Goal: Task Accomplishment & Management: Use online tool/utility

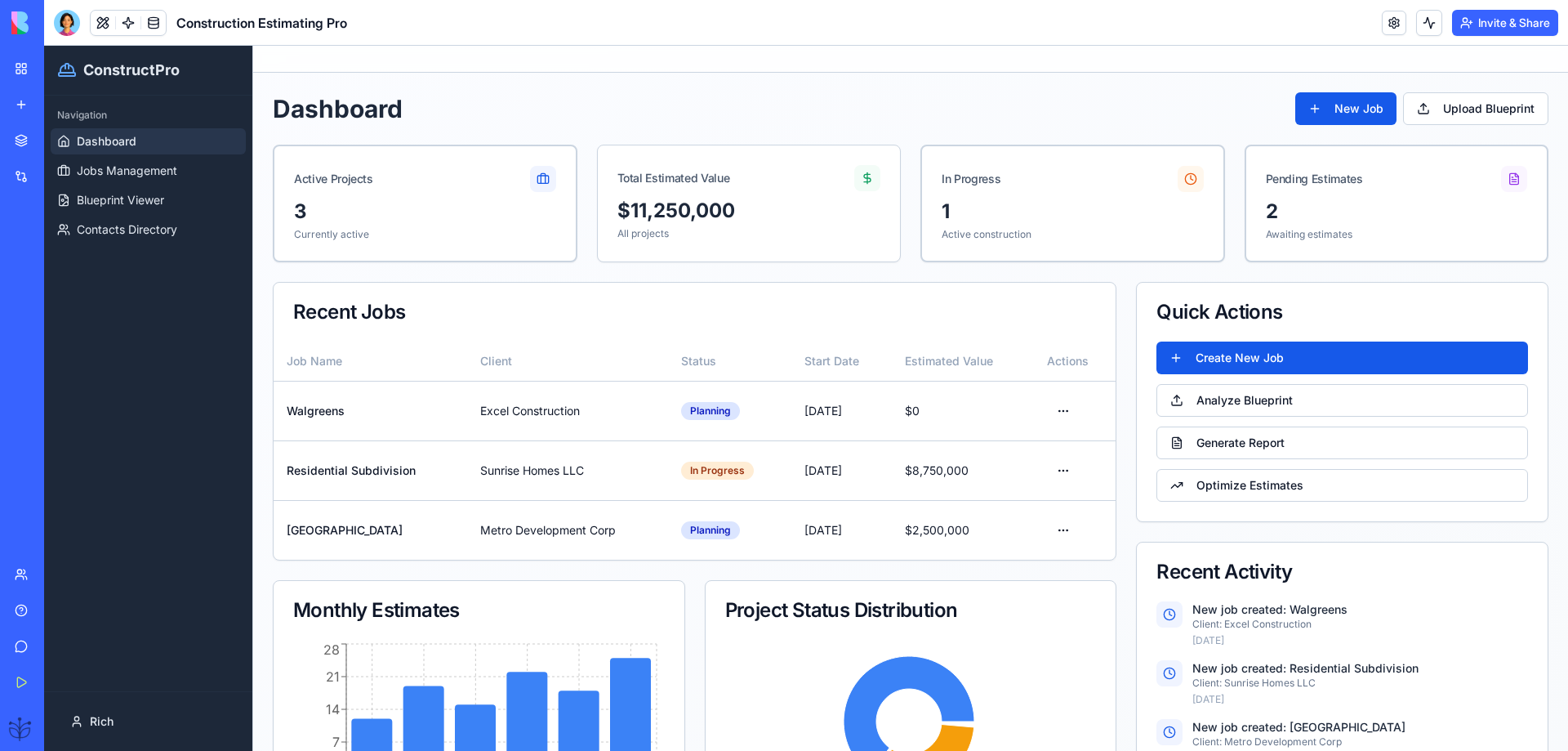
click at [44, 610] on div "Help" at bounding box center [49, 610] width 21 height 17
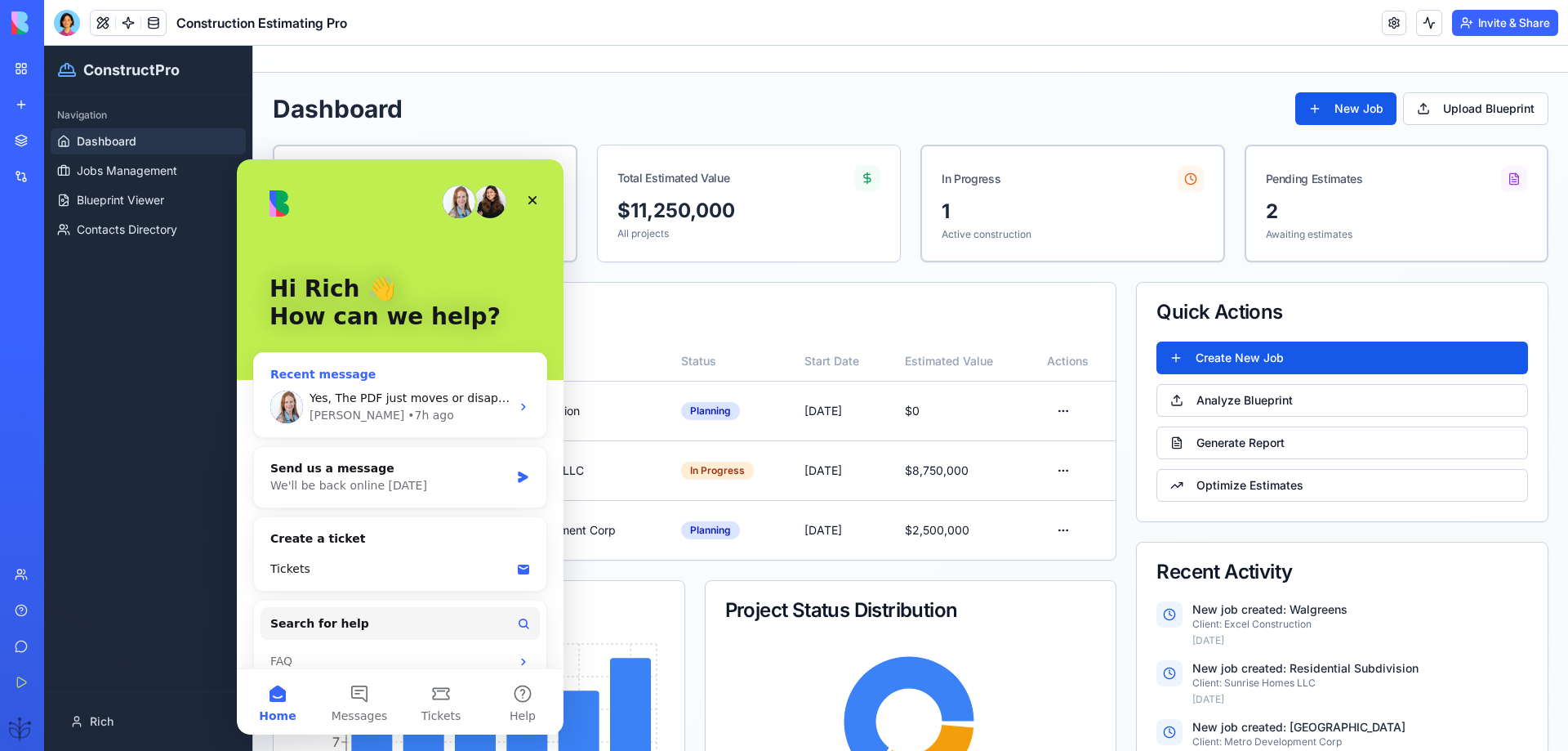
click at [455, 418] on div "Michal • 7h ago" at bounding box center [409, 415] width 201 height 18
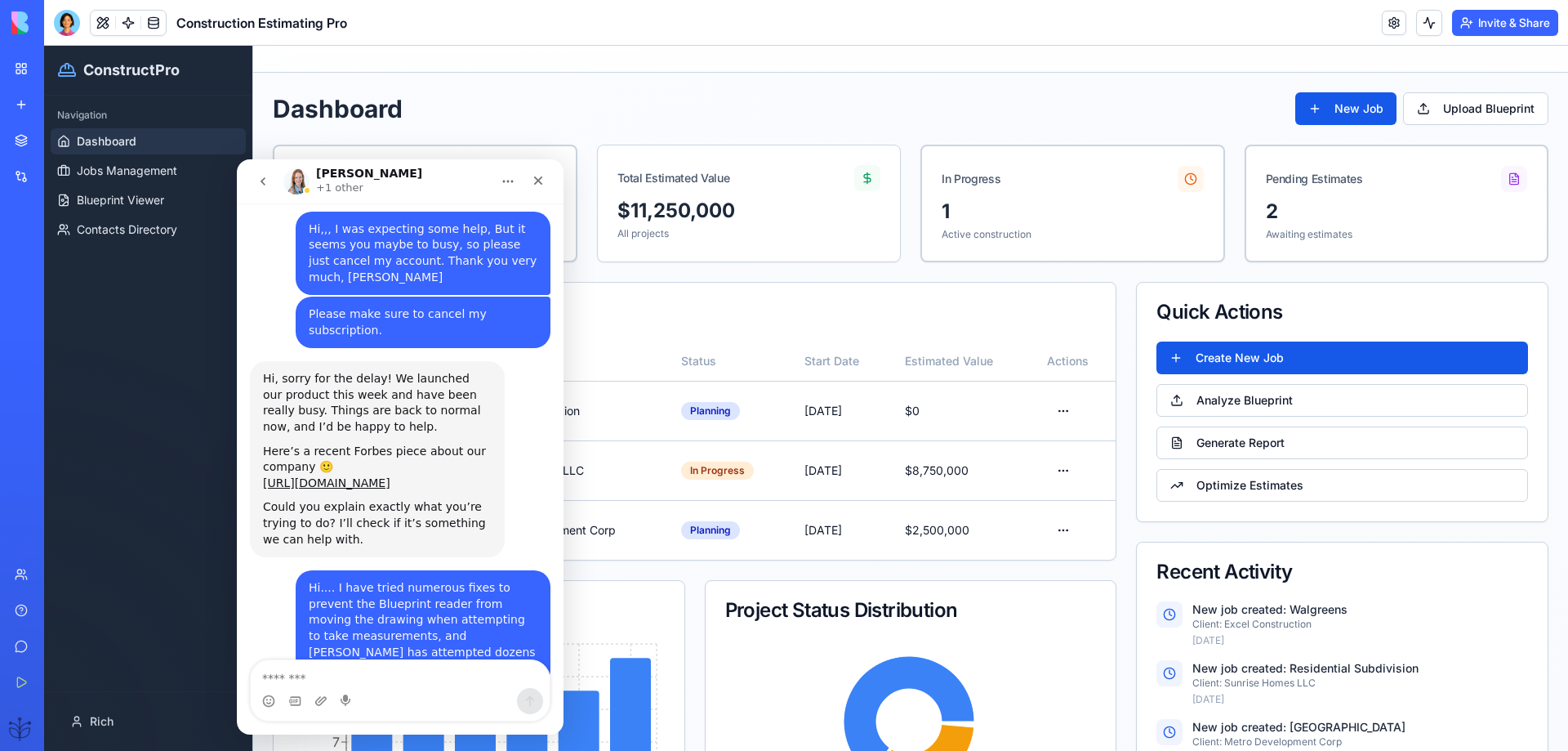
scroll to position [3001, 0]
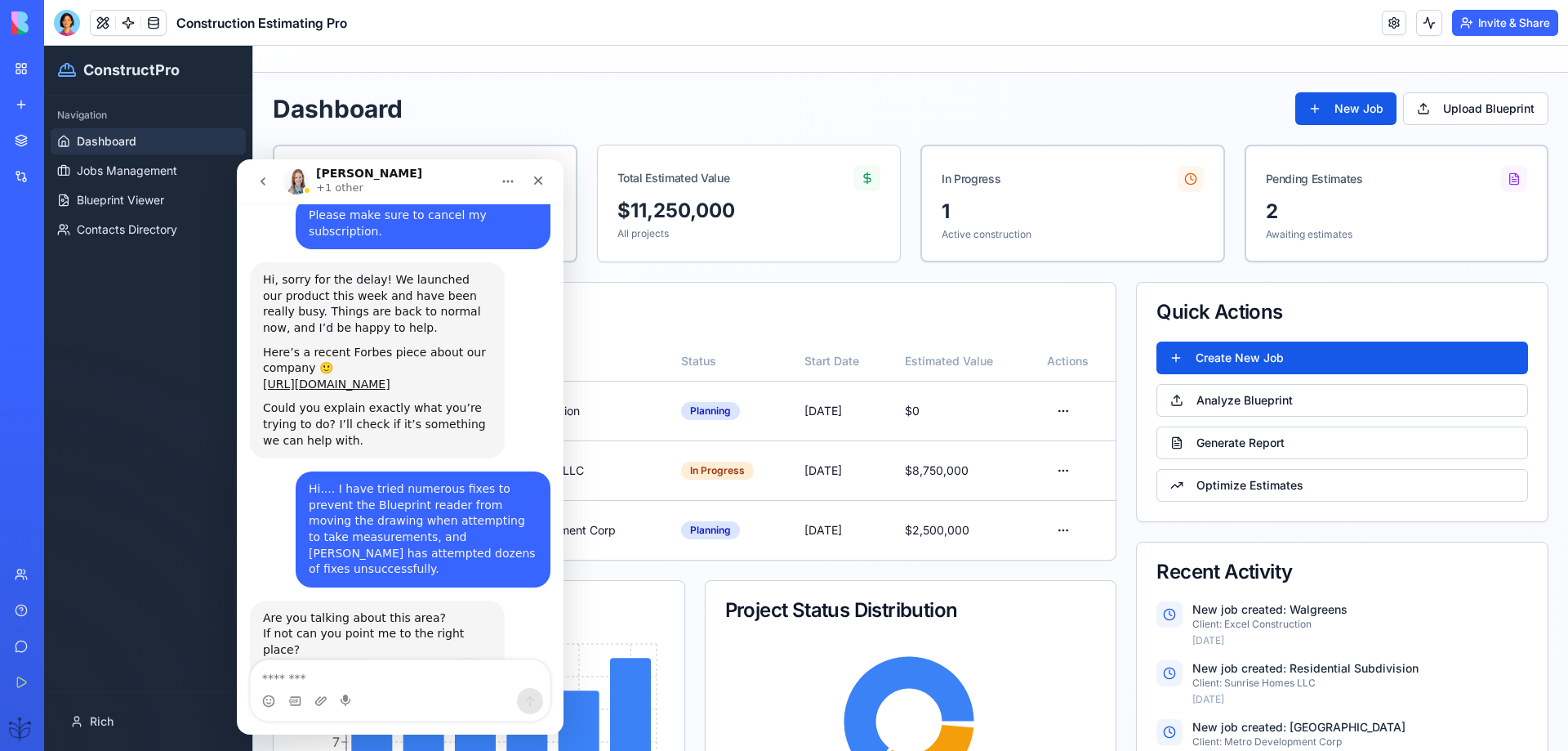
click at [347, 680] on textarea "Message…" at bounding box center [400, 674] width 299 height 28
click at [281, 676] on textarea "Message…" at bounding box center [400, 674] width 299 height 28
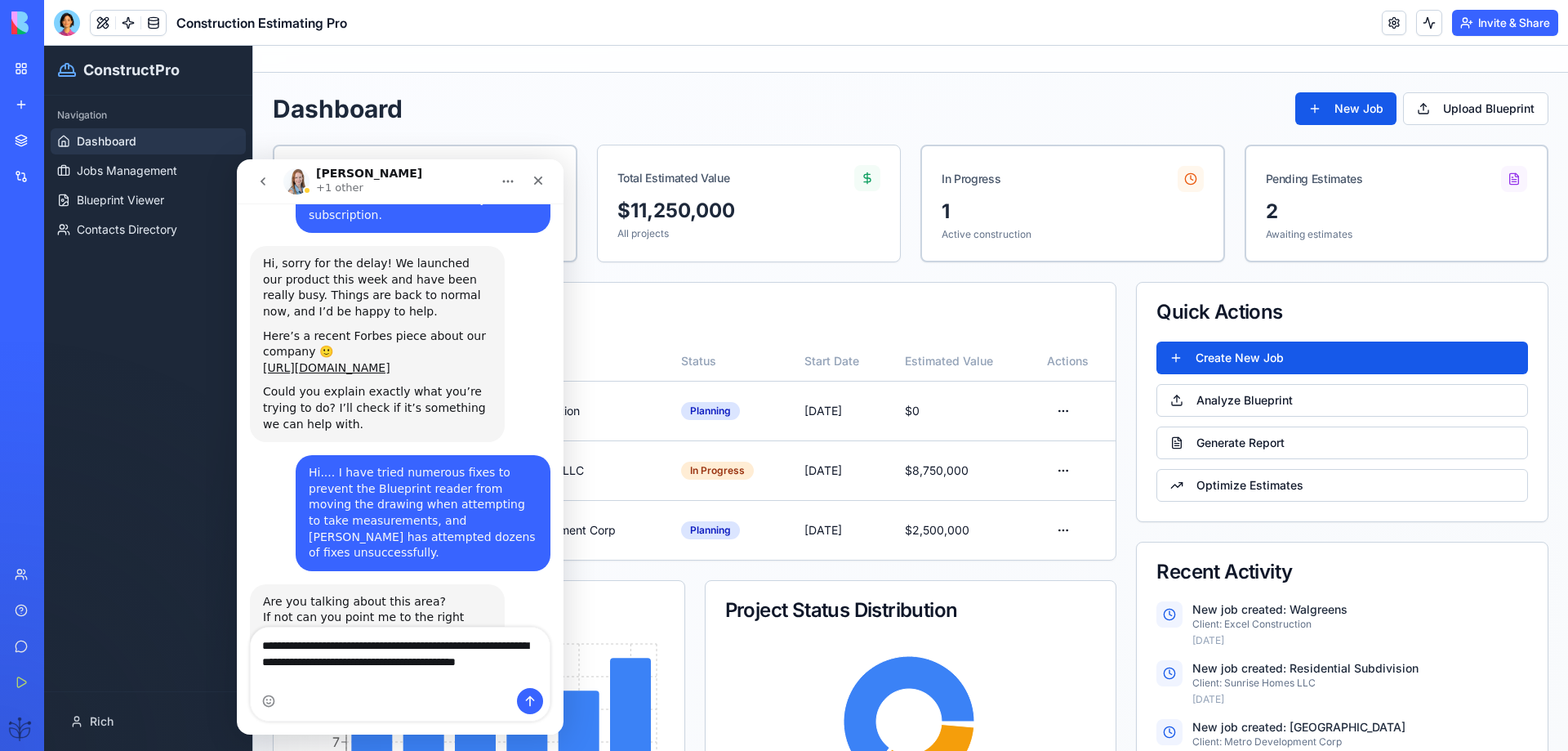
scroll to position [3035, 0]
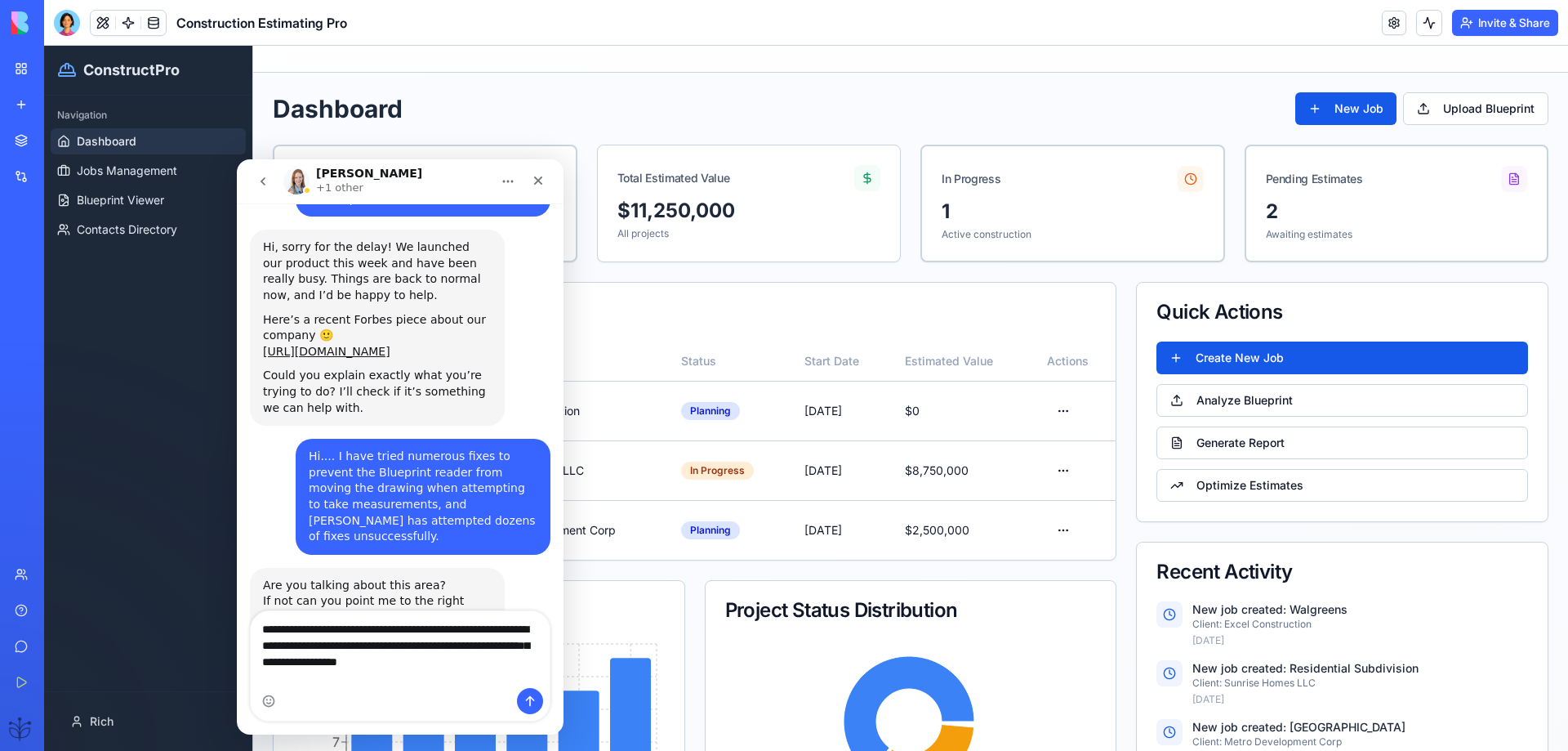
type textarea "**********"
click at [536, 702] on icon "Send a message…" at bounding box center [530, 701] width 13 height 13
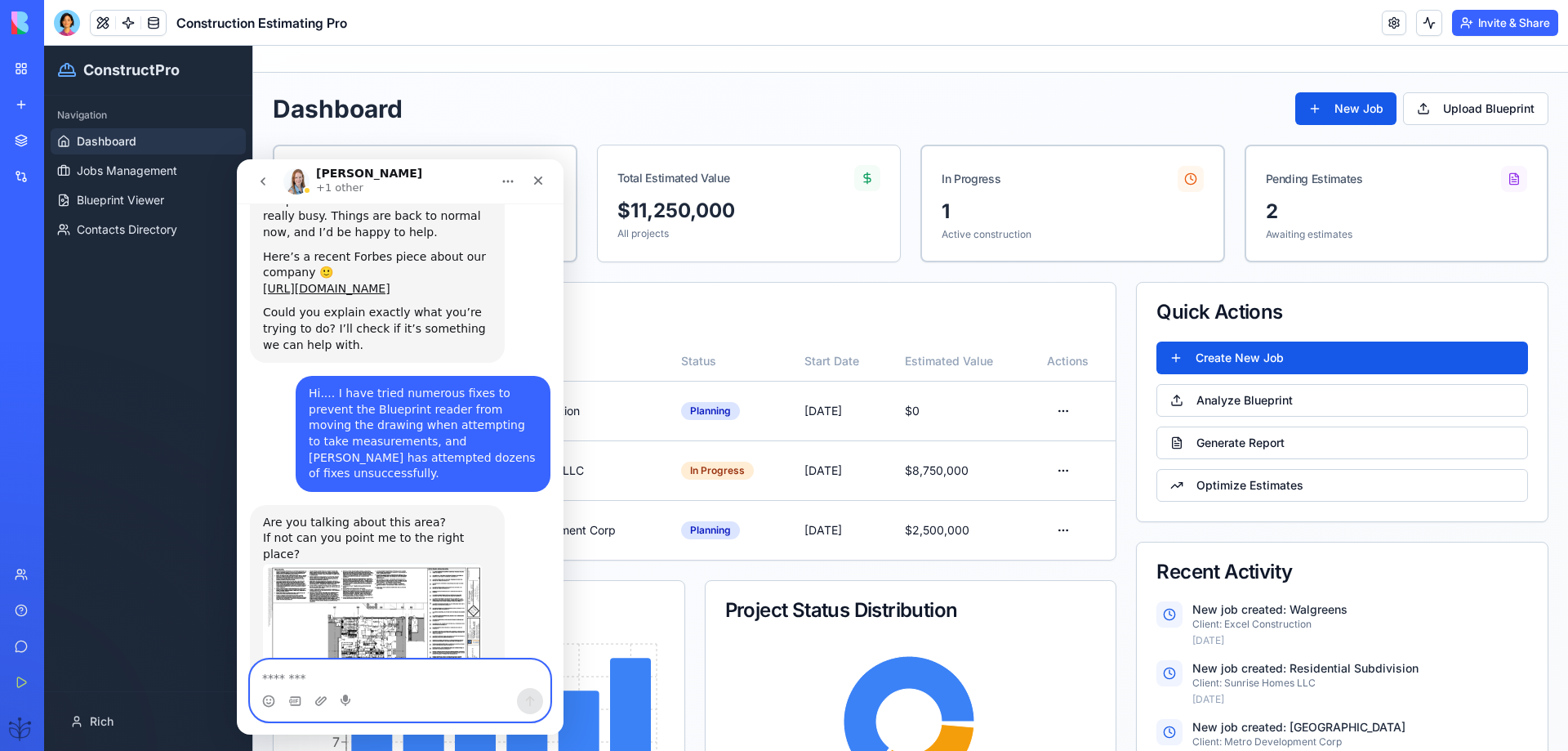
scroll to position [3098, 0]
click at [135, 207] on span "Blueprint Viewer" at bounding box center [120, 200] width 87 height 17
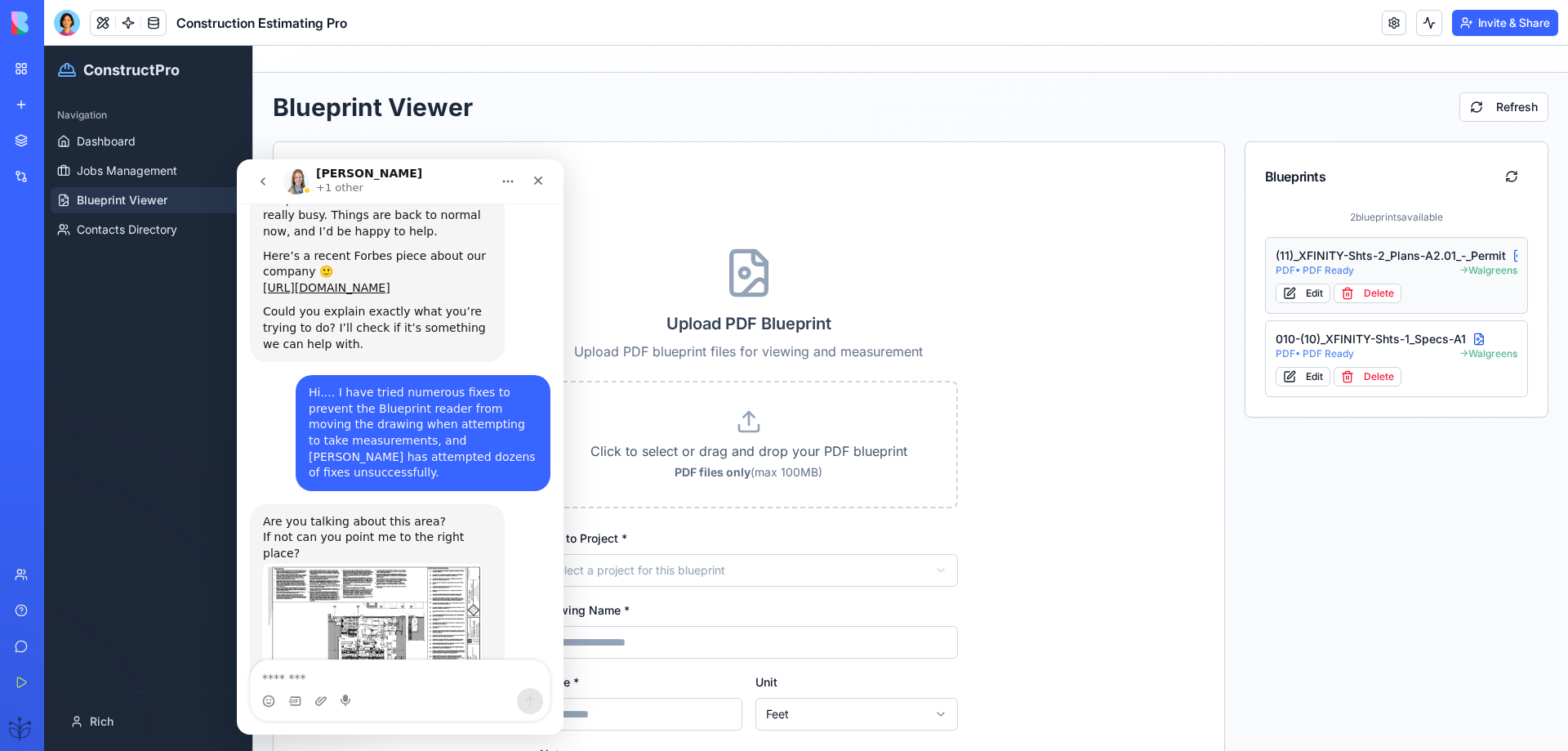
click at [1313, 269] on span "PDF • PDF Ready" at bounding box center [1314, 270] width 79 height 13
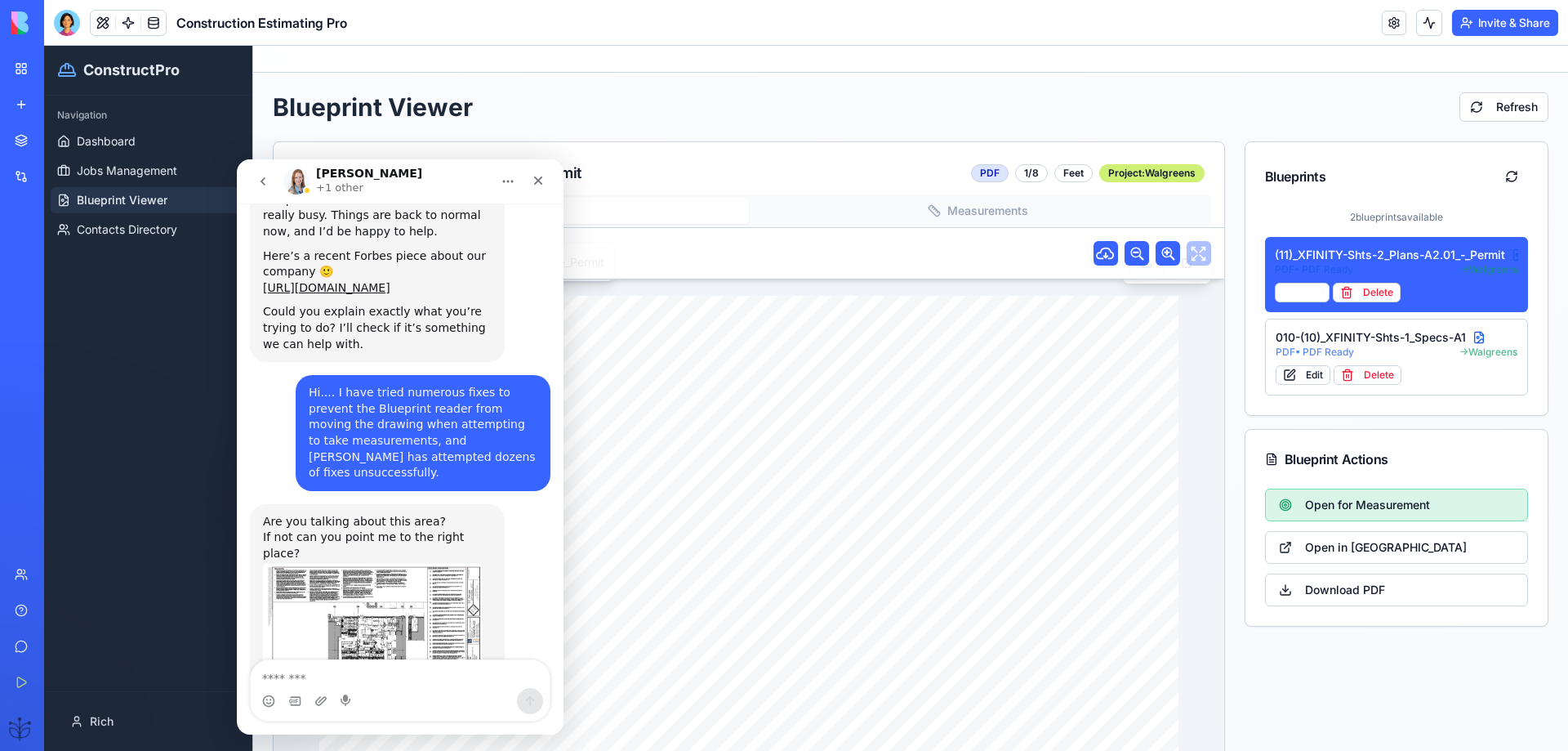
click at [1321, 507] on span "Open for Measurement" at bounding box center [1367, 506] width 125 height 17
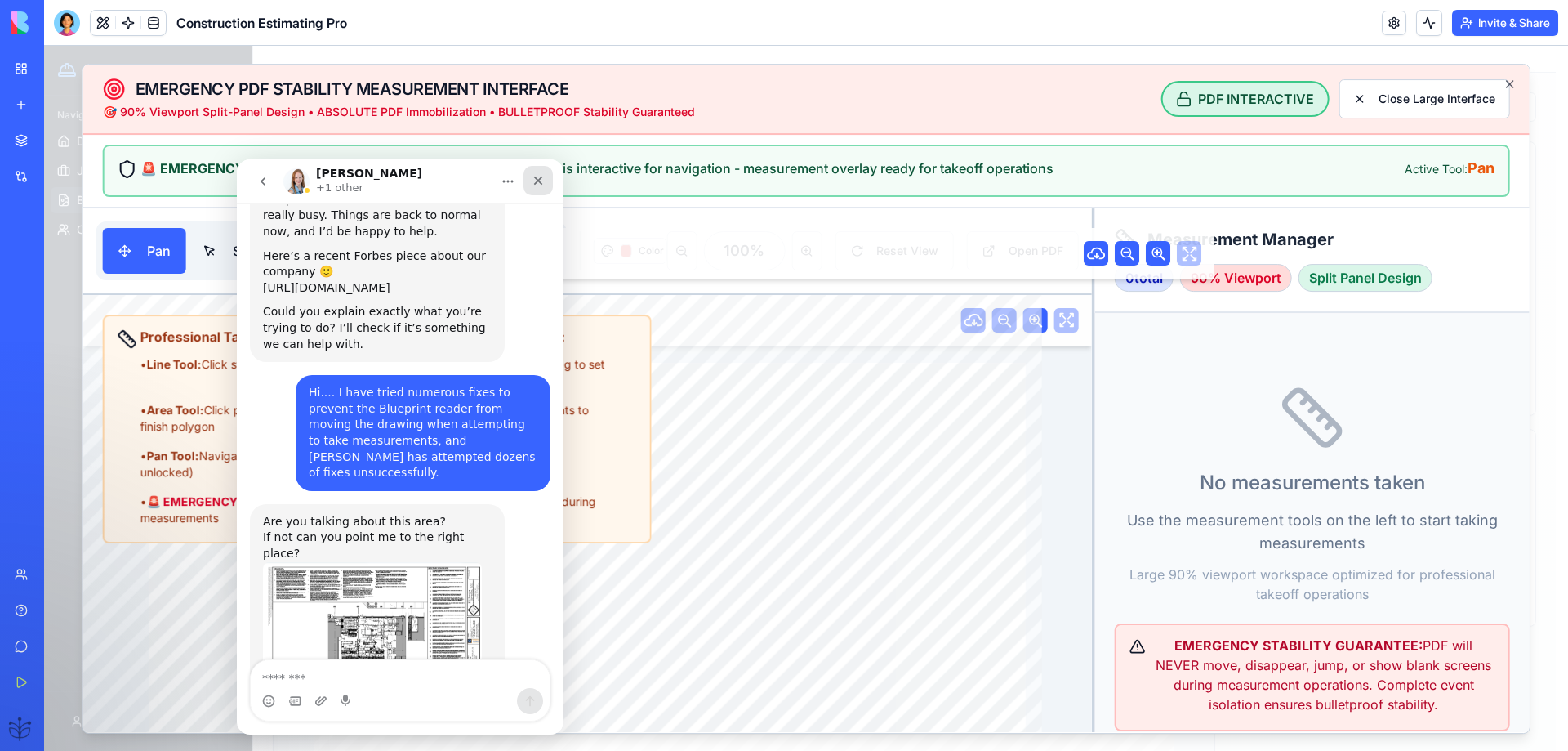
click at [540, 184] on icon "Close" at bounding box center [538, 181] width 13 height 13
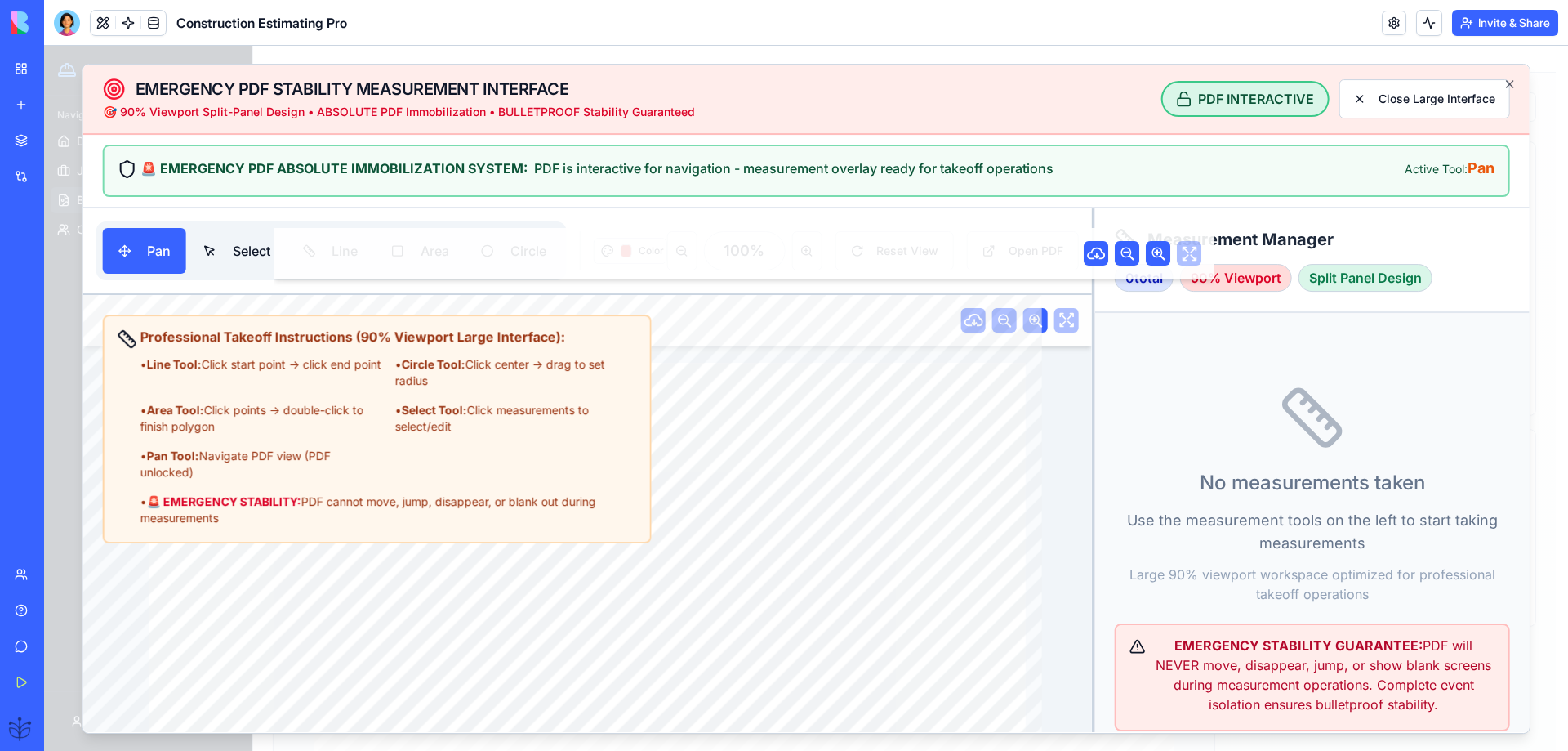
scroll to position [3098, 0]
click at [1155, 417] on div "No measurements taken Use the measurement tools on the left to start taking mea…" at bounding box center [1313, 557] width 394 height 451
click at [370, 358] on div "• Line Tool: Click start point → click end point" at bounding box center [261, 372] width 242 height 32
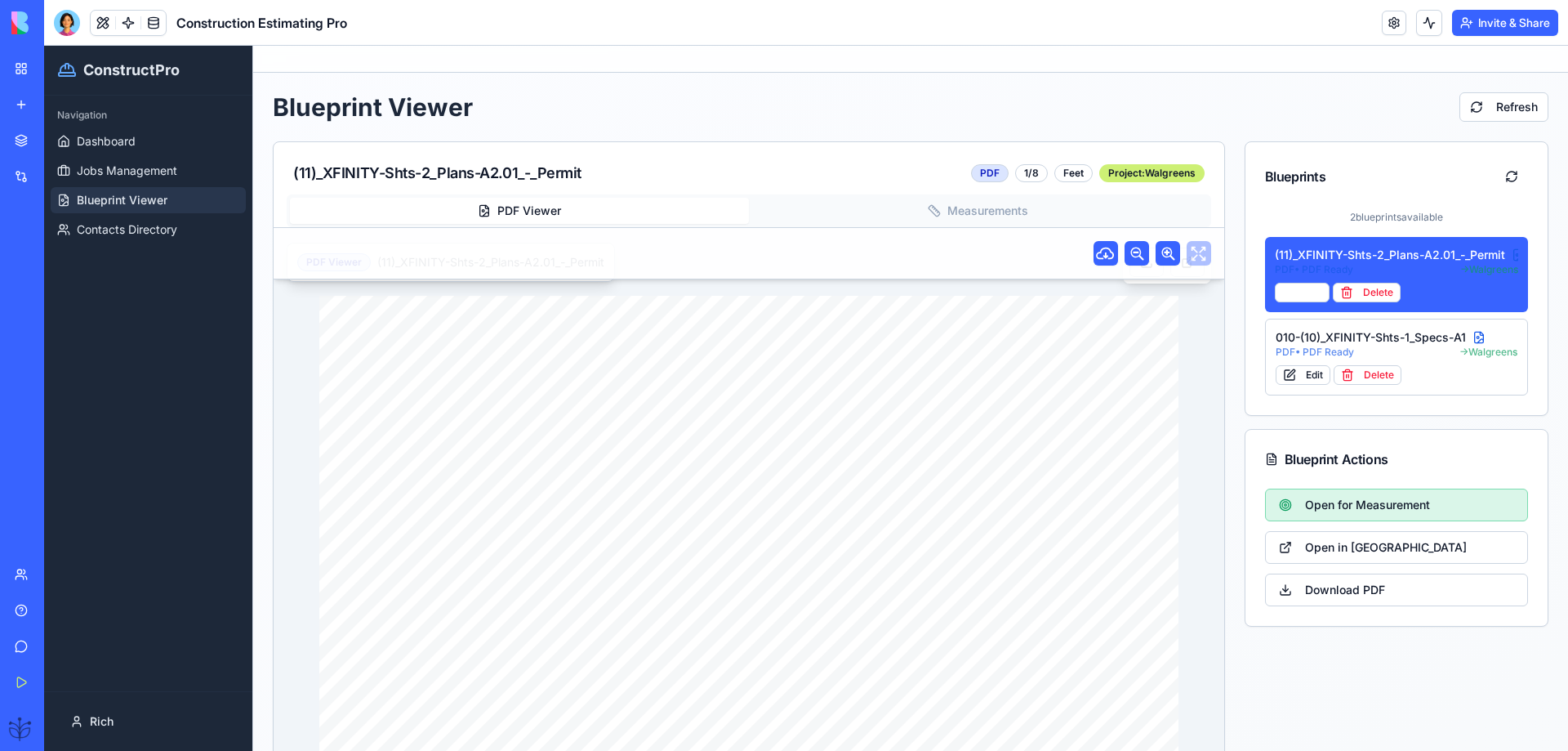
click at [1333, 508] on span "Open for Measurement" at bounding box center [1367, 506] width 125 height 17
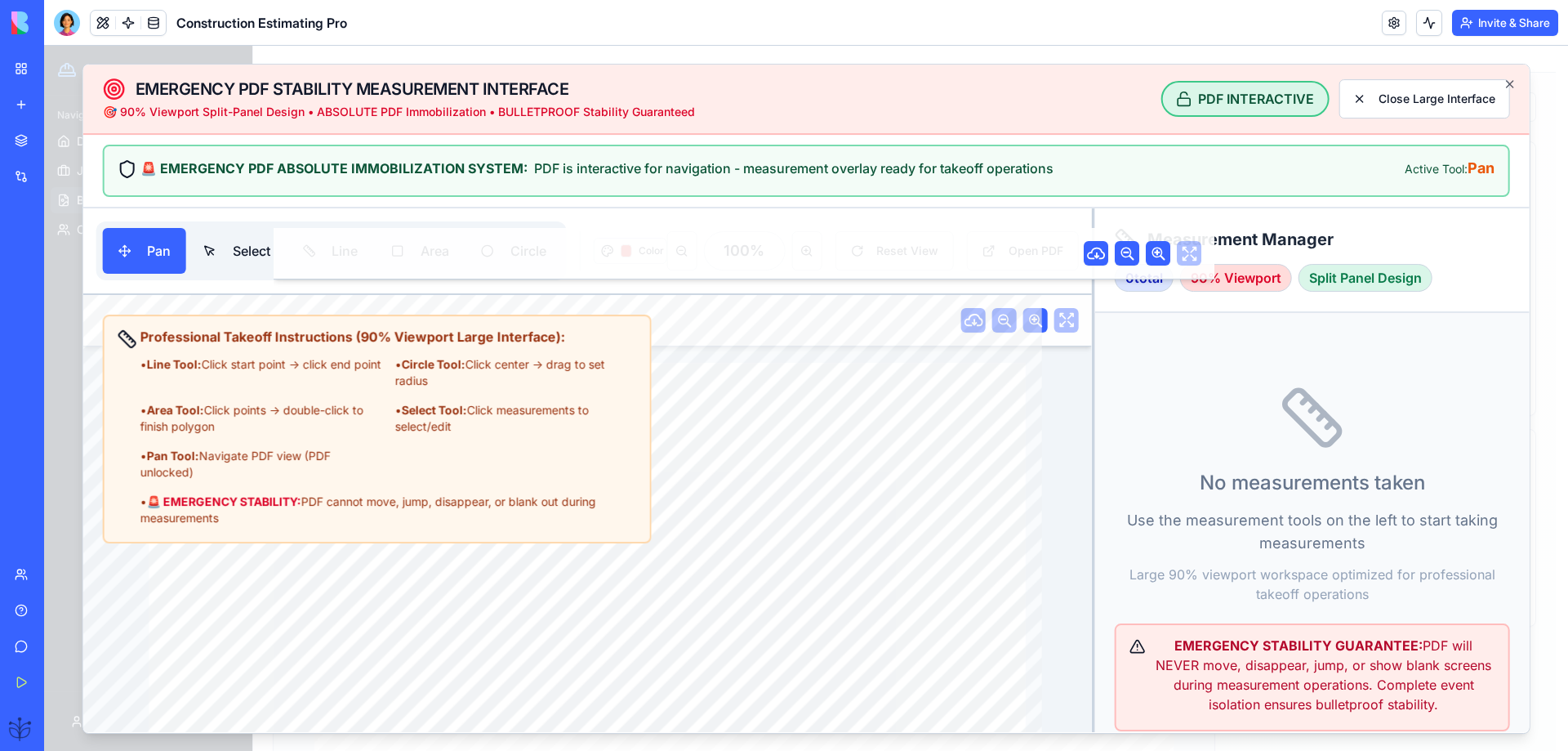
click at [1356, 282] on div "Split Panel Design" at bounding box center [1365, 278] width 134 height 28
click at [344, 255] on button "Line" at bounding box center [330, 250] width 86 height 45
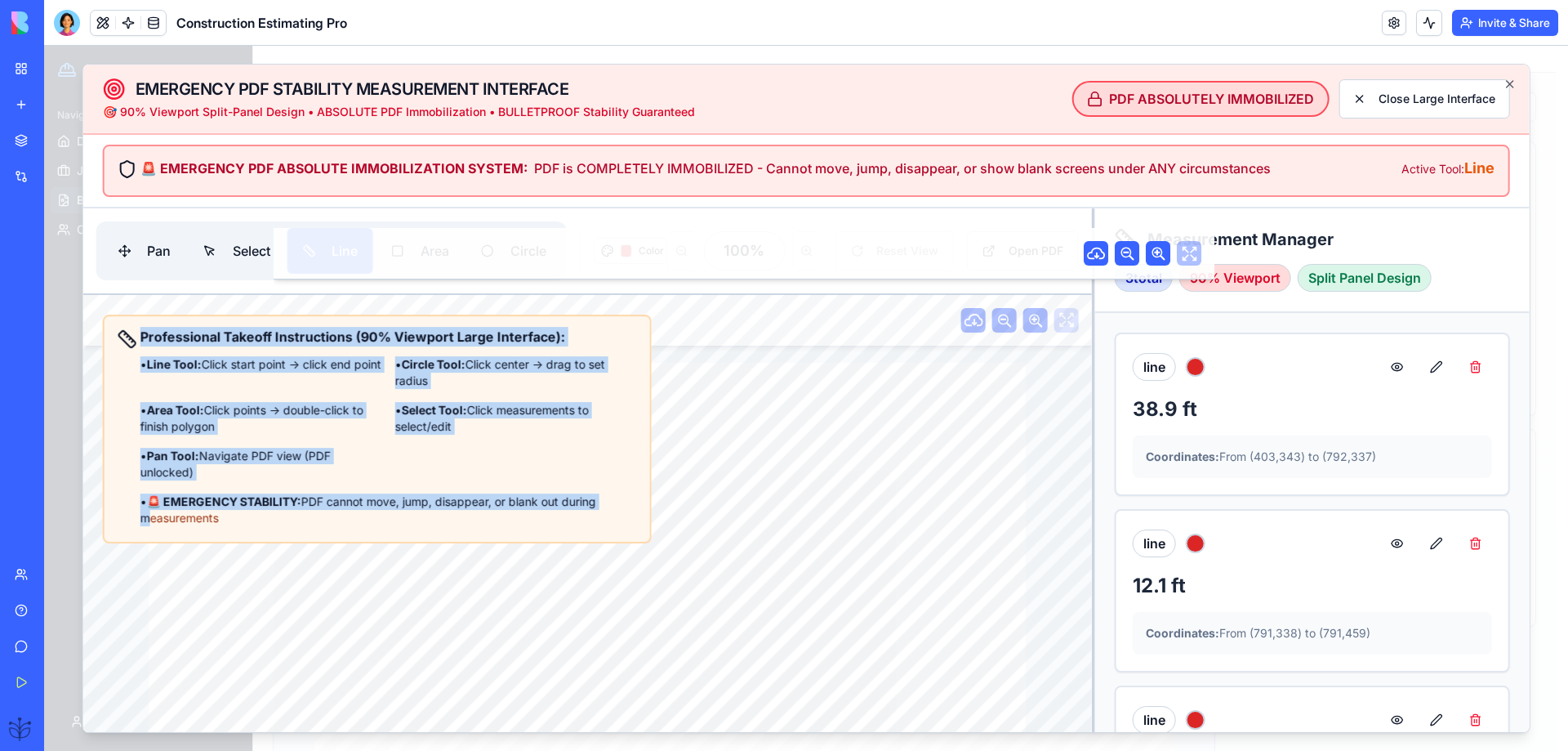
drag, startPoint x: 125, startPoint y: 540, endPoint x: 137, endPoint y: 338, distance: 202.4
click at [137, 338] on div "Professional Takeoff Instructions (90% Viewport Large Interface): • Line Tool: …" at bounding box center [377, 429] width 549 height 229
copy div "Professional Takeoff Instructions (90% Viewport Large Interface): • Line Tool: …"
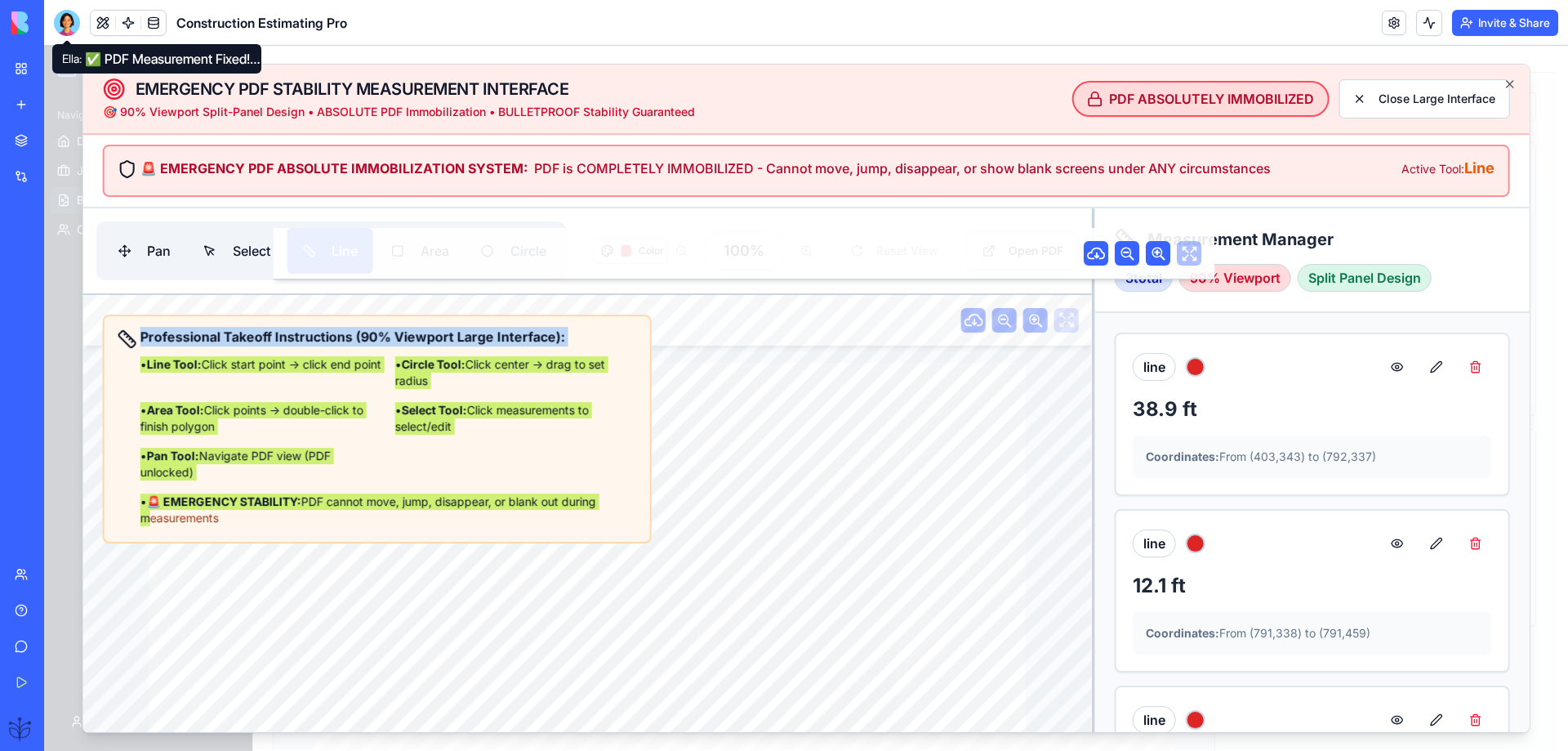
click at [62, 22] on div at bounding box center [67, 23] width 26 height 26
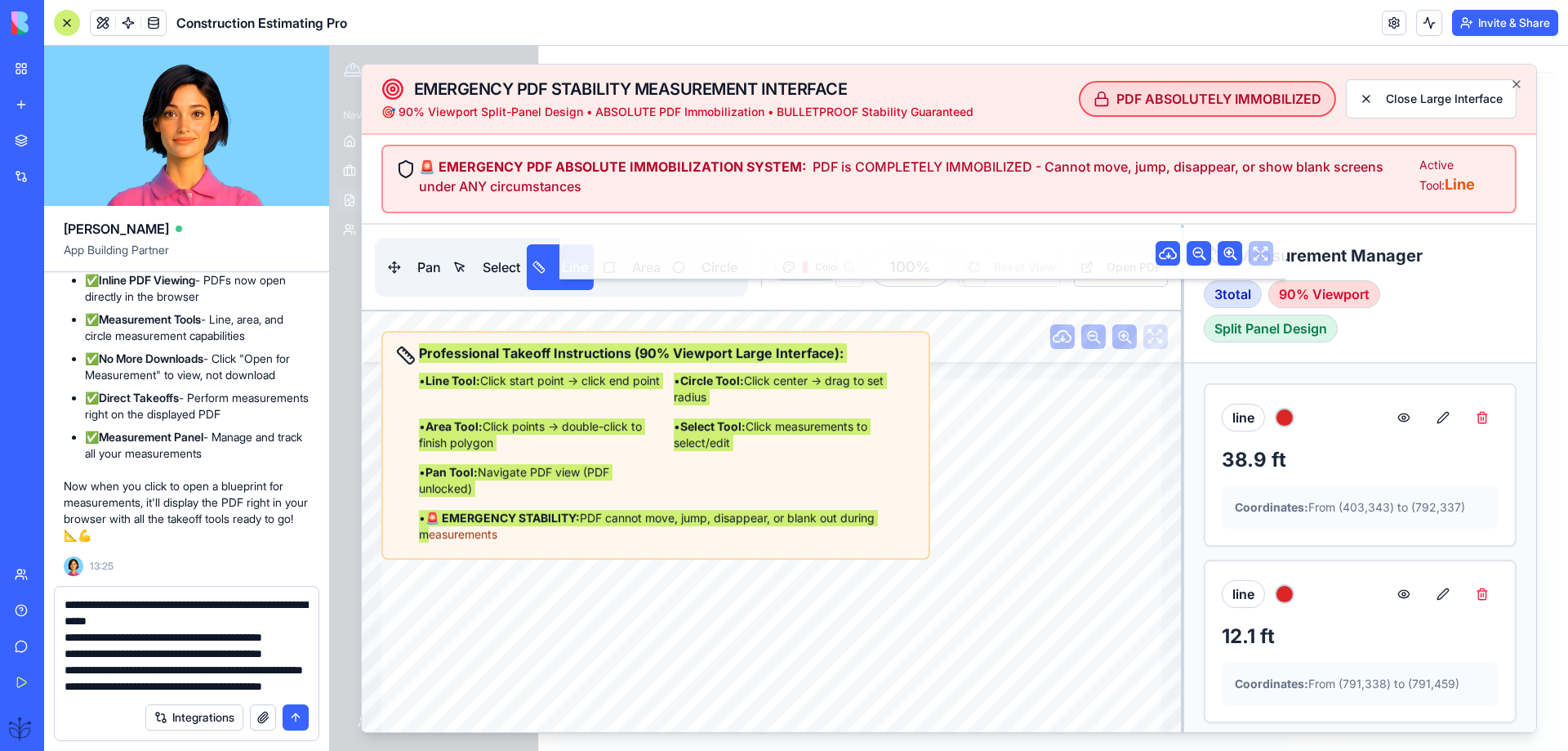
scroll to position [129, 0]
type textarea "**********"
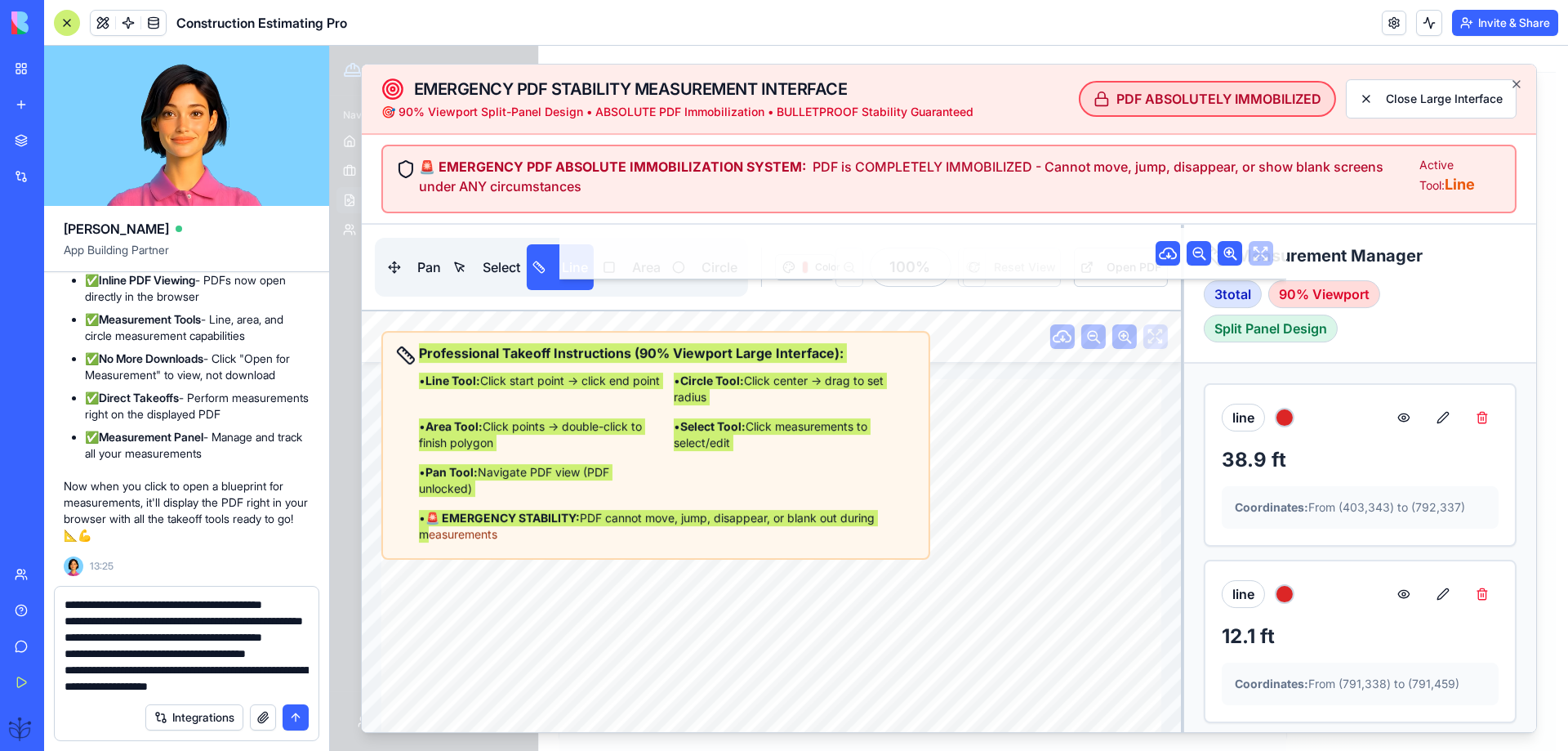
click at [60, 63] on div "My Workspace" at bounding box center [49, 69] width 21 height 17
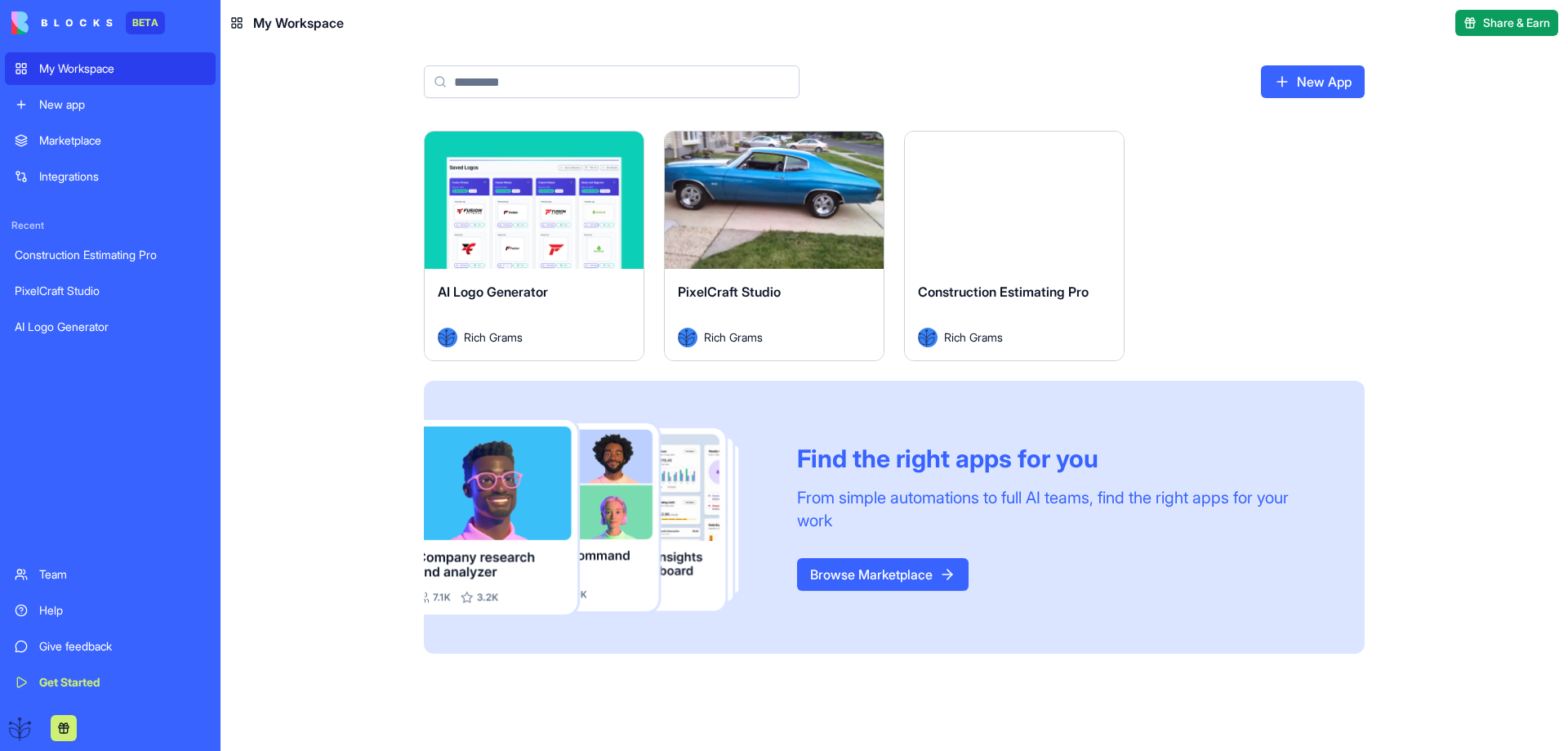
click at [928, 247] on div "Launch" at bounding box center [1014, 200] width 218 height 137
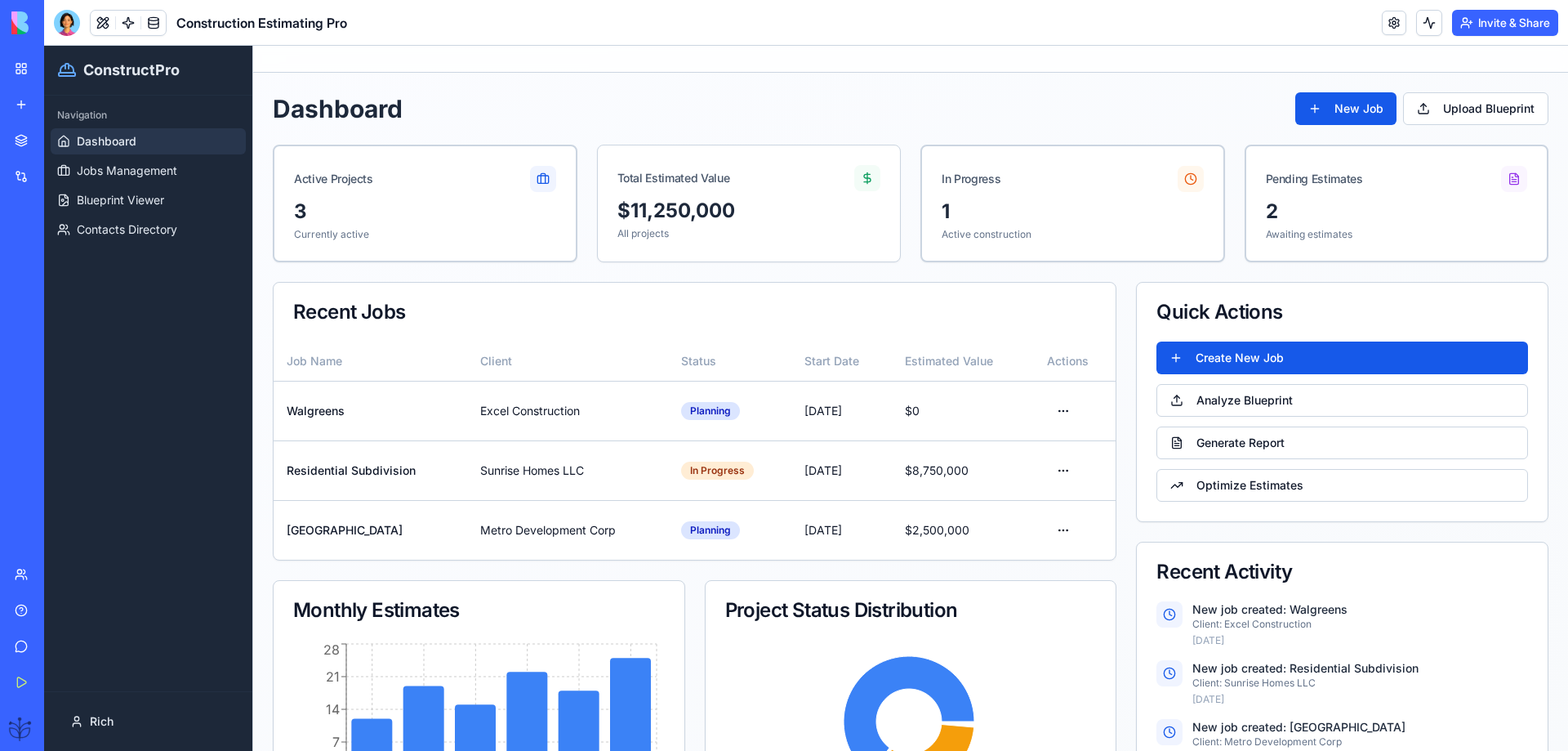
click at [73, 23] on div at bounding box center [67, 23] width 26 height 26
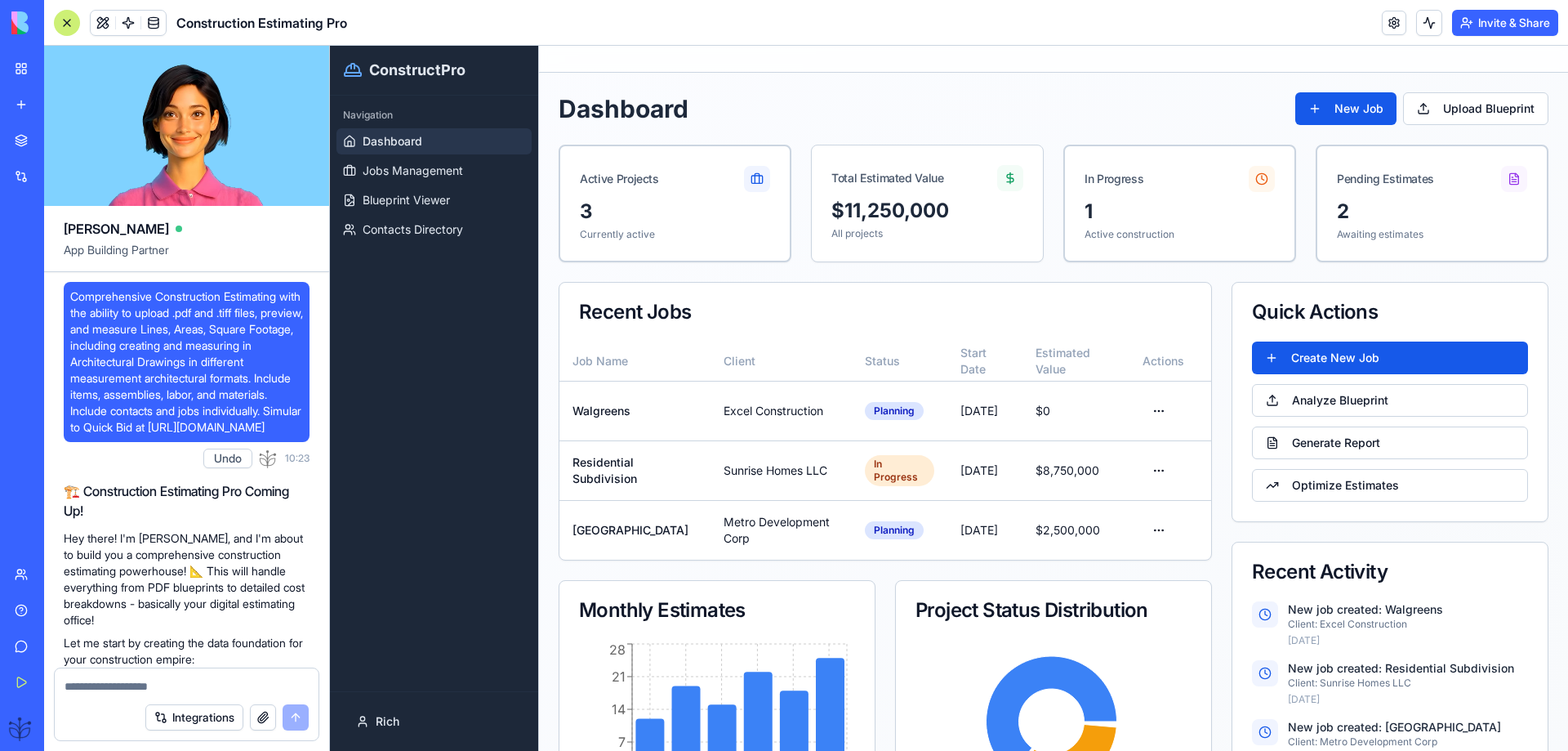
scroll to position [75837, 0]
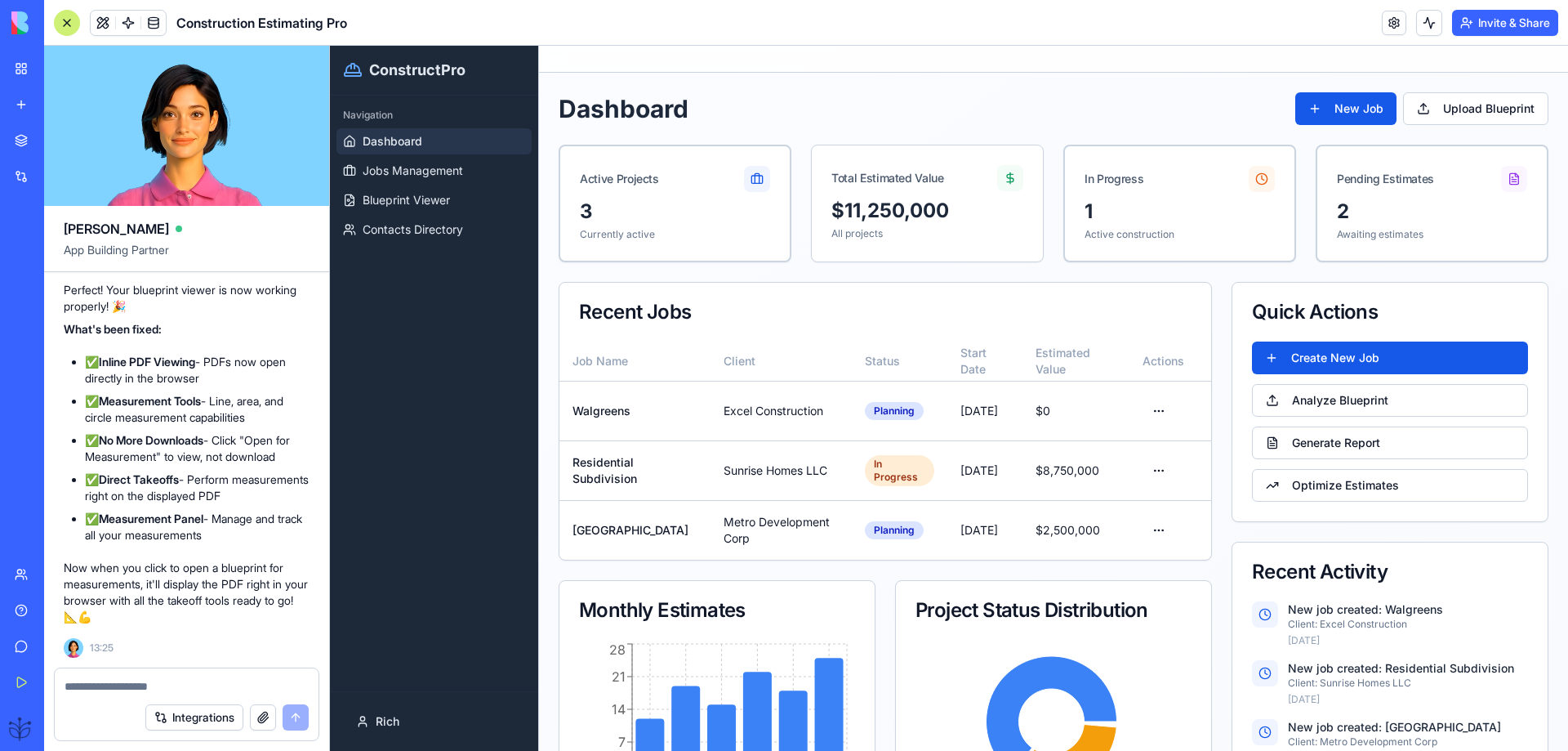
click at [84, 691] on textarea at bounding box center [187, 686] width 244 height 17
click at [408, 200] on span "Blueprint Viewer" at bounding box center [406, 200] width 87 height 17
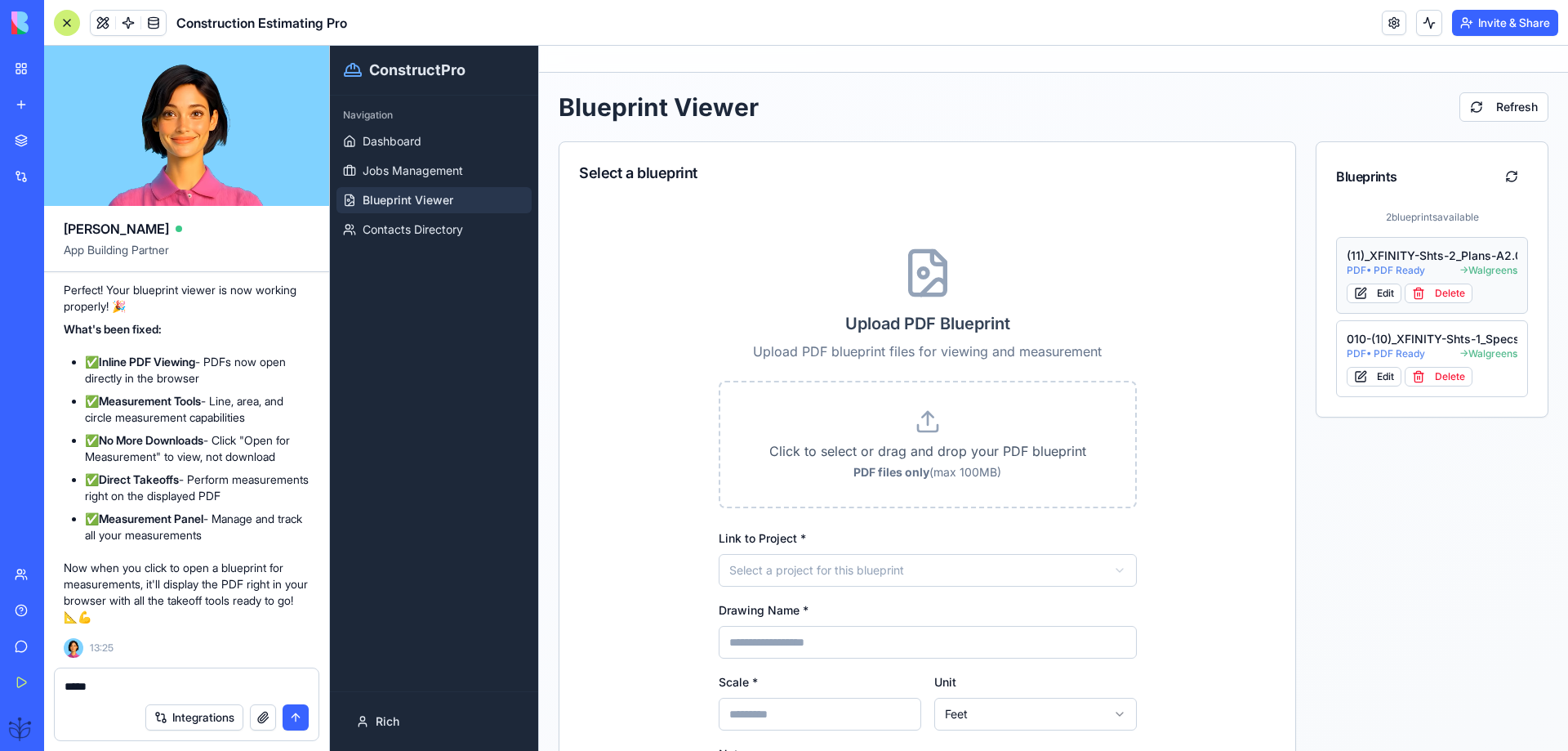
click at [1388, 261] on div "(11)_XFINITY-Shts-2_Plans-A2.01_-_Permit" at bounding box center [1432, 256] width 170 height 17
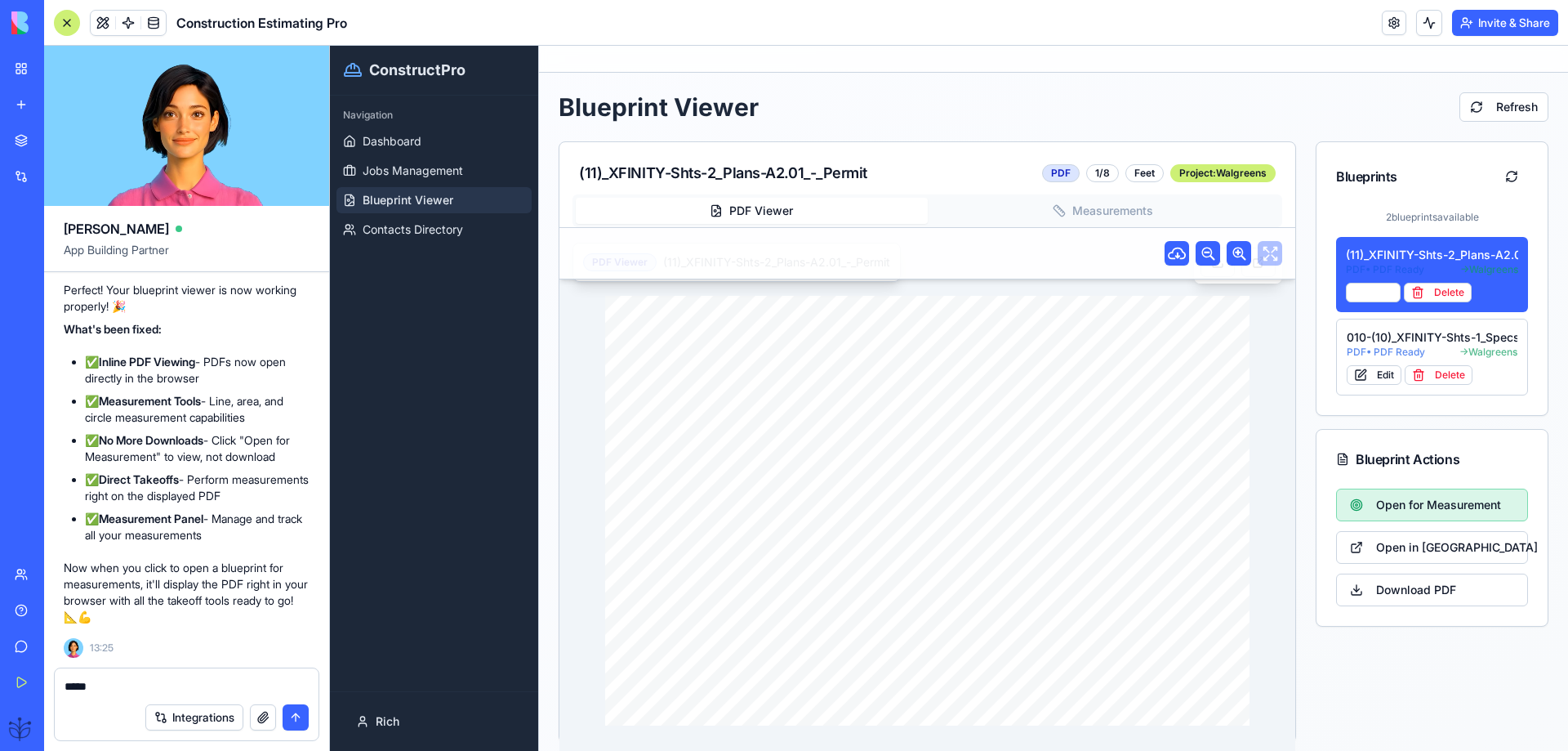
click at [1376, 503] on span "Open for Measurement" at bounding box center [1438, 506] width 125 height 17
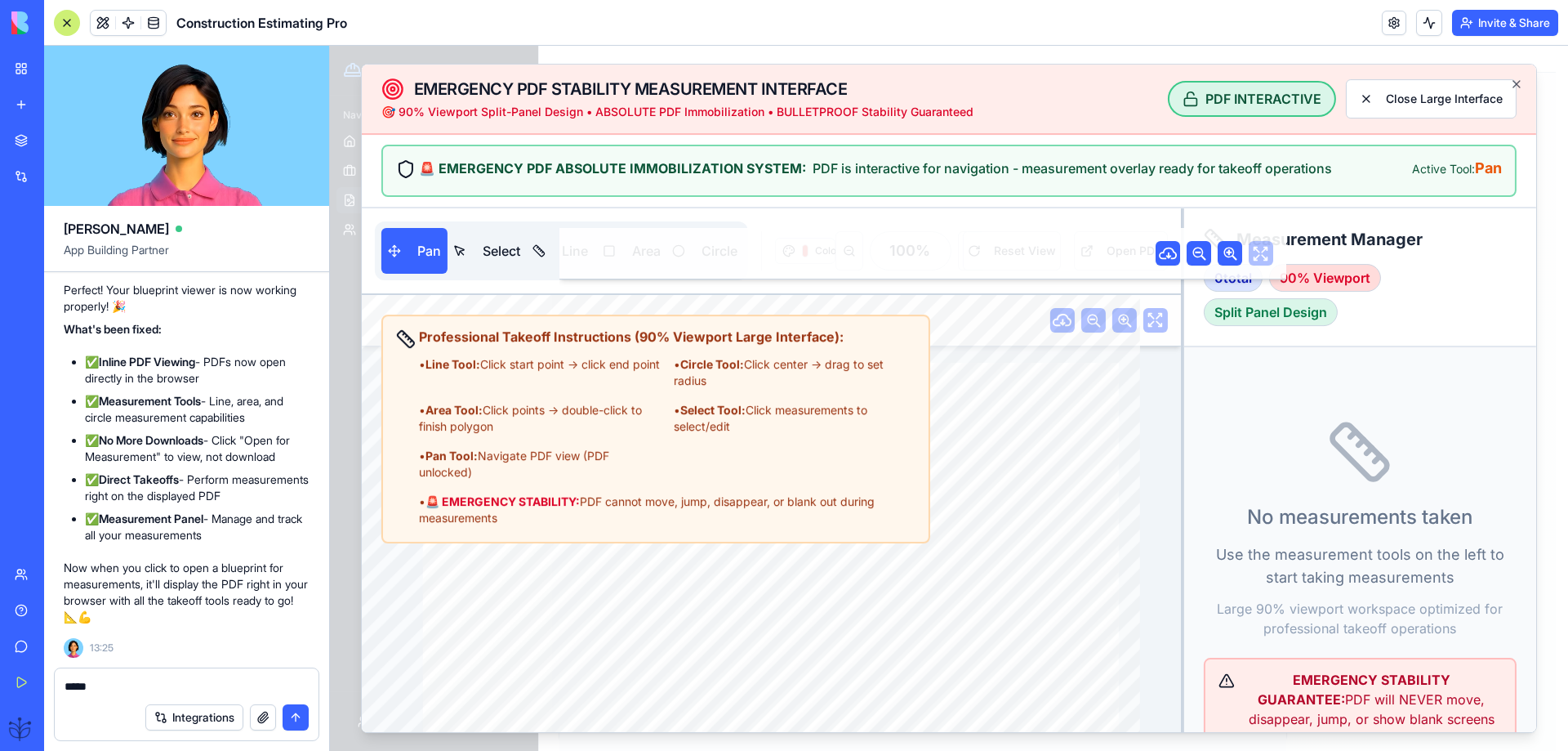
drag, startPoint x: 521, startPoint y: 525, endPoint x: 417, endPoint y: 333, distance: 218.4
click at [417, 333] on div "Professional Takeoff Instructions (90% Viewport Large Interface): • Line Tool: …" at bounding box center [655, 426] width 519 height 199
copy div "Professional Takeoff Instructions (90% Viewport Large Interface): • Line Tool: …"
click at [123, 681] on textarea "****" at bounding box center [187, 686] width 244 height 17
paste textarea "**********"
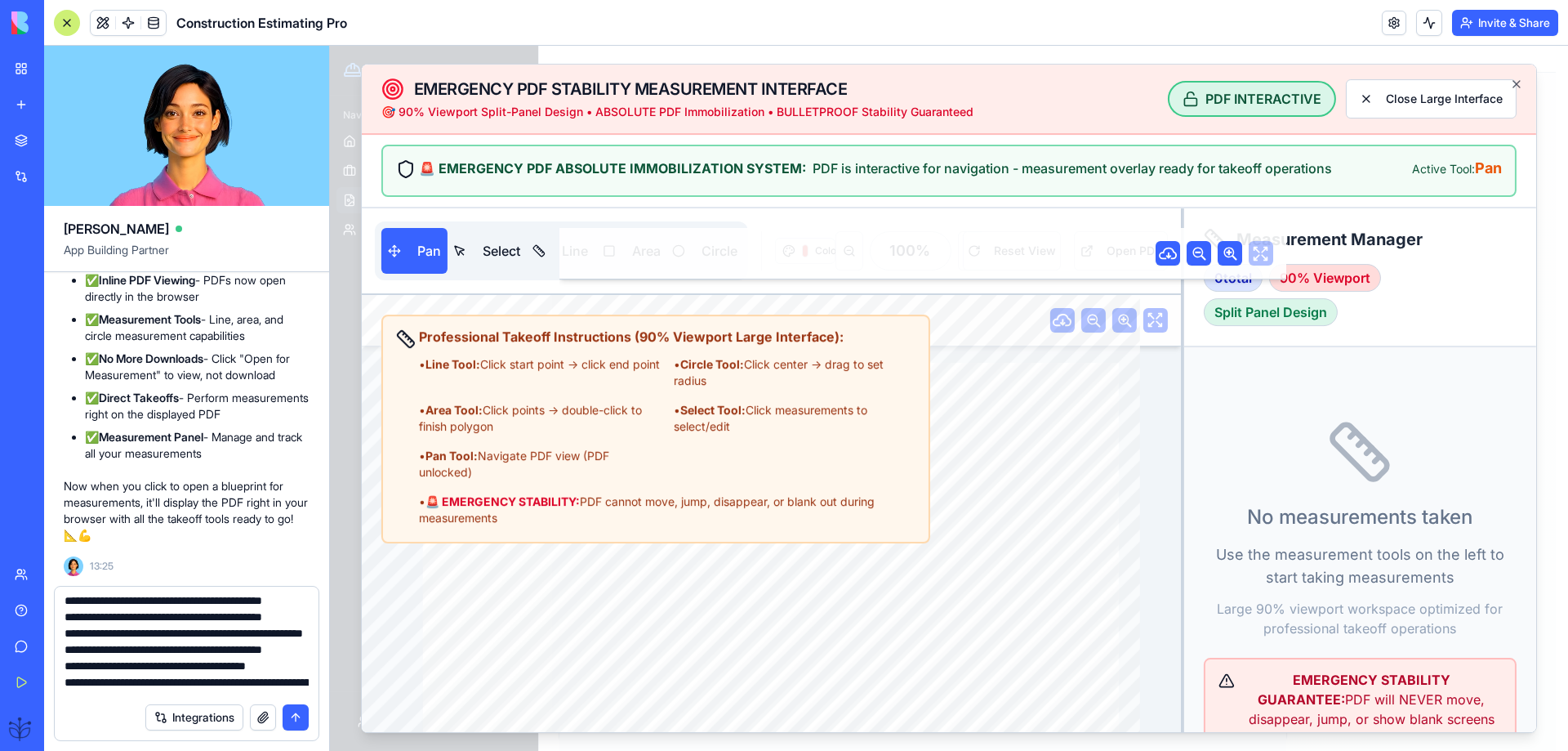
scroll to position [147, 0]
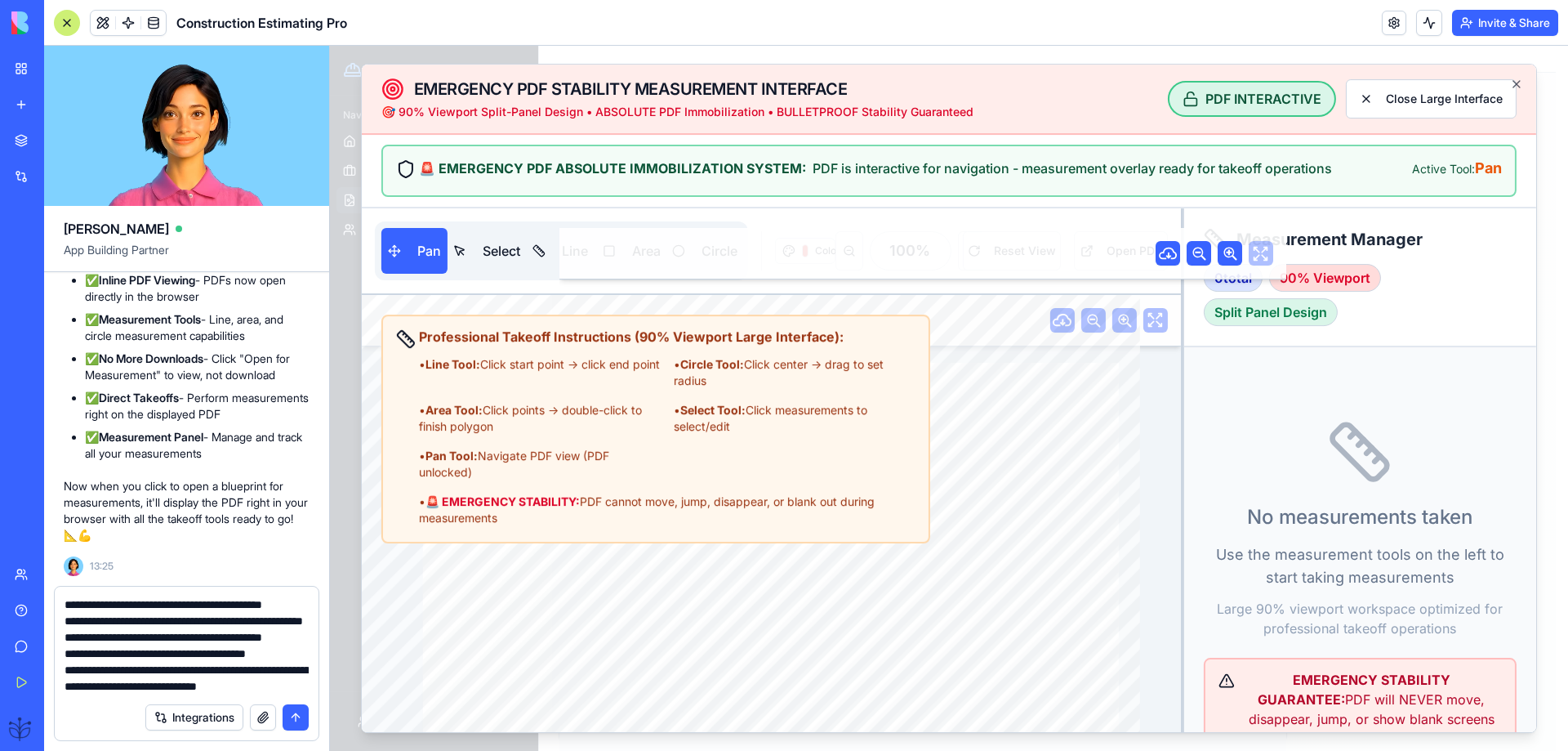
click at [70, 651] on textarea "**********" at bounding box center [187, 645] width 244 height 98
click at [72, 622] on textarea "**********" at bounding box center [187, 645] width 244 height 98
click at [279, 607] on textarea "**********" at bounding box center [187, 645] width 244 height 98
type textarea "**********"
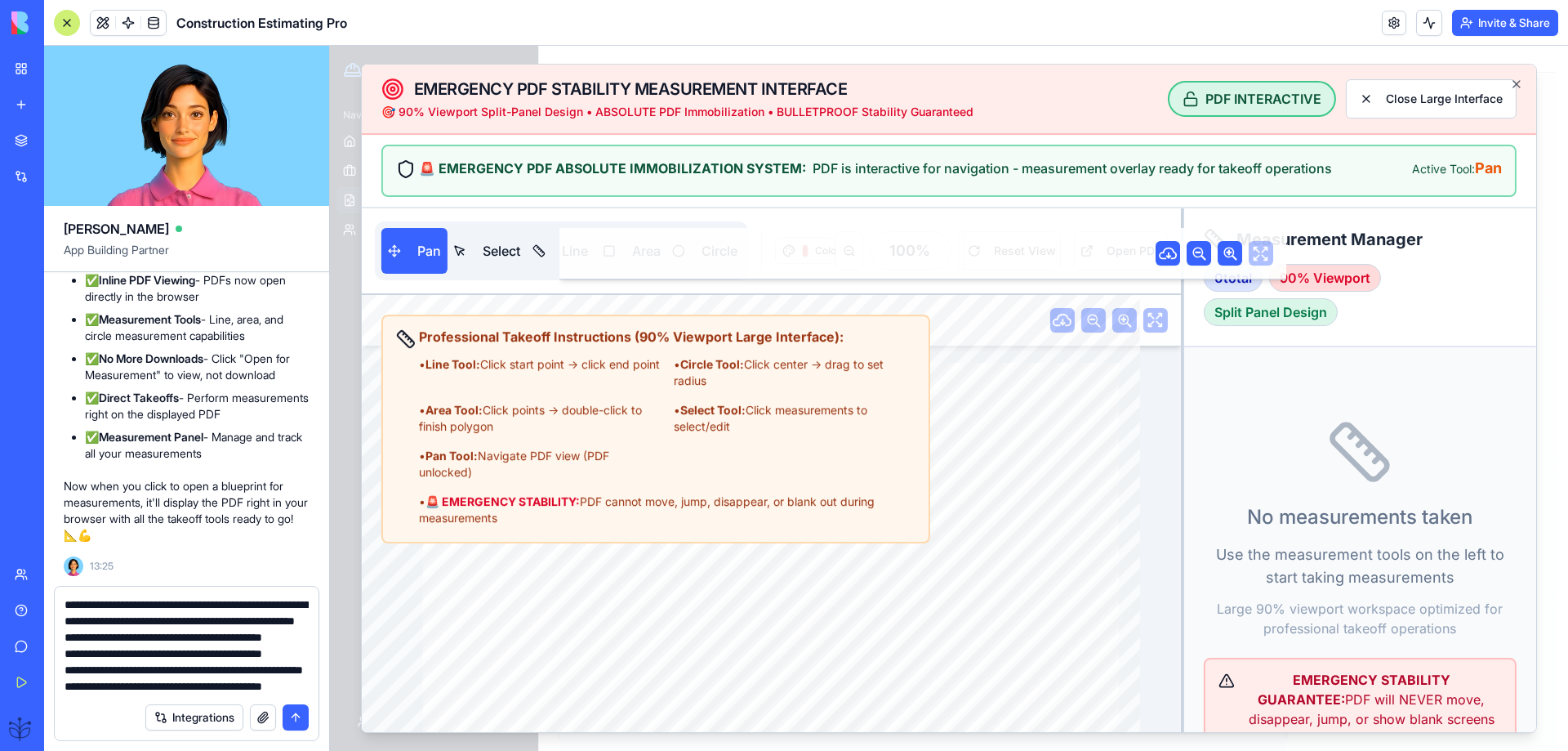
click at [291, 716] on button "submit" at bounding box center [295, 718] width 26 height 26
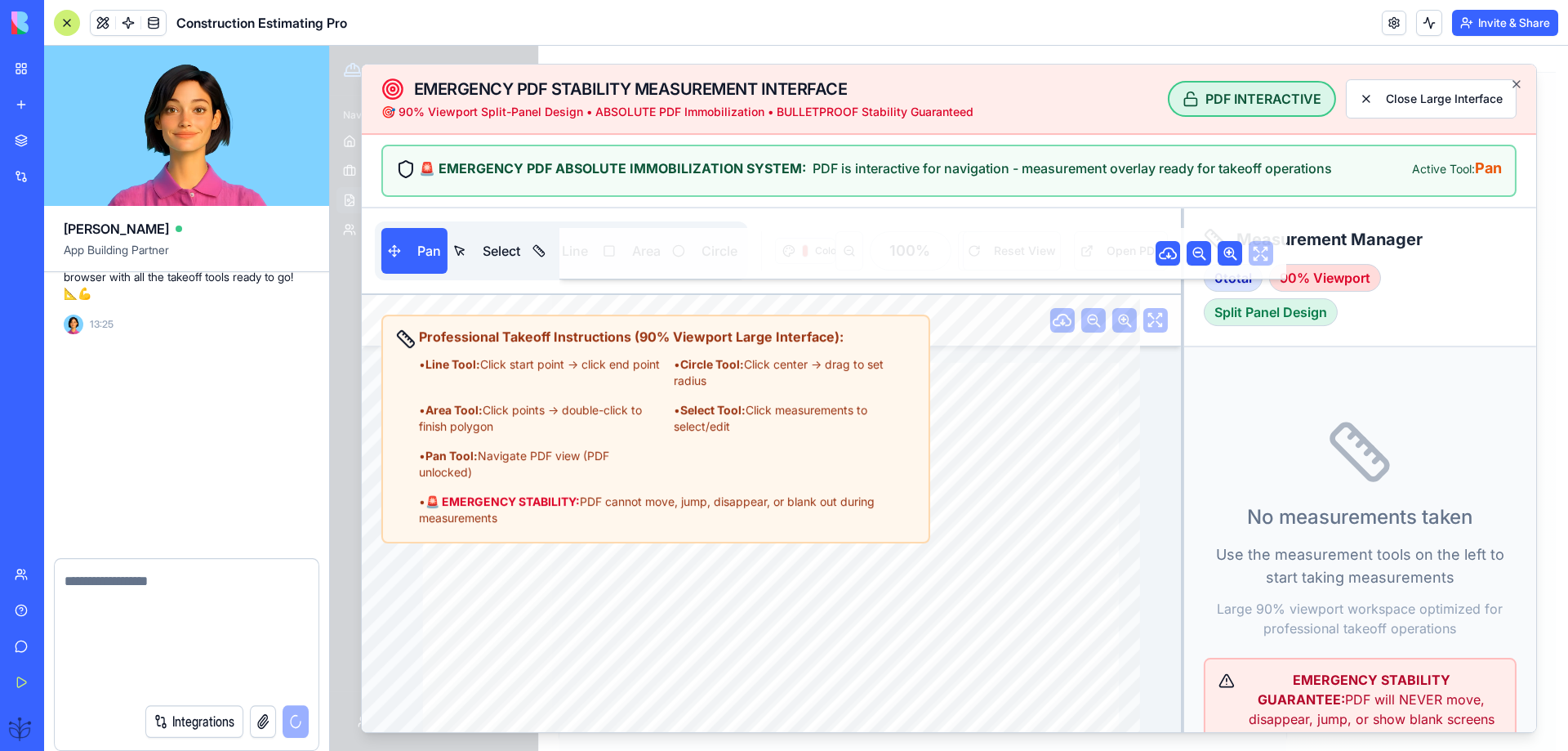
scroll to position [76079, 0]
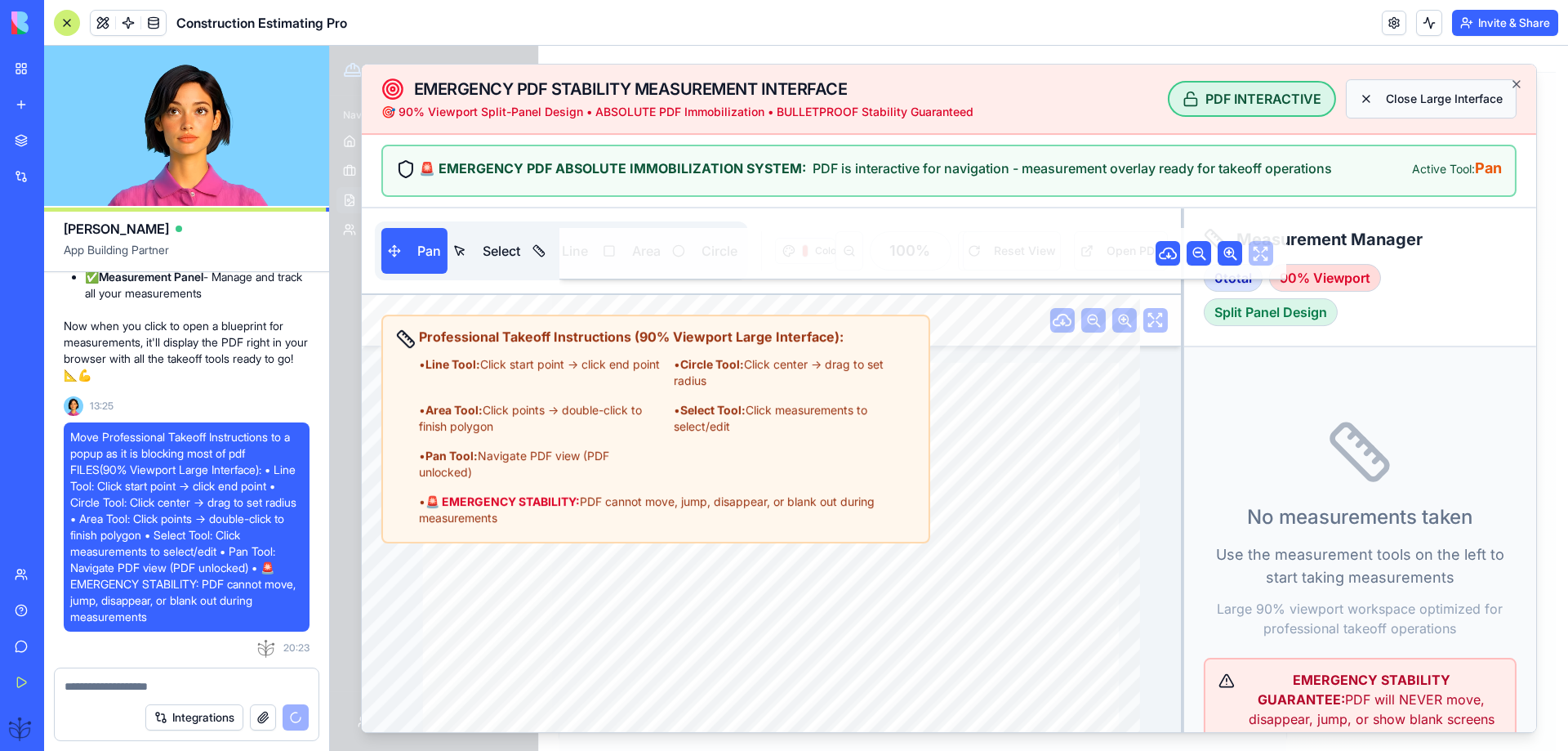
click at [1472, 100] on button "Close Large Interface" at bounding box center [1431, 99] width 170 height 39
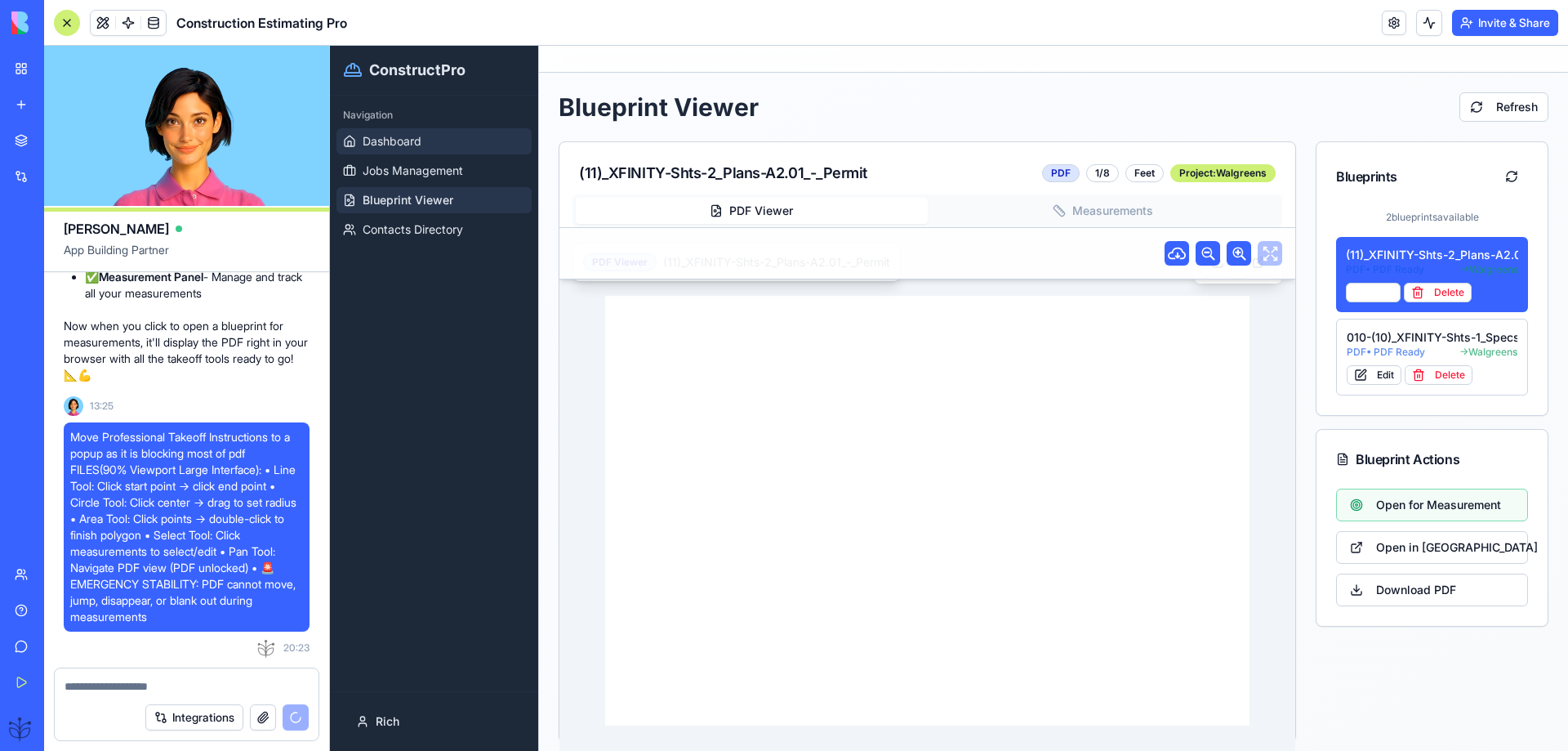
click at [408, 144] on span "Dashboard" at bounding box center [392, 142] width 59 height 17
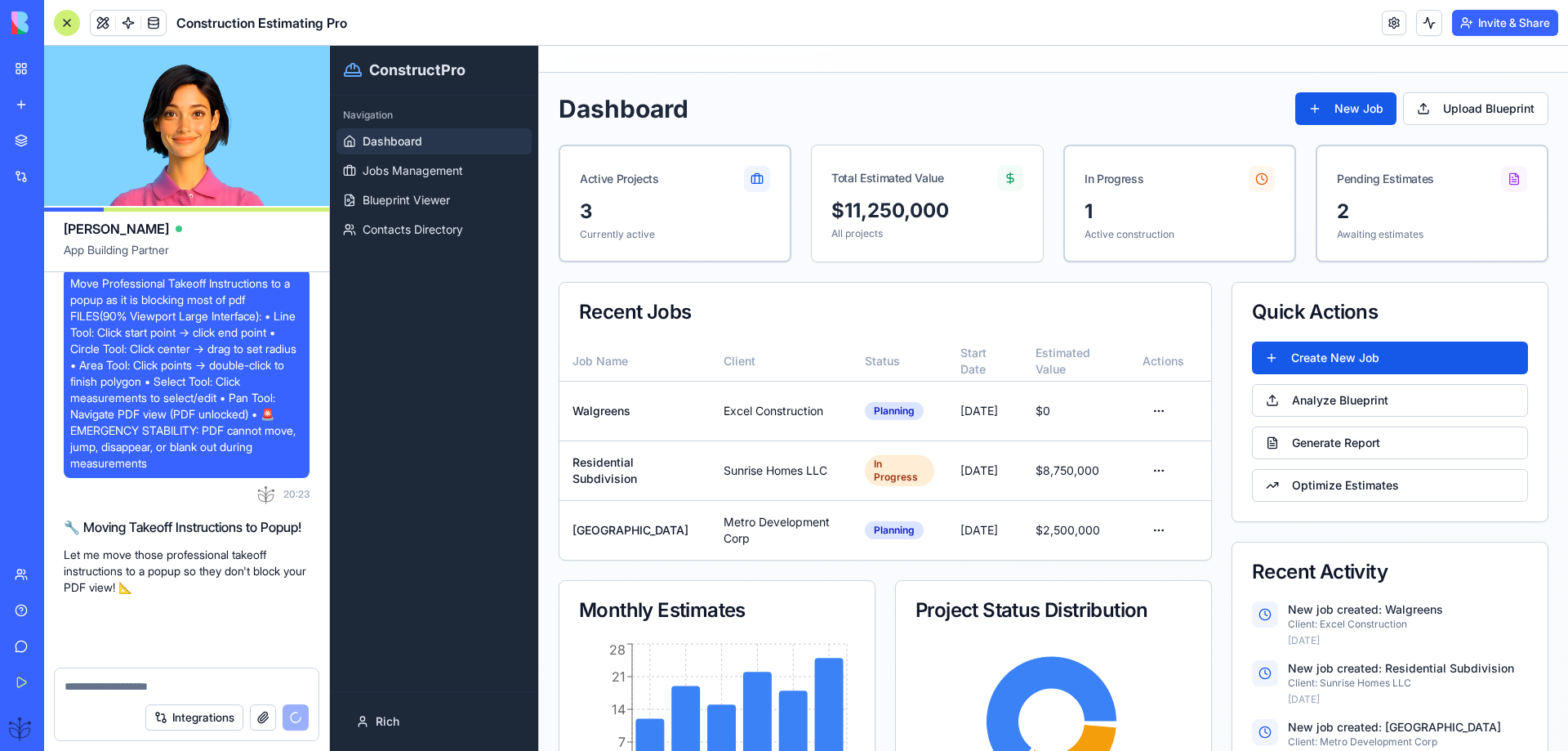
scroll to position [76233, 0]
click at [80, 688] on div at bounding box center [186, 682] width 264 height 26
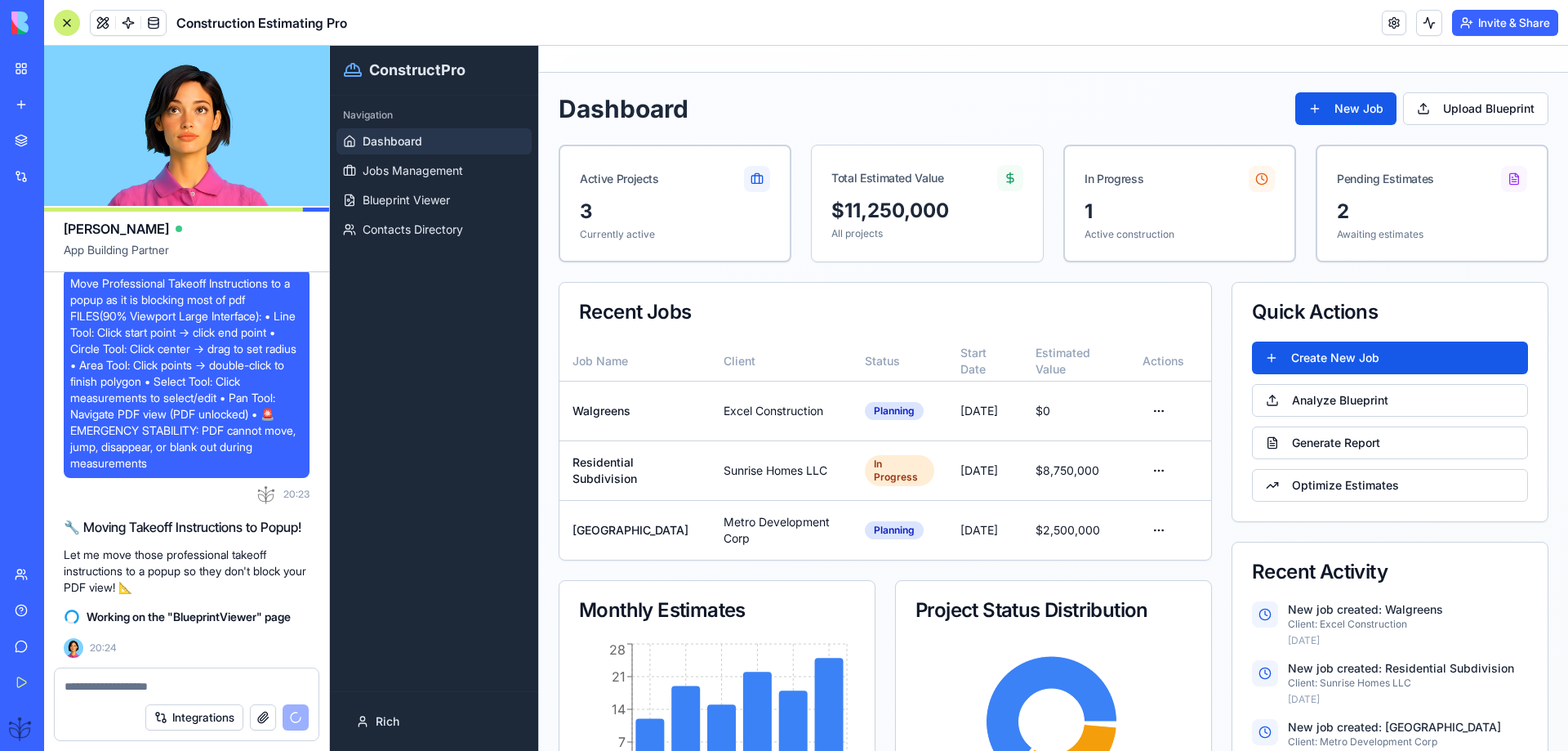
click at [81, 689] on textarea at bounding box center [187, 686] width 244 height 17
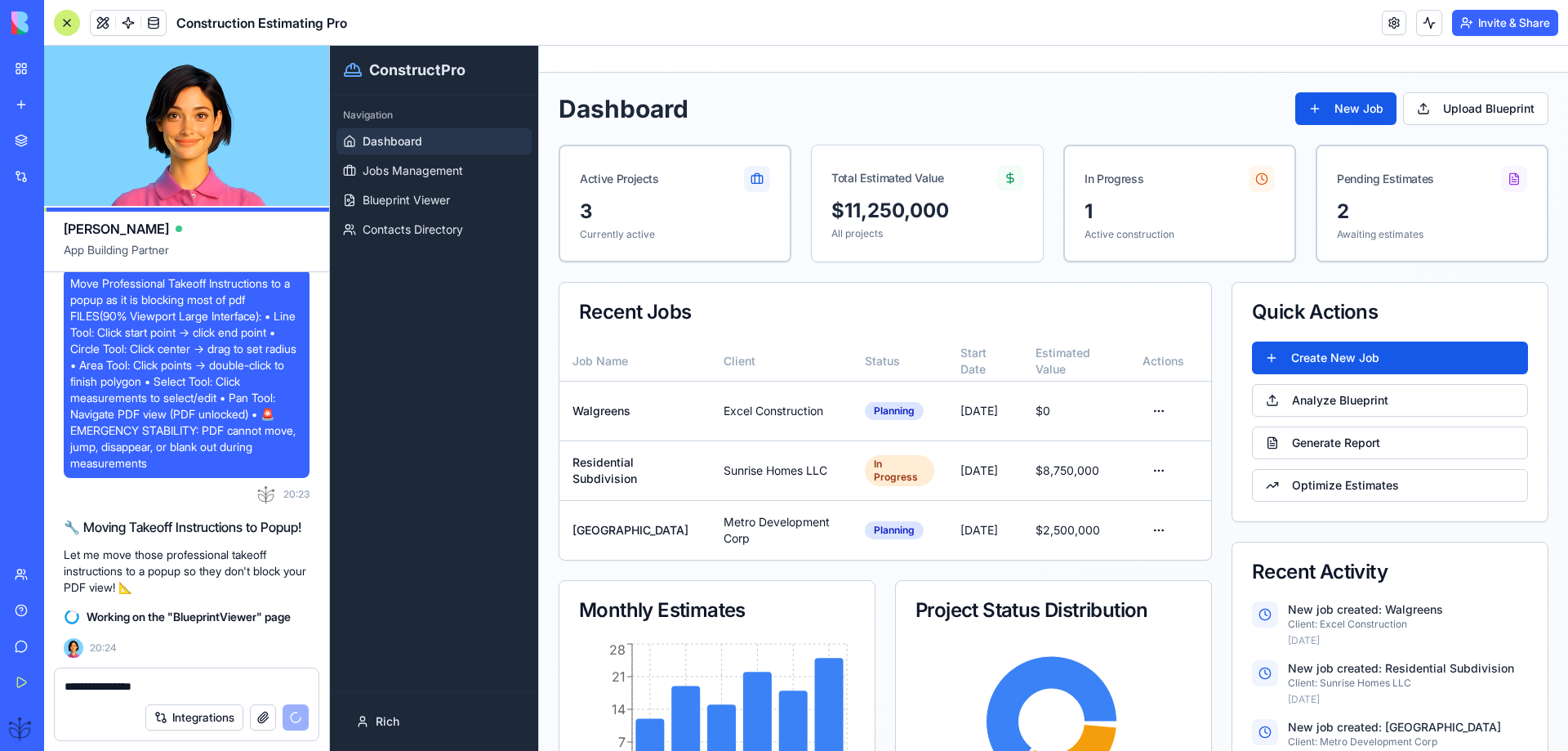
click at [66, 691] on textarea "**********" at bounding box center [187, 686] width 244 height 17
click at [177, 685] on textarea "**********" at bounding box center [187, 686] width 244 height 17
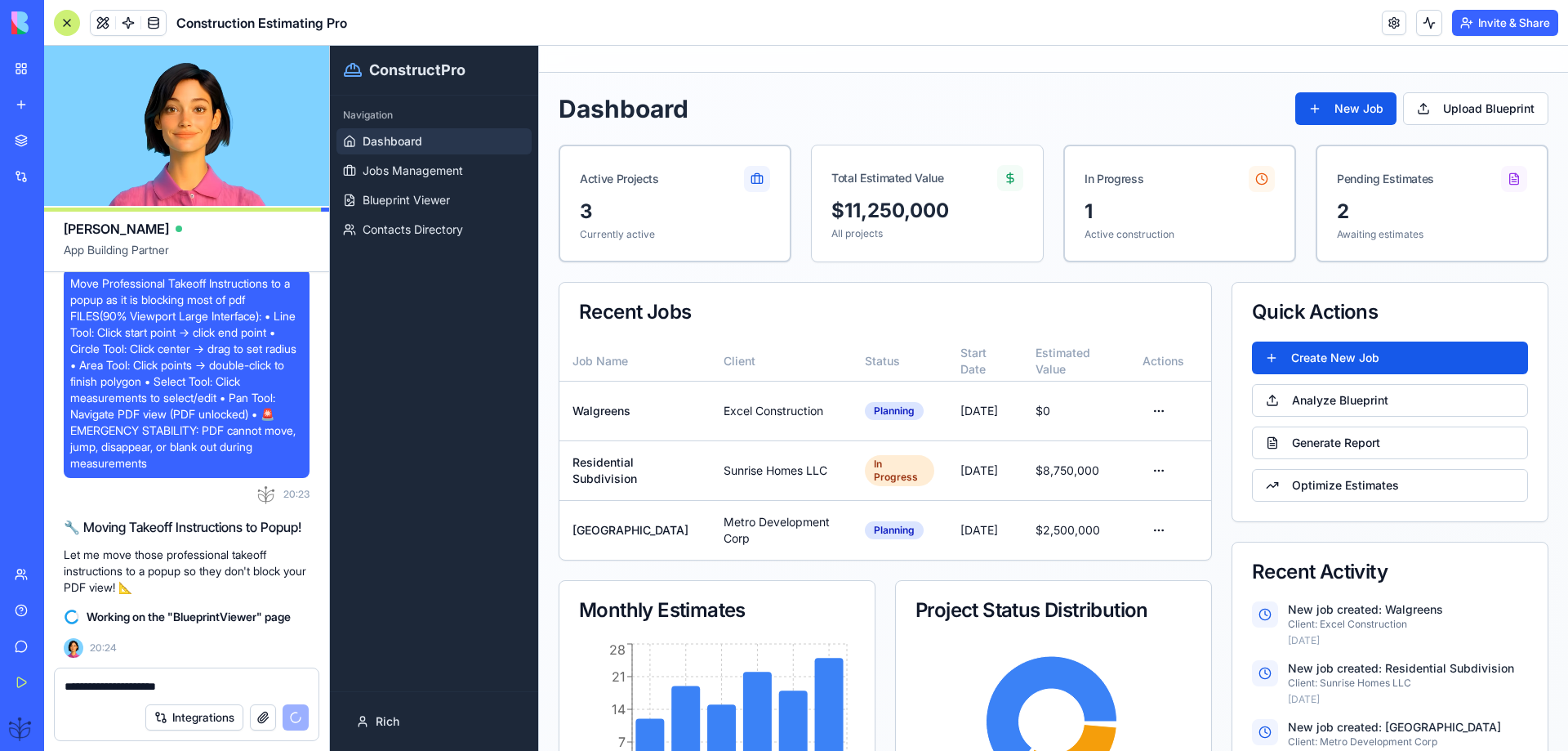
click at [178, 685] on textarea "**********" at bounding box center [187, 686] width 244 height 17
click at [180, 682] on textarea "**********" at bounding box center [187, 686] width 244 height 17
click at [186, 686] on textarea "**********" at bounding box center [187, 686] width 244 height 17
click at [230, 684] on textarea "**********" at bounding box center [187, 686] width 244 height 17
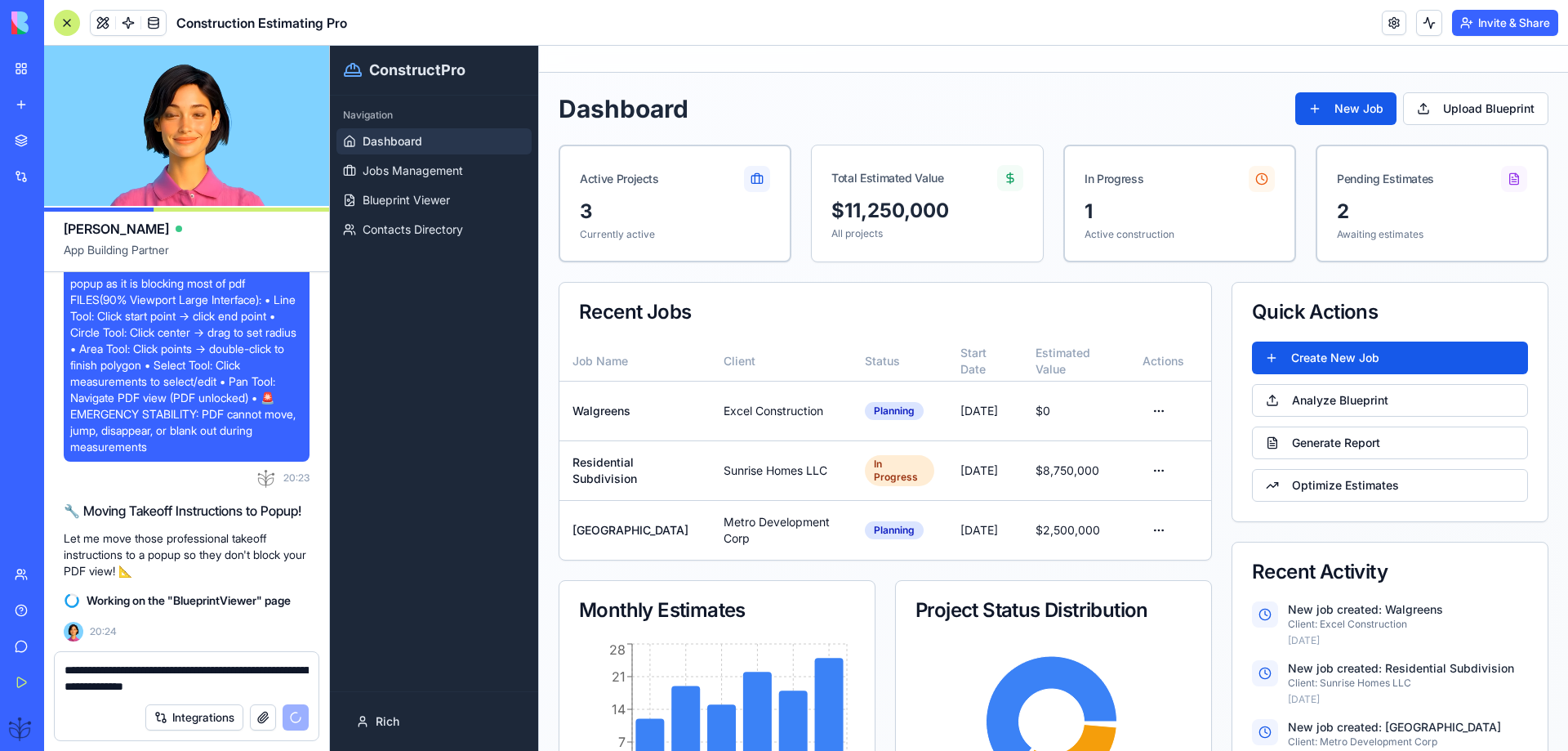
click at [107, 672] on textarea "**********" at bounding box center [187, 678] width 244 height 32
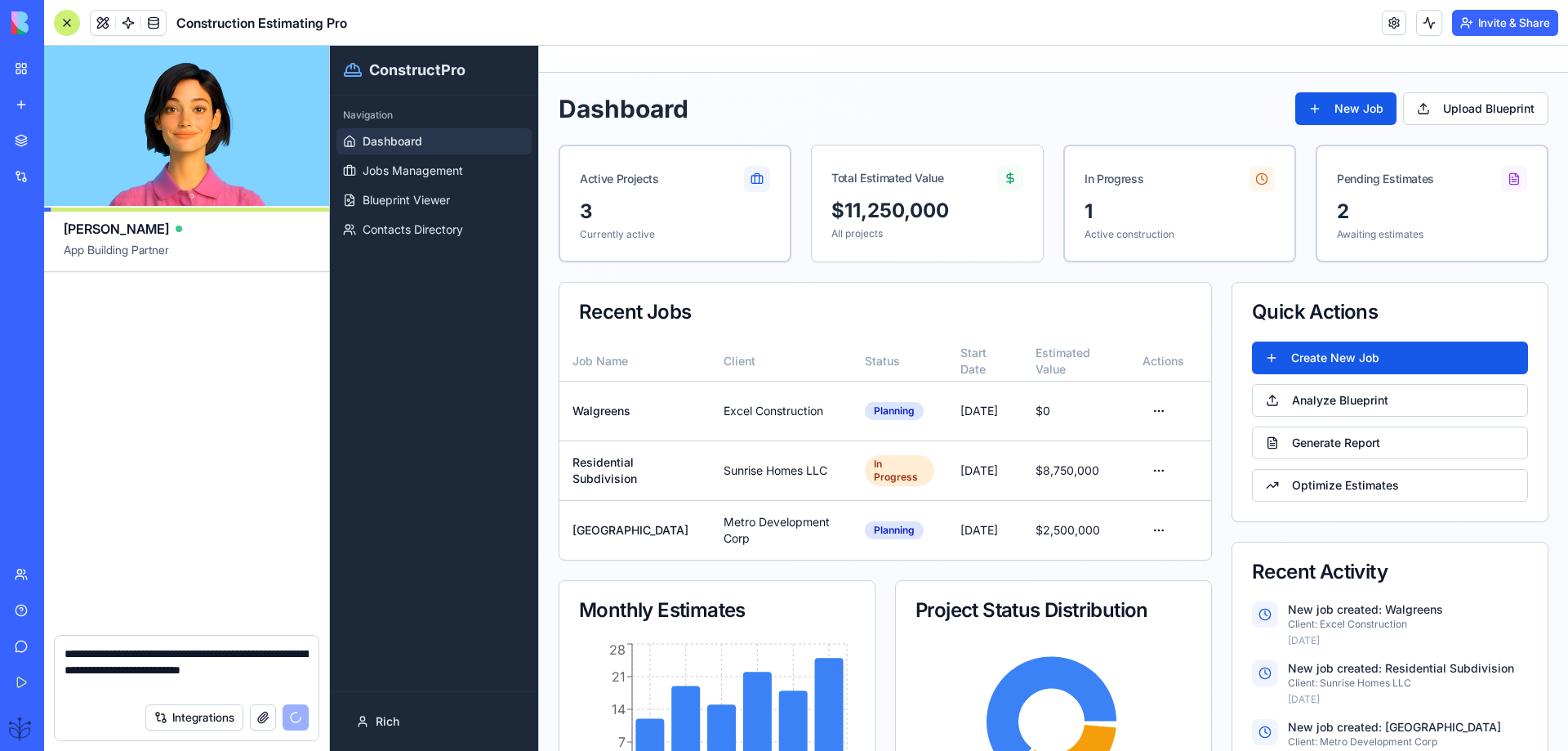
scroll to position [76681, 0]
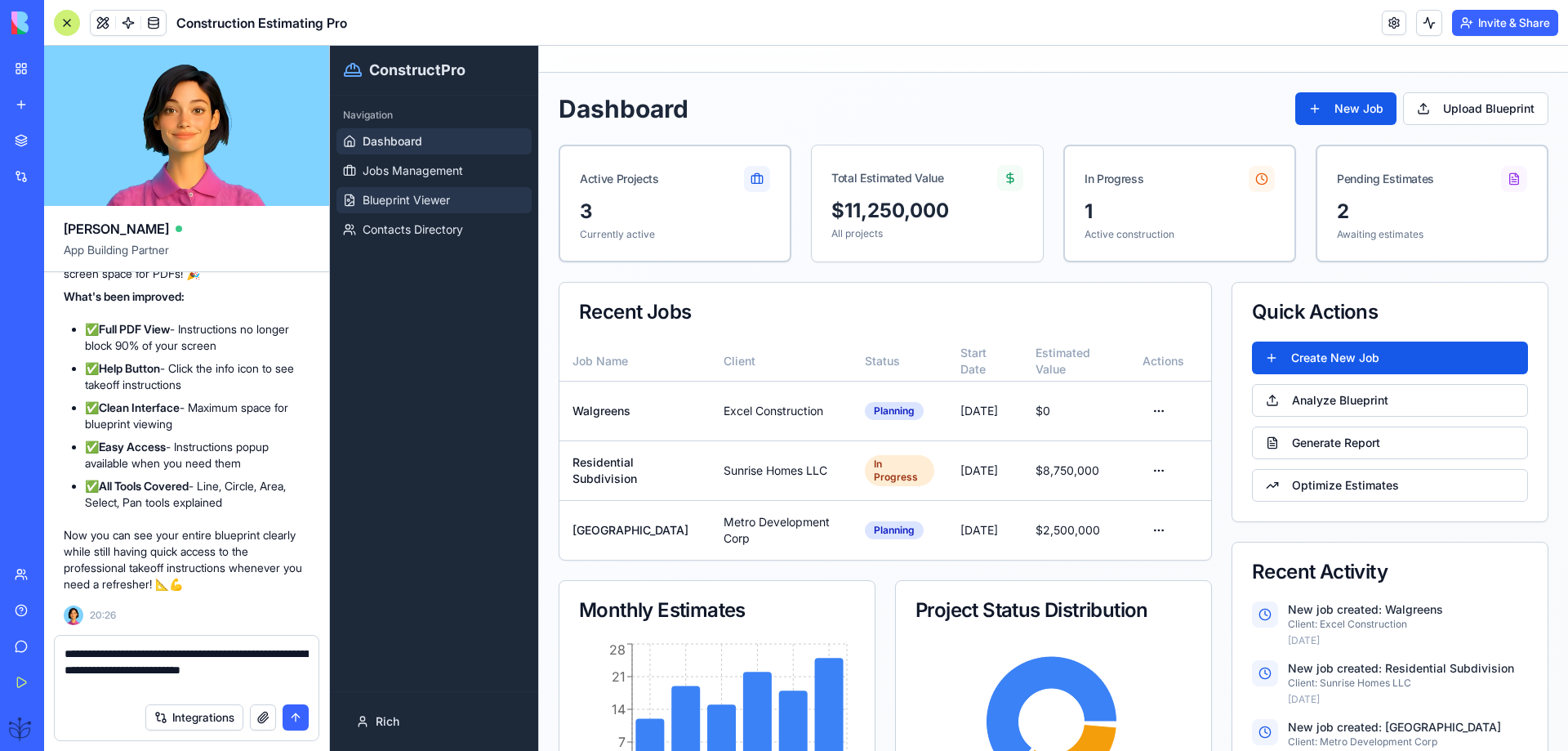
type textarea "**********"
click at [419, 202] on span "Blueprint Viewer" at bounding box center [406, 200] width 87 height 17
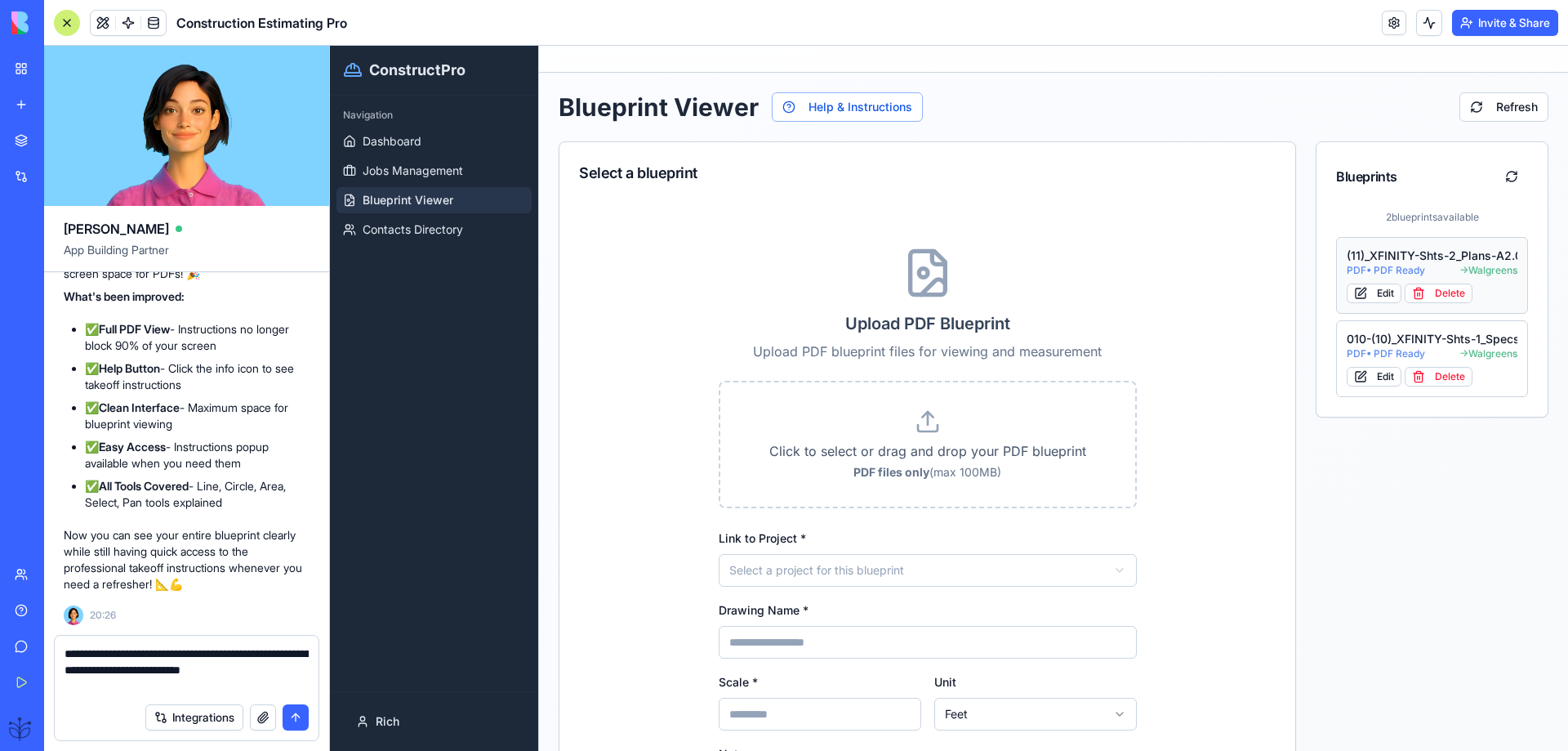
click at [1371, 257] on div "(11)_XFINITY-Shts-2_Plans-A2.01_-_Permit" at bounding box center [1432, 256] width 170 height 17
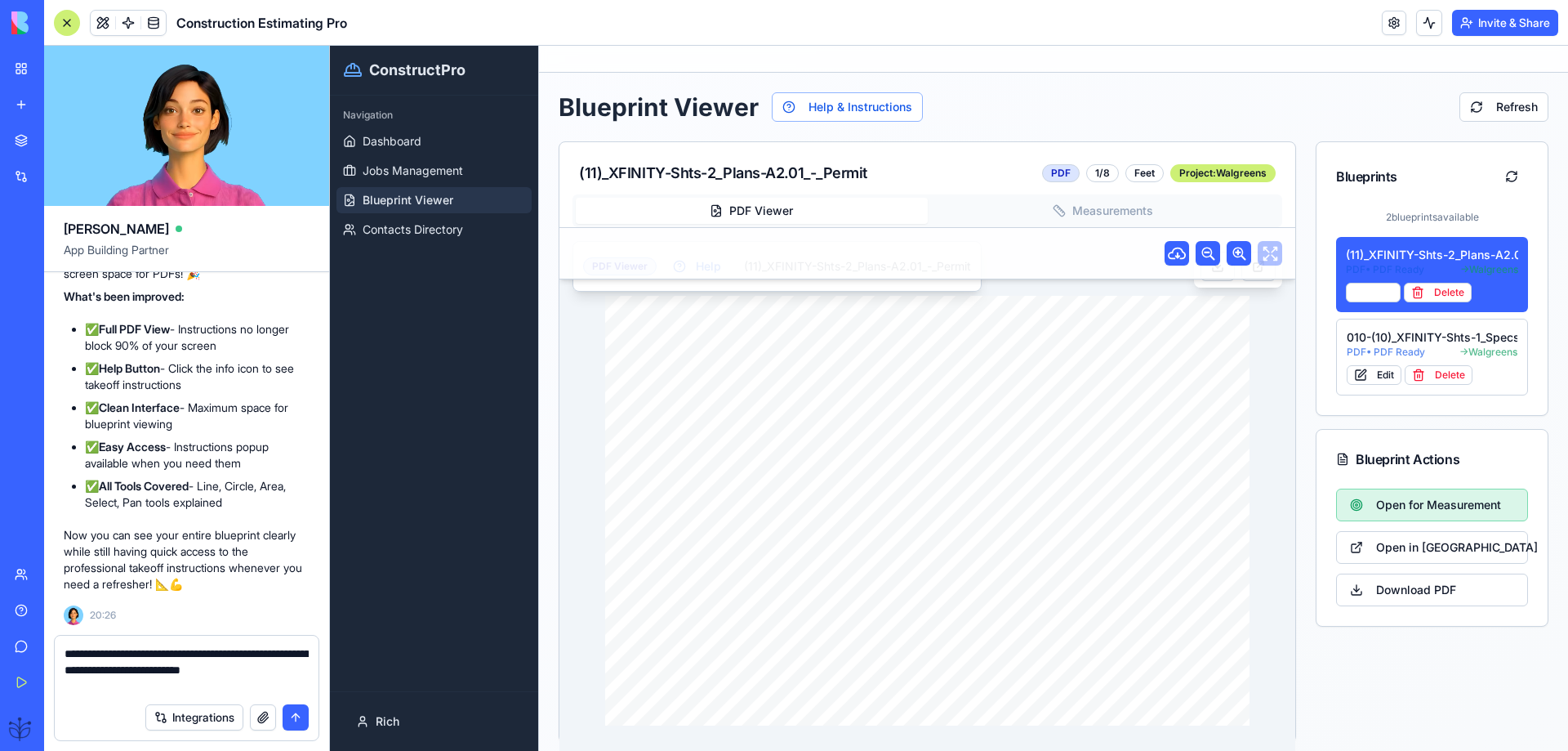
click at [1380, 501] on span "Open for Measurement" at bounding box center [1438, 506] width 125 height 17
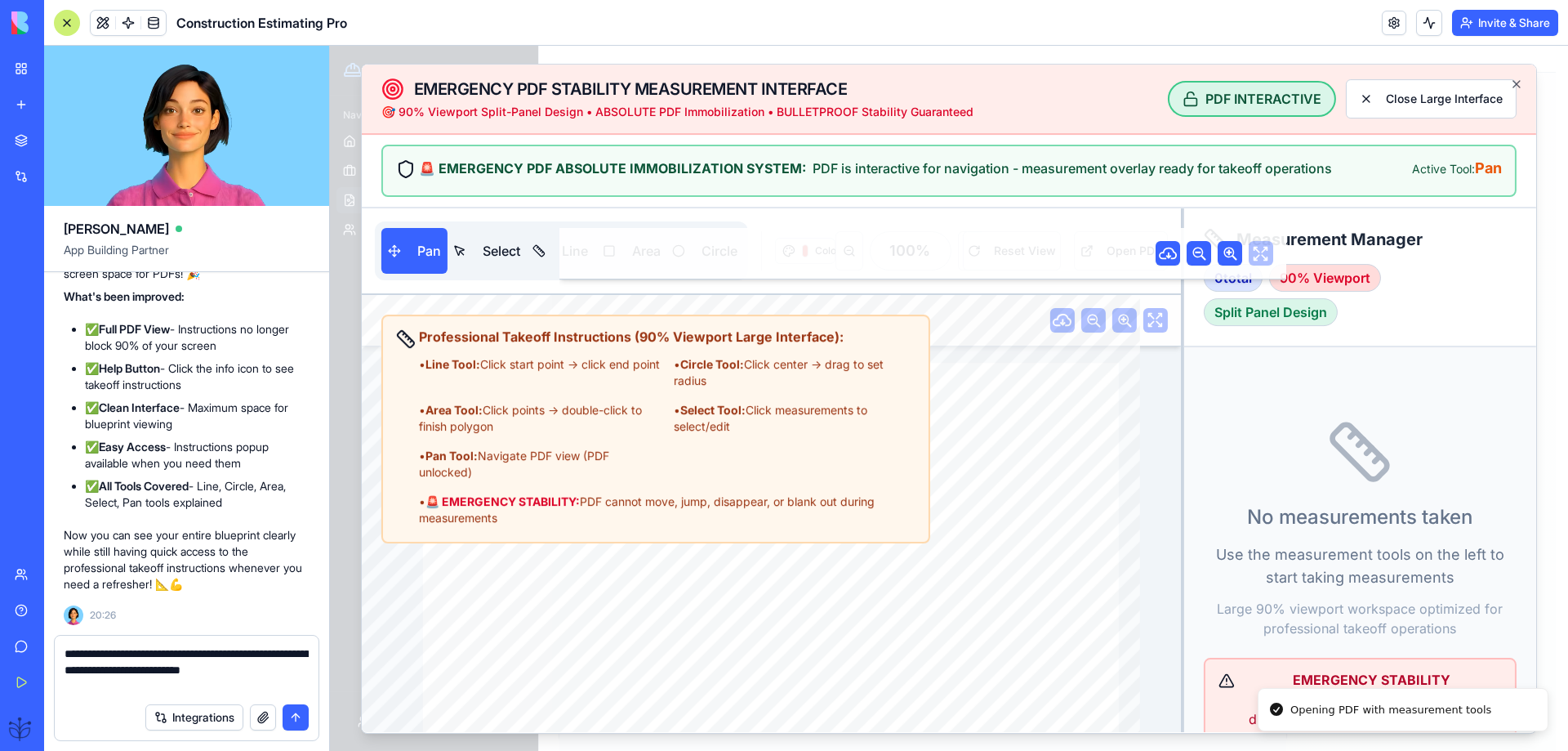
click at [526, 425] on div "• Area Tool: Click points → double-click to finish polygon" at bounding box center [540, 418] width 242 height 32
click at [553, 398] on div "• Line Tool: Click start point → click end point • Circle Tool: Click center → …" at bounding box center [667, 442] width 497 height 170
click at [550, 402] on div "• Area Tool: Click points → double-click to finish polygon" at bounding box center [540, 418] width 242 height 32
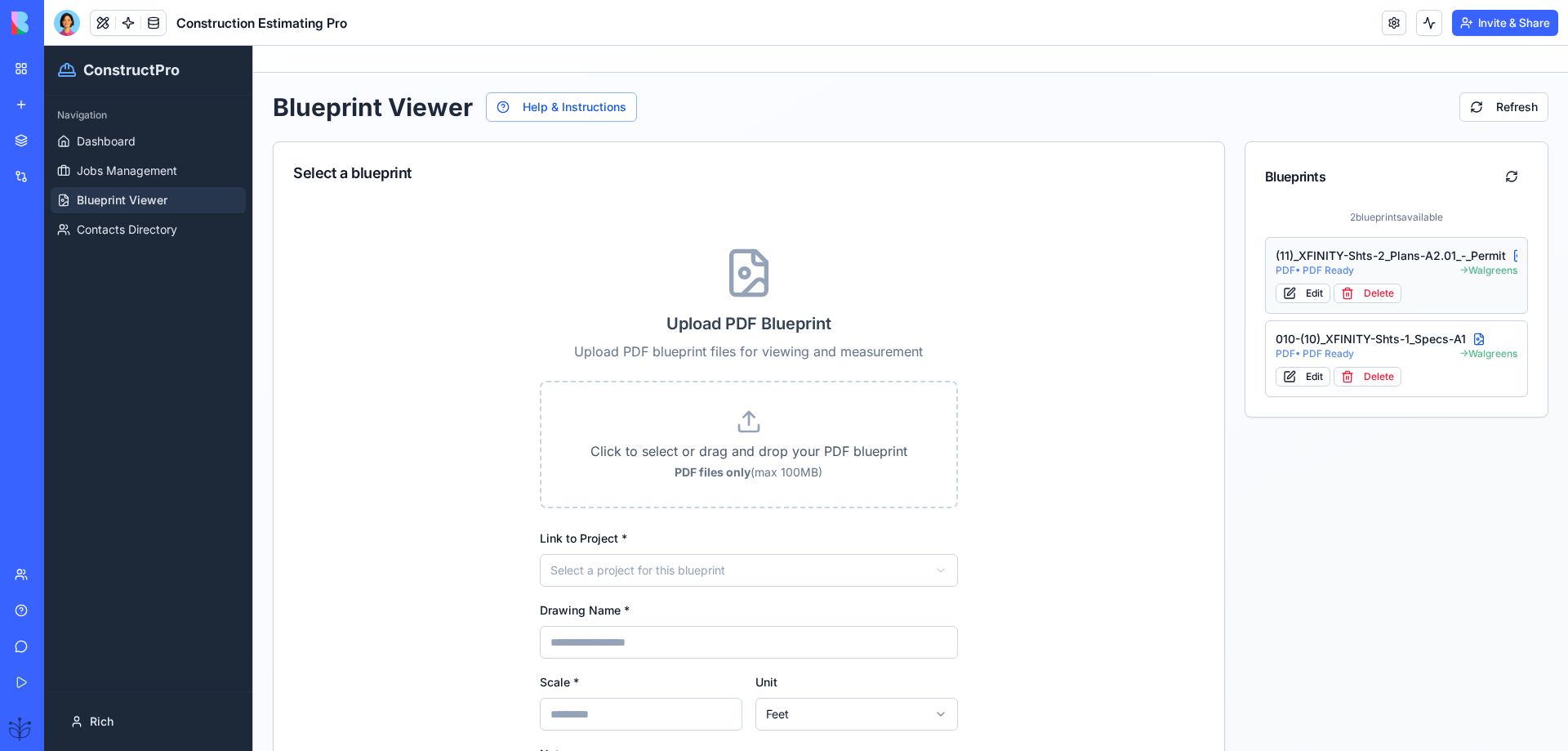
click at [1313, 269] on span "PDF • PDF Ready" at bounding box center [1314, 270] width 79 height 13
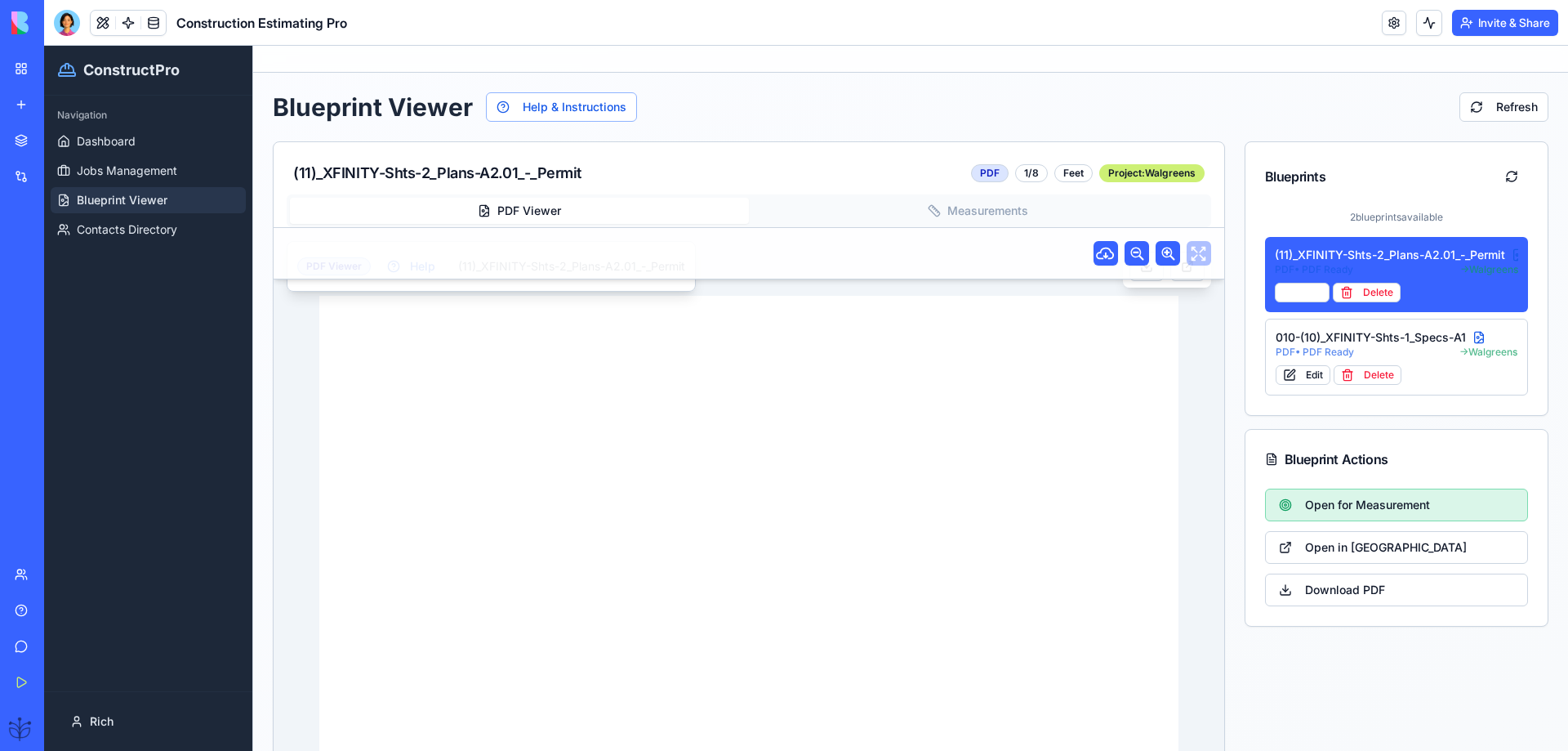
click at [1316, 507] on span "Open for Measurement" at bounding box center [1367, 506] width 125 height 17
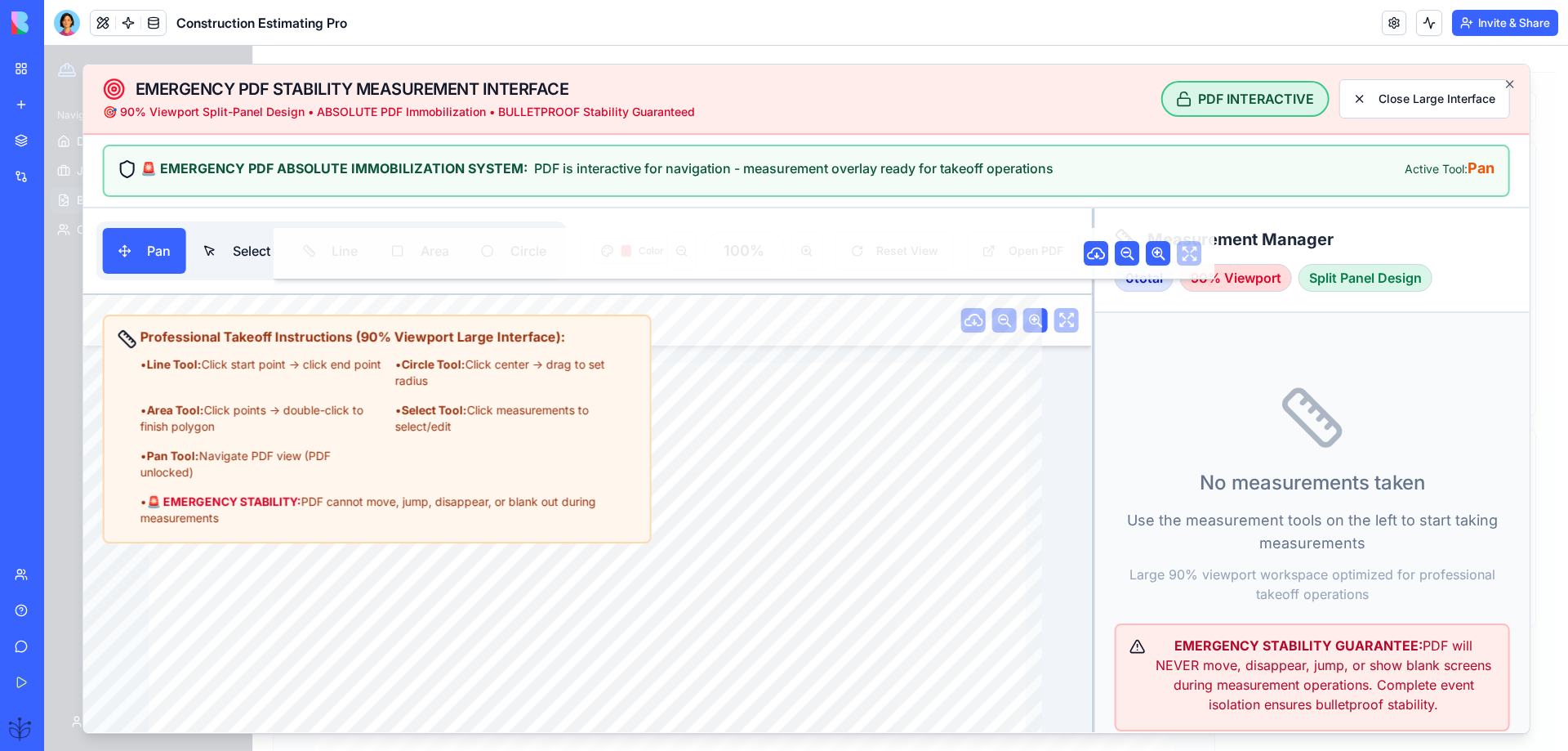
click at [102, 24] on button at bounding box center [103, 22] width 24 height 24
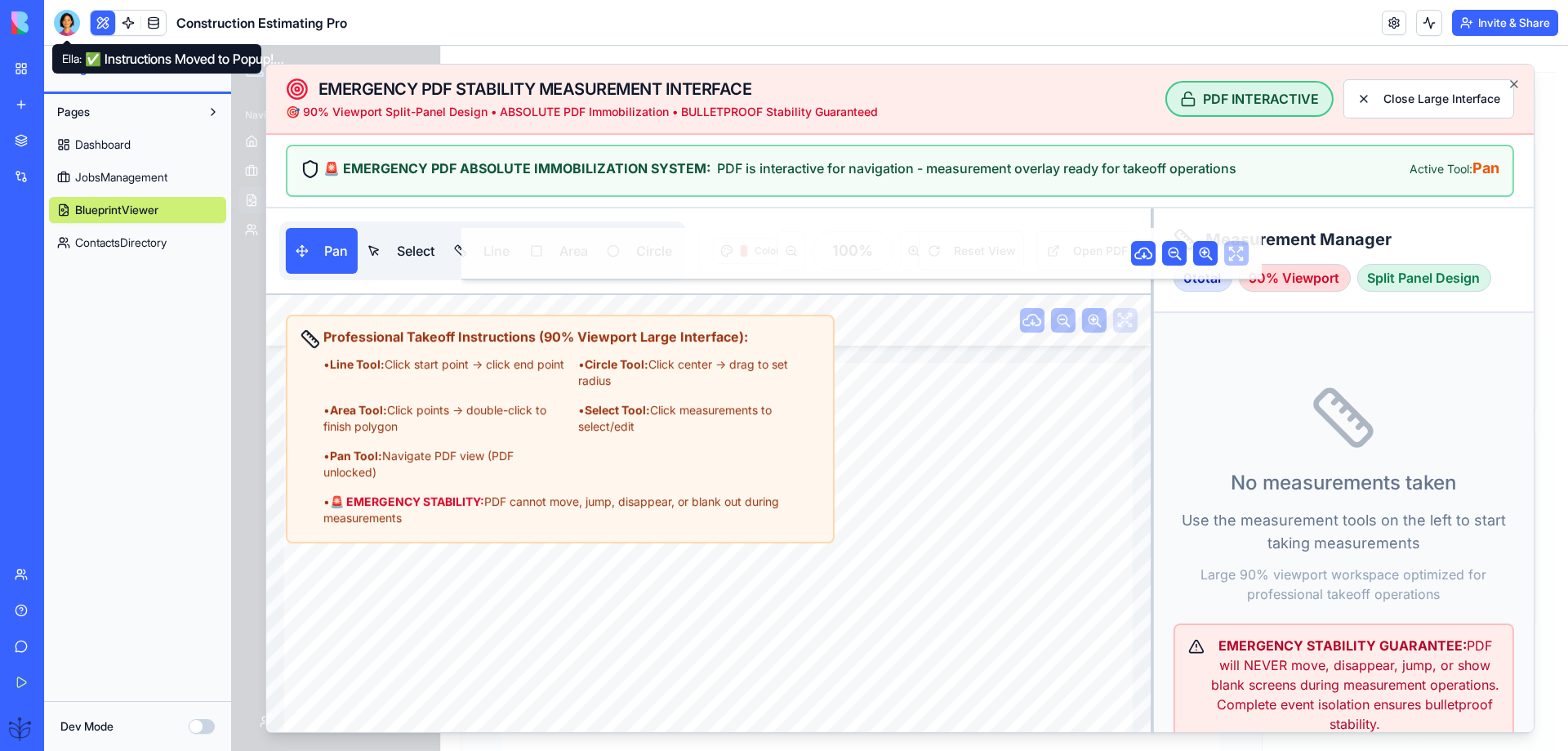
click at [68, 23] on div at bounding box center [67, 23] width 26 height 26
click at [58, 20] on div at bounding box center [67, 23] width 26 height 26
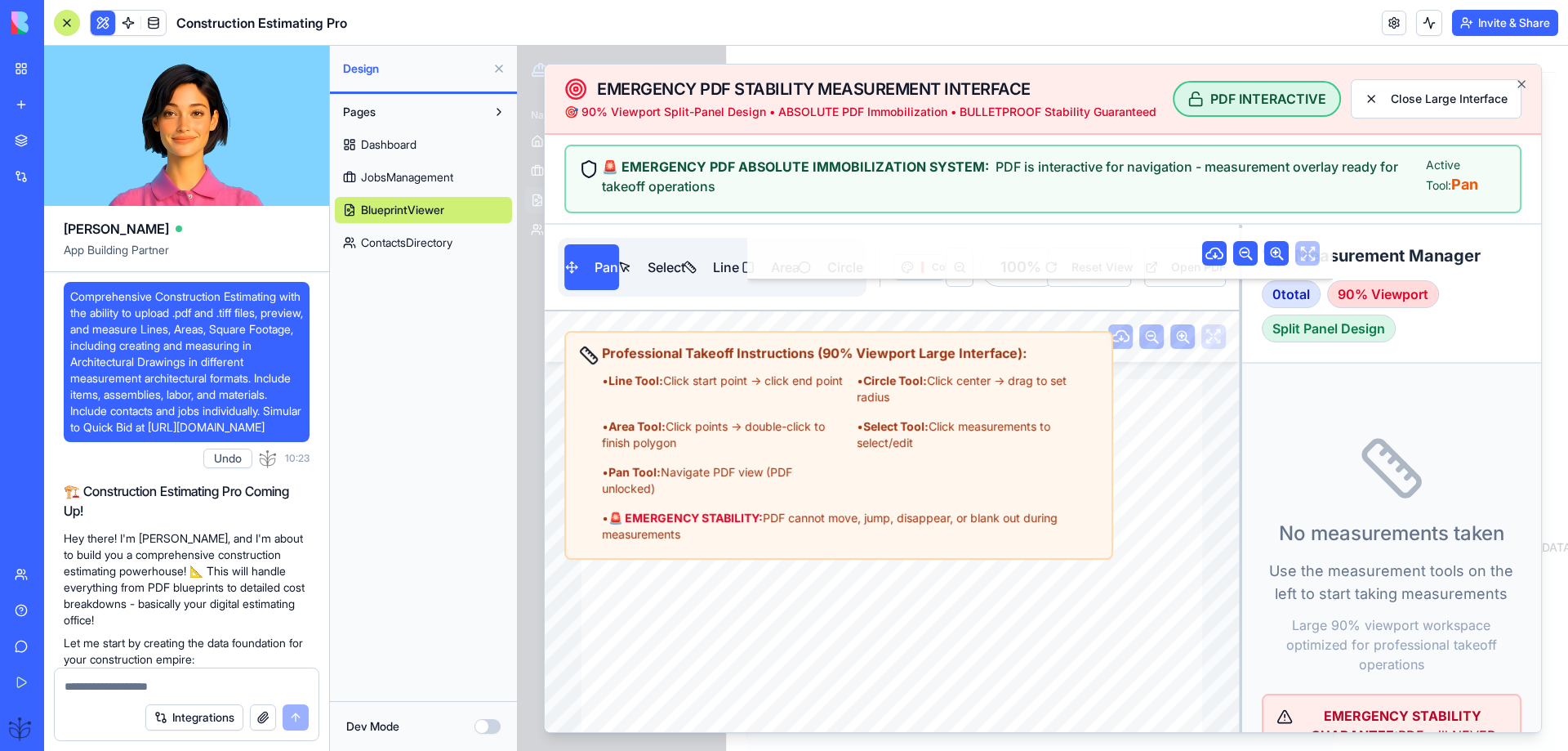
scroll to position [76647, 0]
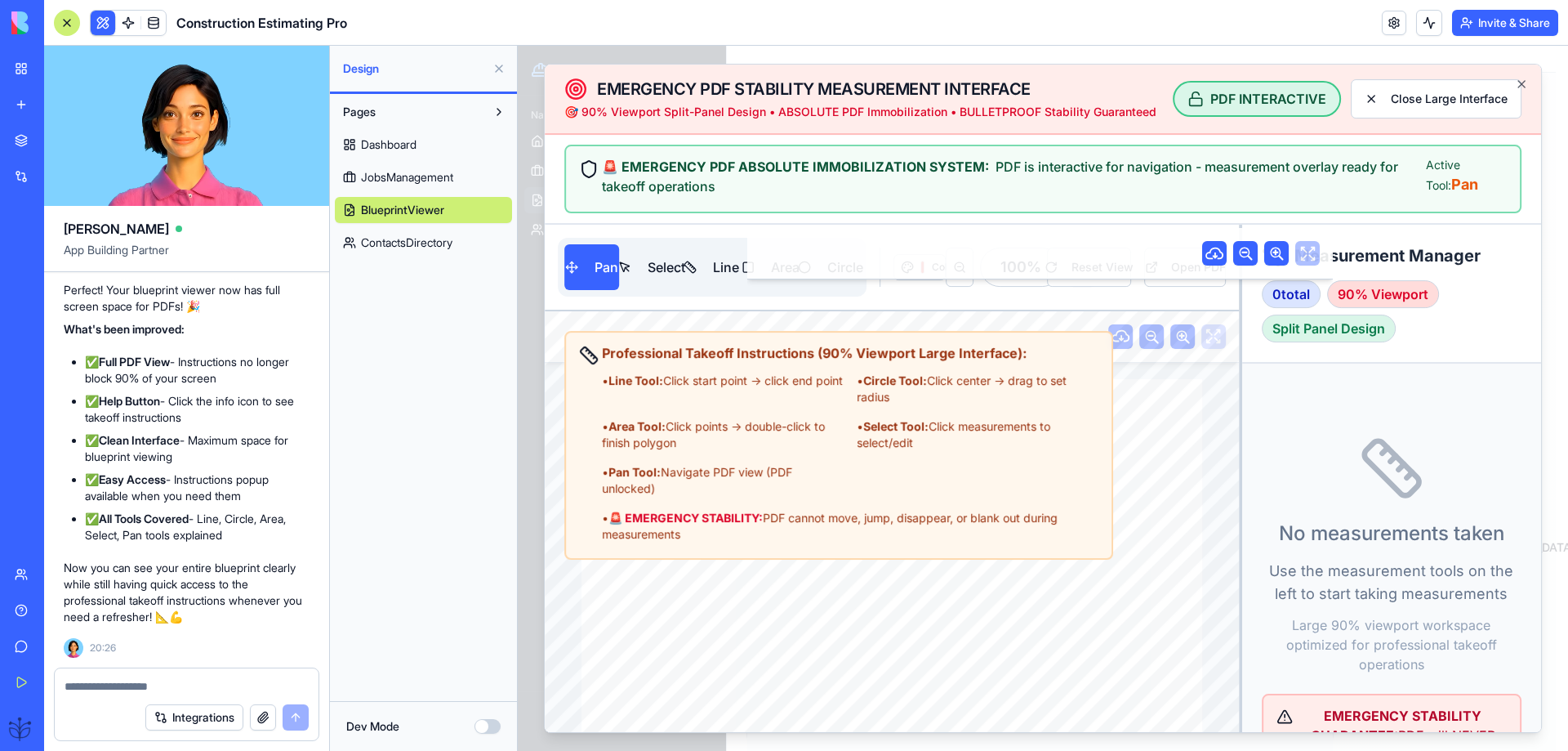
click at [374, 105] on span "Pages" at bounding box center [359, 112] width 32 height 17
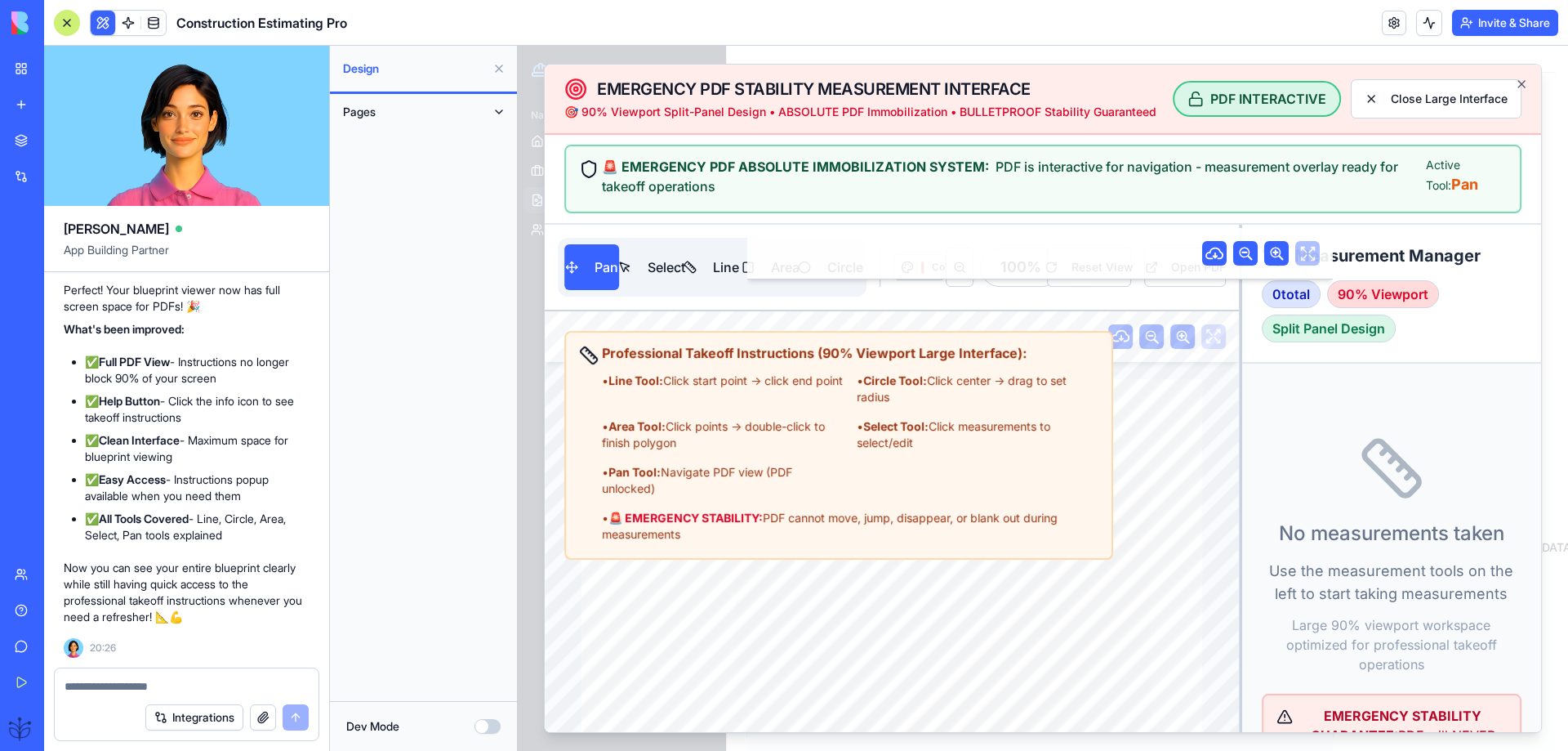
click at [367, 119] on span "Pages" at bounding box center [359, 112] width 32 height 17
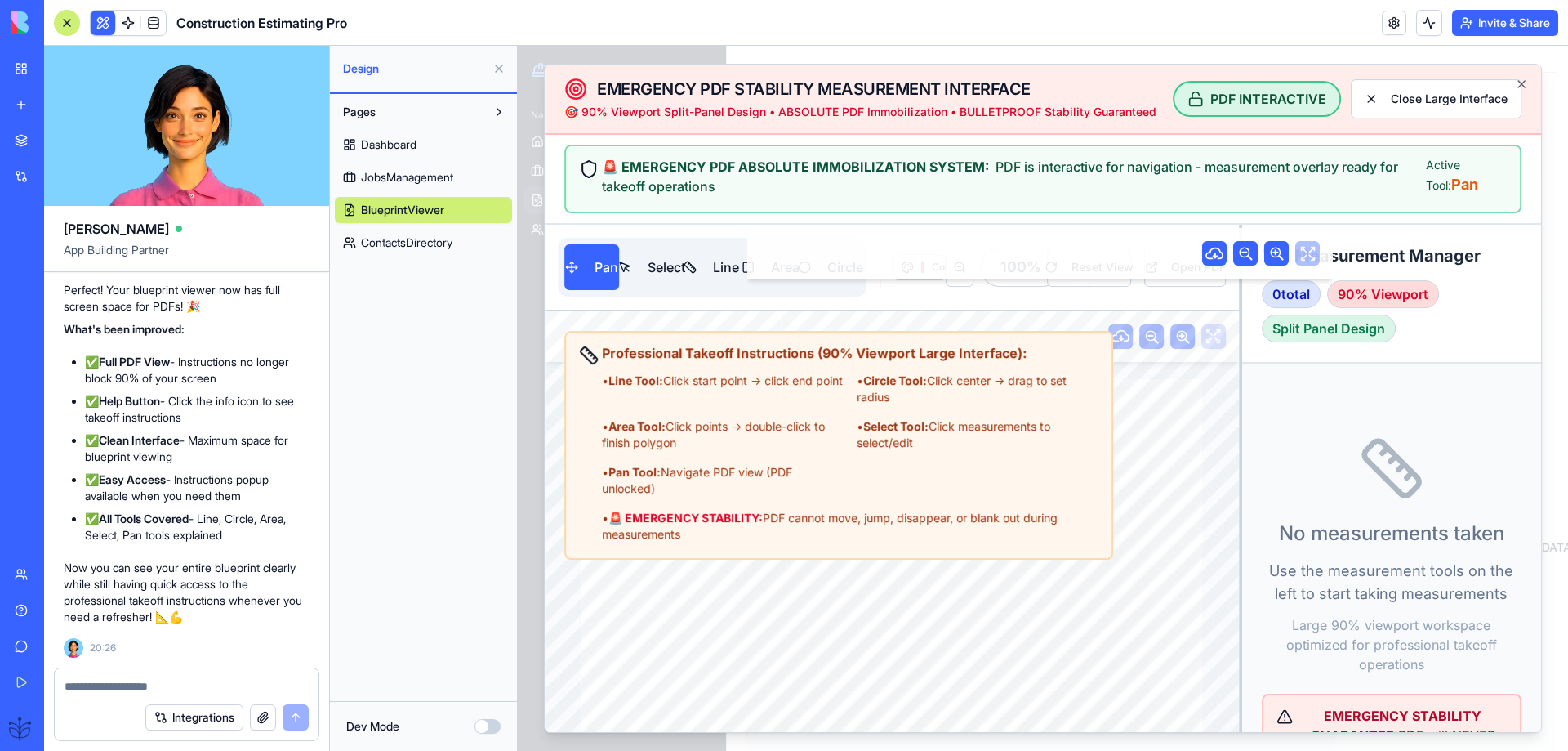
click at [361, 143] on span "Dashboard" at bounding box center [389, 144] width 56 height 17
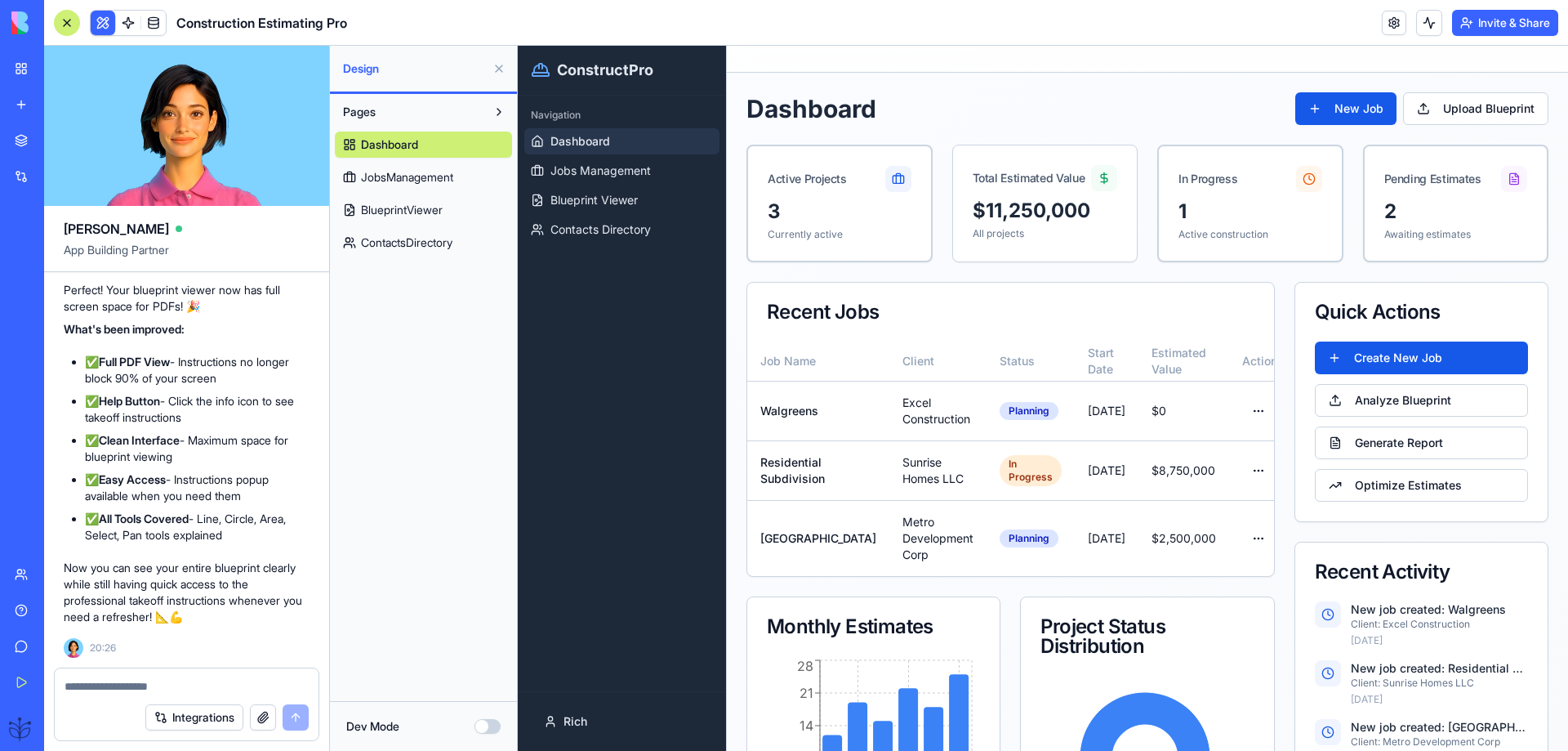
click at [116, 683] on textarea at bounding box center [187, 686] width 244 height 17
type textarea "*"
click at [627, 205] on span "Blueprint Viewer" at bounding box center [594, 200] width 87 height 17
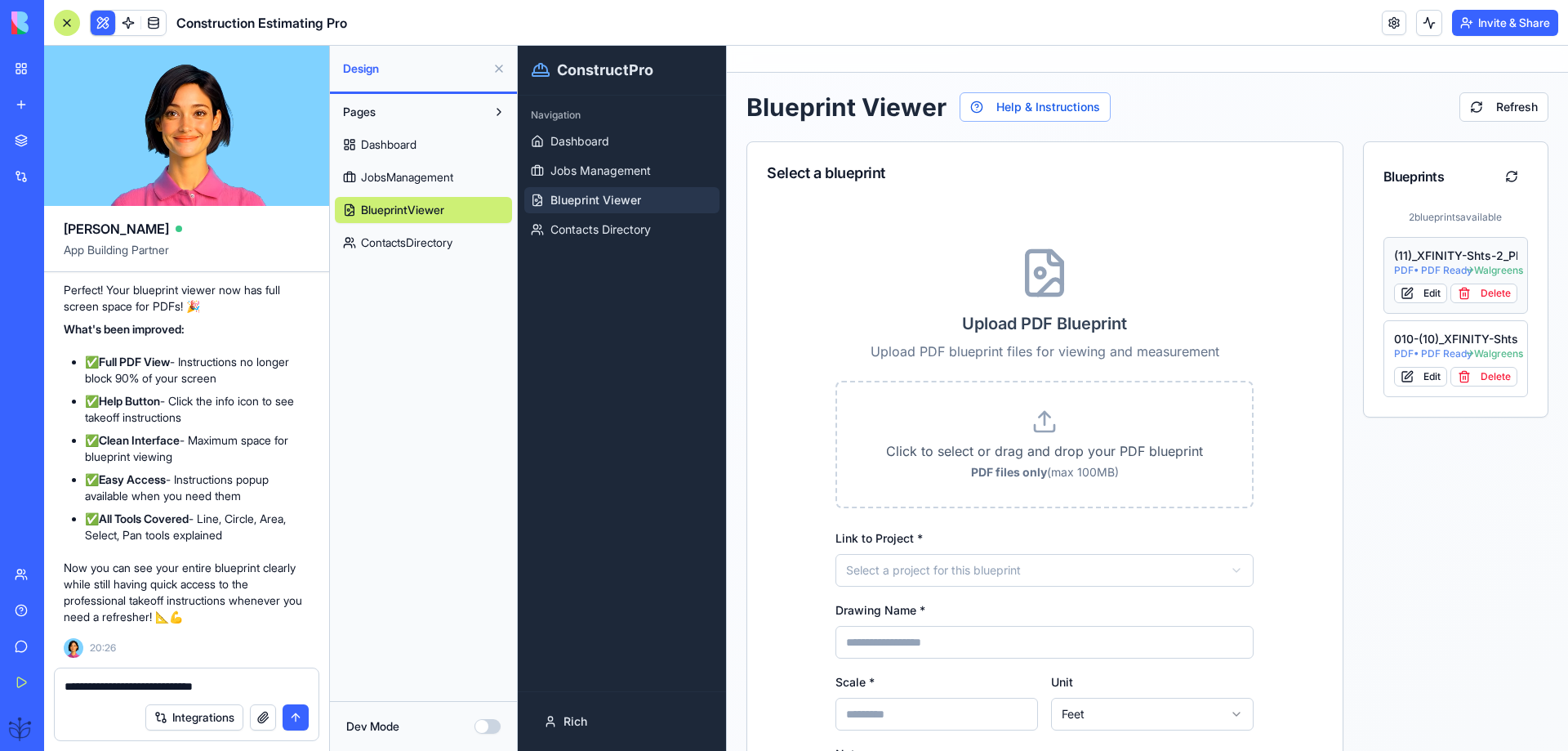
click at [1442, 266] on span "PDF • PDF Ready" at bounding box center [1429, 270] width 71 height 13
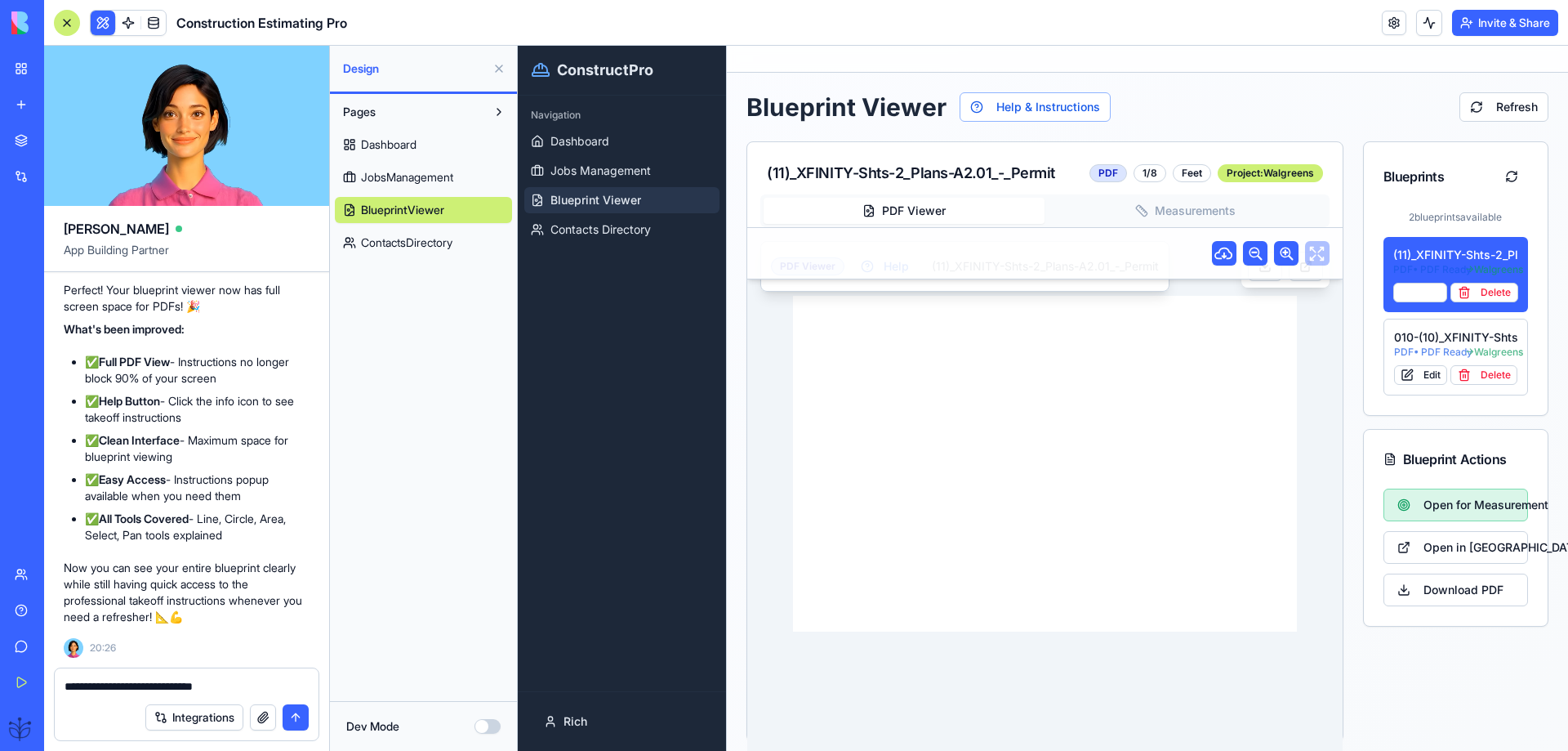
click at [1424, 512] on span "Open for Measurement" at bounding box center [1469, 506] width 92 height 17
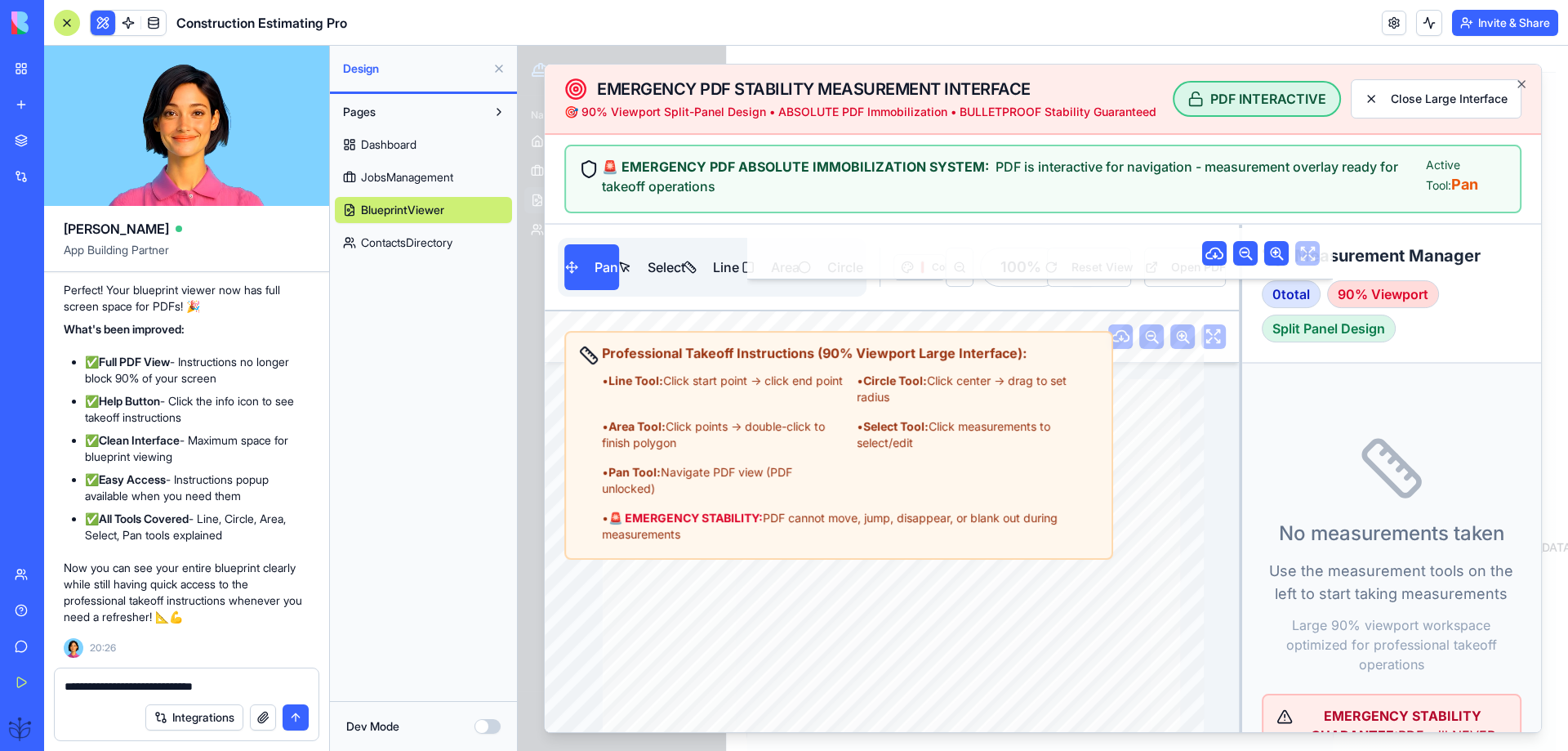
click at [255, 682] on textarea "**********" at bounding box center [187, 686] width 244 height 17
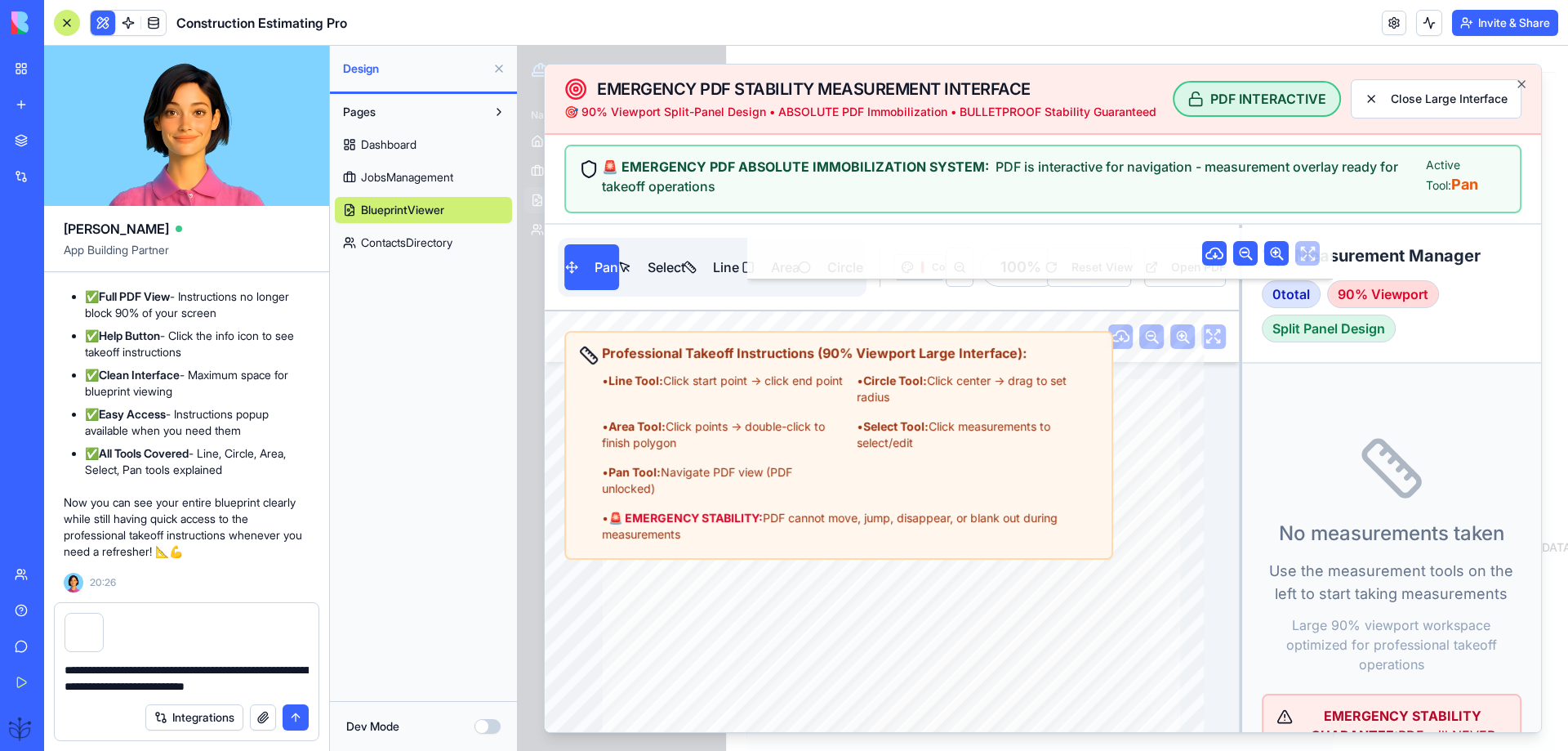
click at [314, 685] on div "**********" at bounding box center [186, 673] width 264 height 43
drag, startPoint x: 315, startPoint y: 682, endPoint x: 304, endPoint y: 692, distance: 14.9
click at [304, 692] on textarea "**********" at bounding box center [187, 678] width 244 height 32
drag, startPoint x: 309, startPoint y: 687, endPoint x: 286, endPoint y: 629, distance: 62.4
click at [286, 629] on div at bounding box center [186, 627] width 264 height 49
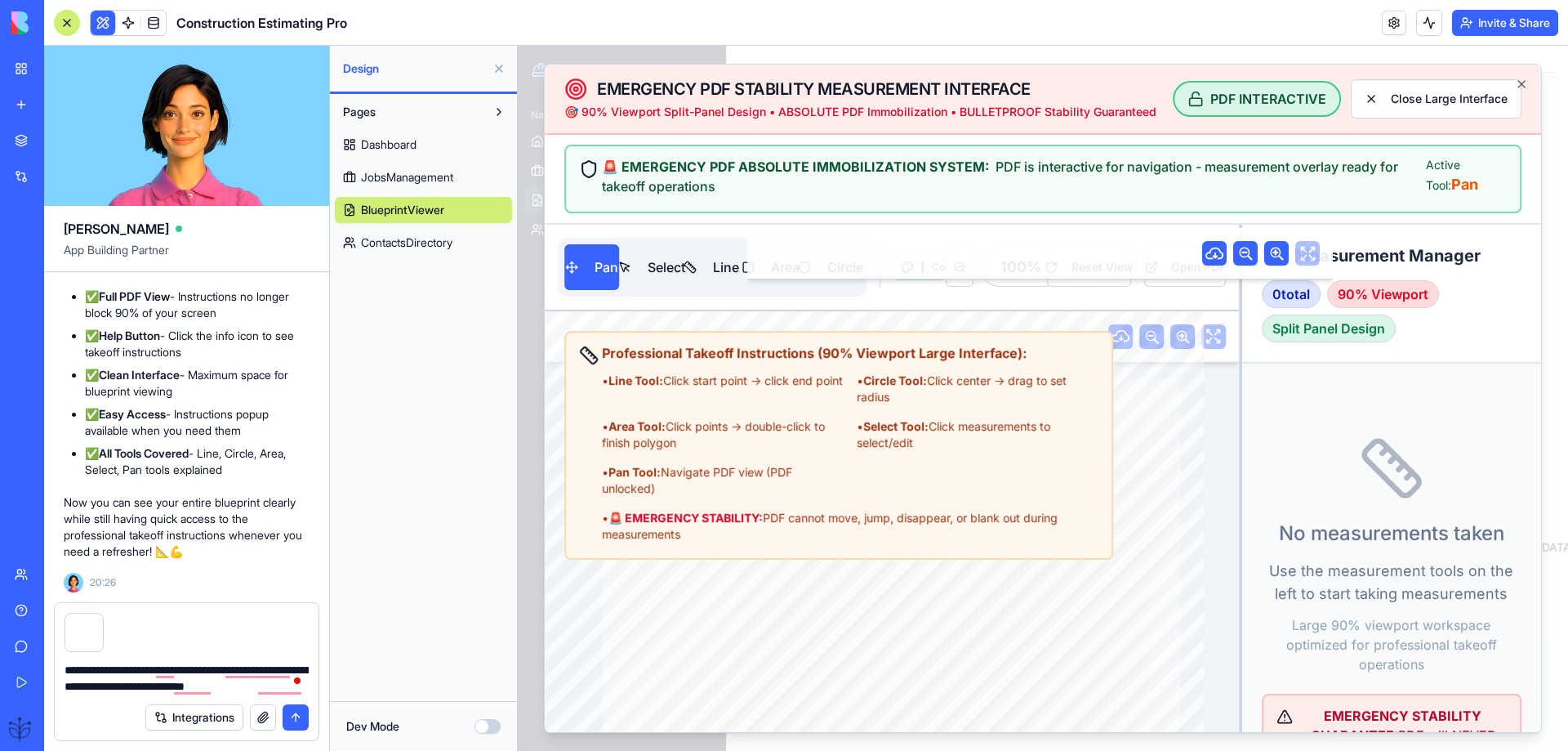
click at [309, 688] on div "**********" at bounding box center [186, 673] width 264 height 43
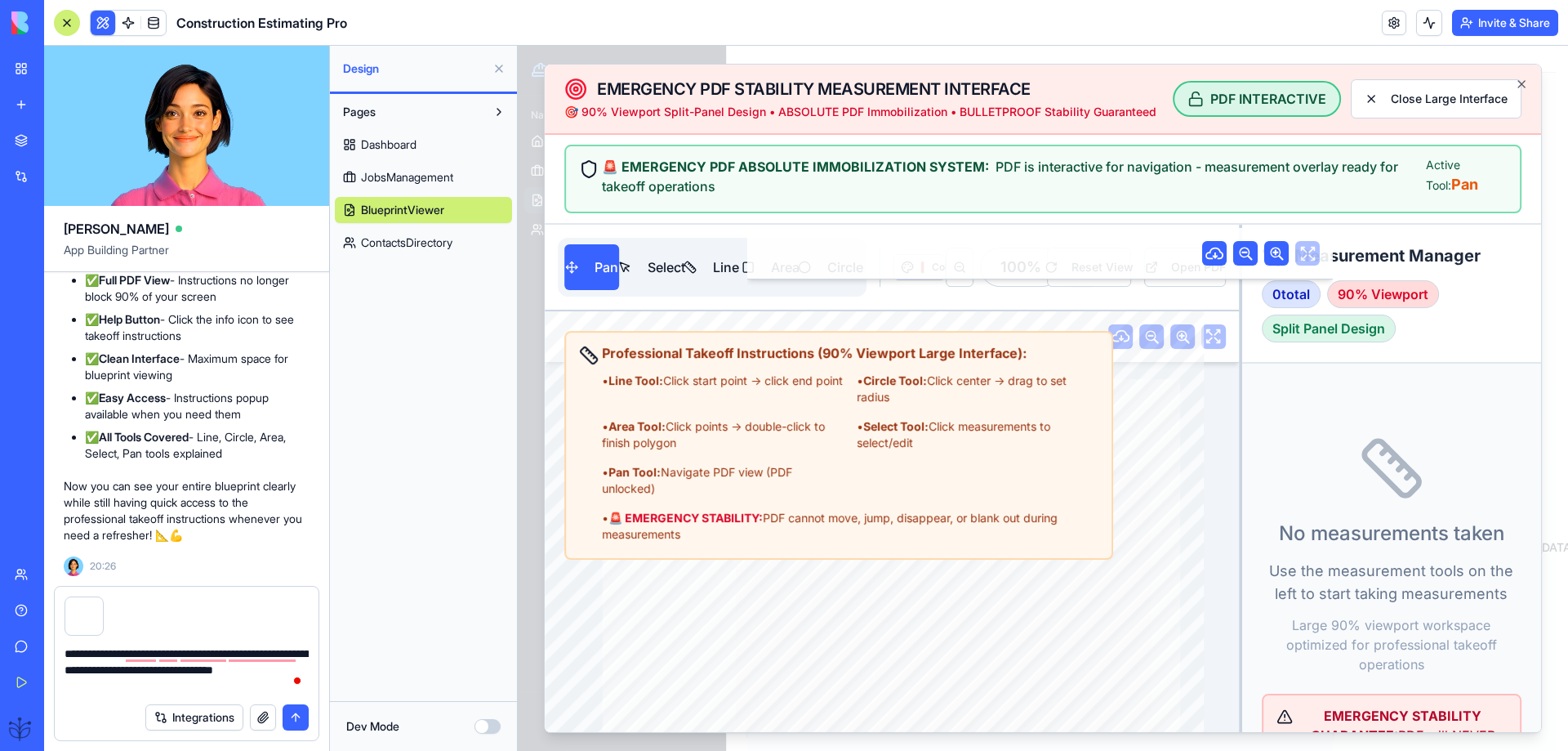
click at [125, 684] on textarea "**********" at bounding box center [187, 670] width 244 height 49
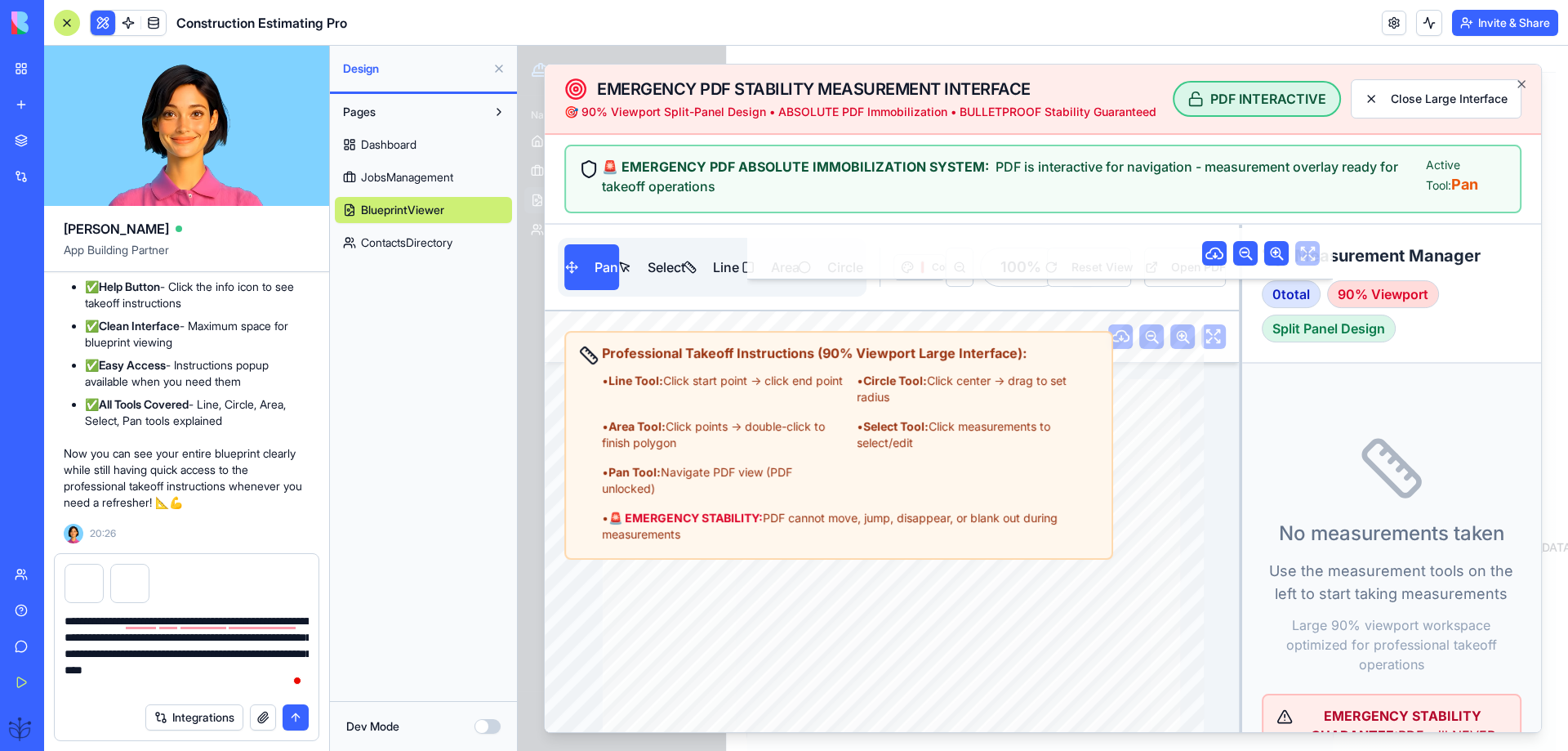
click at [166, 692] on textarea "**********" at bounding box center [187, 654] width 244 height 81
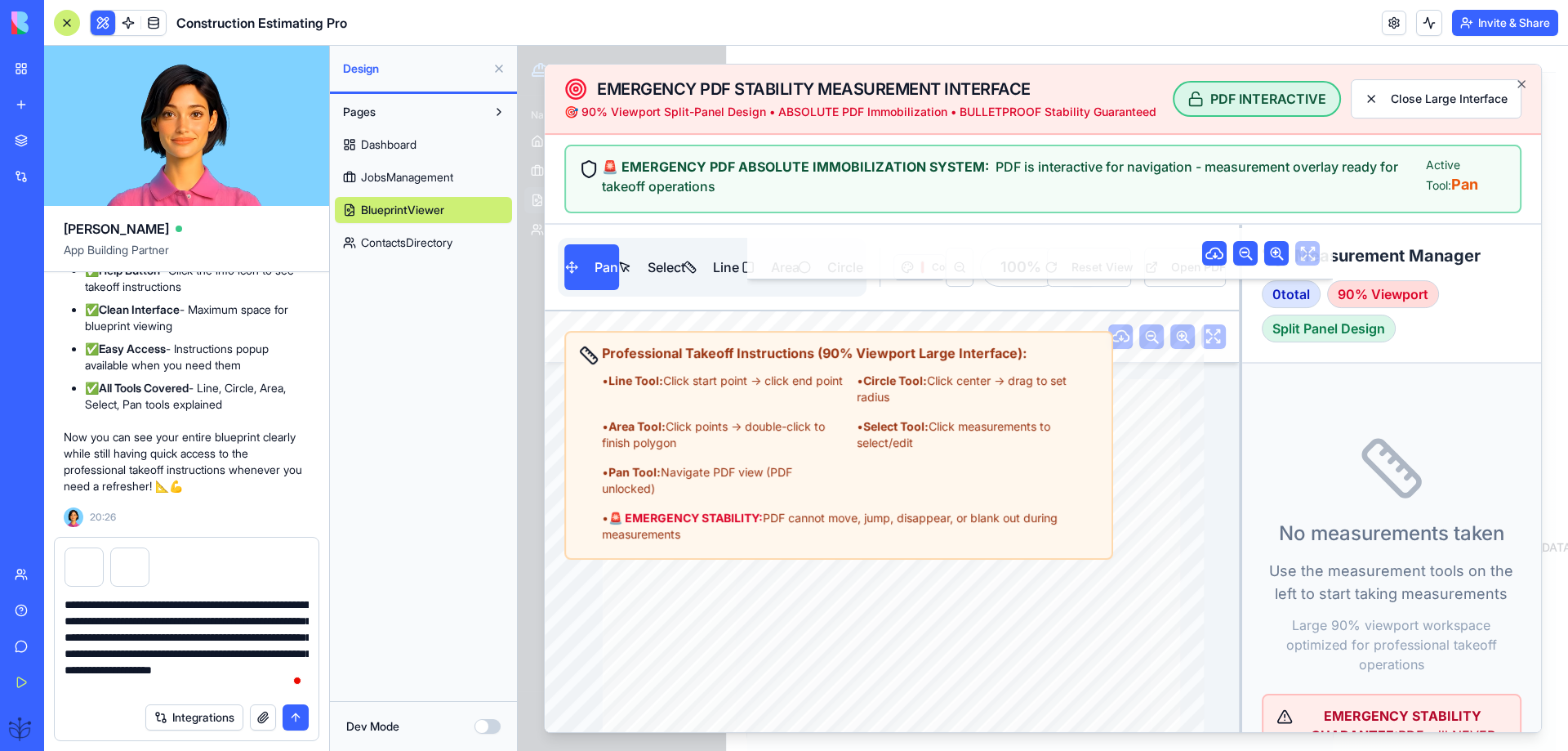
scroll to position [15, 0]
type textarea "**********"
click at [289, 720] on button "submit" at bounding box center [295, 718] width 26 height 26
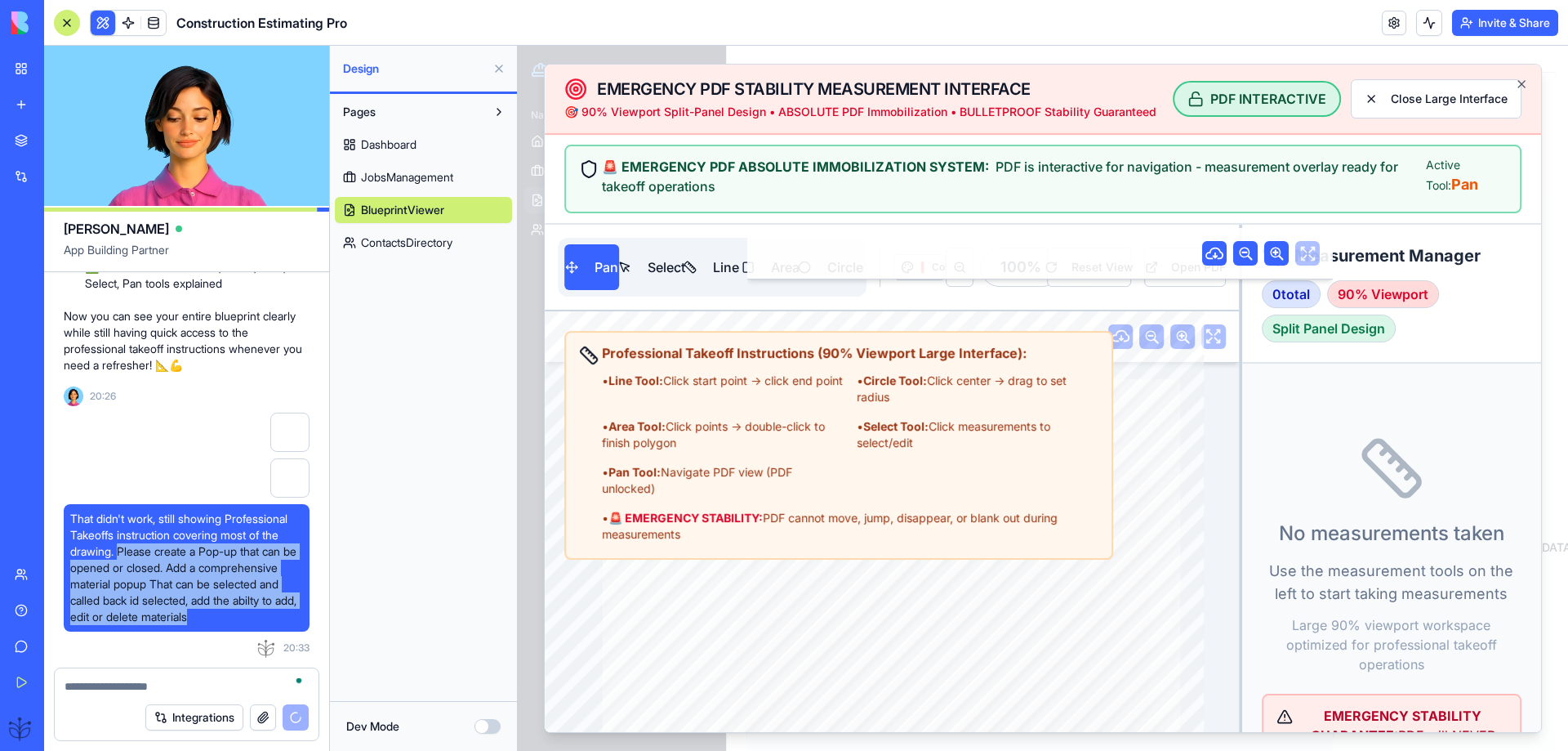
drag, startPoint x: 129, startPoint y: 620, endPoint x: 121, endPoint y: 538, distance: 82.4
click at [121, 539] on span "That didn't work, still showing Professional Takeoffs instruction covering most…" at bounding box center [187, 569] width 233 height 115
copy span "Please create a Pop-up that can be opened or closed. Add a comprehensive materi…"
click at [408, 150] on span "Dashboard" at bounding box center [389, 144] width 56 height 17
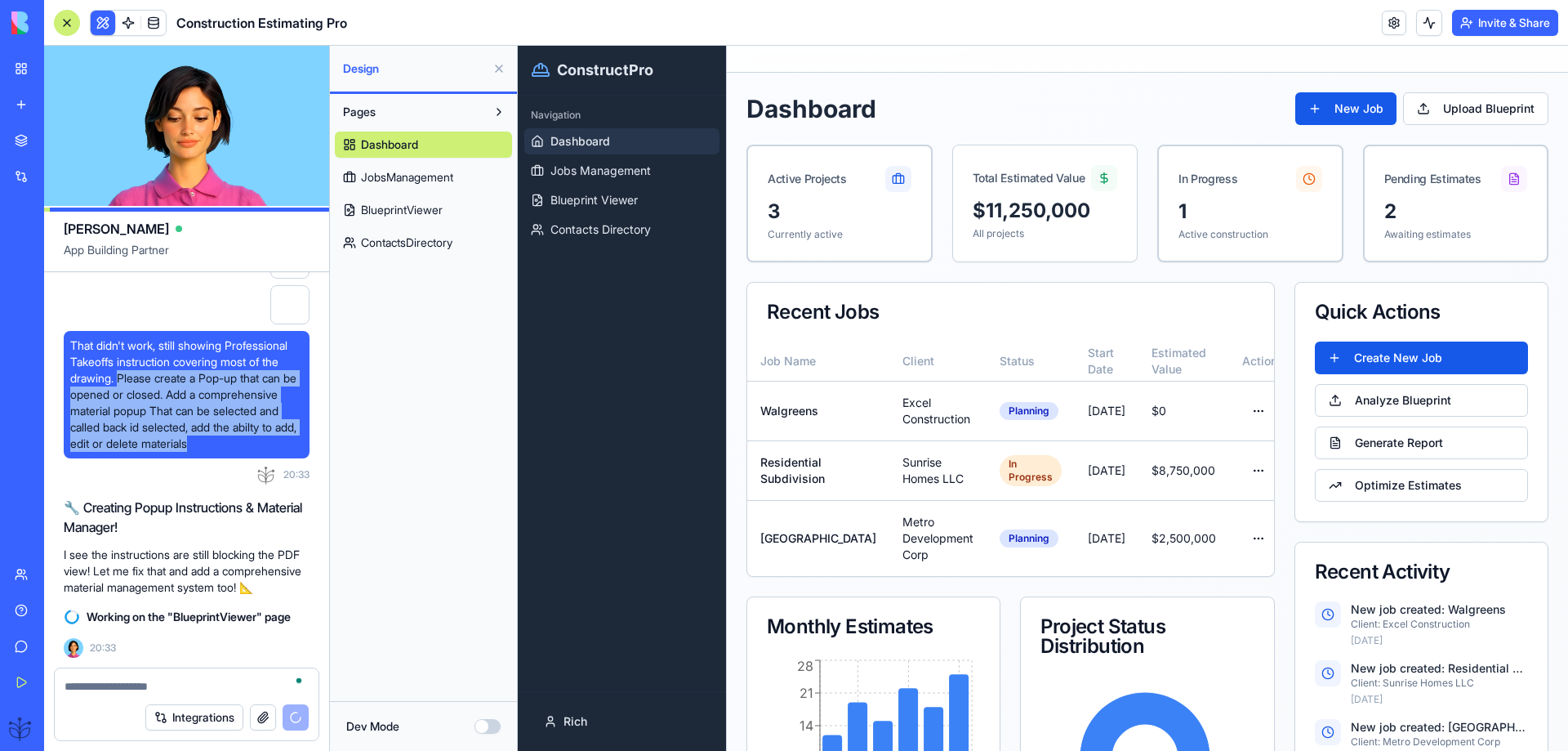
click at [94, 677] on div at bounding box center [186, 682] width 264 height 26
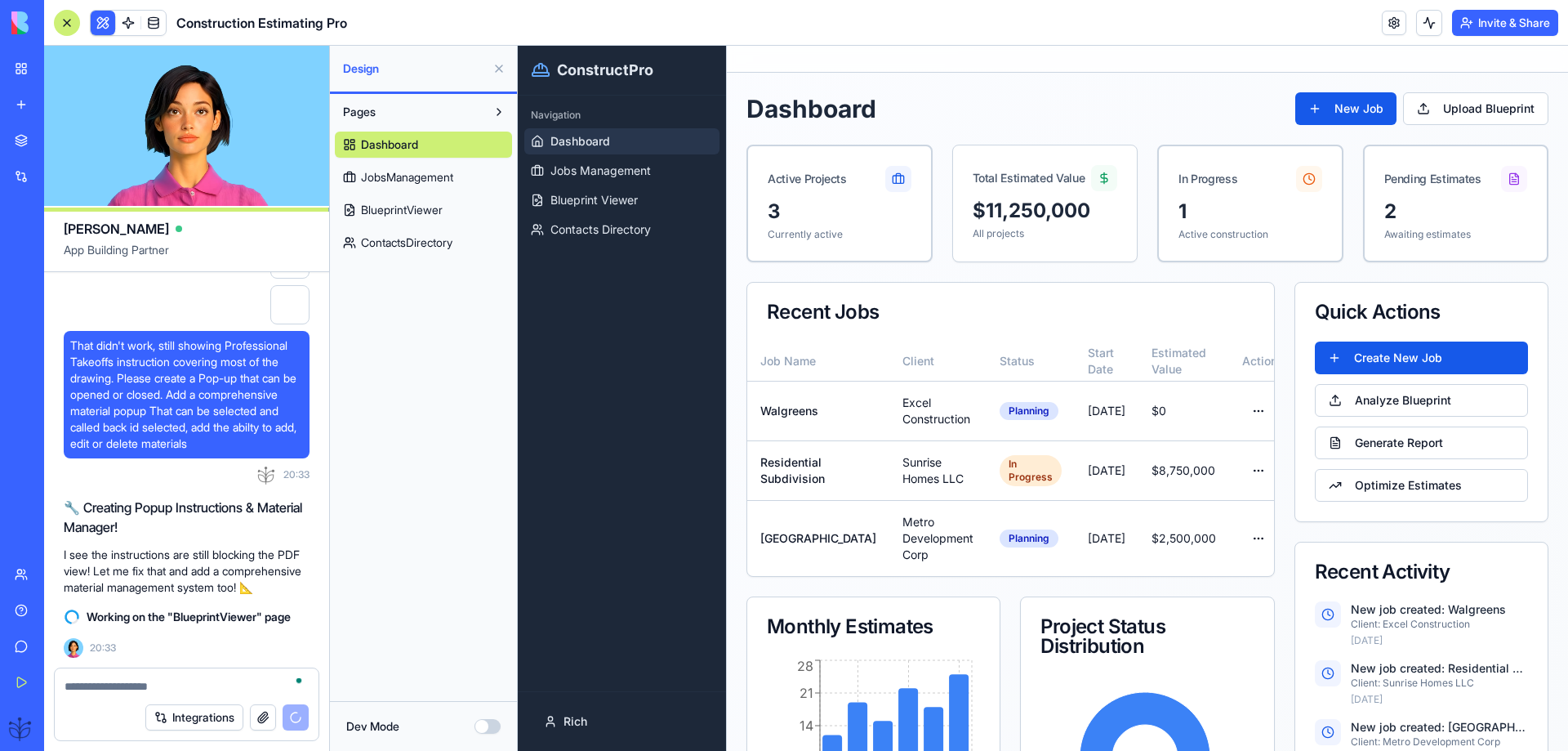
click at [89, 681] on textarea "To enrich screen reader interactions, please activate Accessibility in Grammarl…" at bounding box center [187, 686] width 244 height 17
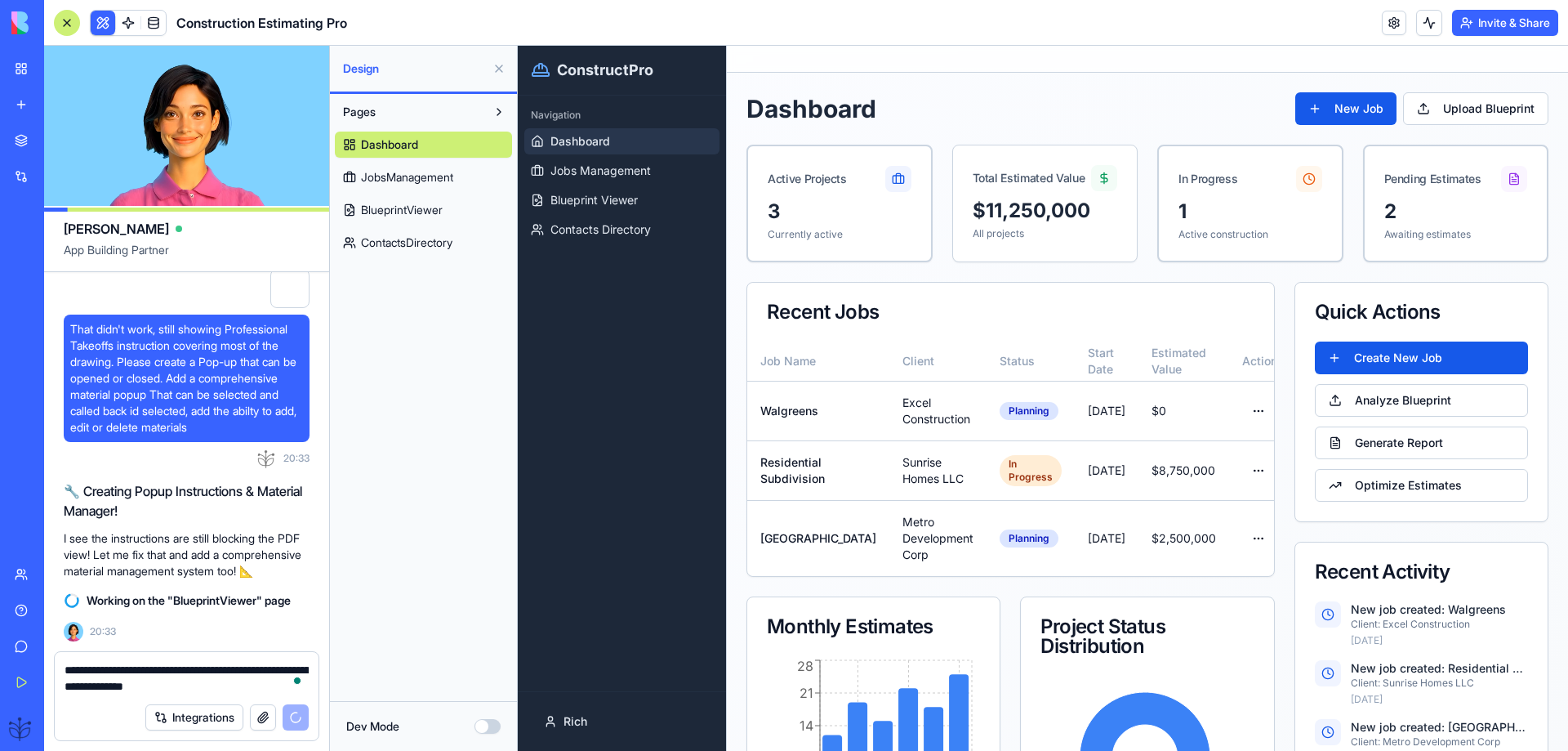
click at [230, 686] on textarea "**********" at bounding box center [187, 678] width 244 height 32
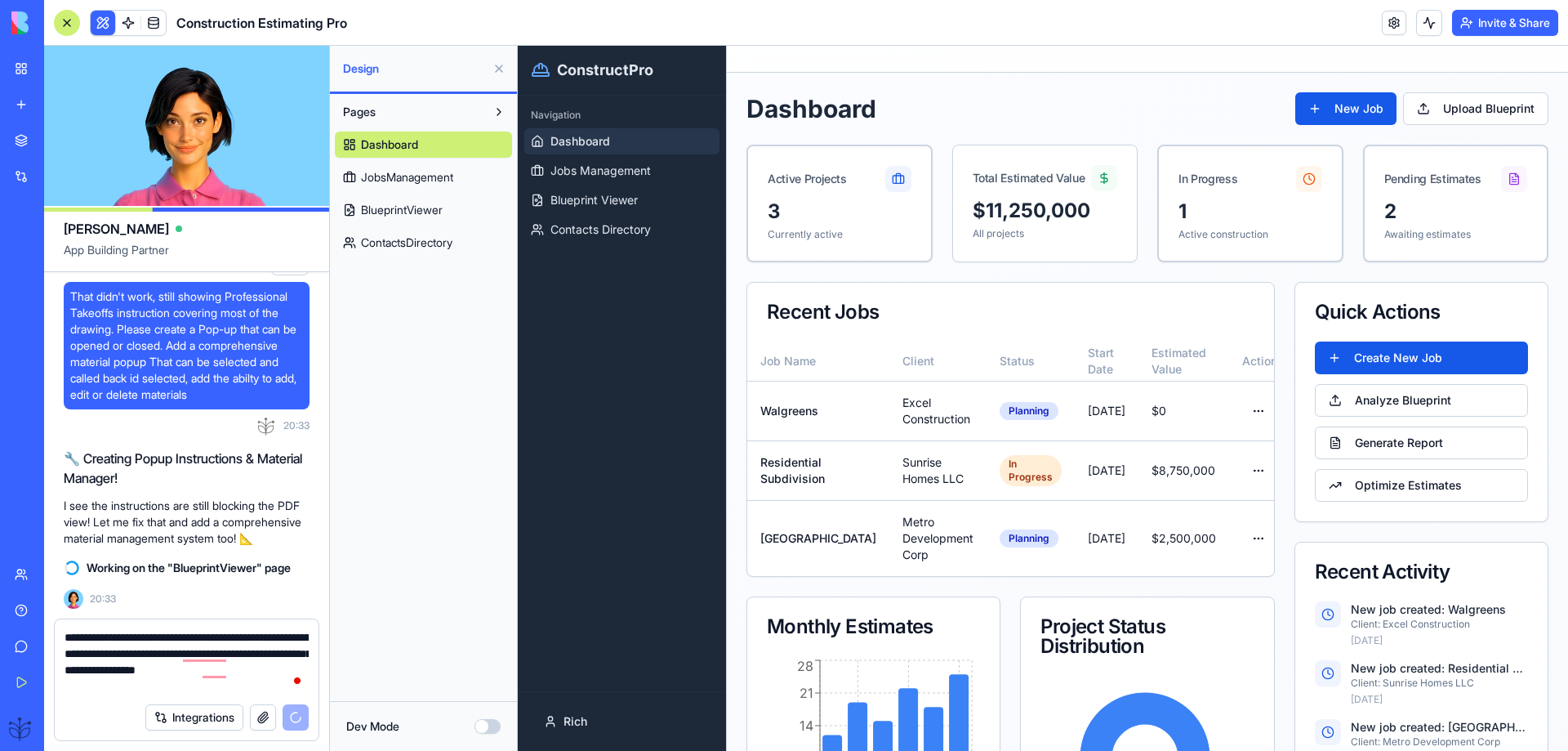
type textarea "**********"
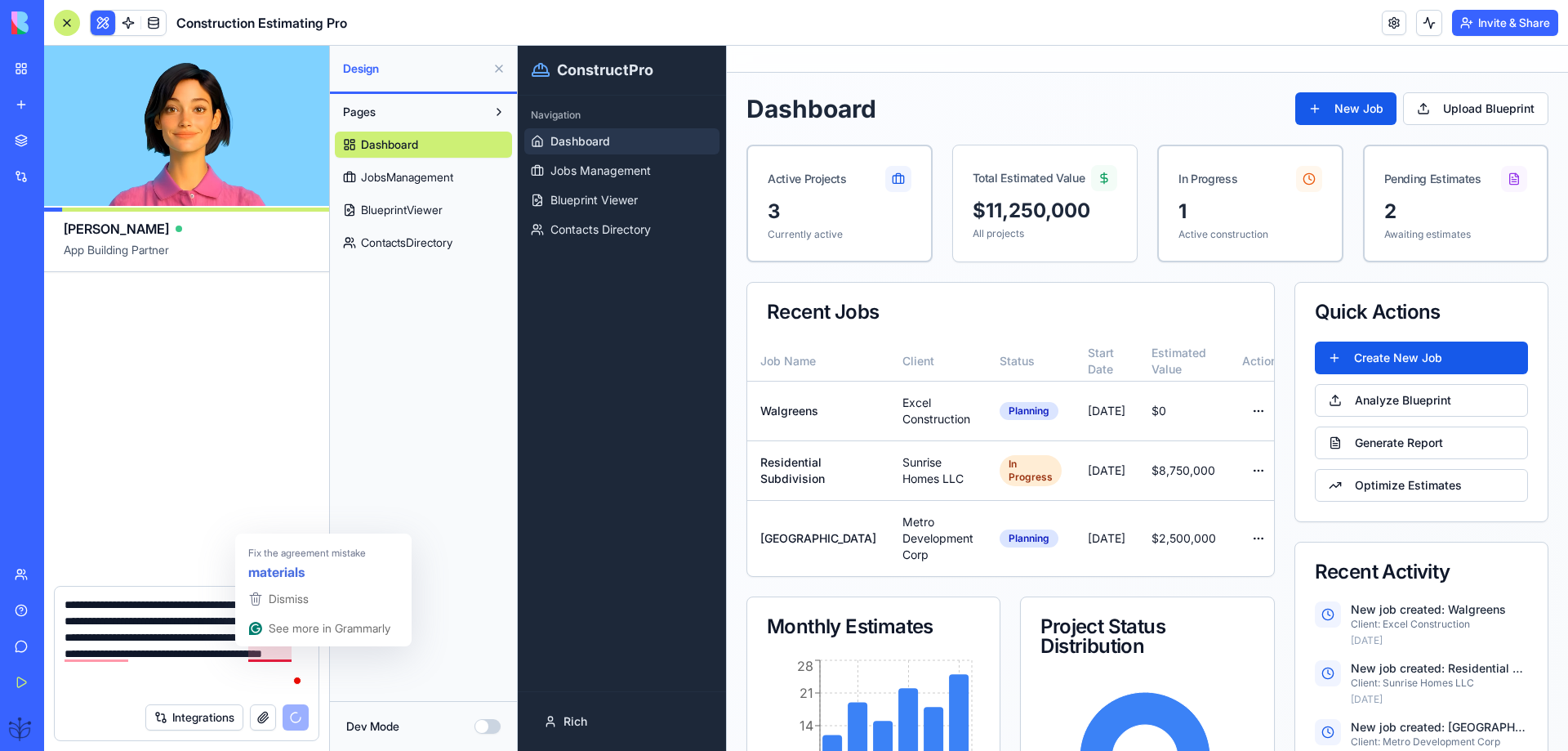
scroll to position [77916, 0]
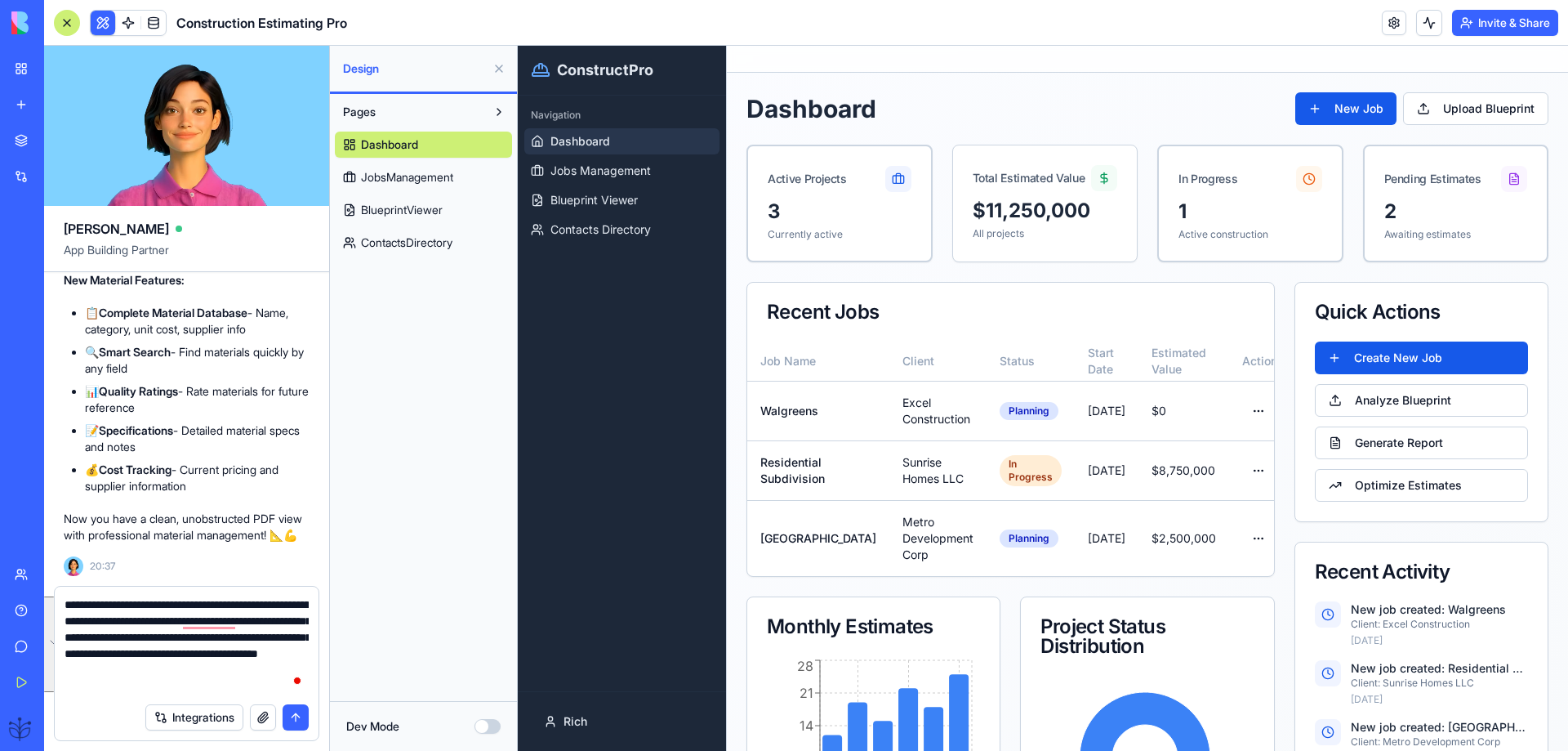
drag, startPoint x: 140, startPoint y: 685, endPoint x: 66, endPoint y: 608, distance: 106.8
click at [66, 608] on textarea "**********" at bounding box center [187, 645] width 244 height 98
click at [165, 539] on p "Now you have a clean, unobstructed PDF view with professional material manageme…" at bounding box center [187, 527] width 246 height 32
click at [608, 198] on span "Blueprint Viewer" at bounding box center [594, 200] width 87 height 17
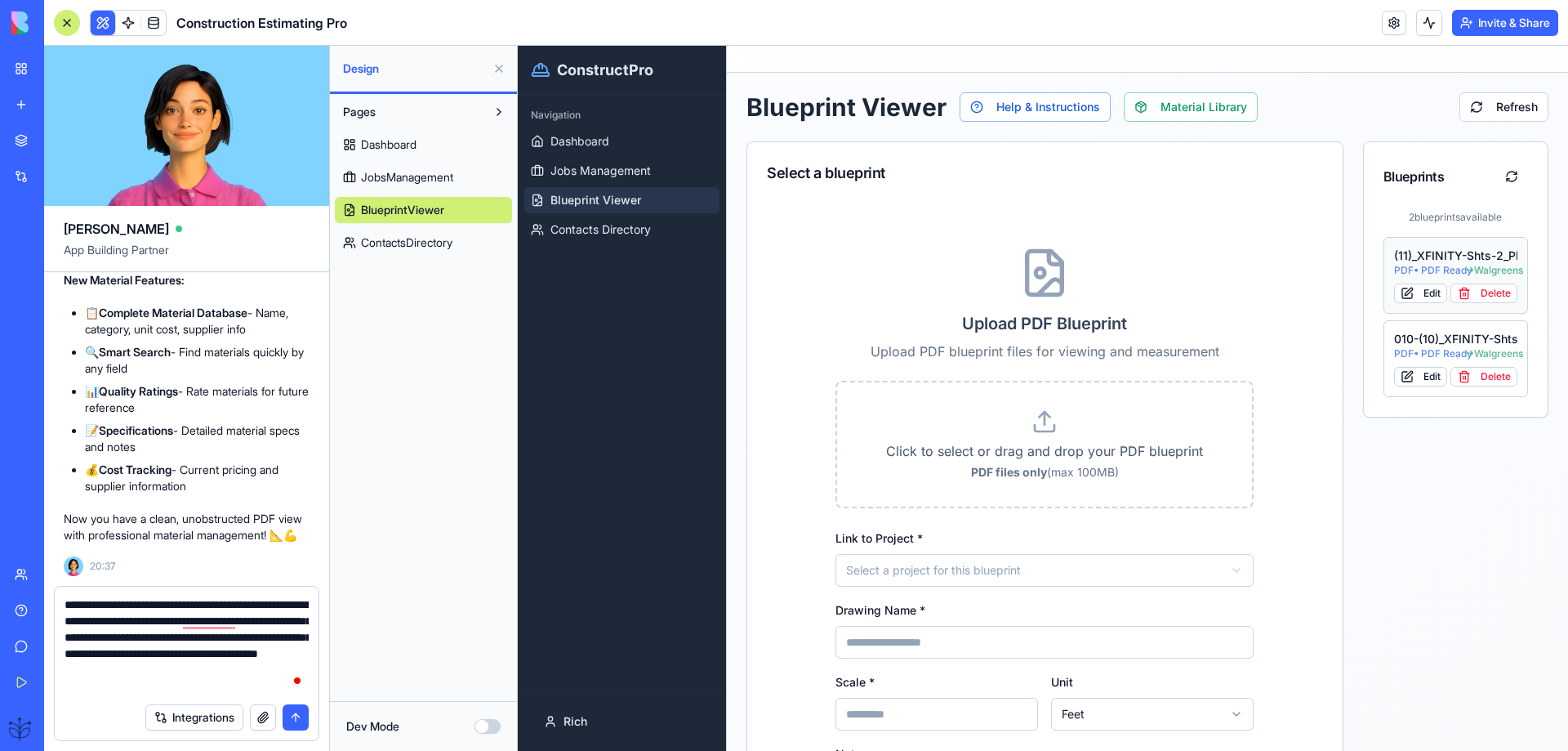
click at [1396, 261] on div "(11)_XFINITY-Shts-2_Plans-A2.01_-_Permit" at bounding box center [1456, 256] width 124 height 17
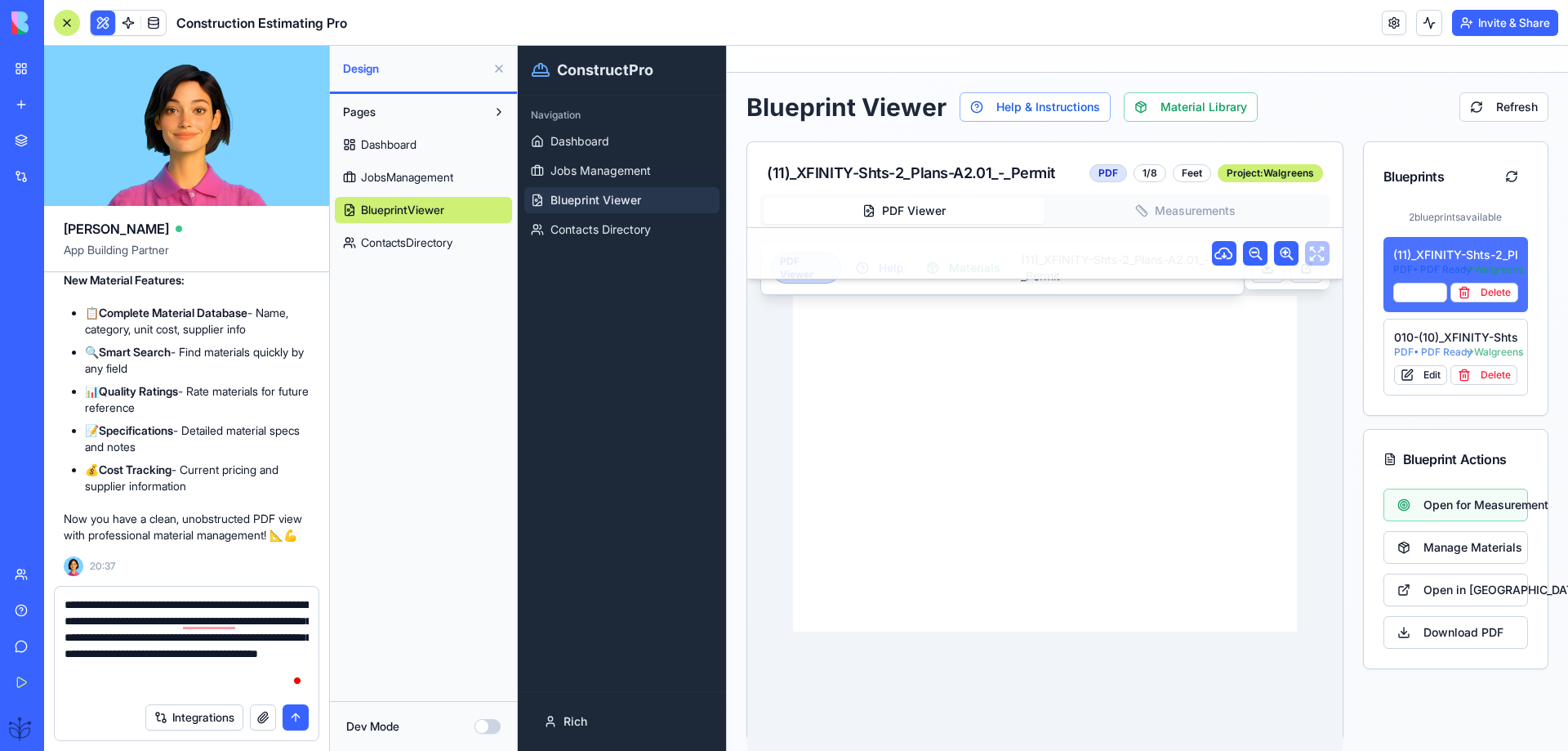
click at [1422, 254] on div "(11)_XFINITY-Shts-2_Plans-A2.01_-_Permit" at bounding box center [1456, 256] width 126 height 17
click at [1440, 502] on span "Open for Measurement" at bounding box center [1469, 506] width 92 height 17
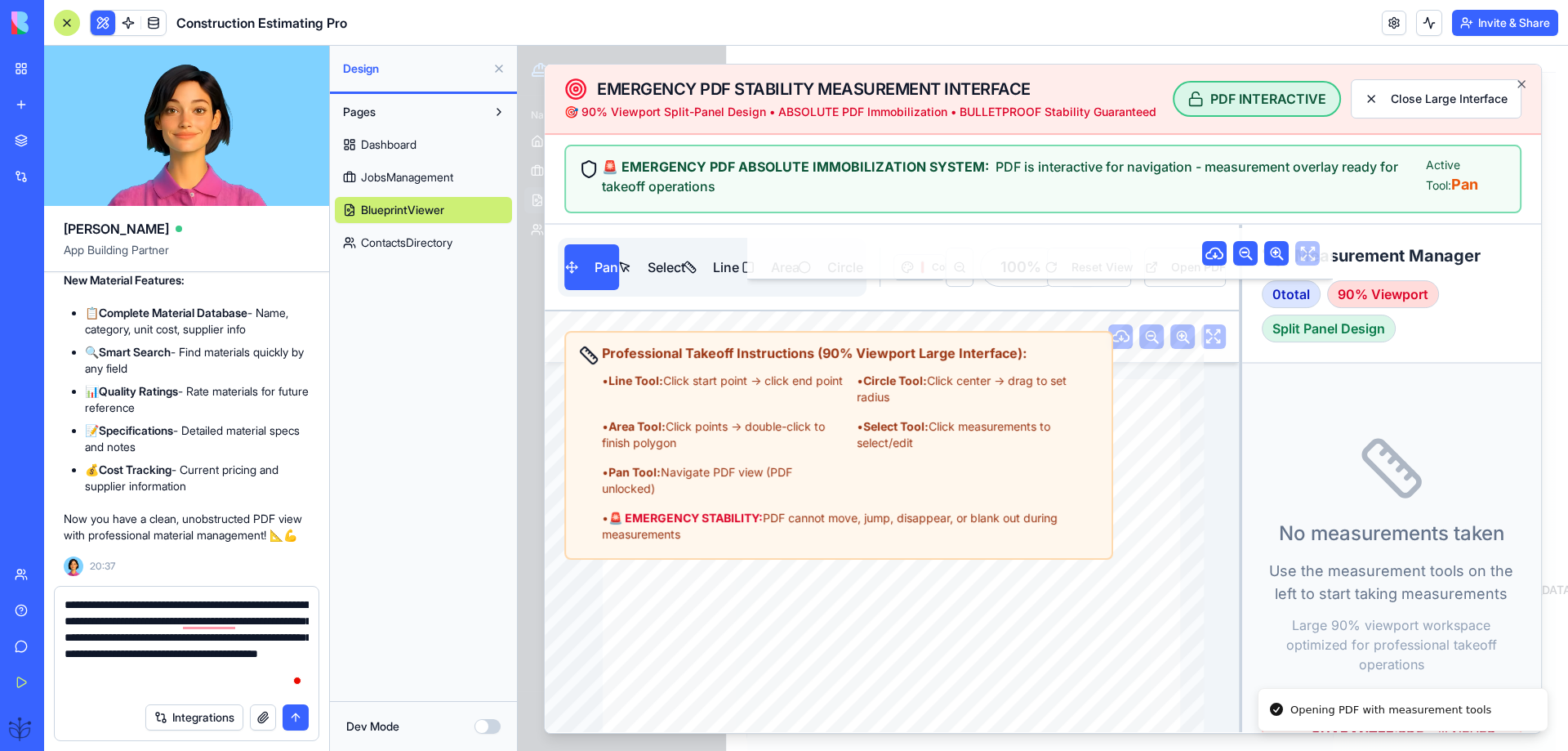
click at [821, 499] on div "• Line Tool: Click start point → click end point • Circle Tool: Click center → …" at bounding box center [850, 457] width 497 height 170
click at [796, 268] on button "Area" at bounding box center [770, 267] width 56 height 45
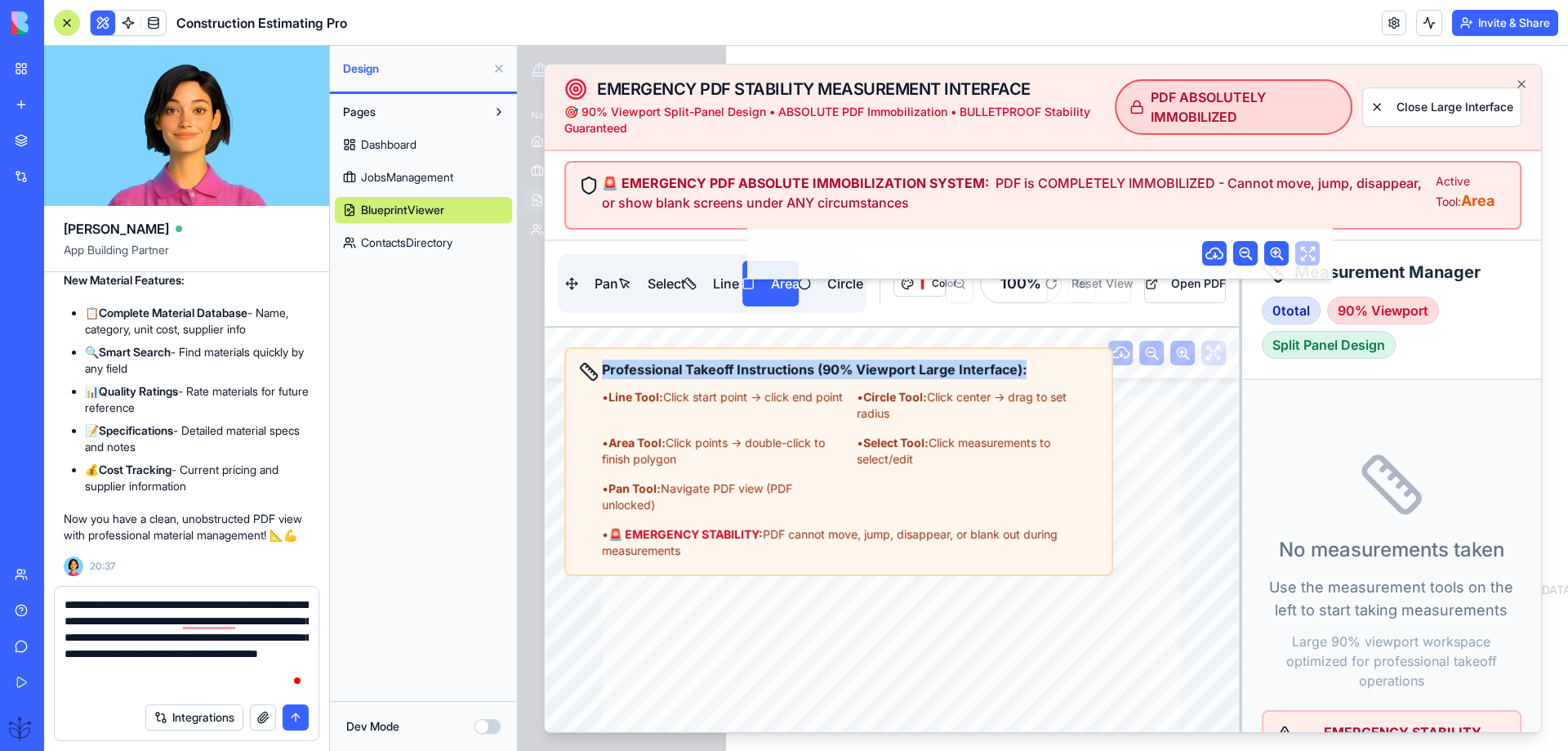
drag, startPoint x: 1027, startPoint y: 372, endPoint x: 600, endPoint y: 375, distance: 427.0
click at [600, 375] on div "Professional Takeoff Instructions (90% Viewport Large Interface): • Line Tool: …" at bounding box center [839, 458] width 519 height 199
copy strong "Professional Takeoff Instructions (90% Viewport Large Interface):"
click at [140, 685] on textarea "**********" at bounding box center [187, 645] width 244 height 98
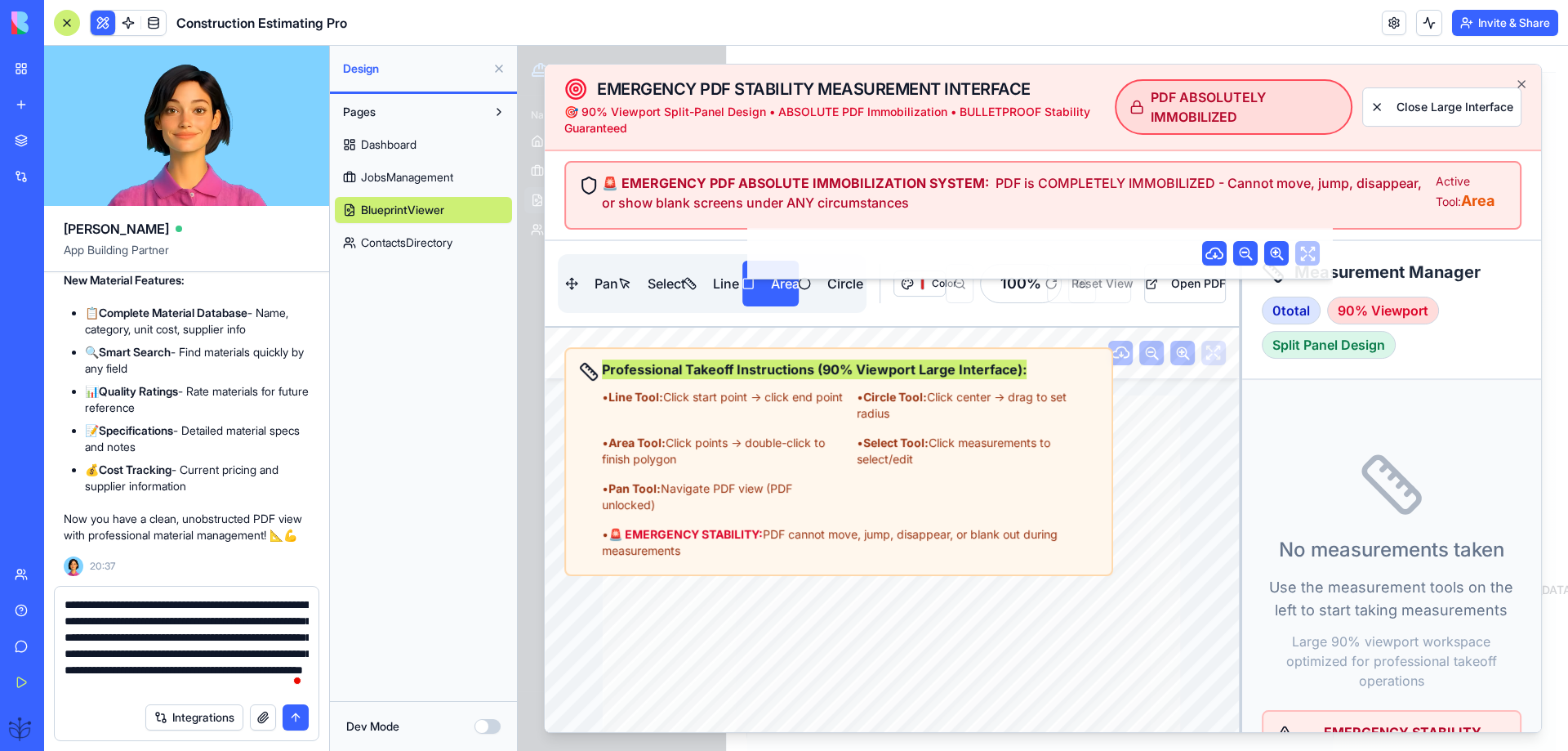
scroll to position [15, 0]
type textarea "**********"
click at [300, 719] on button "submit" at bounding box center [295, 718] width 26 height 26
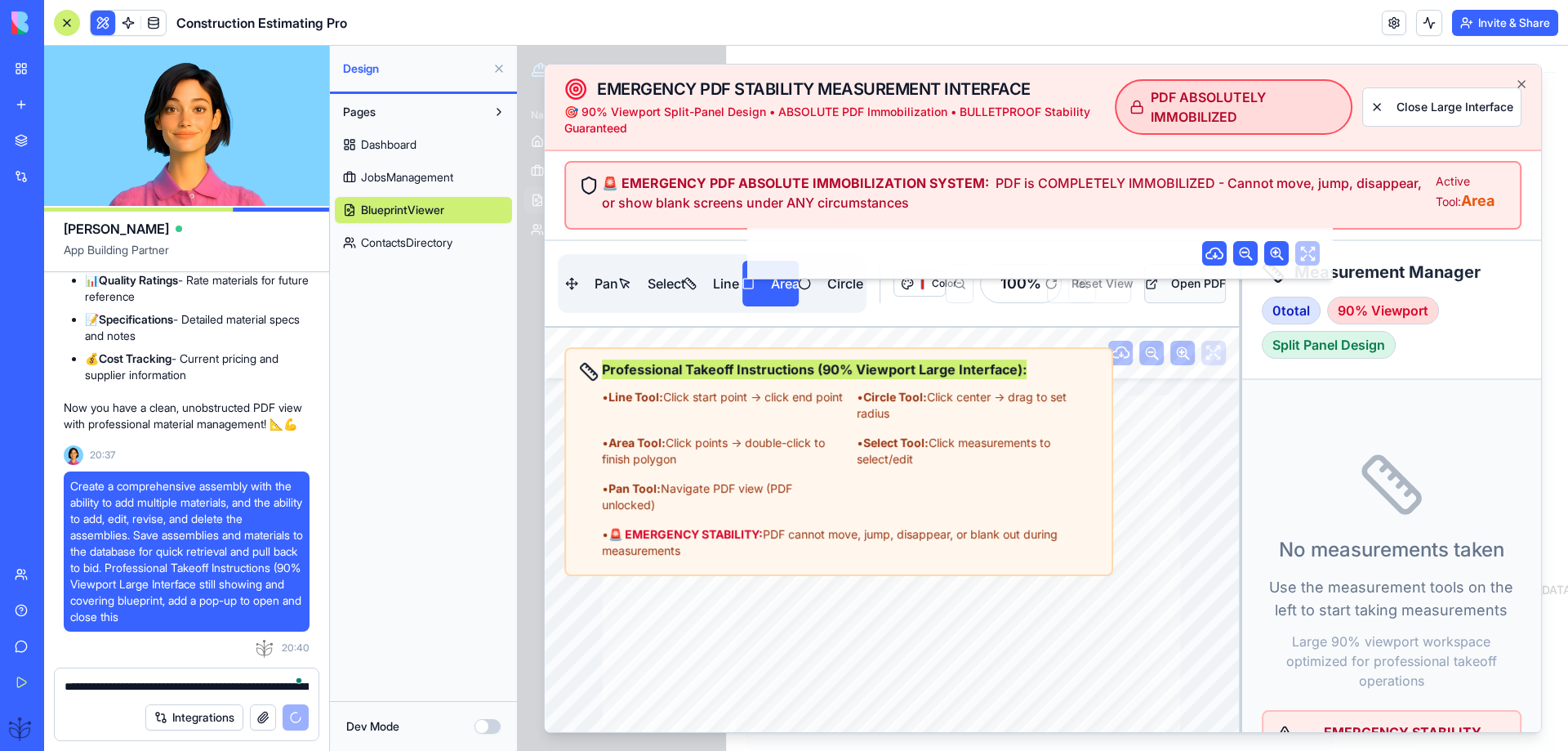
click at [1181, 294] on button "Open PDF" at bounding box center [1185, 283] width 81 height 39
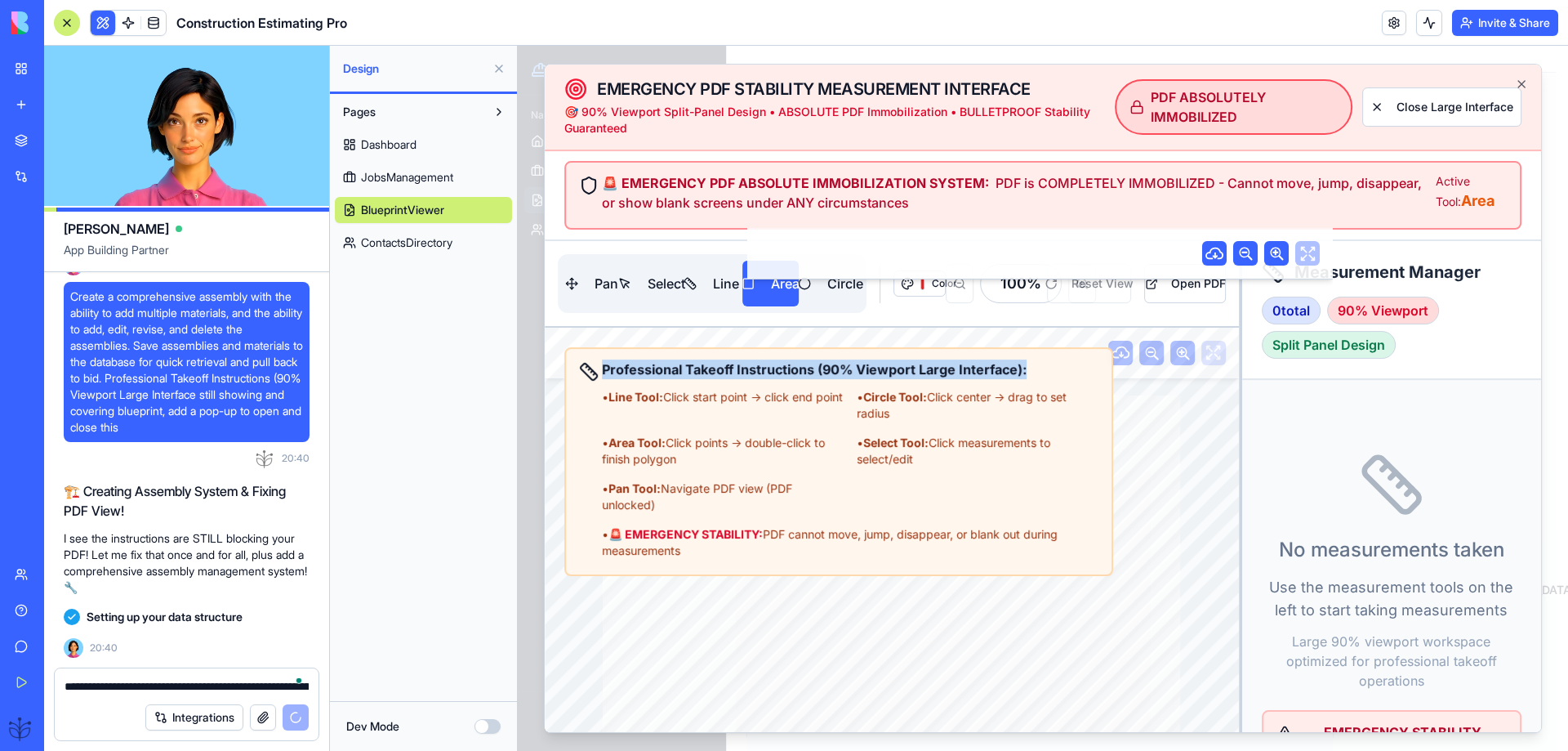
click at [407, 181] on span "JobsManagement" at bounding box center [407, 178] width 93 height 17
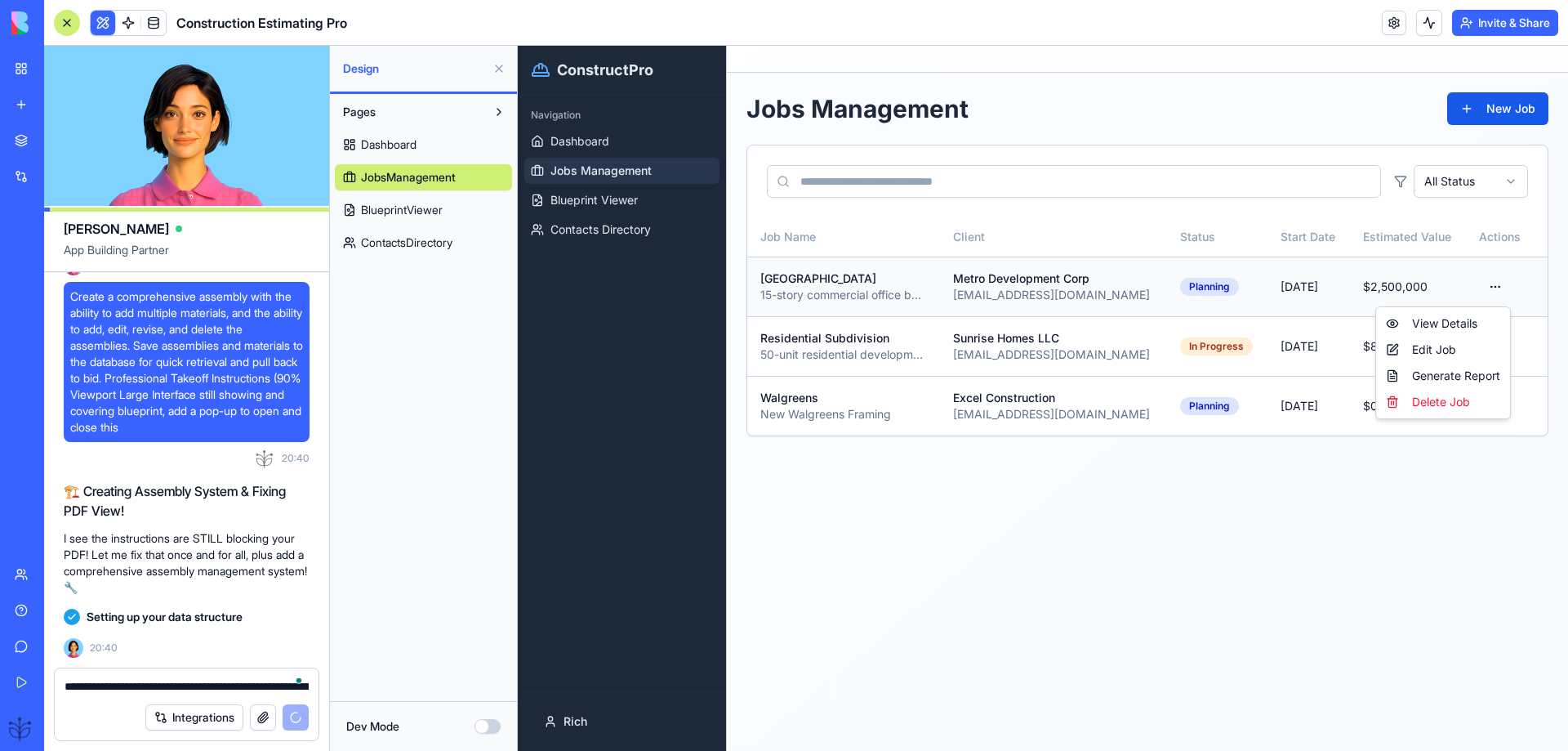
click at [1490, 287] on html "ConstructPro Navigation Dashboard Jobs Management Blueprint Viewer Contacts Dir…" at bounding box center [1042, 398] width 1051 height 706
click at [1437, 324] on div "View Details" at bounding box center [1443, 323] width 128 height 26
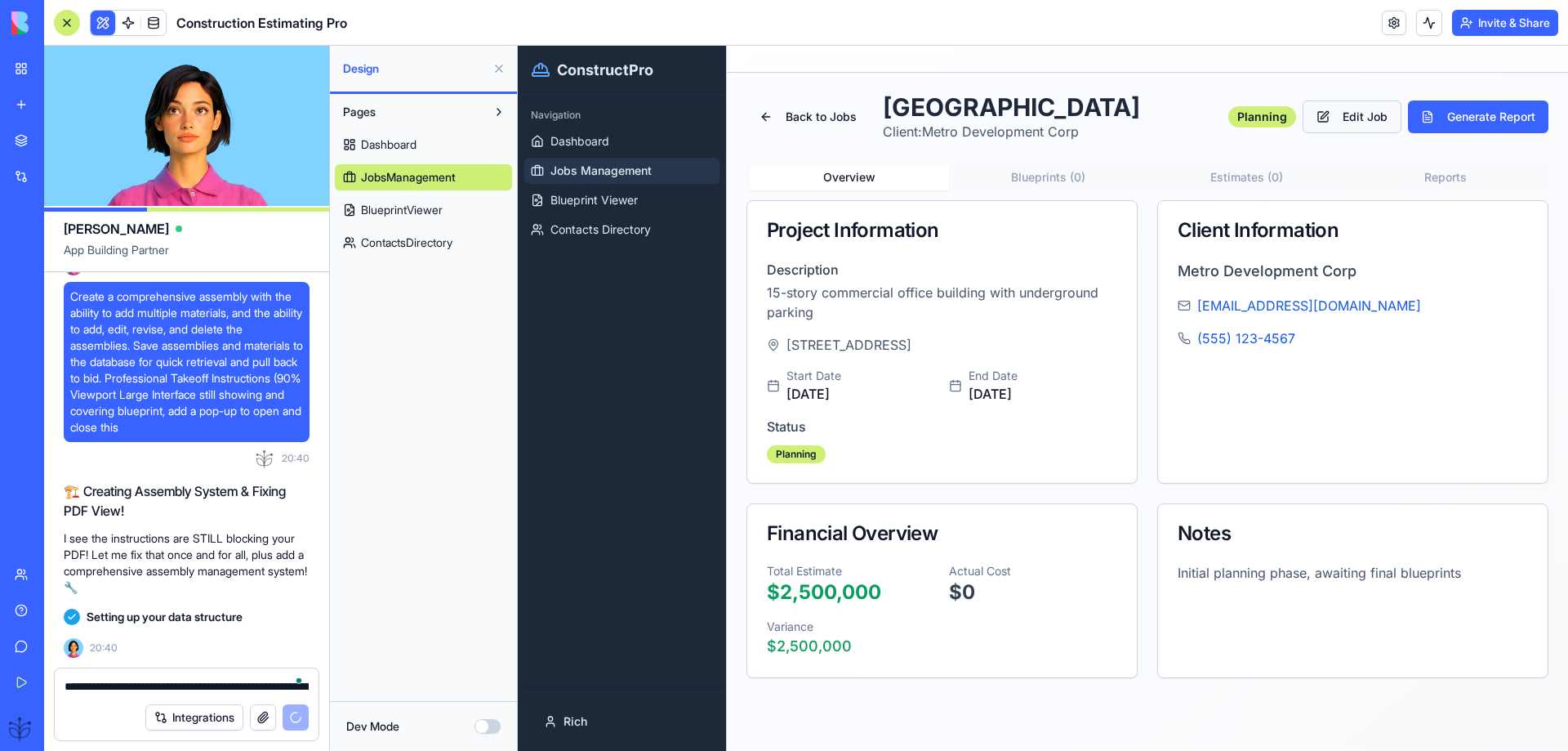
click at [1351, 110] on button "Edit Job" at bounding box center [1352, 117] width 99 height 32
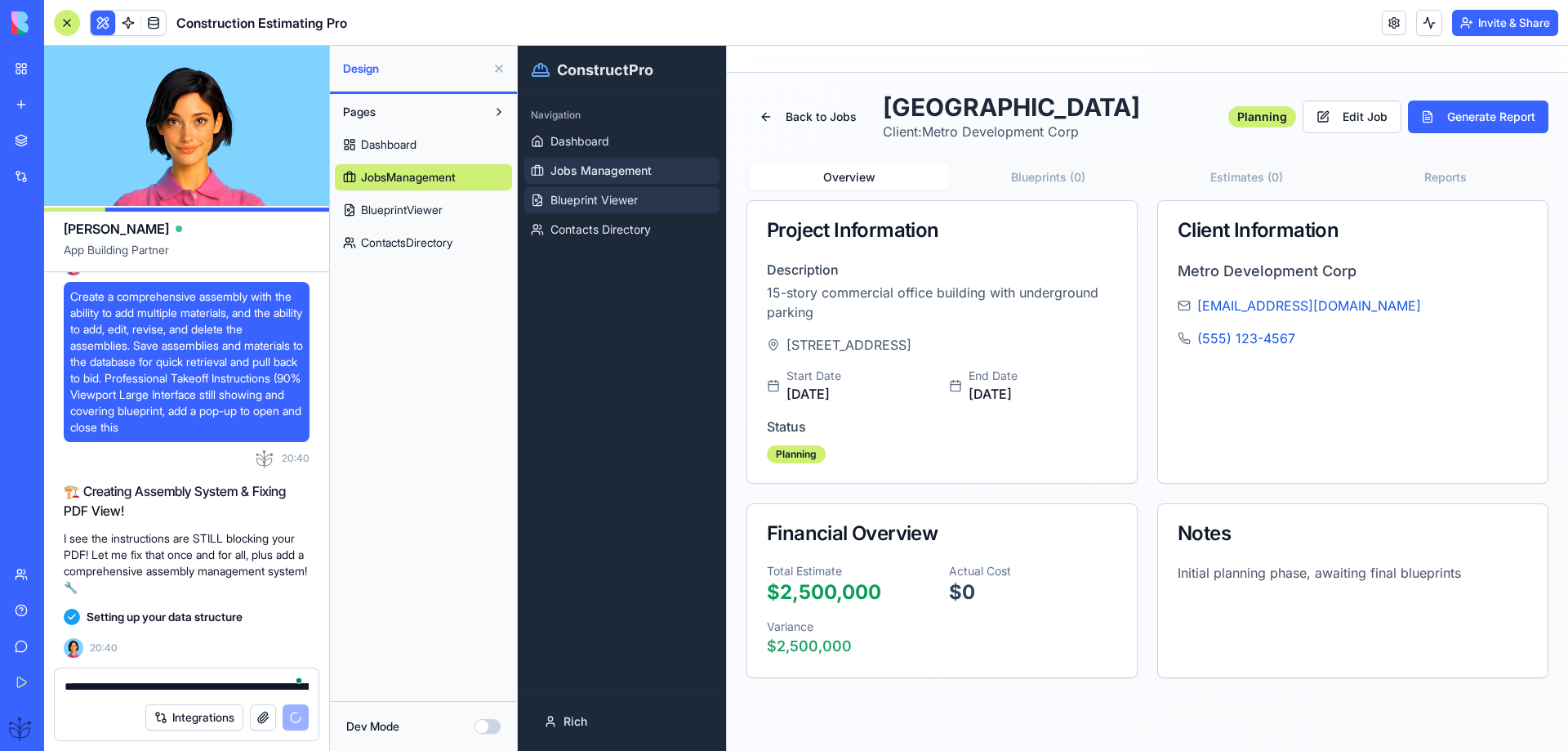
click at [572, 207] on span "Blueprint Viewer" at bounding box center [594, 200] width 87 height 17
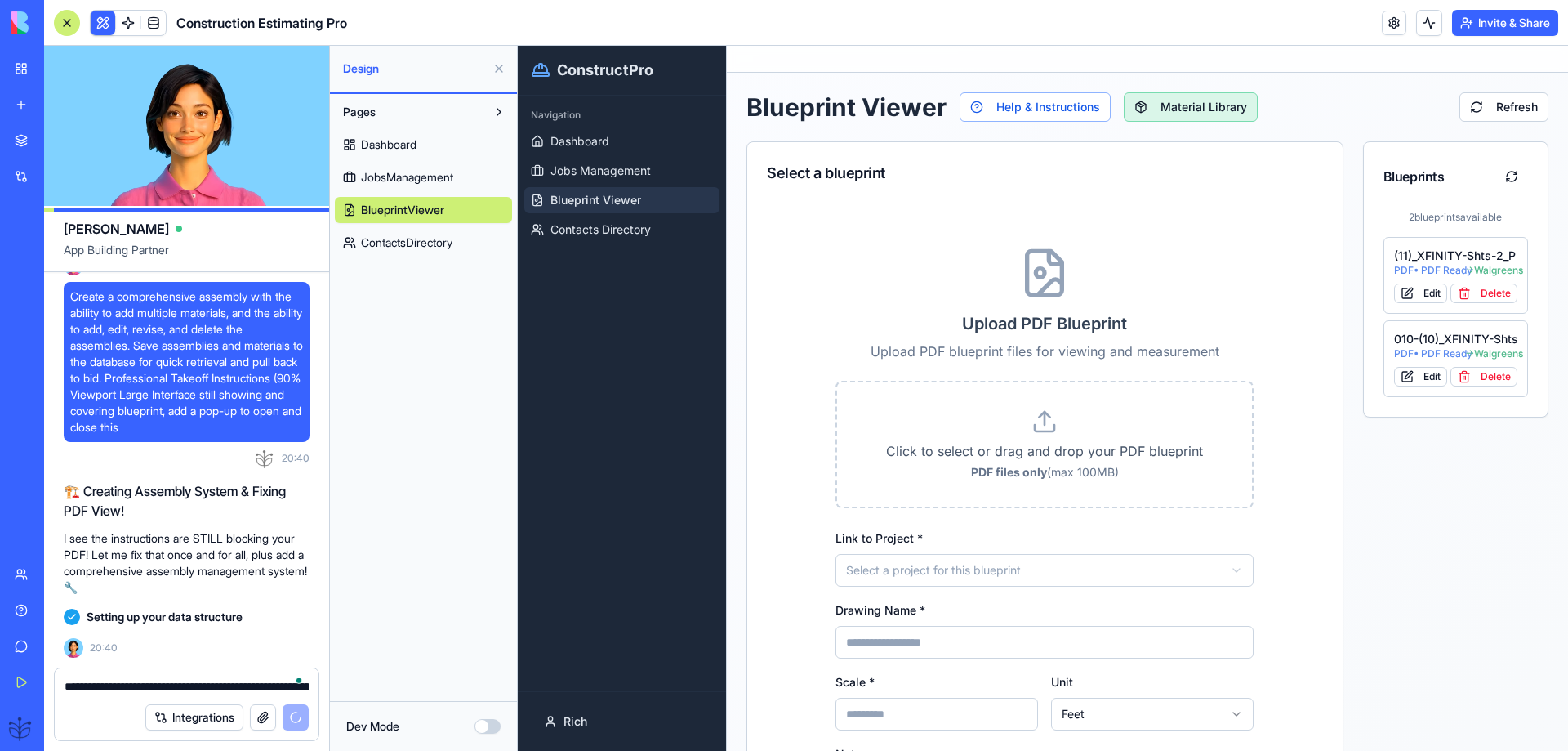
click at [1169, 107] on button "Material Library" at bounding box center [1190, 107] width 134 height 30
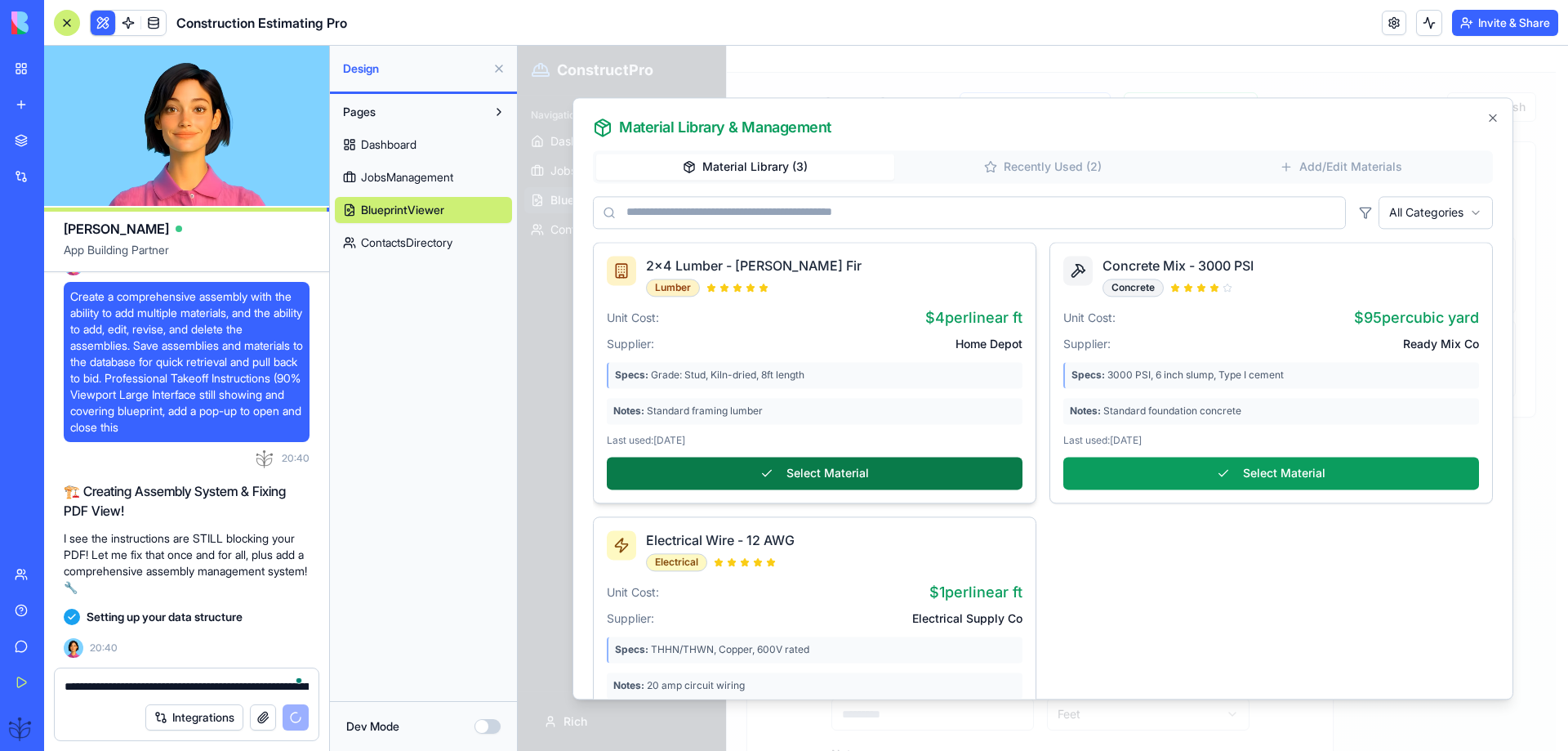
click at [839, 469] on button "Select Material" at bounding box center [815, 472] width 416 height 32
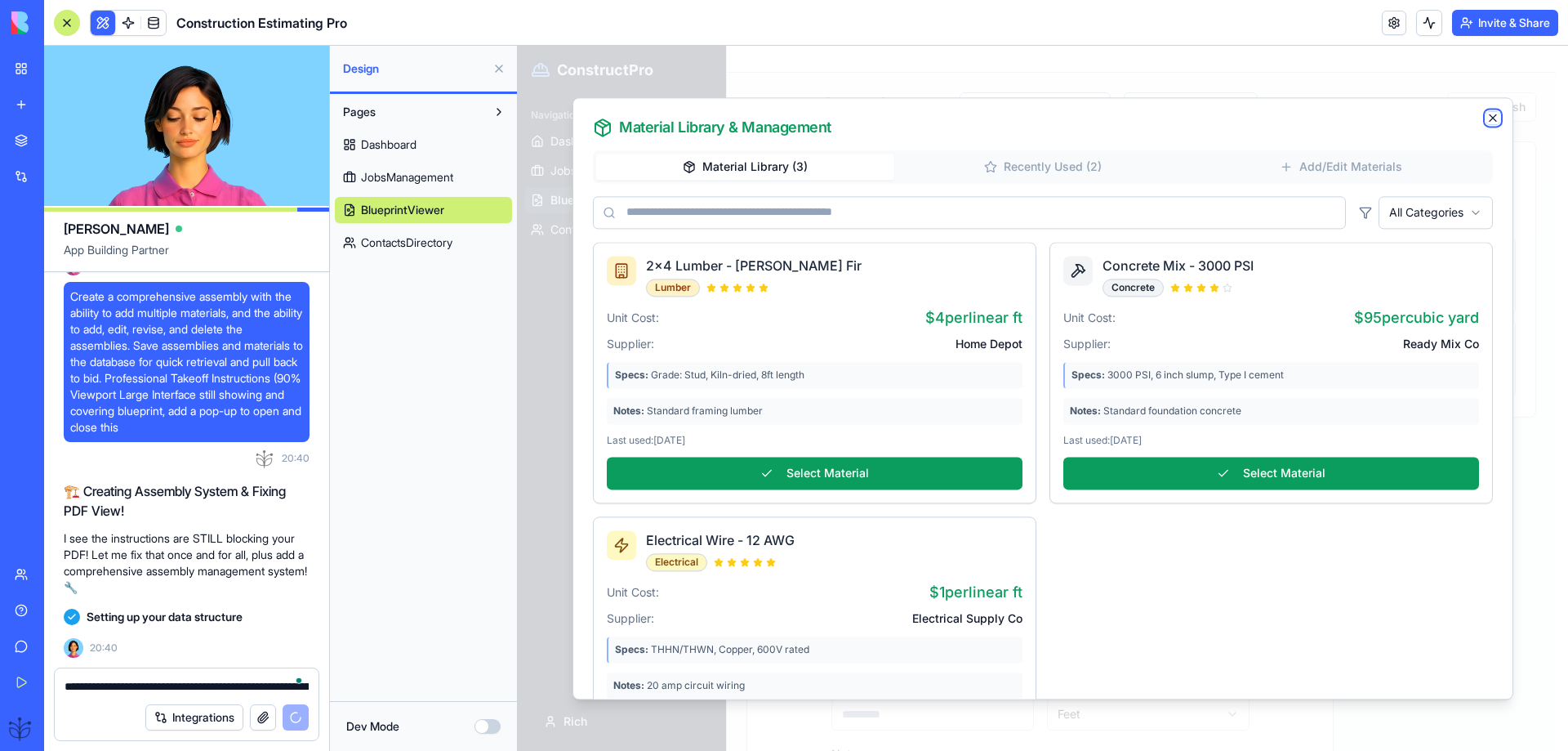
click at [1494, 121] on icon "button" at bounding box center [1493, 118] width 13 height 13
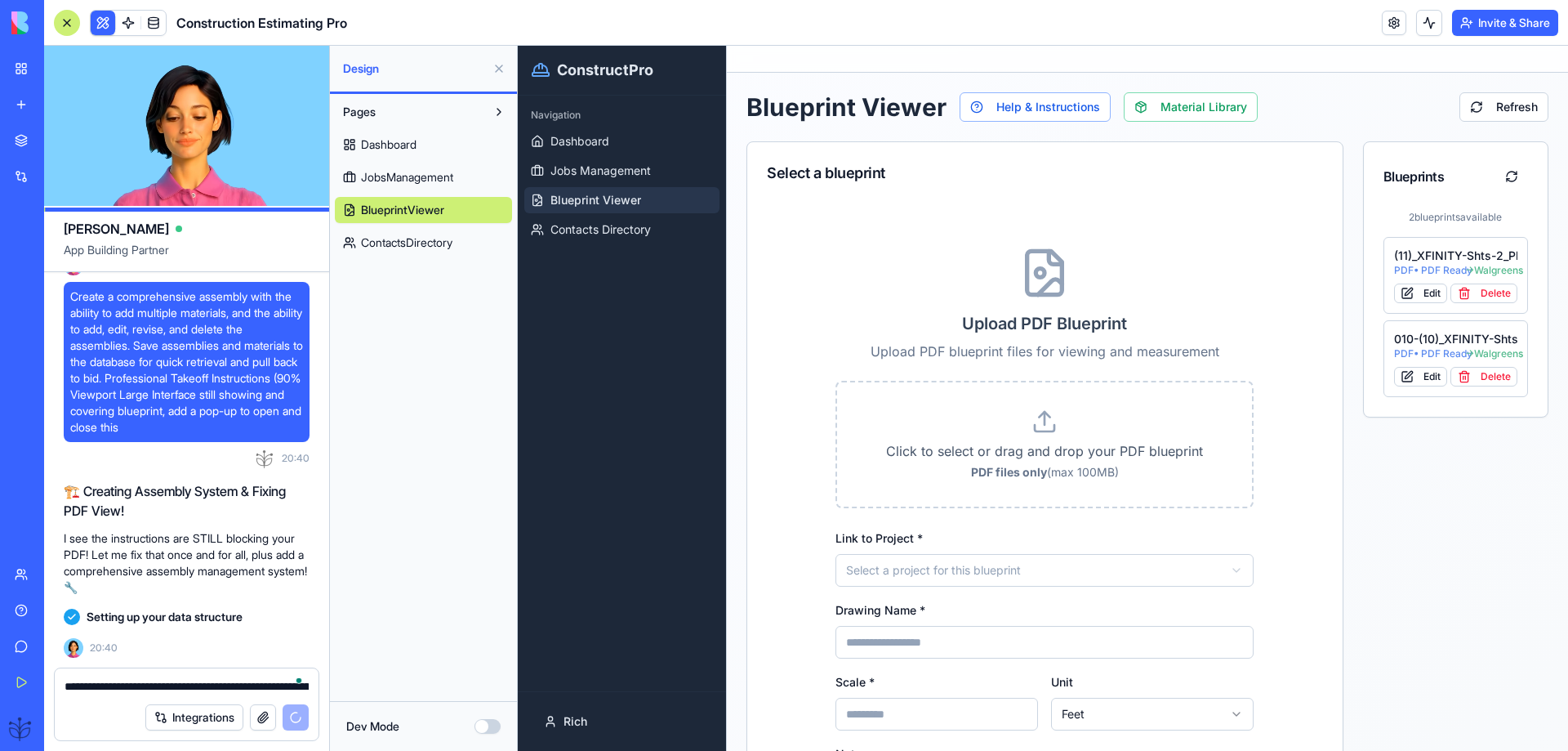
scroll to position [78262, 0]
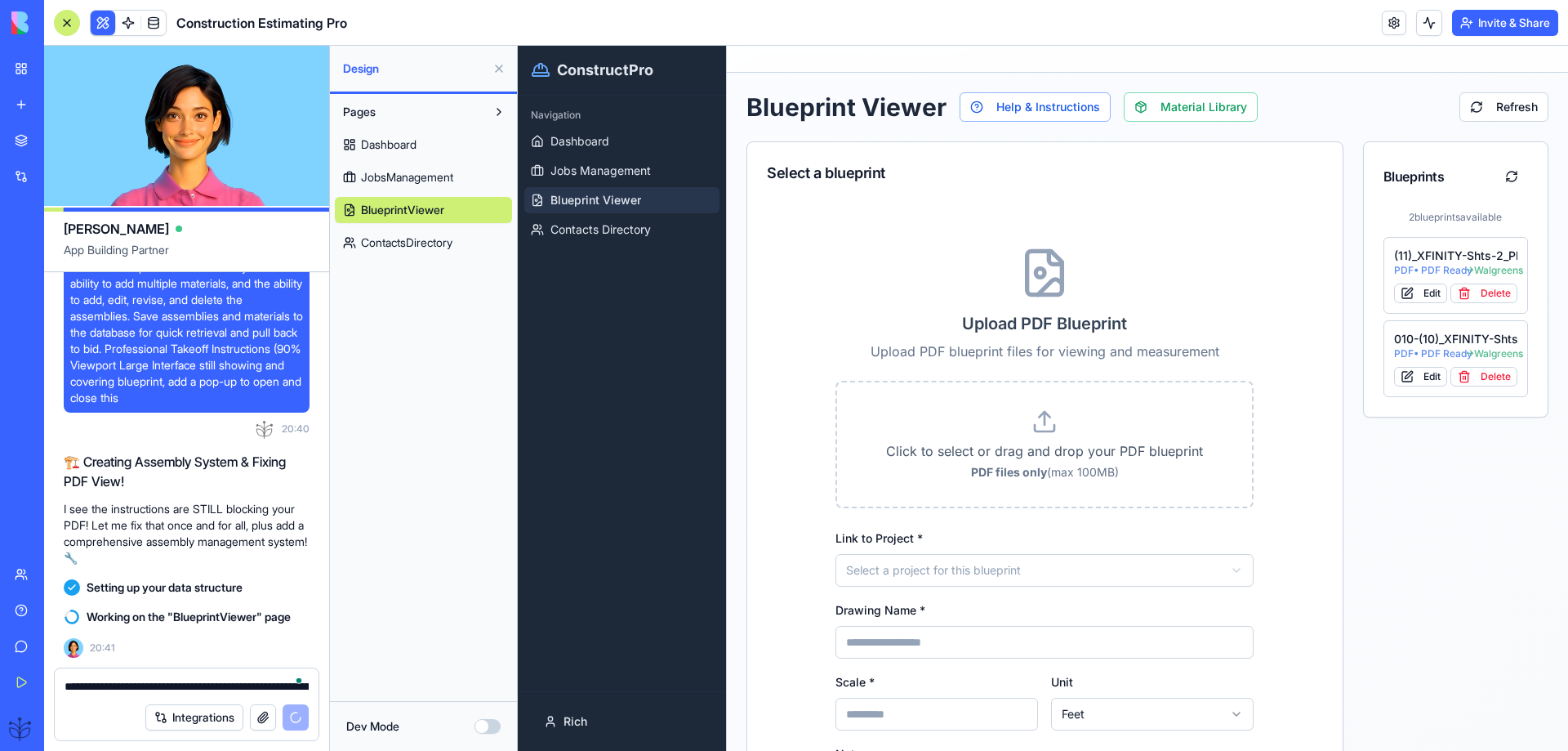
click at [376, 180] on span "JobsManagement" at bounding box center [407, 178] width 93 height 17
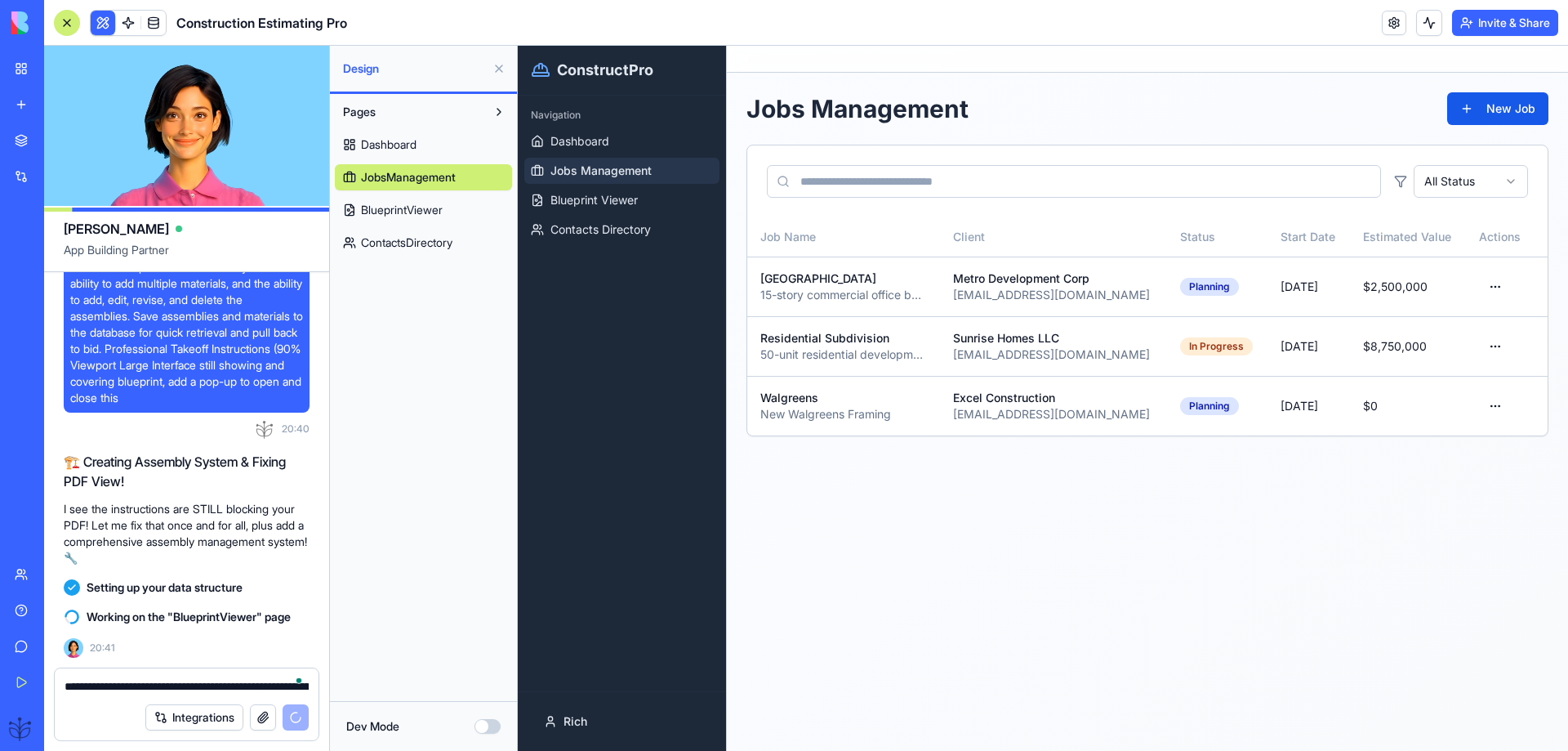
click at [395, 642] on div "Pages Dashboard JobsManagement BlueprintViewer ContactsDirectory" at bounding box center [424, 397] width 187 height 607
click at [490, 723] on button "Dev Mode" at bounding box center [488, 727] width 26 height 15
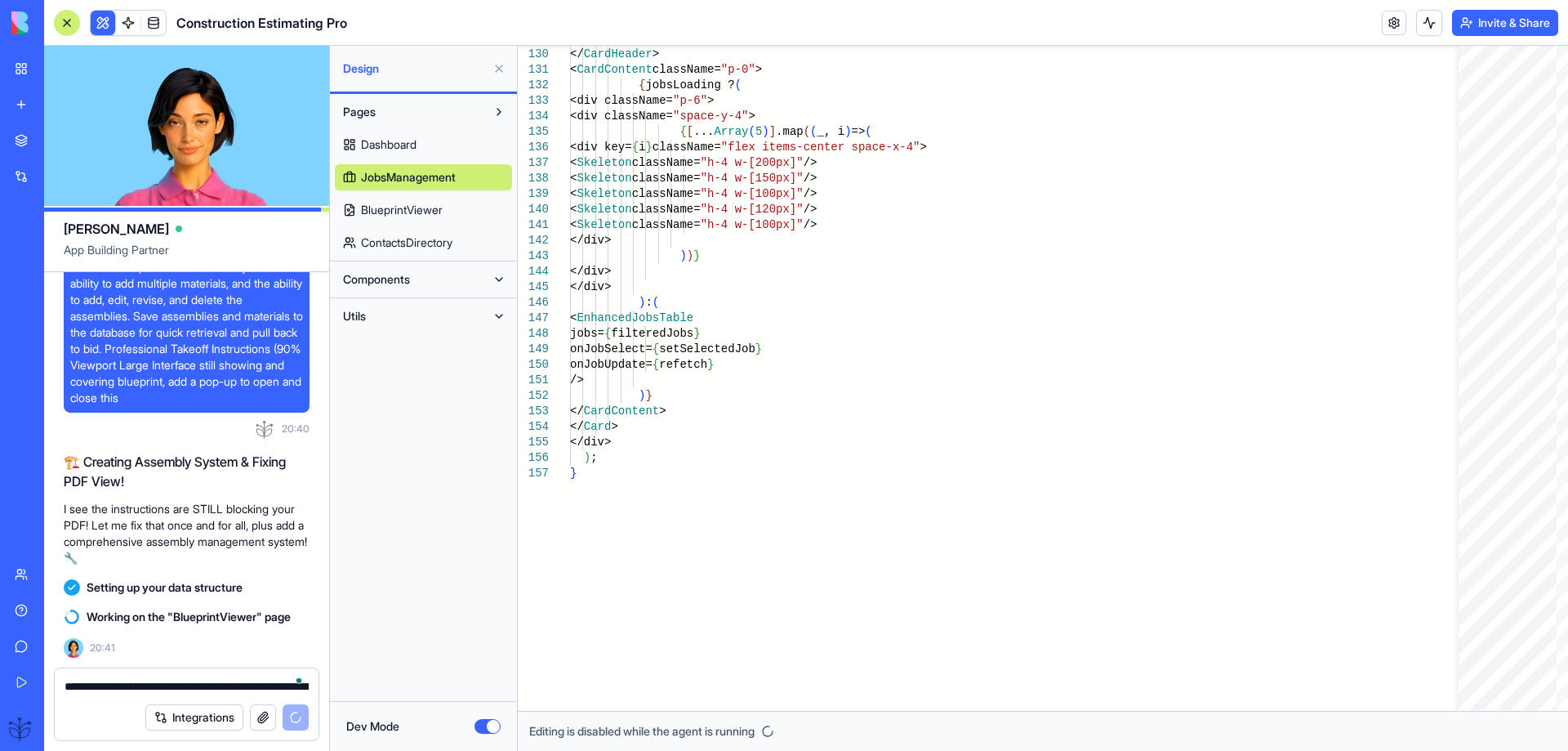
click at [395, 213] on span "BlueprintViewer" at bounding box center [402, 210] width 81 height 17
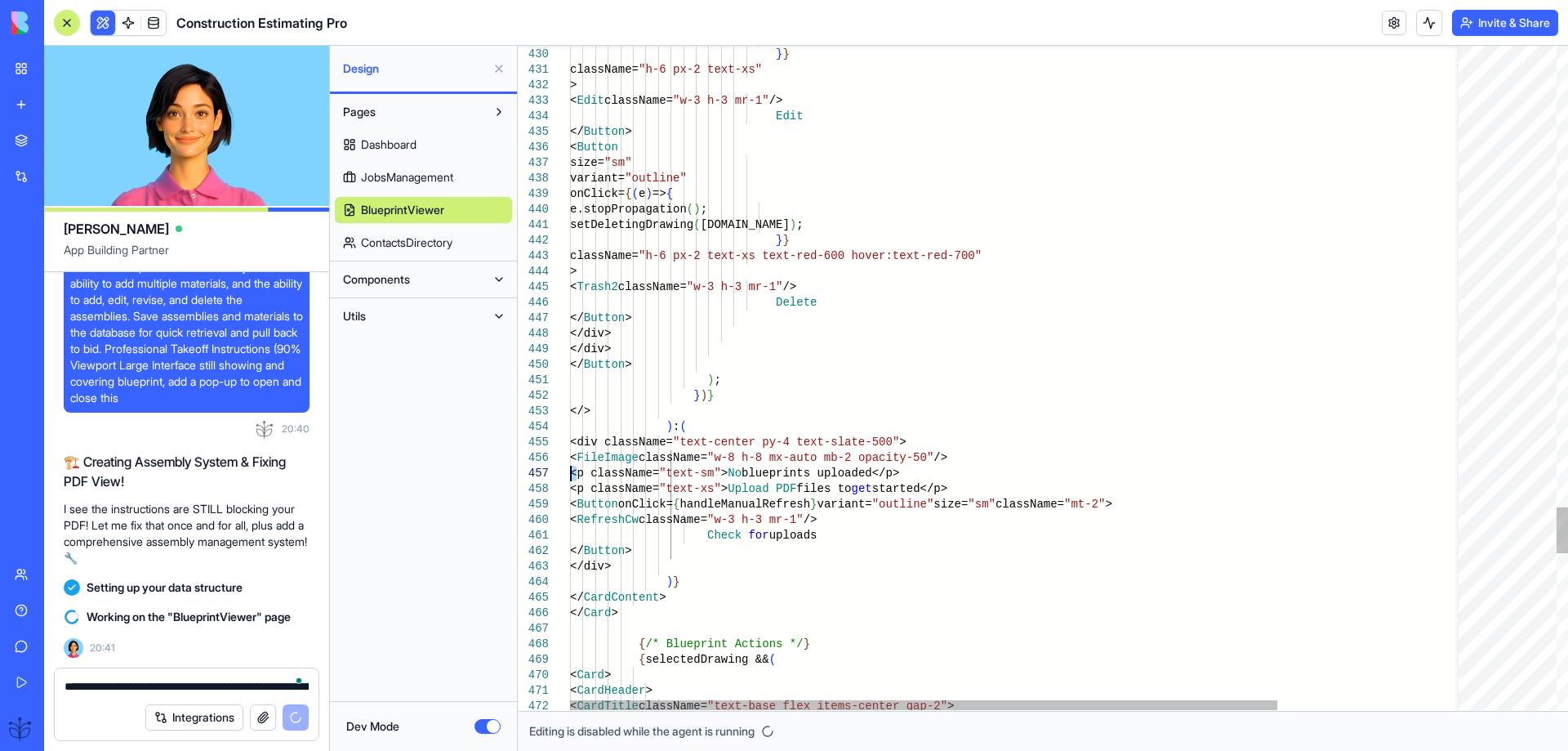
scroll to position [0, 11]
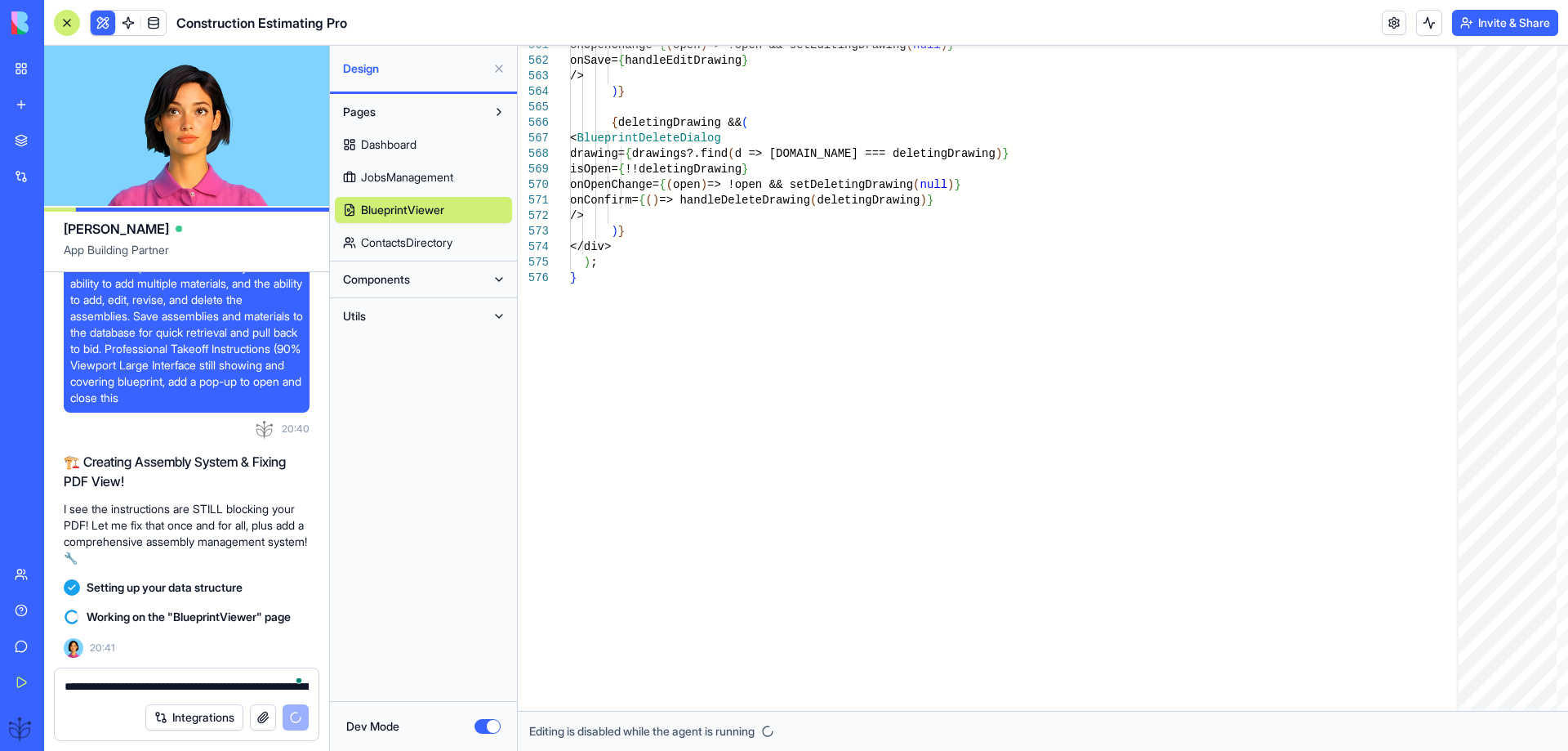
click at [403, 248] on span "ContactsDirectory" at bounding box center [406, 243] width 92 height 17
type textarea "**********"
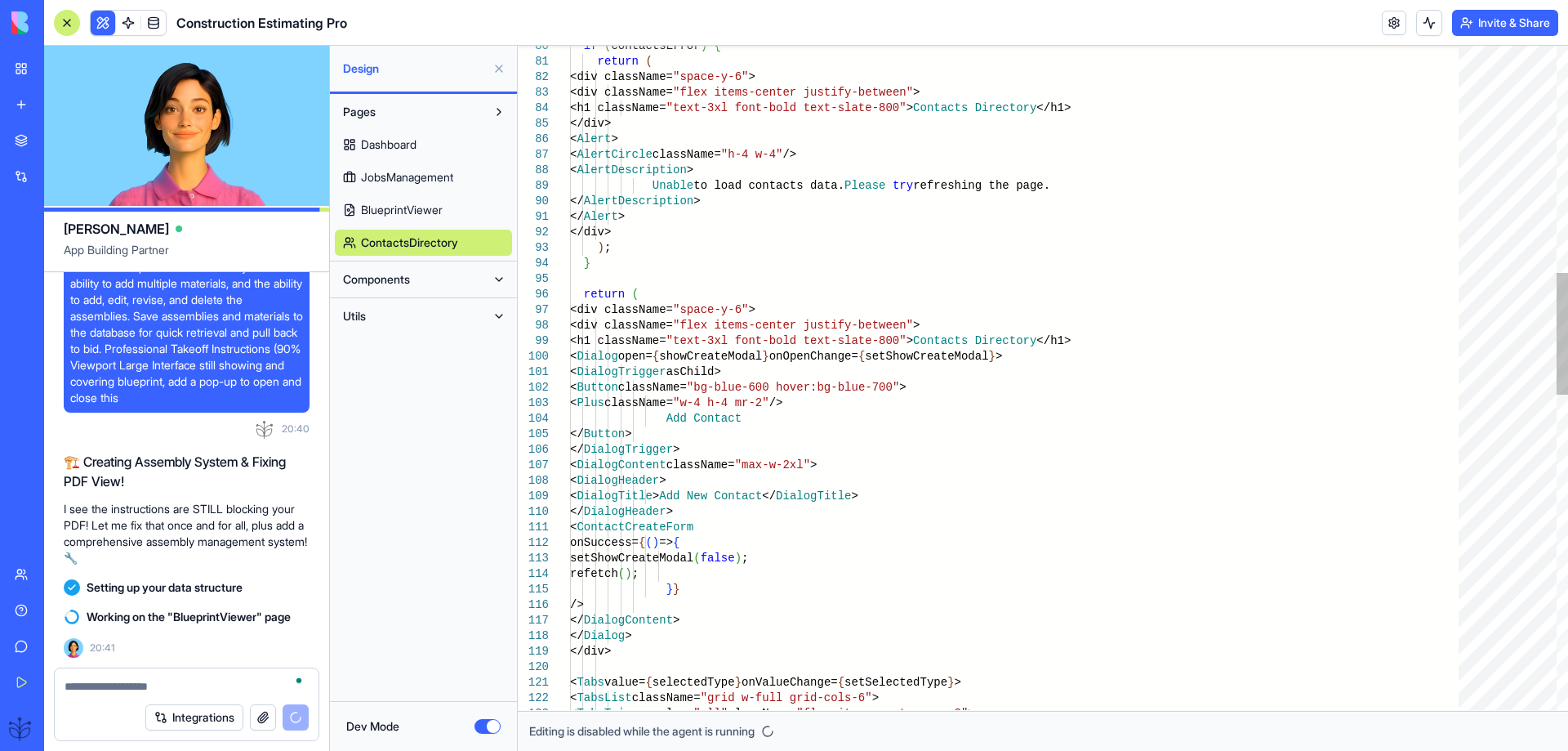
scroll to position [0, 11]
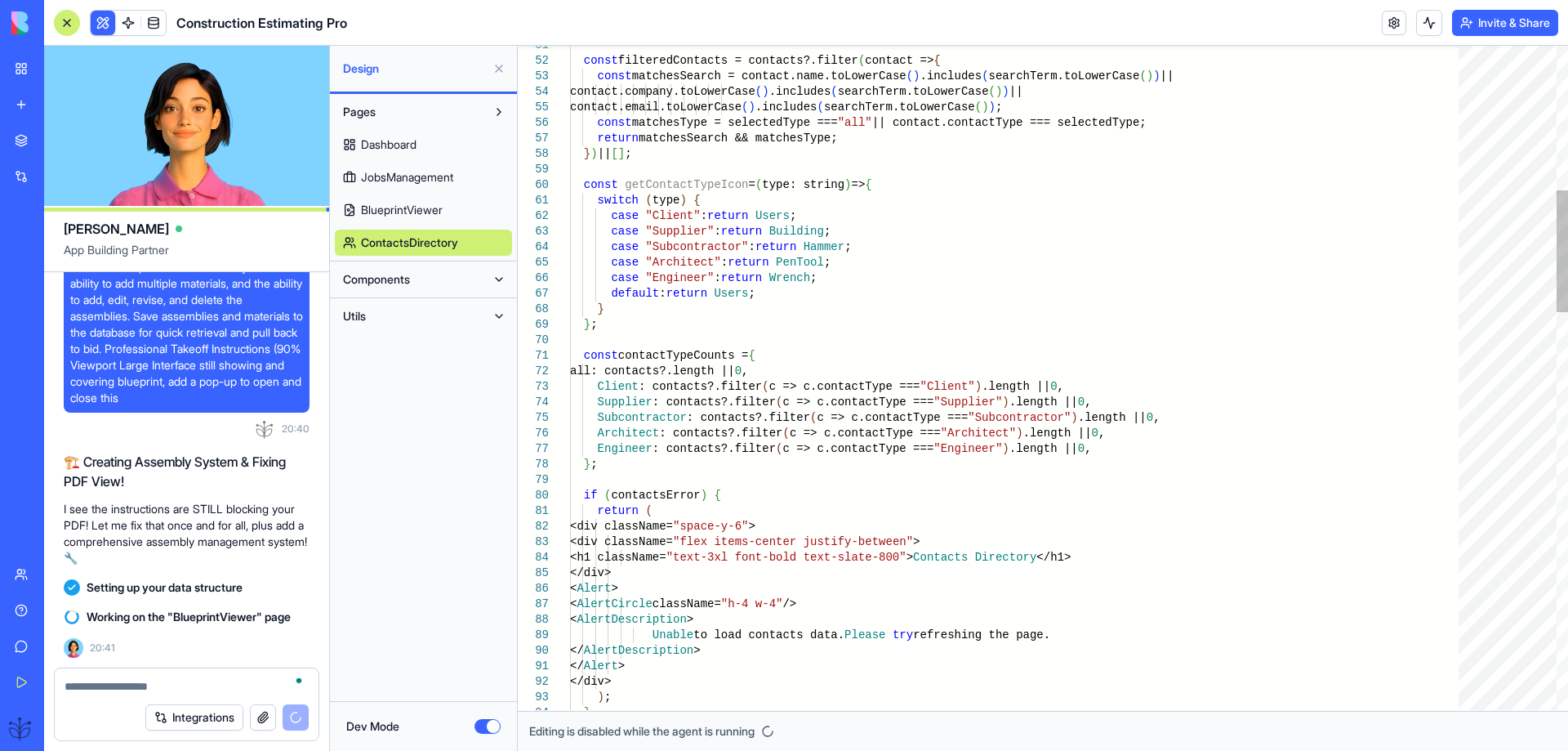
type textarea "**********"
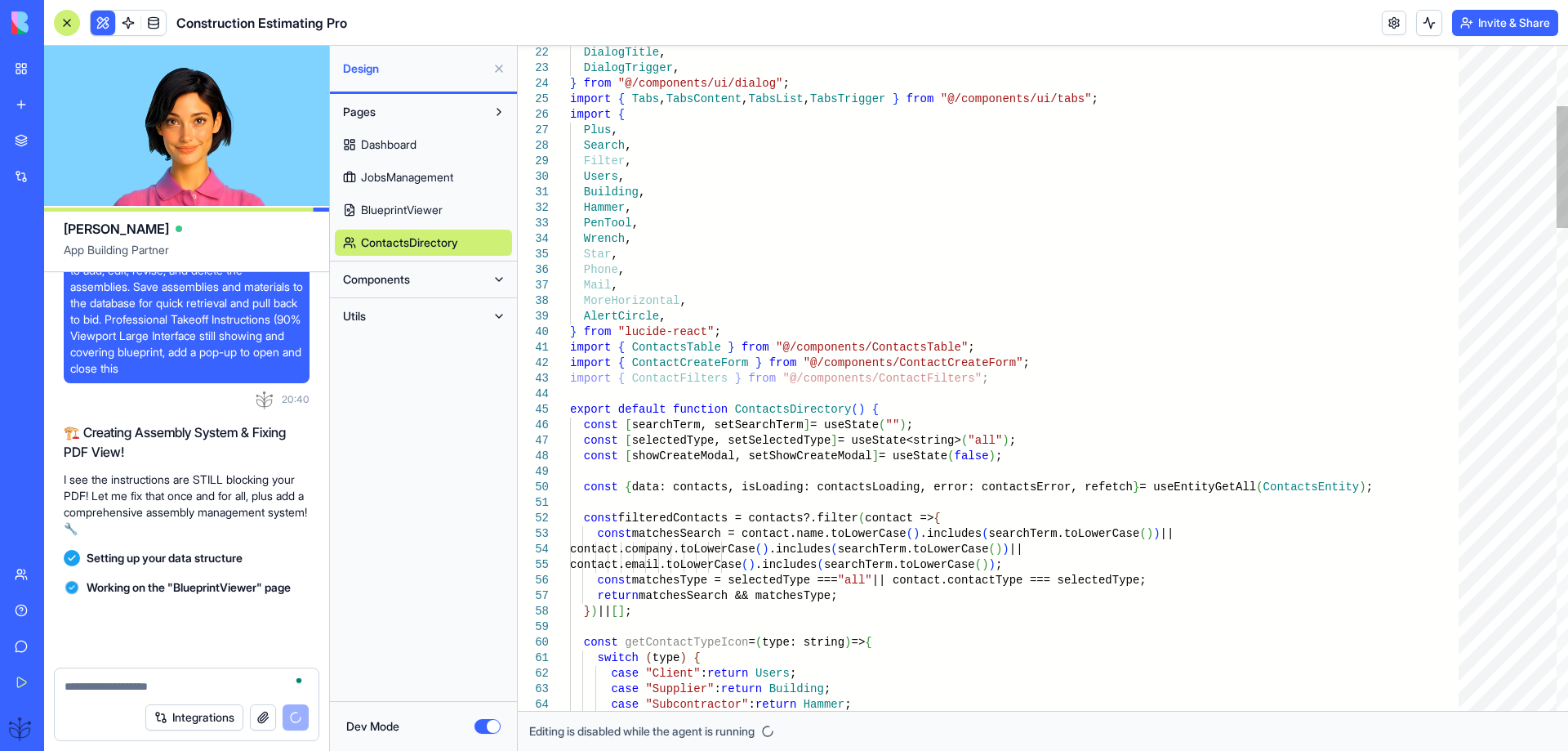
scroll to position [78292, 0]
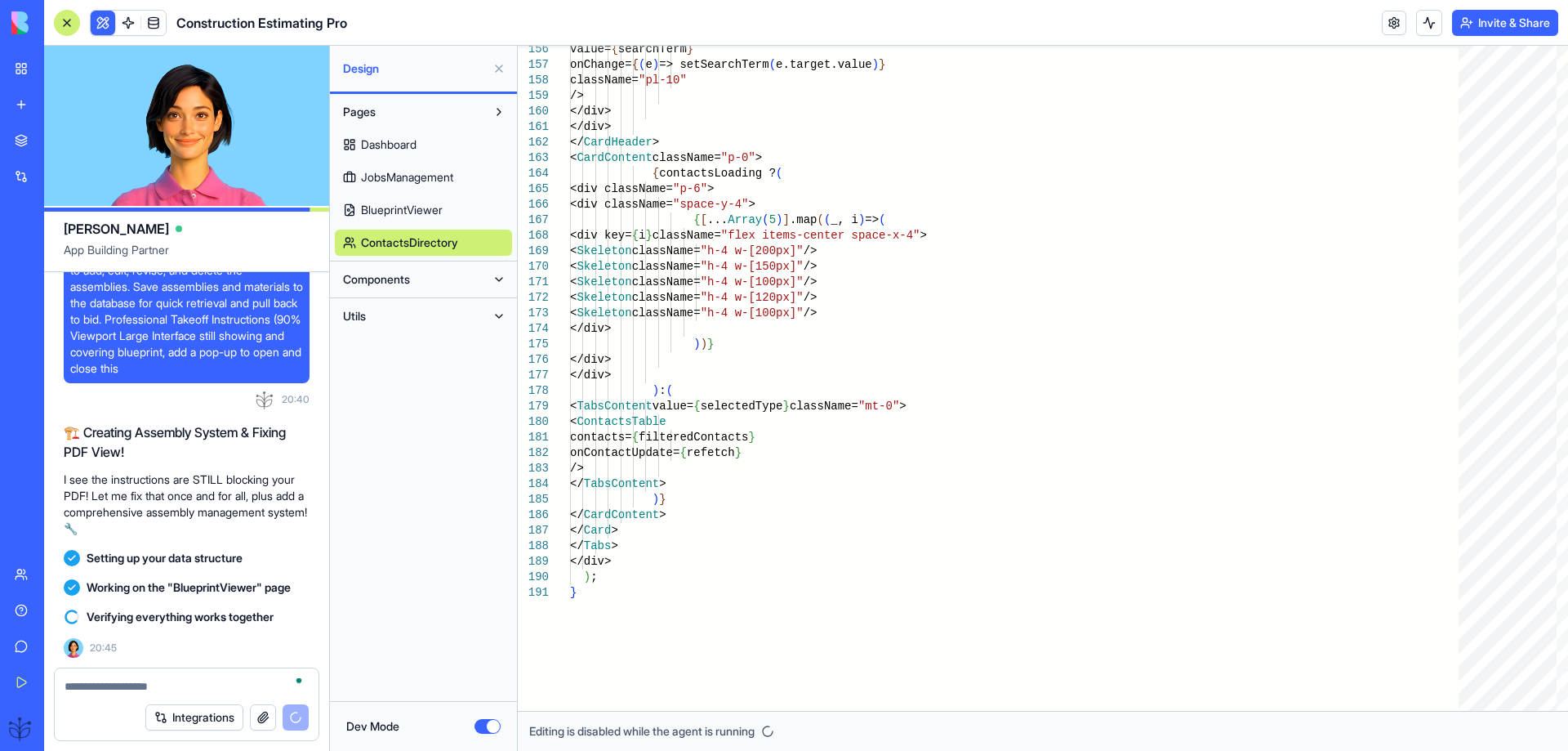
click at [483, 725] on button "Dev Mode" at bounding box center [488, 727] width 26 height 15
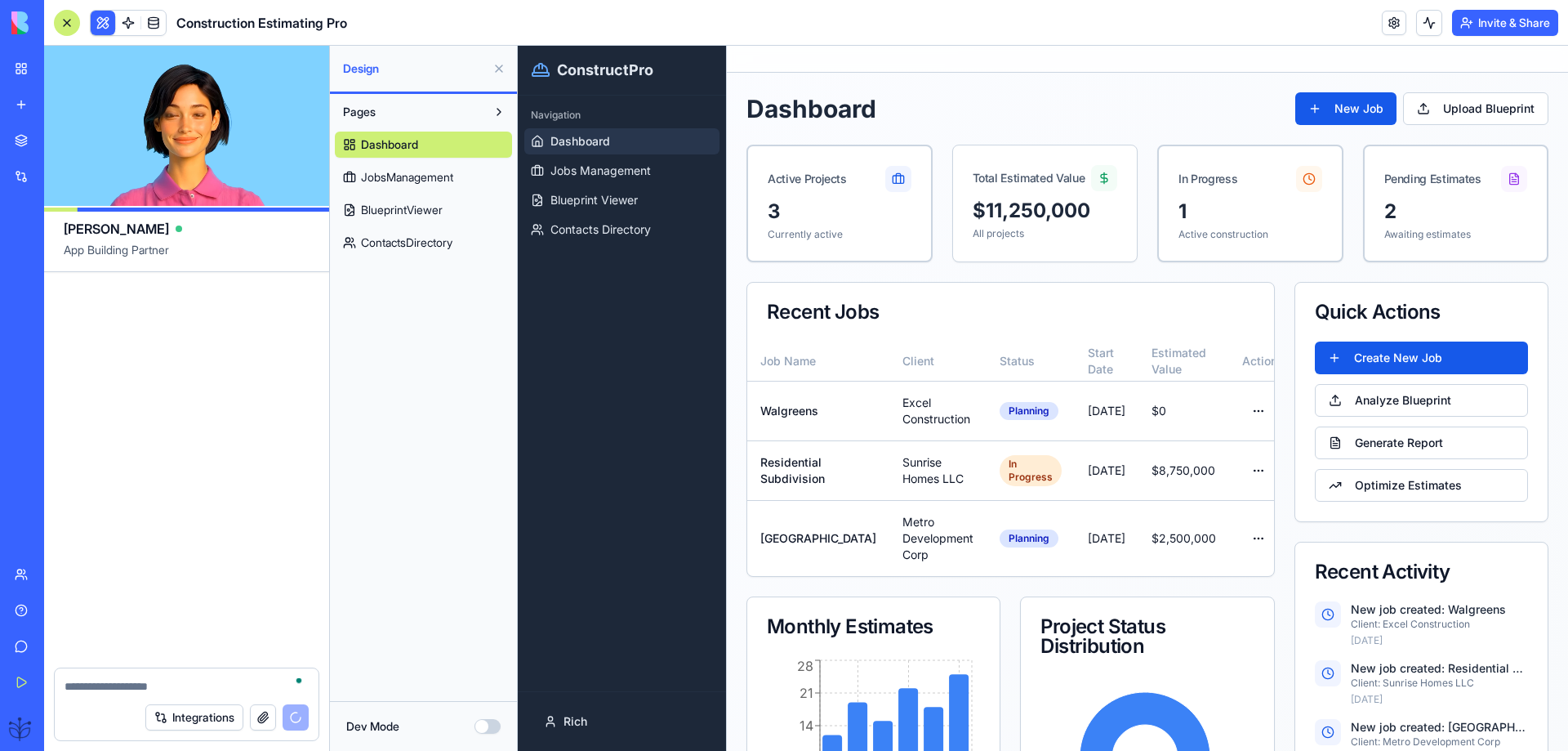
scroll to position [79141, 0]
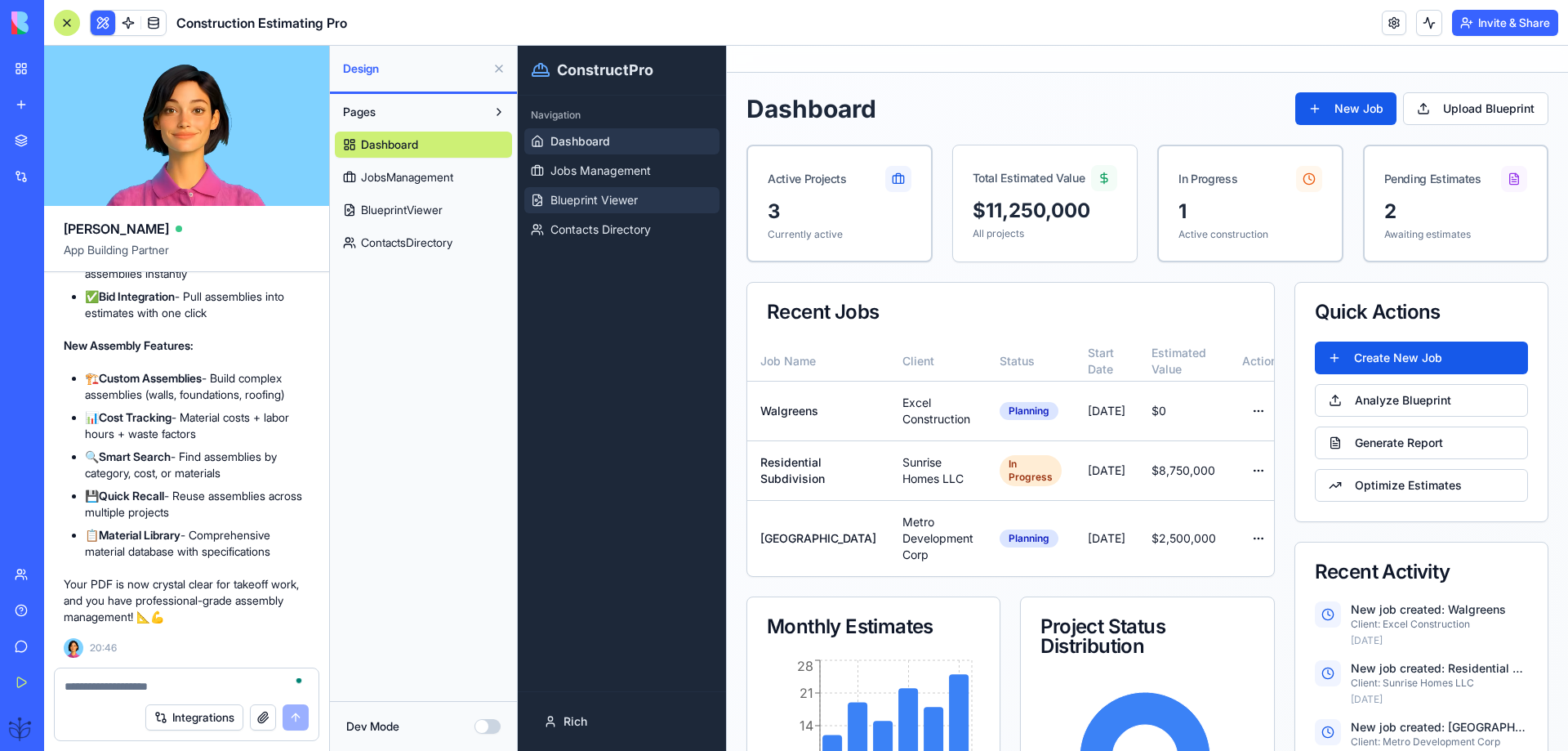
click at [608, 210] on link "Blueprint Viewer" at bounding box center [622, 200] width 195 height 26
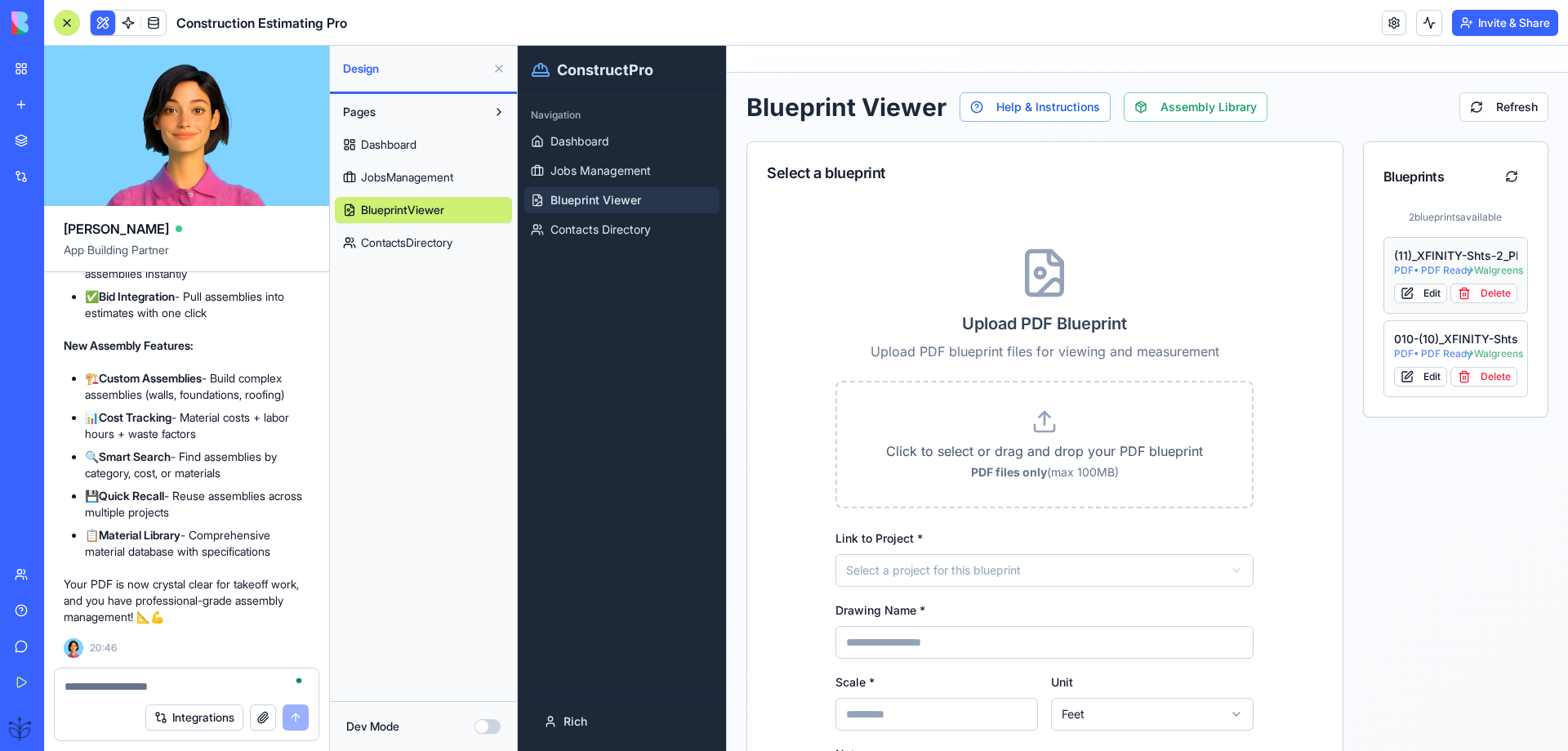
click at [1409, 265] on span "PDF • PDF Ready" at bounding box center [1429, 270] width 71 height 13
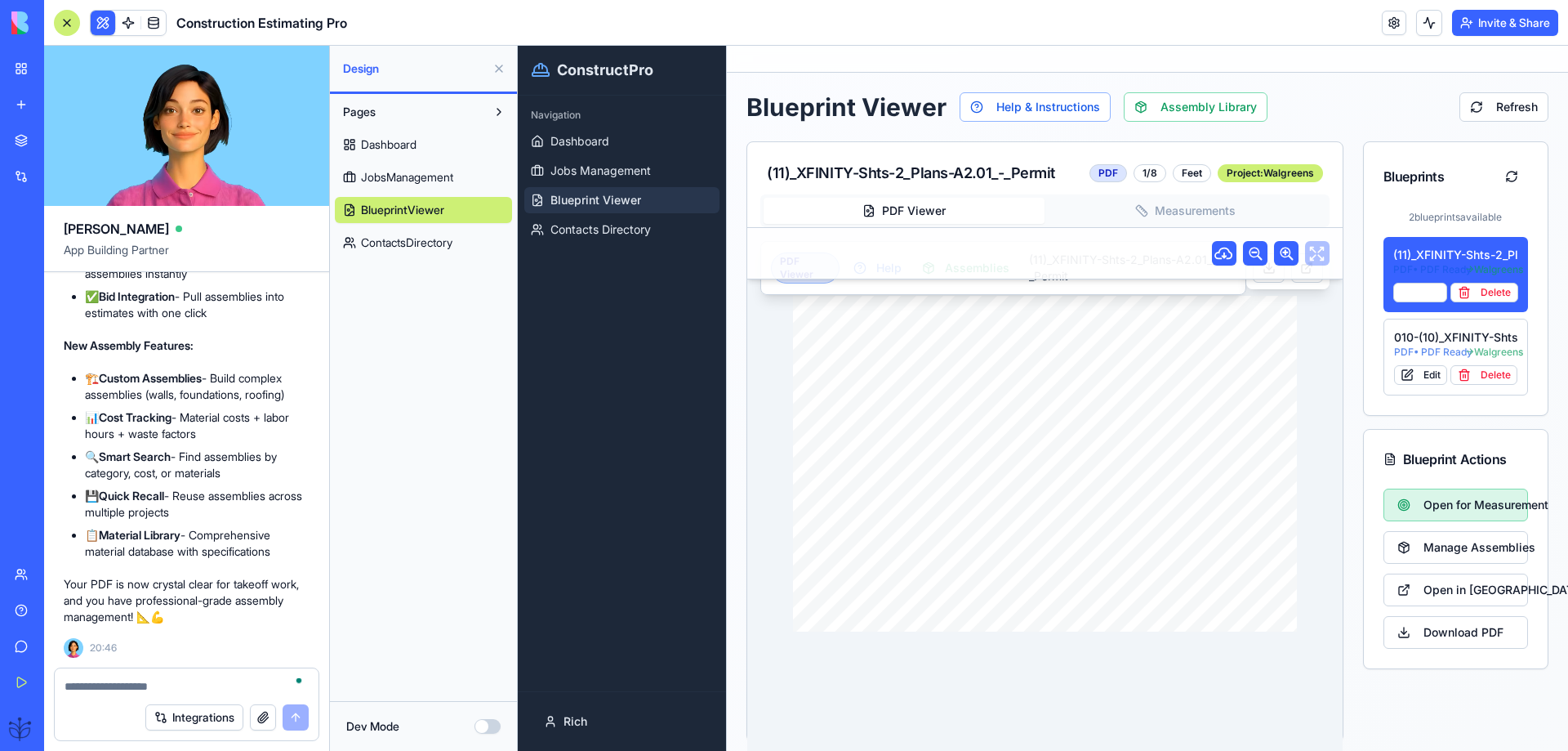
click at [1437, 511] on span "Open for Measurement" at bounding box center [1469, 506] width 92 height 17
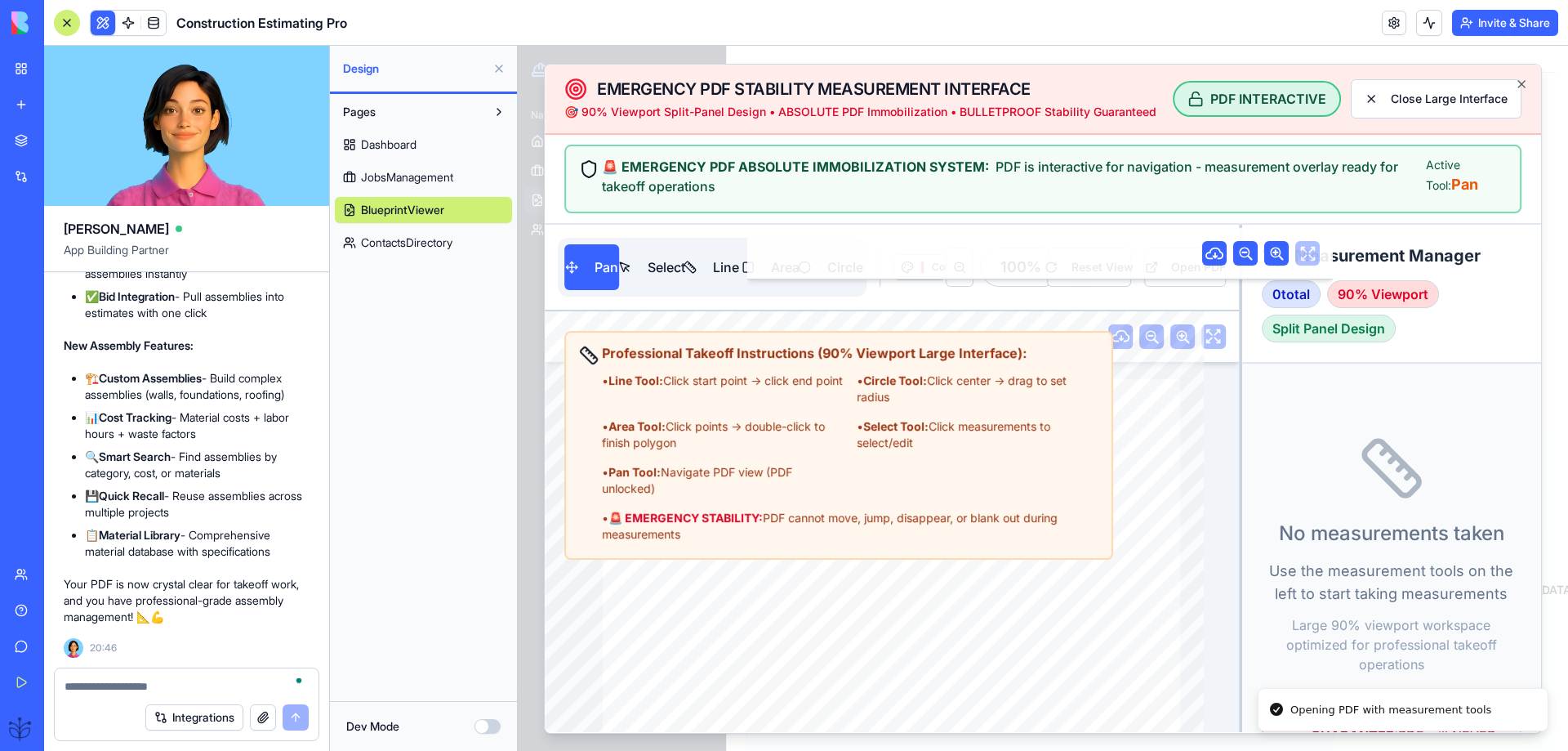
click at [851, 494] on div "• Line Tool: Click start point → click end point • Circle Tool: Click center → …" at bounding box center [850, 457] width 497 height 170
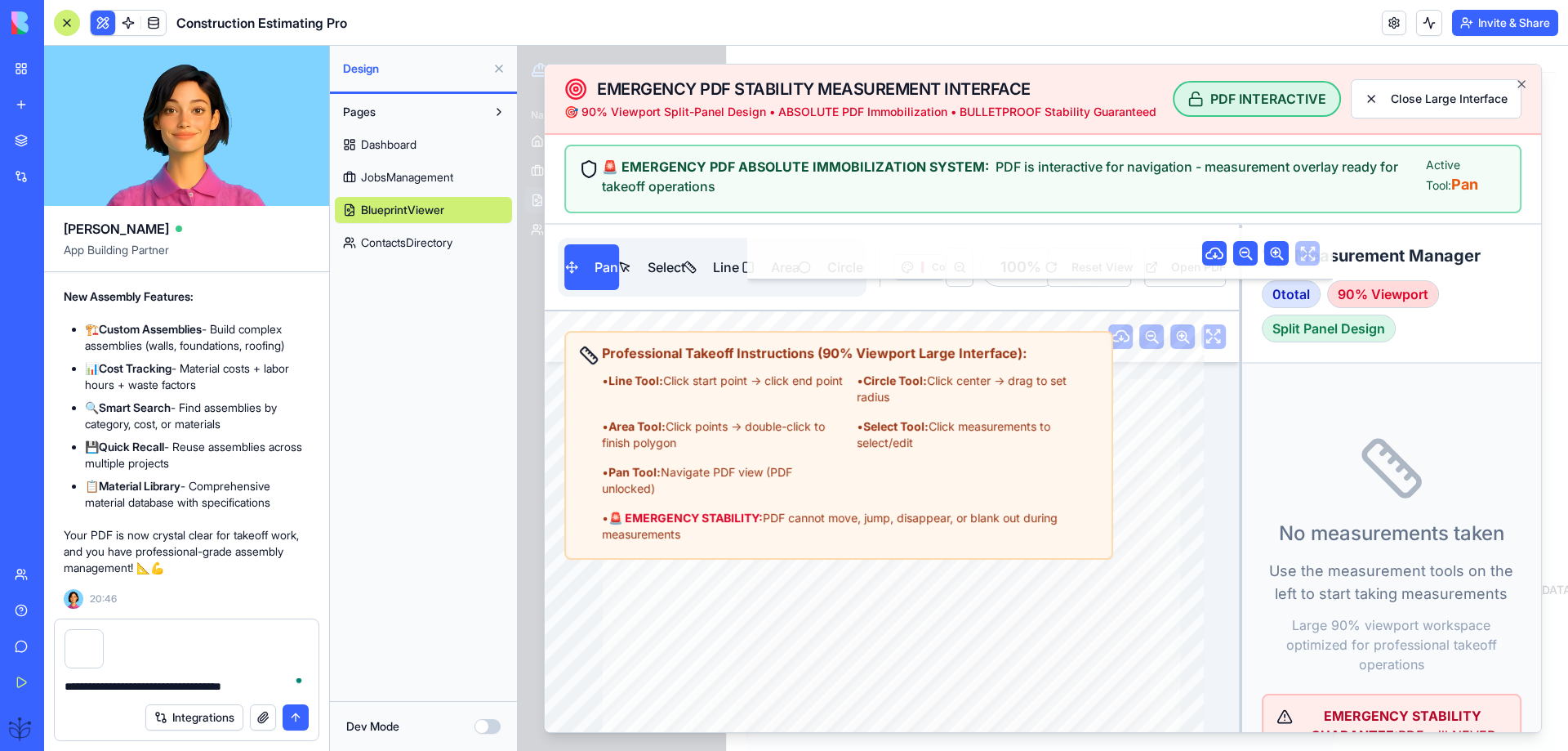
paste textarea "To enrich screen reader interactions, please activate Accessibility in Grammarl…"
type textarea "**********"
click at [295, 715] on button "submit" at bounding box center [295, 718] width 26 height 26
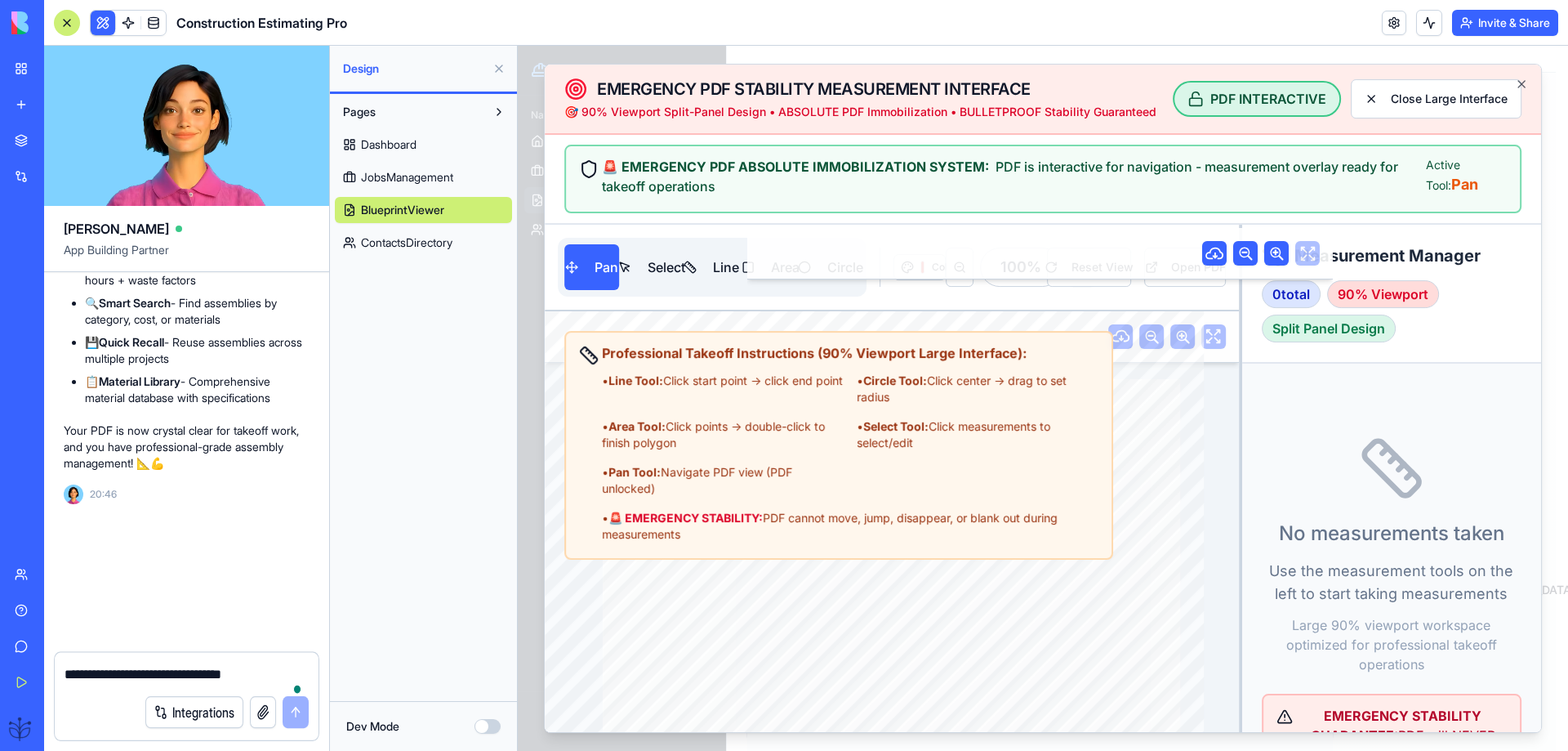
scroll to position [79295, 0]
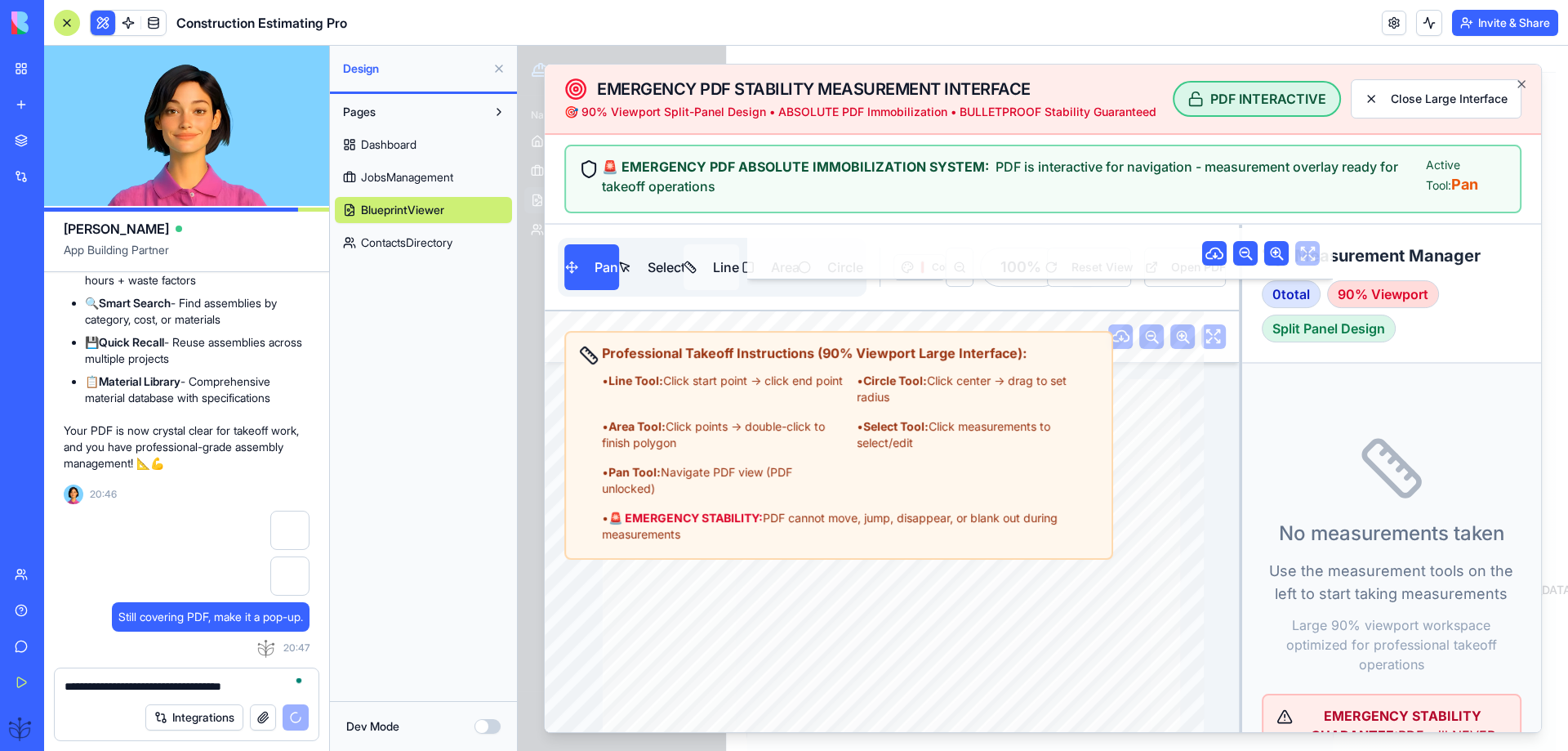
click at [722, 270] on button "Line" at bounding box center [713, 267] width 56 height 45
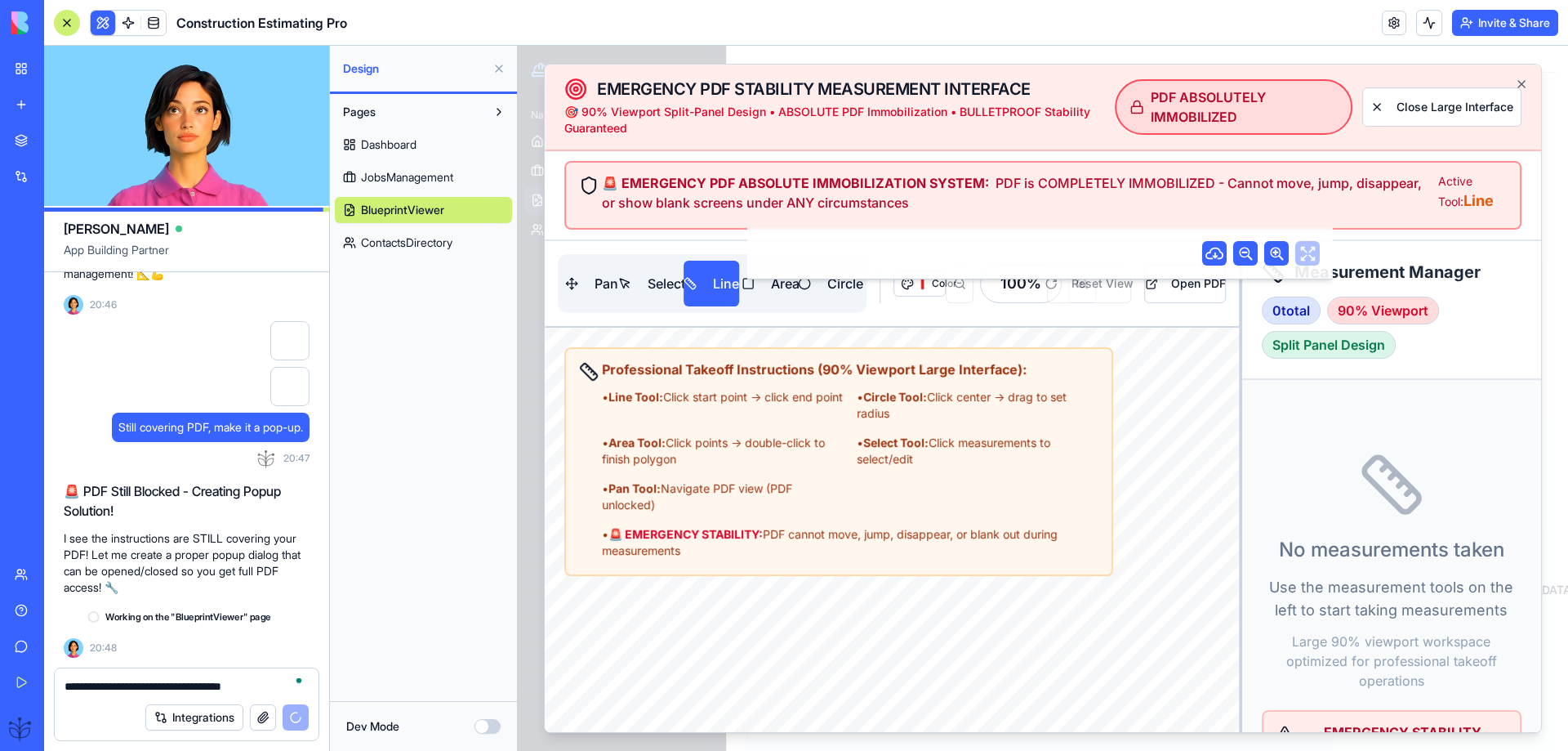
scroll to position [79485, 0]
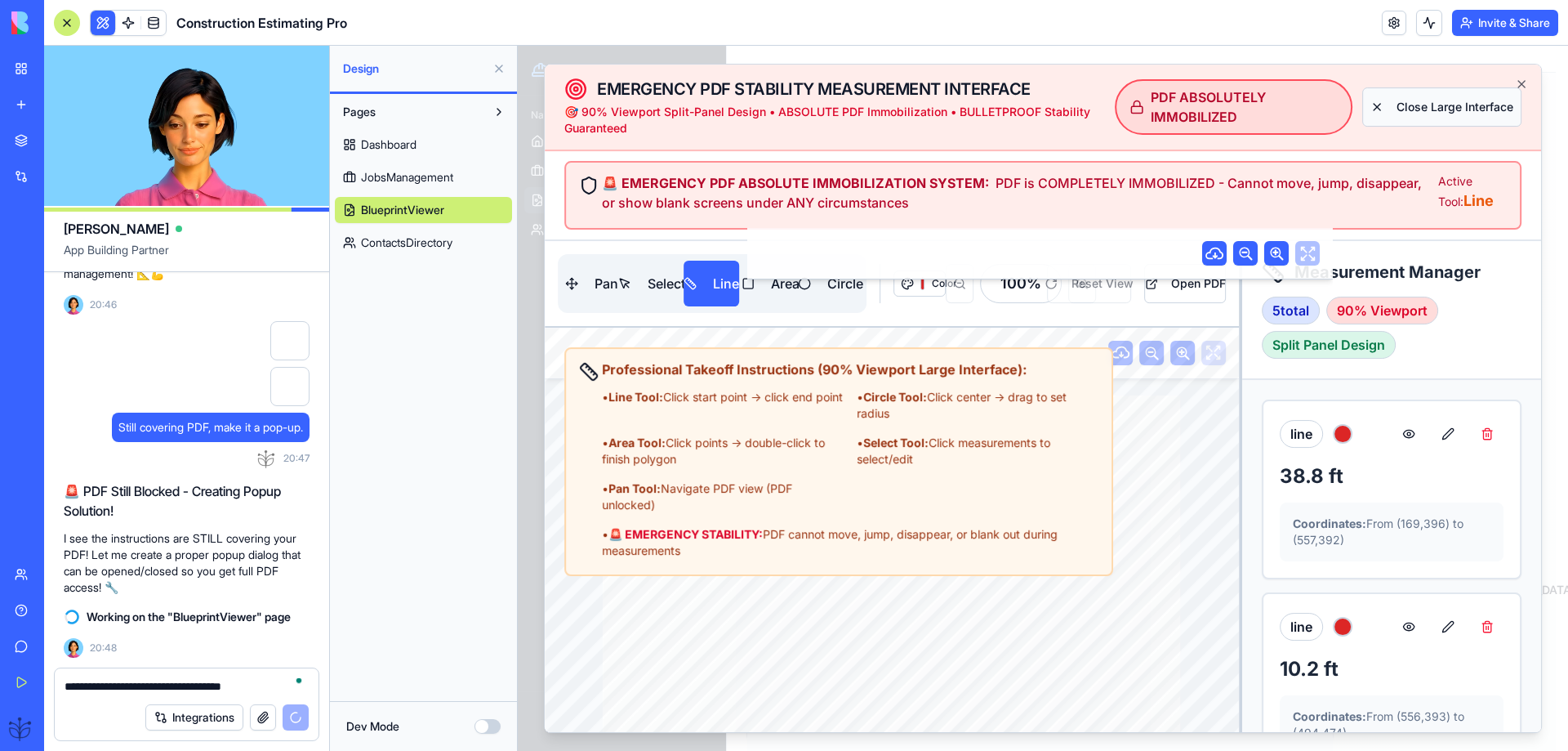
click at [1392, 126] on button "Close Large Interface" at bounding box center [1441, 106] width 158 height 39
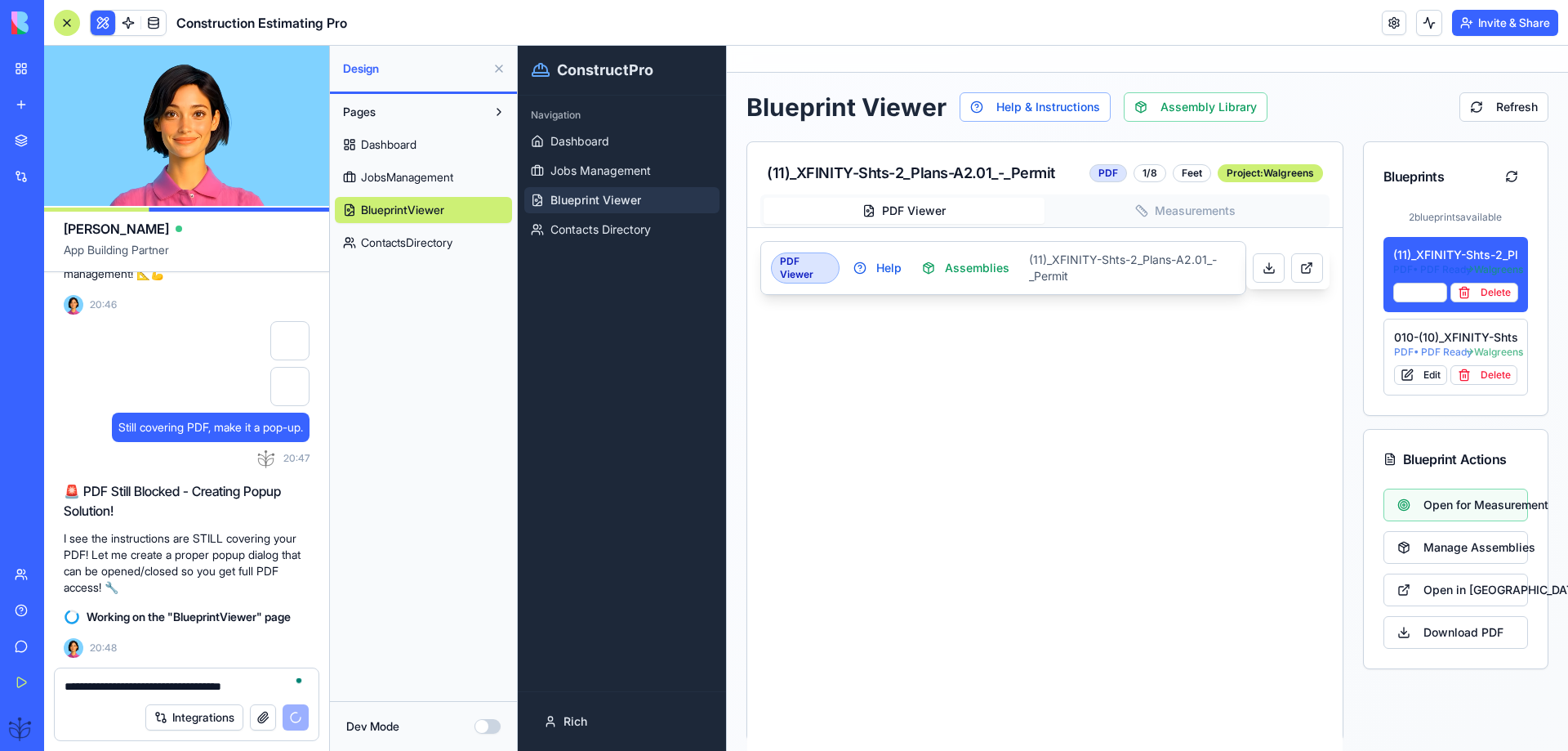
drag, startPoint x: 1399, startPoint y: 114, endPoint x: 1392, endPoint y: 123, distance: 11.4
click at [1394, 120] on div "Blueprint Viewer Help & Instructions Assembly Library Refresh" at bounding box center [1148, 107] width 803 height 30
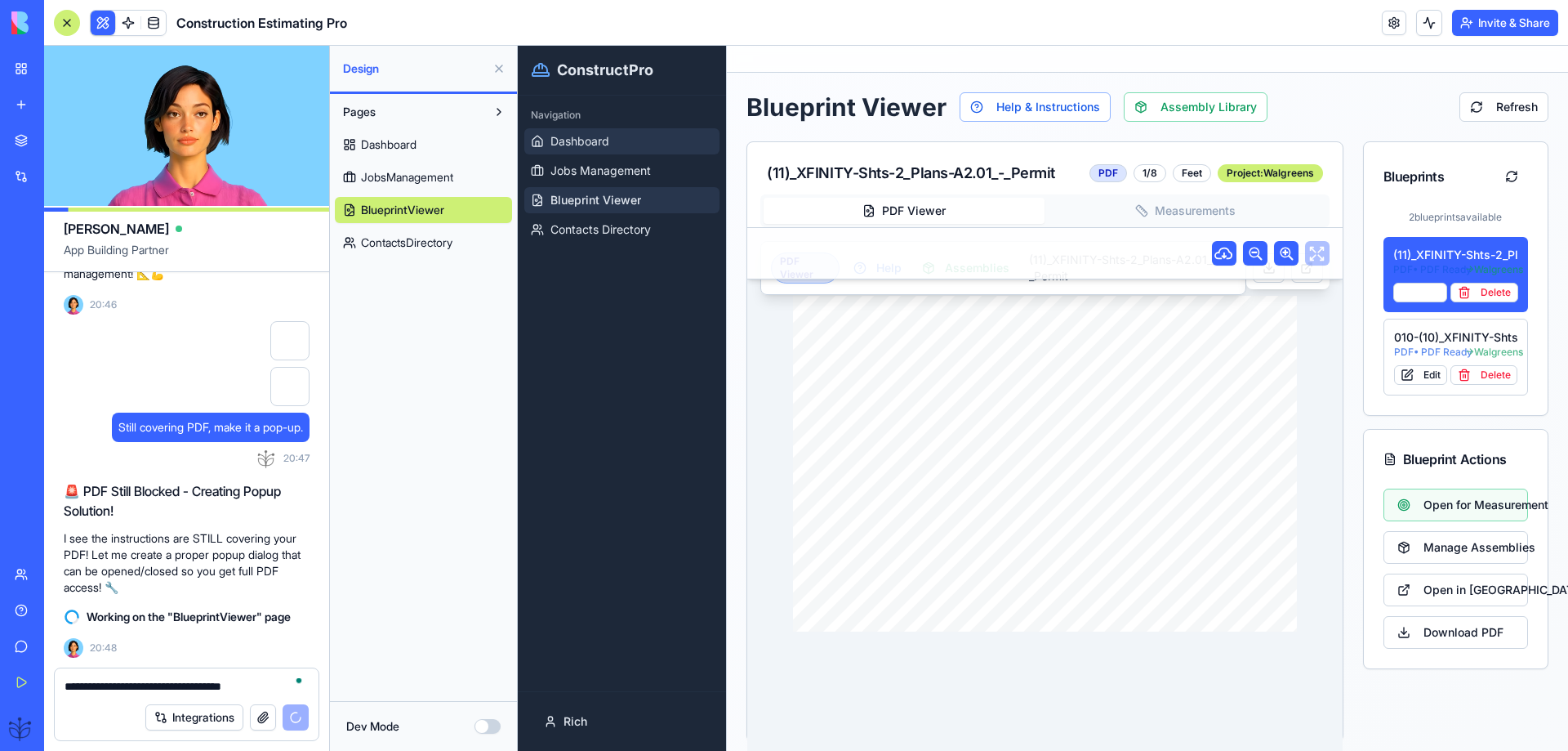
click at [595, 150] on link "Dashboard" at bounding box center [622, 142] width 195 height 26
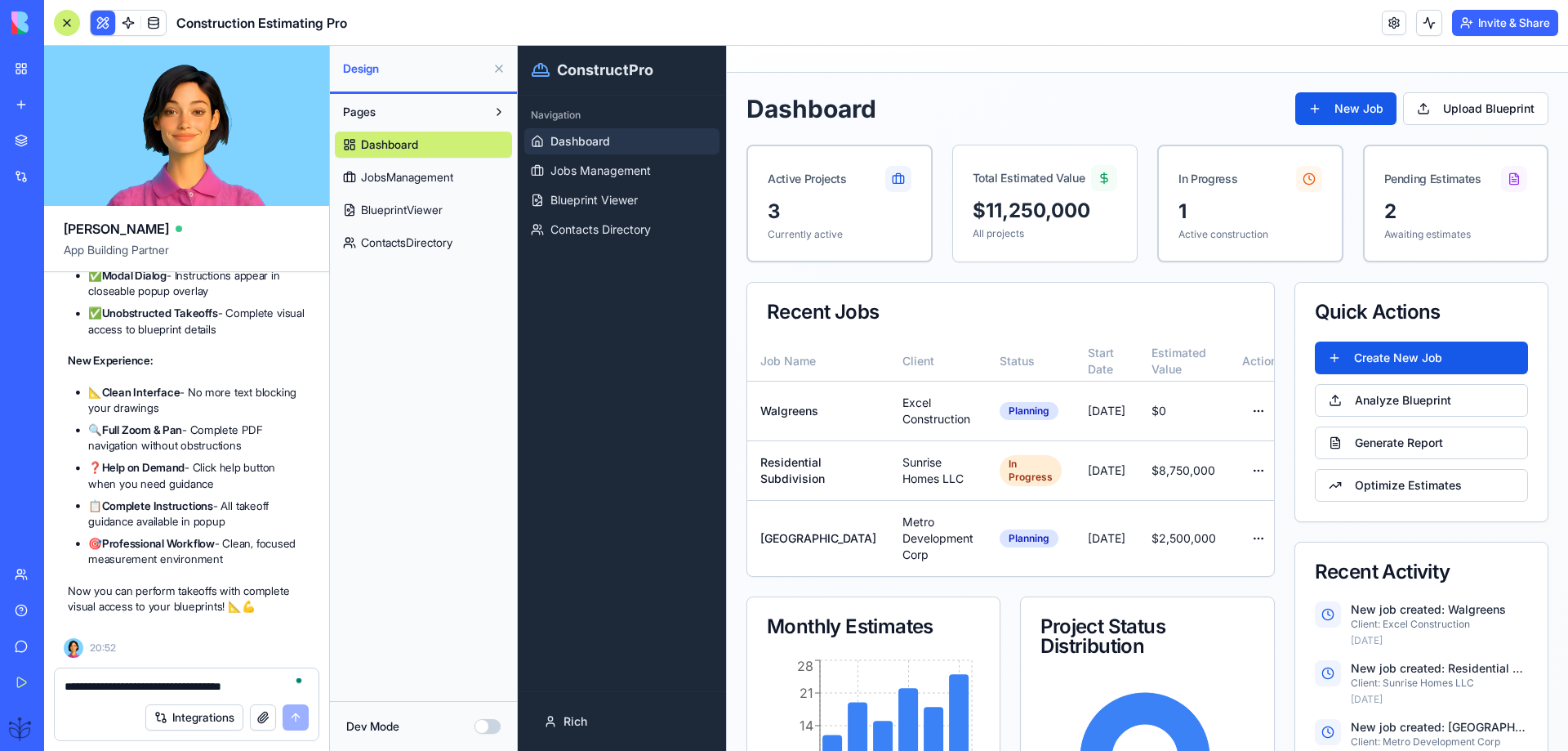
scroll to position [80142, 0]
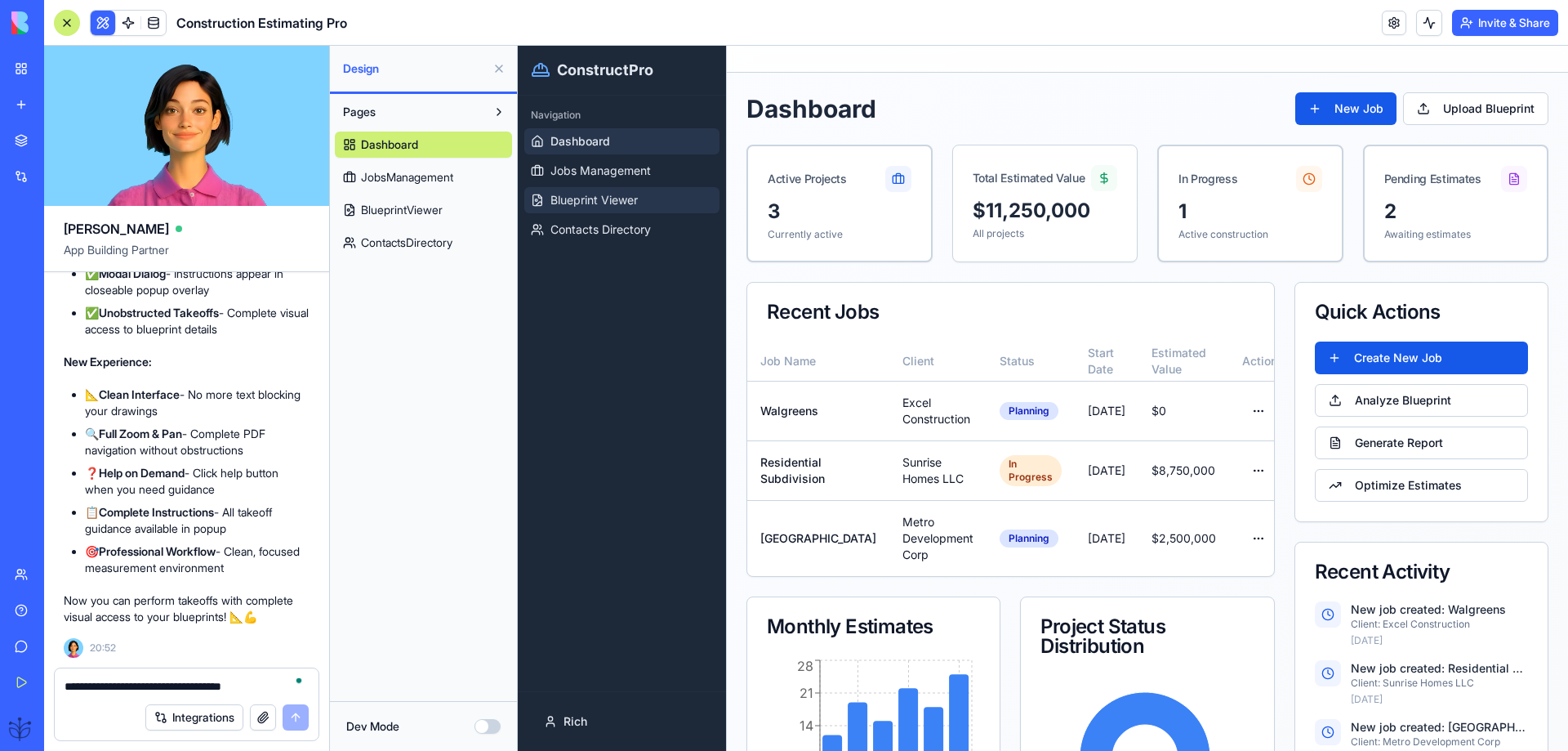
click at [581, 205] on span "Blueprint Viewer" at bounding box center [594, 200] width 87 height 17
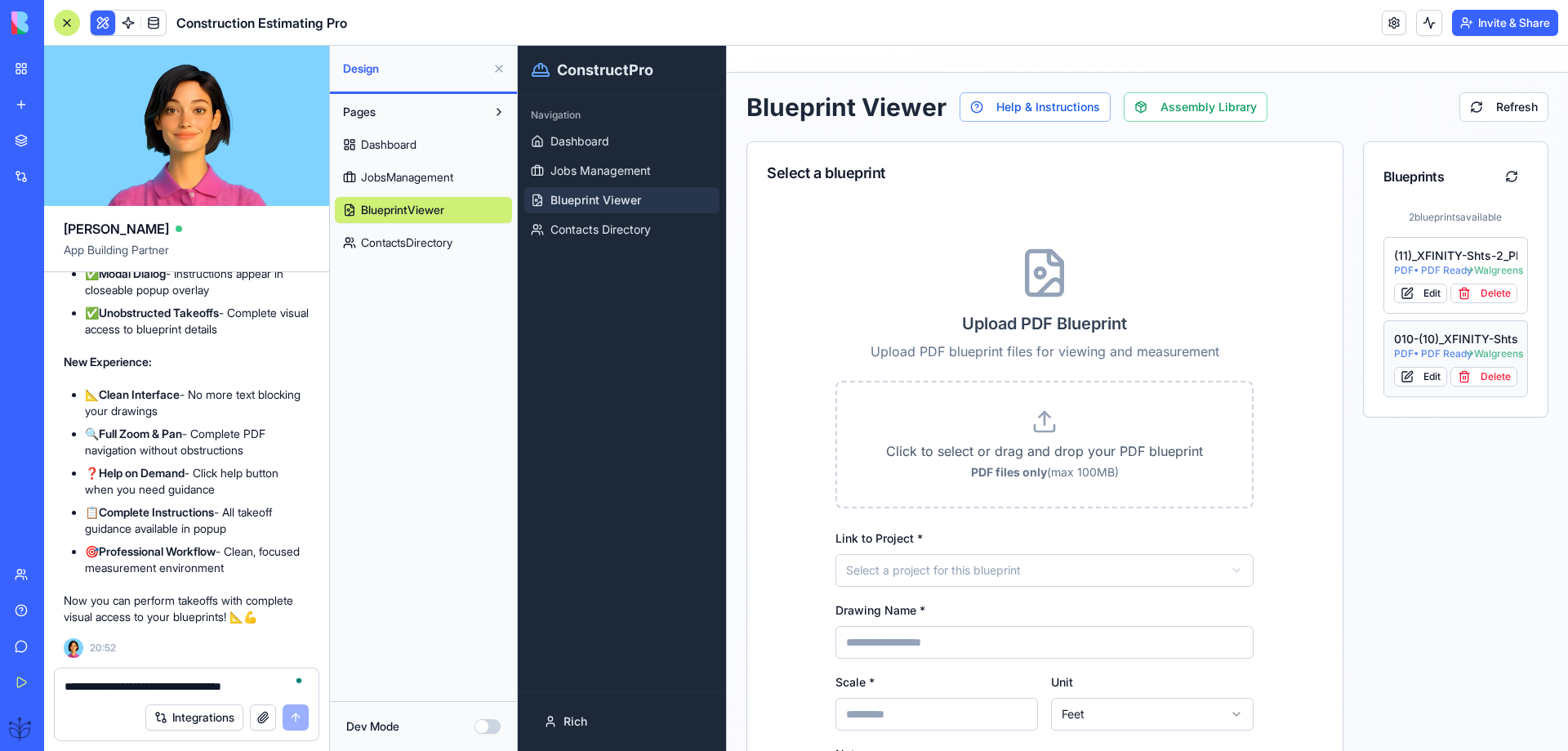
click at [1411, 346] on div "010-(10)_XFINITY-Shts-1_Specs-A1 PDF • PDF Ready → Walgreens Edit Delete" at bounding box center [1456, 358] width 124 height 56
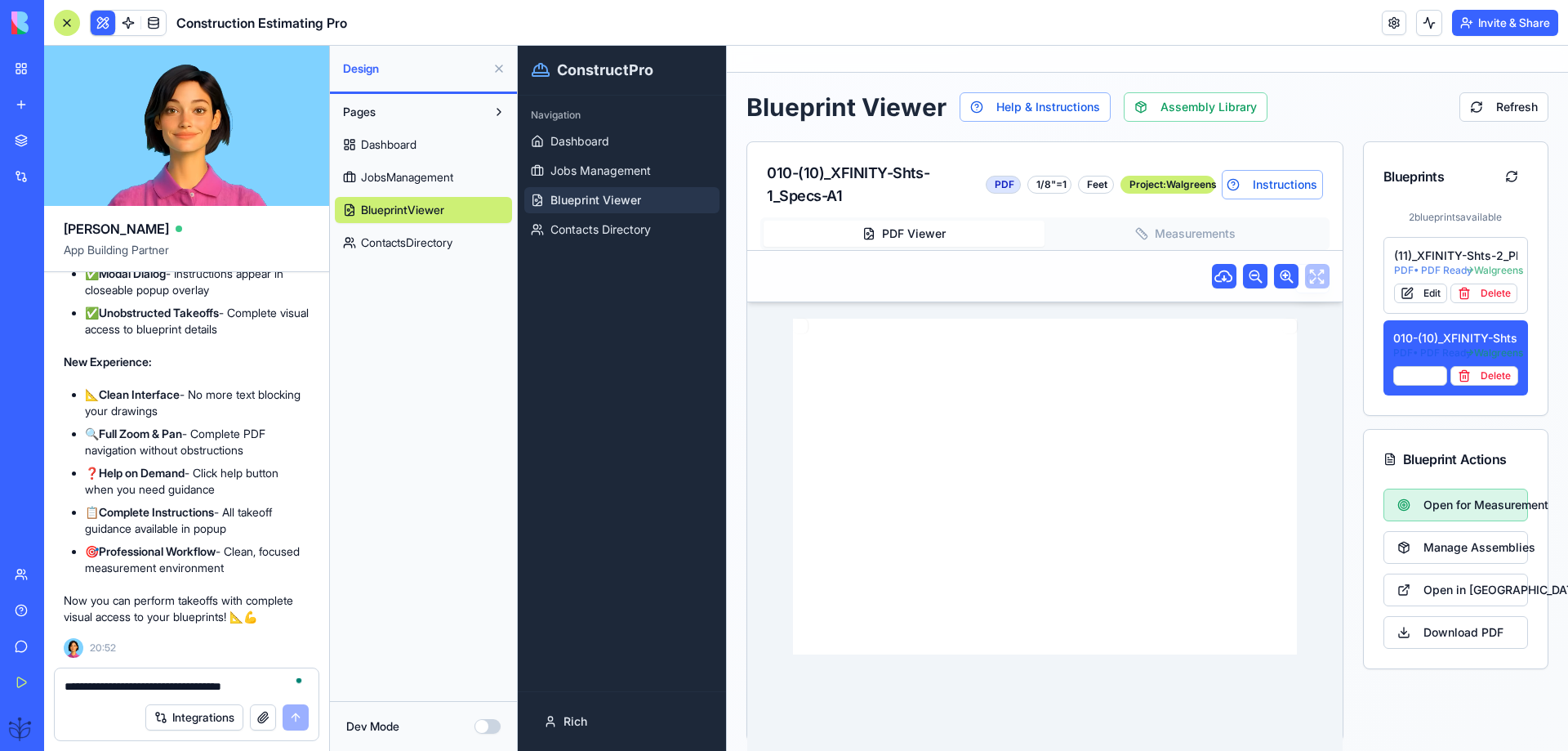
click at [1414, 516] on button "Open for Measurement" at bounding box center [1456, 505] width 145 height 32
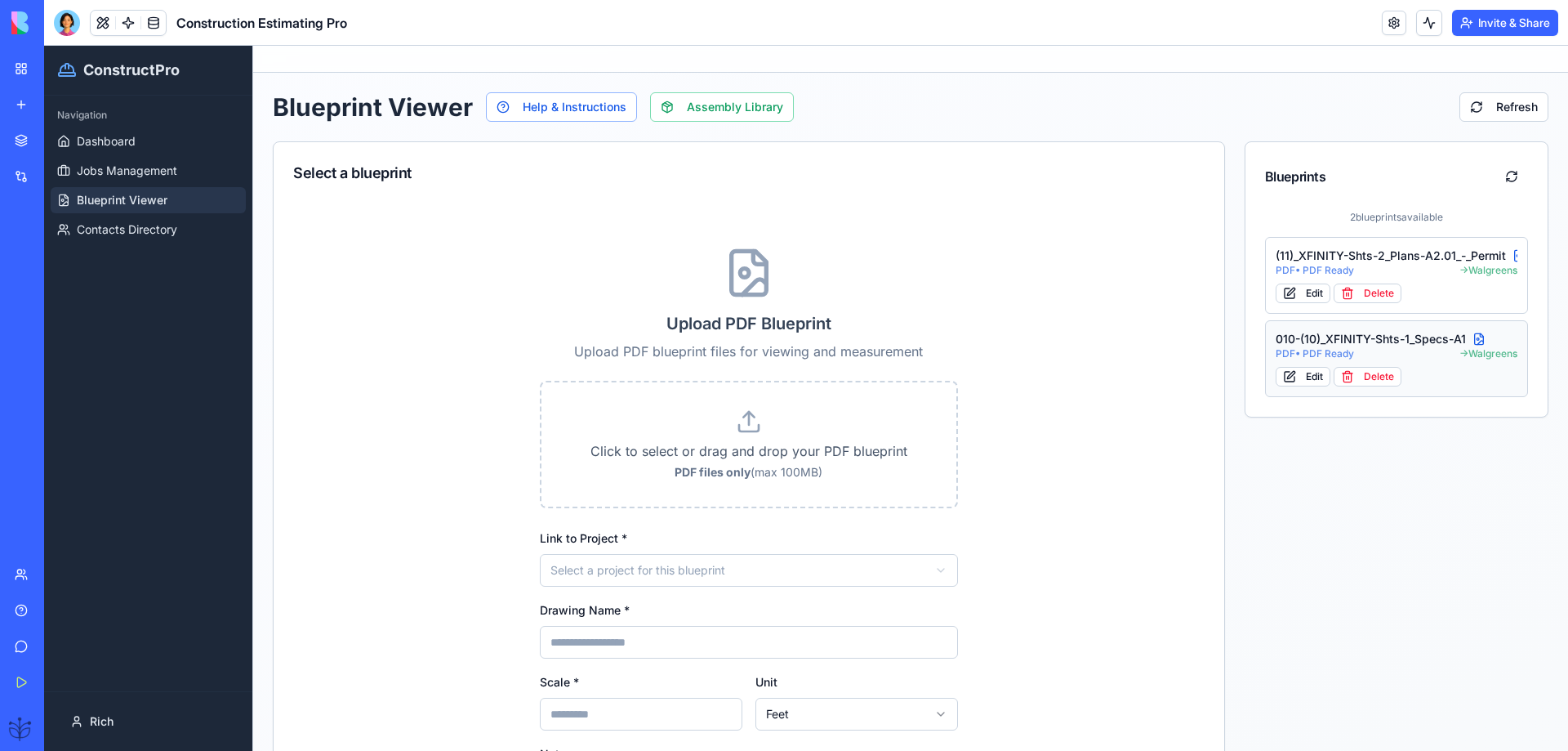
click at [1315, 351] on span "PDF • PDF Ready" at bounding box center [1314, 354] width 79 height 13
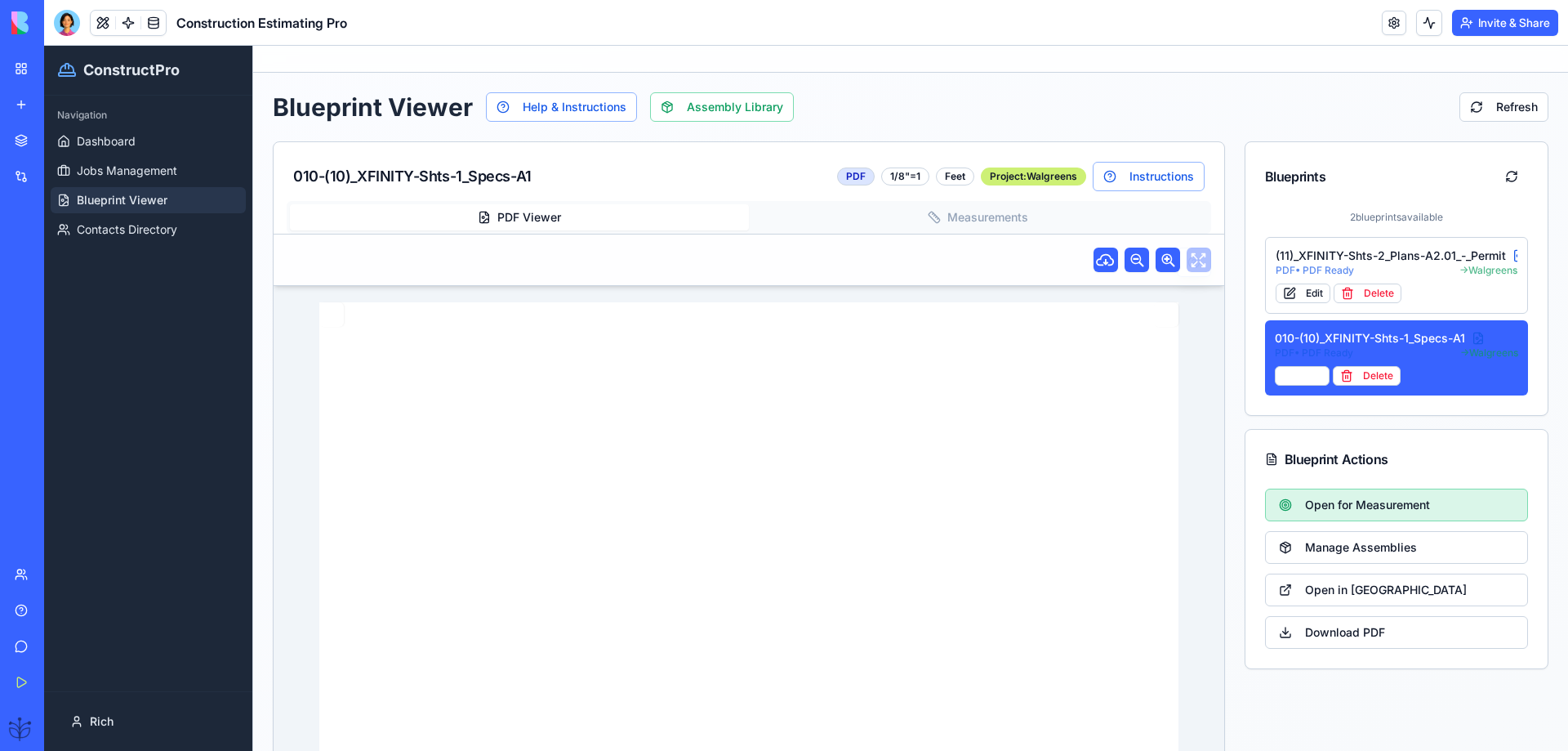
click at [1318, 500] on span "Open for Measurement" at bounding box center [1367, 506] width 125 height 17
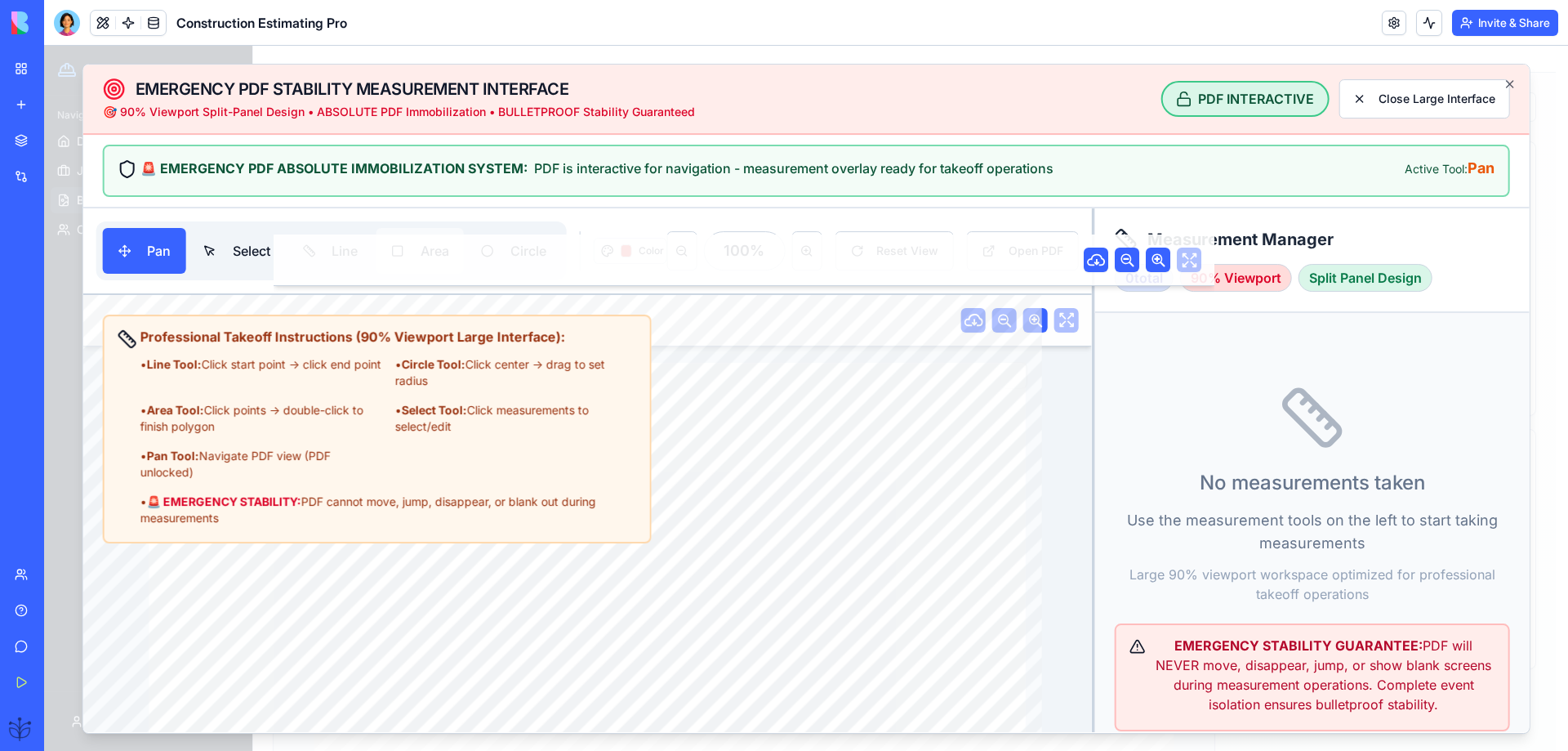
click at [423, 257] on button "Area" at bounding box center [419, 250] width 87 height 45
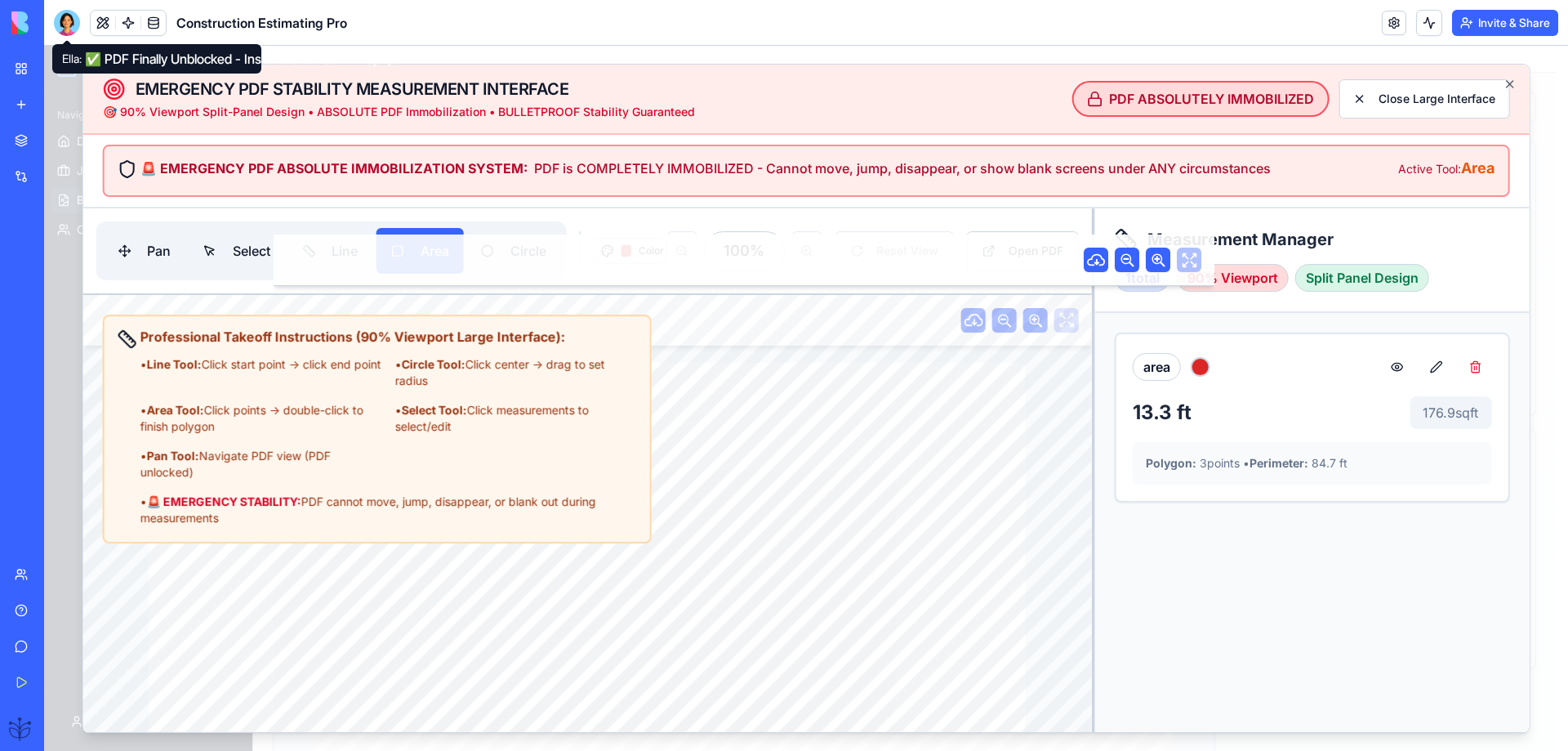
click at [73, 23] on div at bounding box center [67, 23] width 26 height 26
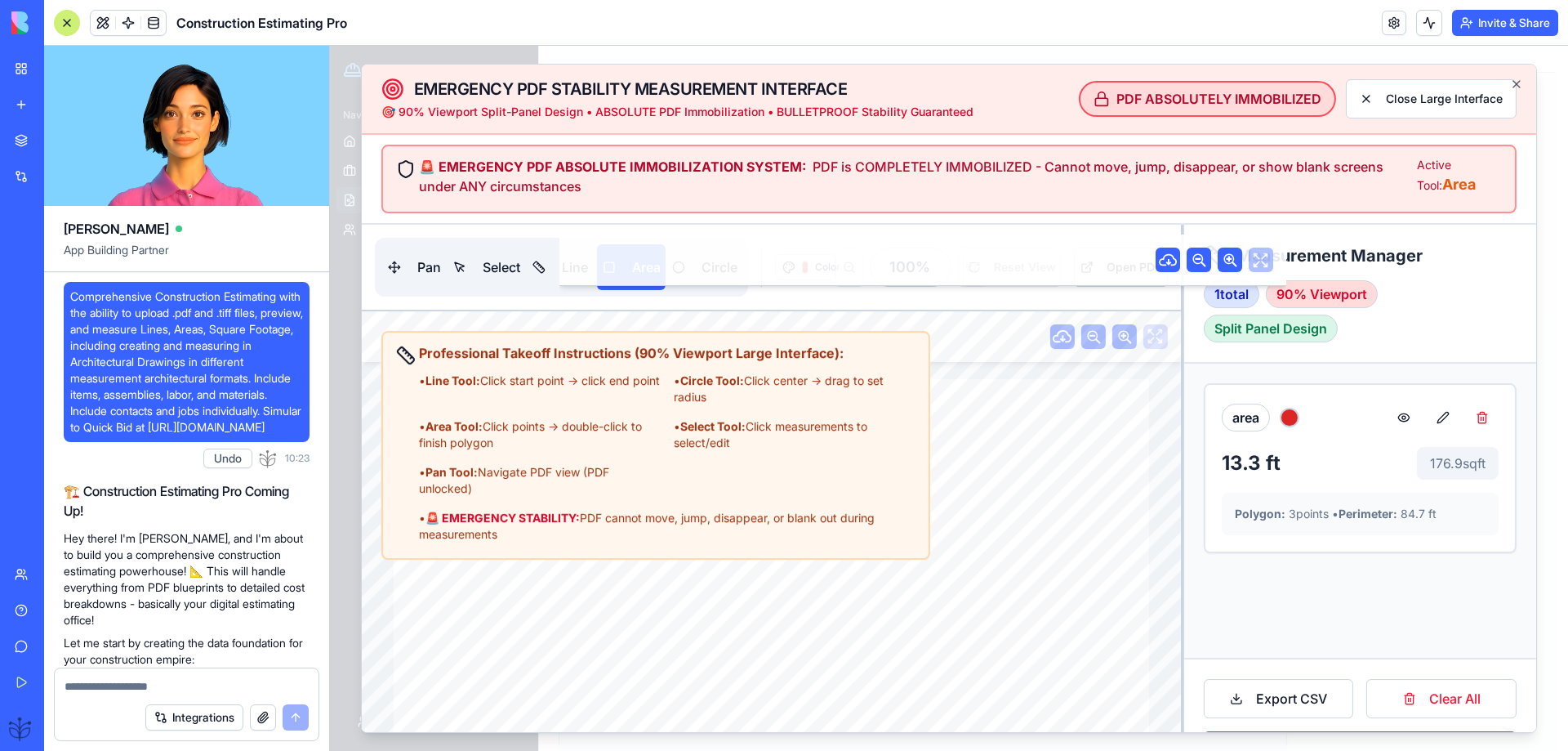
scroll to position [80142, 0]
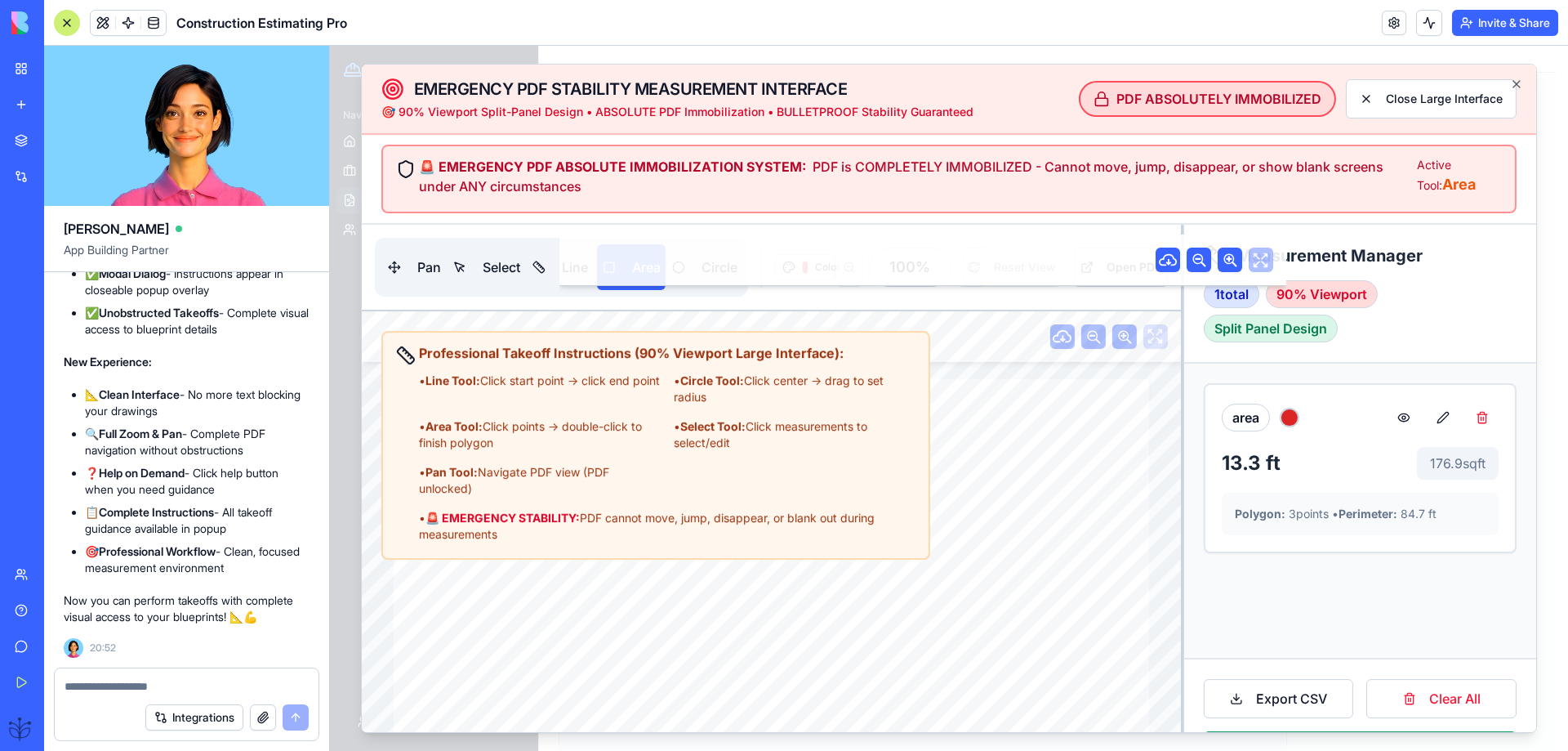
click at [75, 696] on div "Integrations" at bounding box center [186, 717] width 264 height 45
click at [73, 687] on textarea at bounding box center [187, 686] width 244 height 17
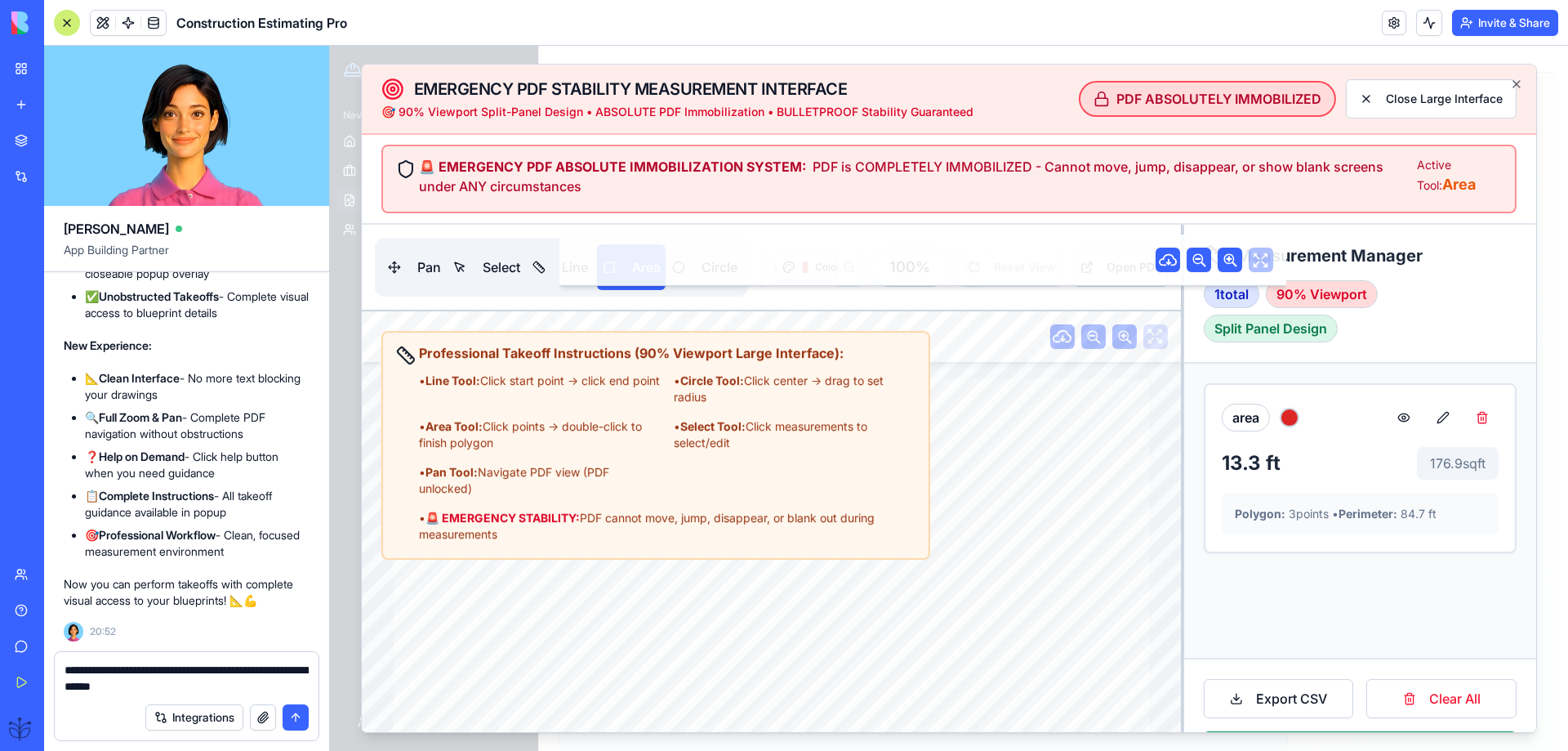
paste textarea
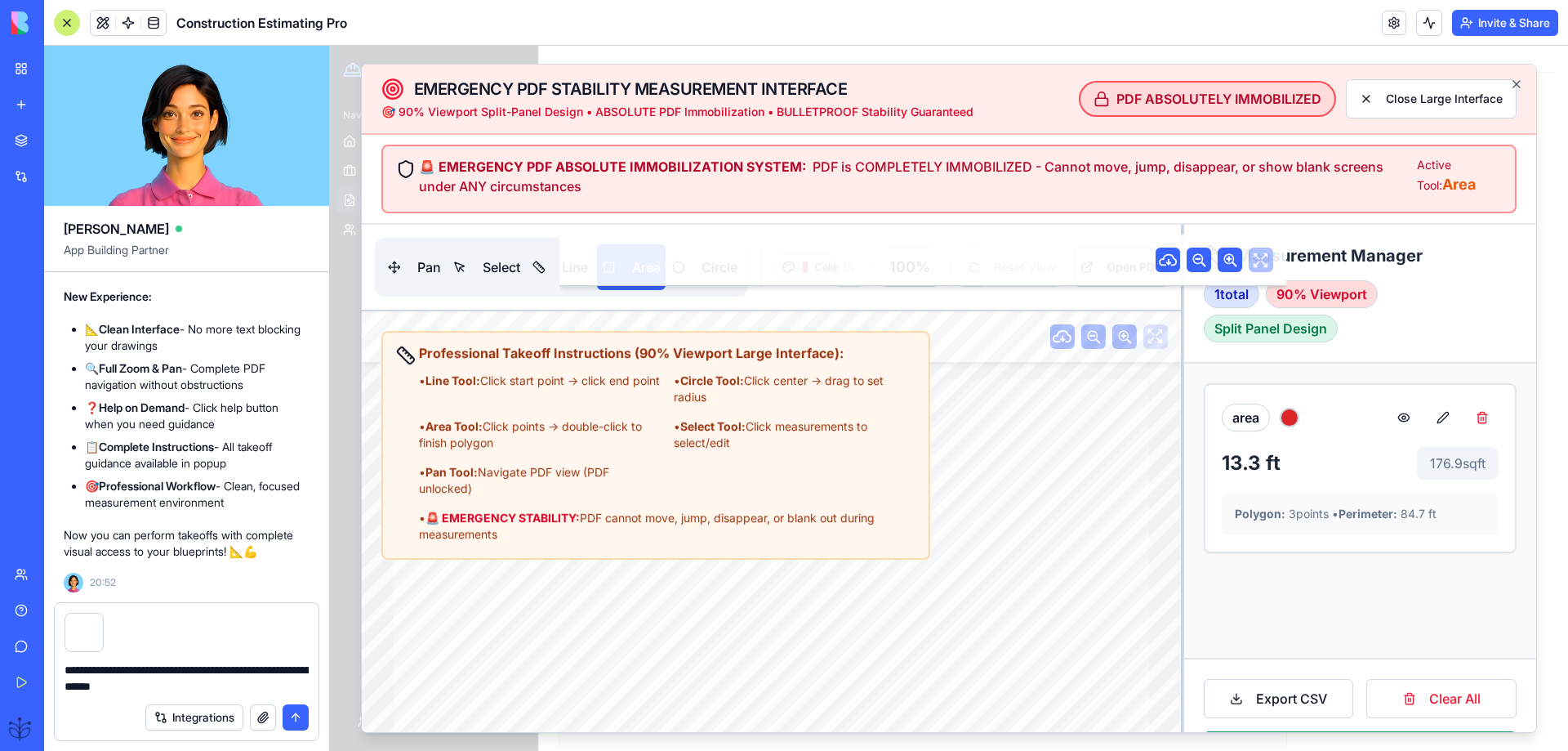
type textarea "**********"
click at [289, 717] on button "submit" at bounding box center [295, 718] width 26 height 26
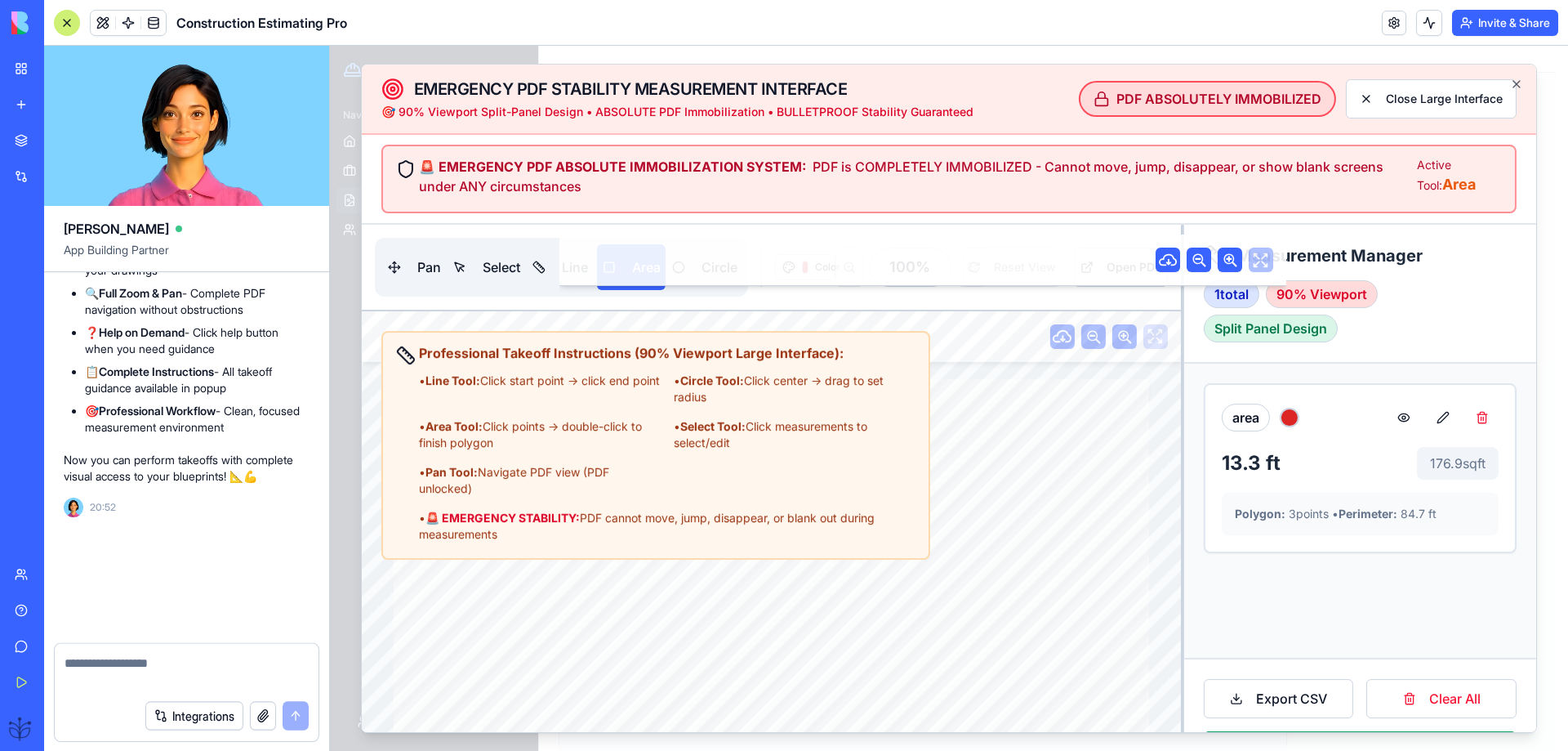
scroll to position [80266, 0]
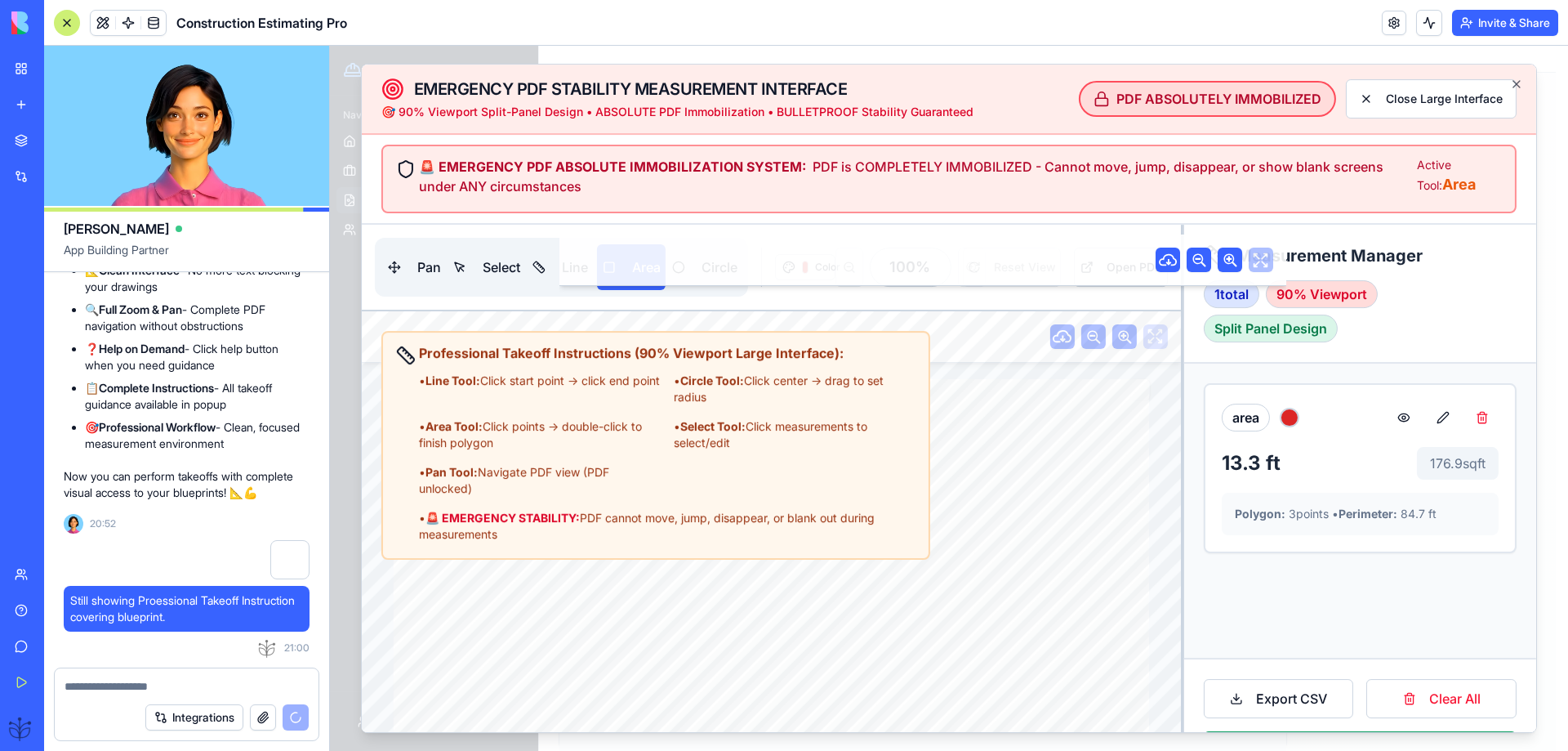
click at [541, 458] on div "• Line Tool: Click start point → click end point • Circle Tool: Click center → …" at bounding box center [667, 457] width 497 height 170
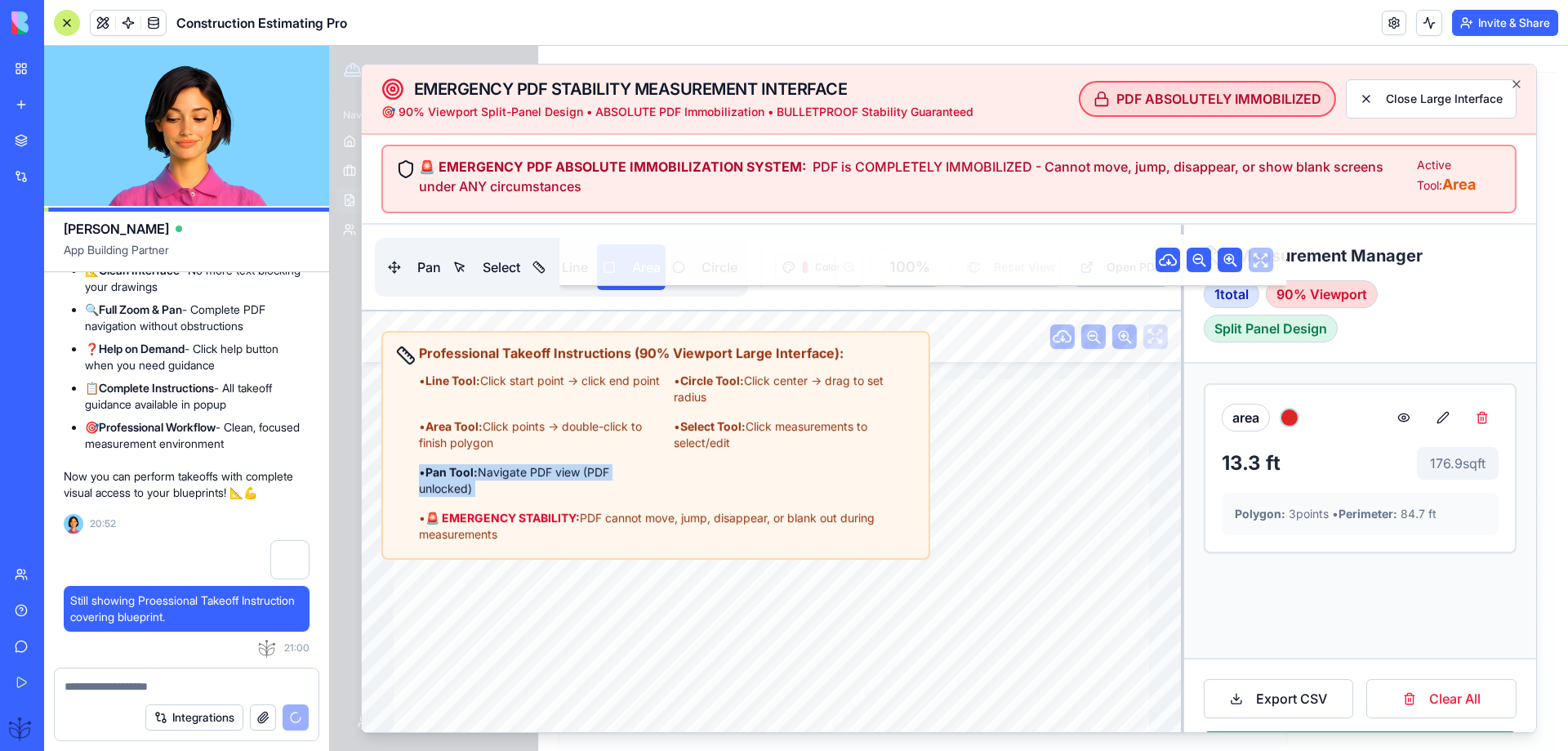
click at [541, 459] on div "• Line Tool: Click start point → click end point • Circle Tool: Click center → …" at bounding box center [667, 457] width 497 height 170
drag, startPoint x: 538, startPoint y: 465, endPoint x: 516, endPoint y: 477, distance: 25.1
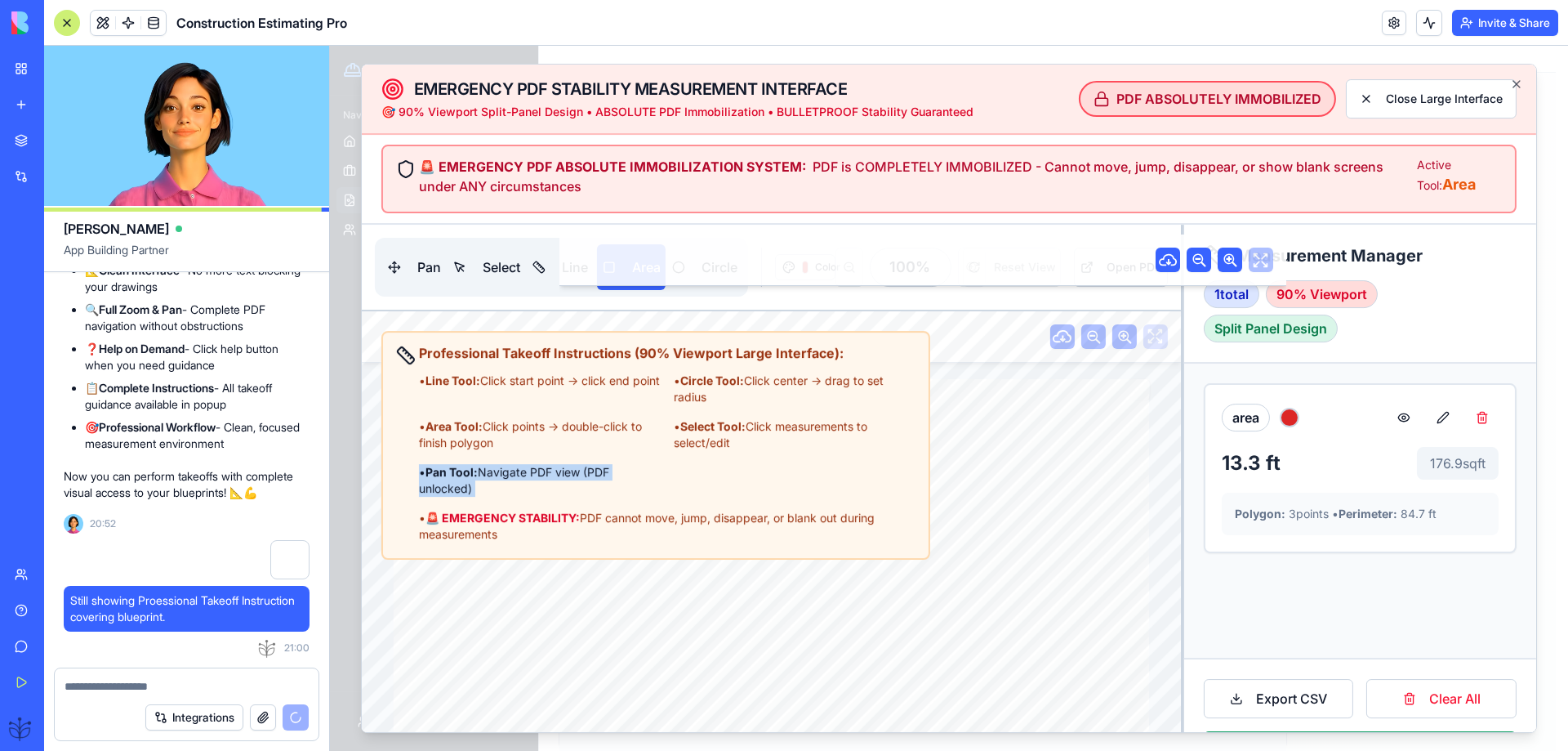
click at [516, 477] on div "• Pan Tool: Navigate PDF view (PDF unlocked)" at bounding box center [540, 480] width 242 height 32
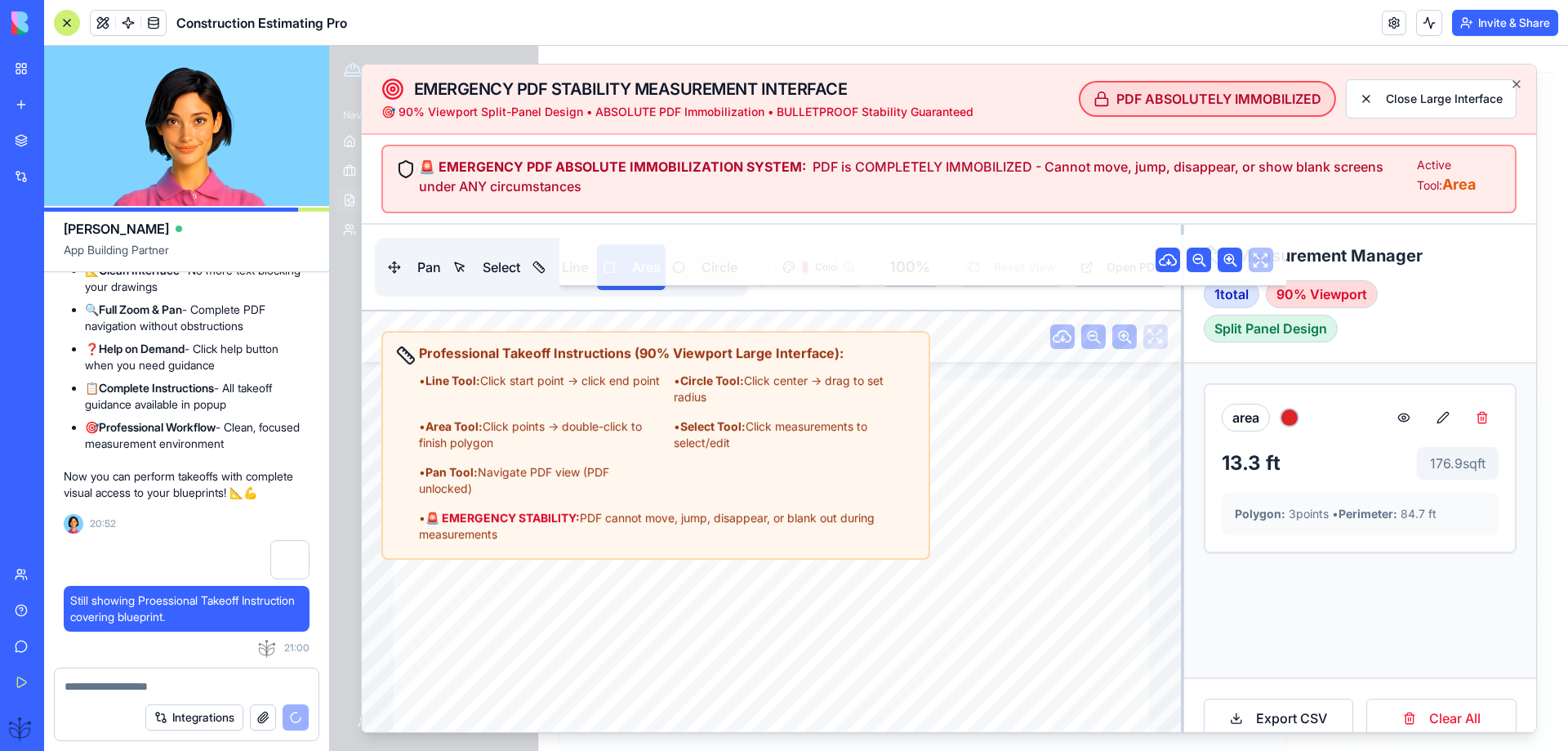
click at [553, 450] on div "• Area Tool: Click points → double-click to finish polygon" at bounding box center [540, 434] width 242 height 32
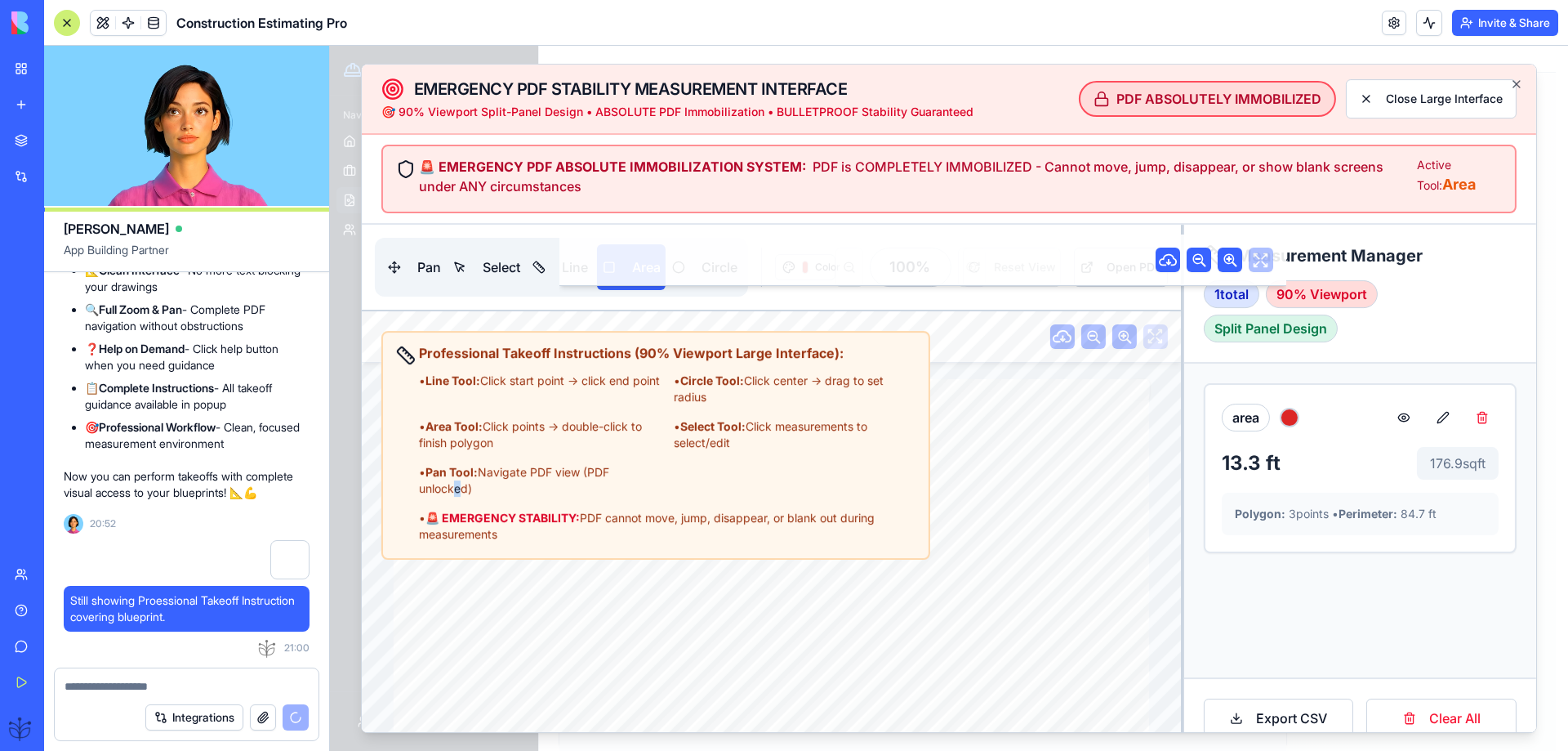
drag, startPoint x: 551, startPoint y: 455, endPoint x: 455, endPoint y: 490, distance: 102.2
click at [455, 490] on div "• Pan Tool: Navigate PDF view (PDF unlocked)" at bounding box center [540, 480] width 242 height 32
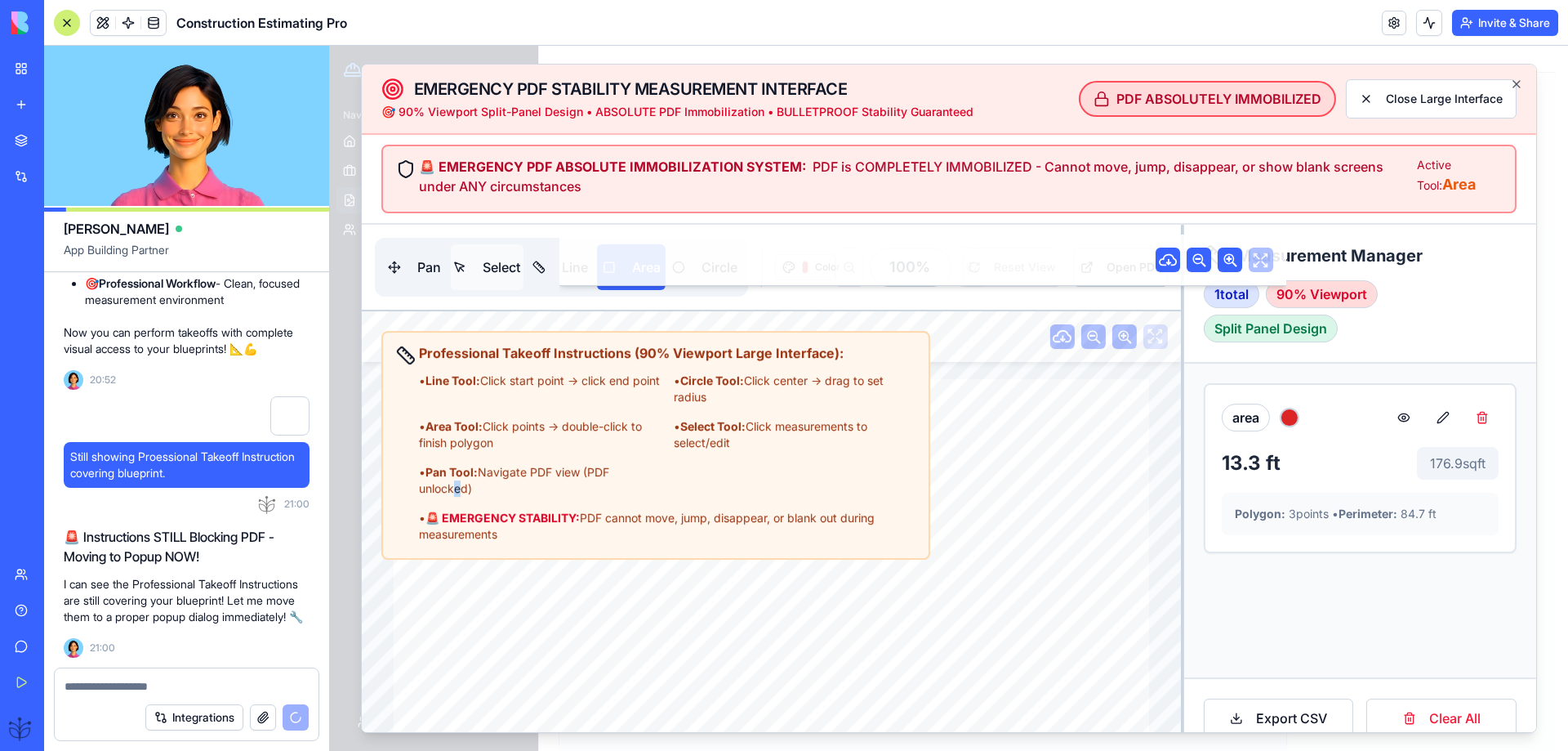
click at [497, 269] on button "Select" at bounding box center [487, 267] width 73 height 45
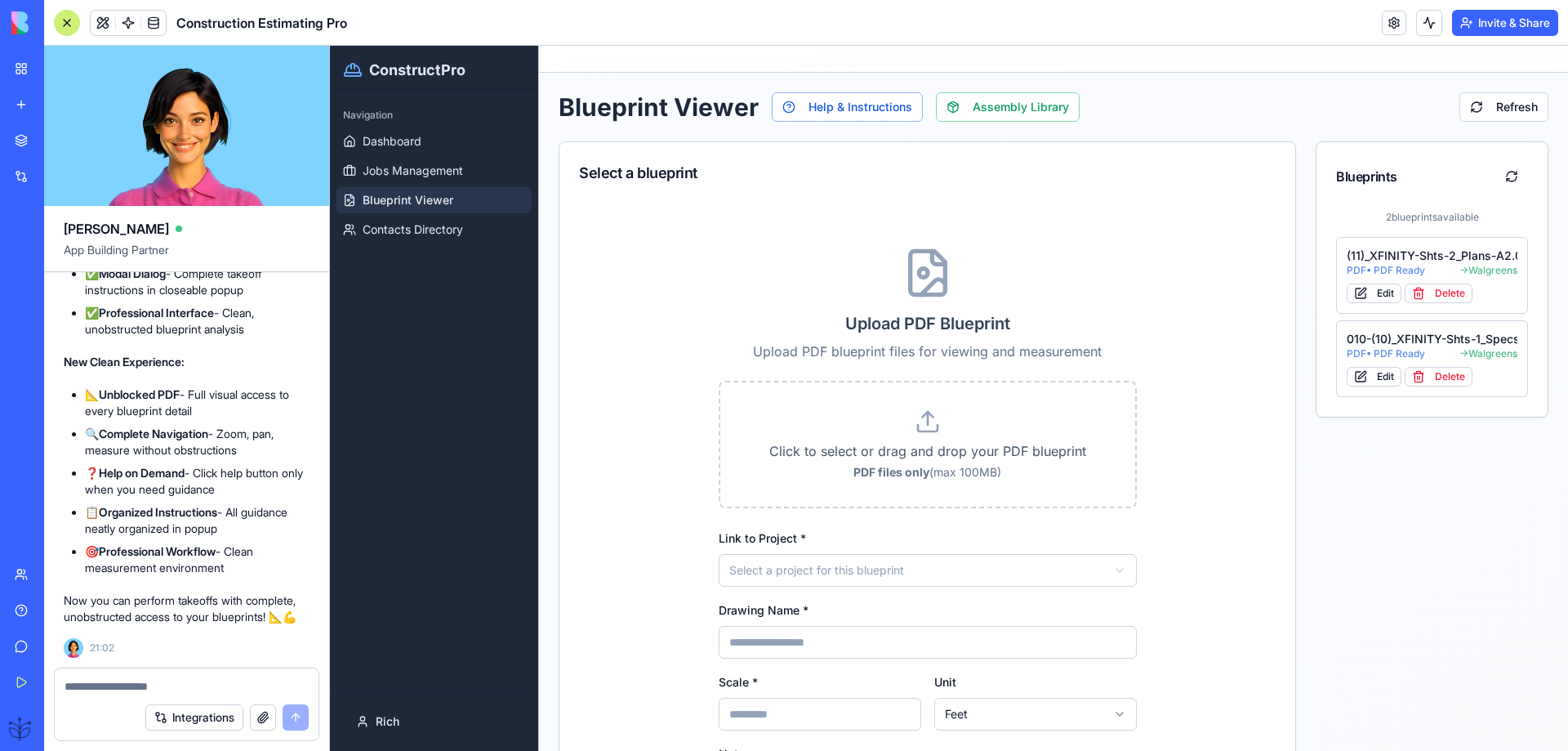
scroll to position [81113, 0]
